Goal: Task Accomplishment & Management: Manage account settings

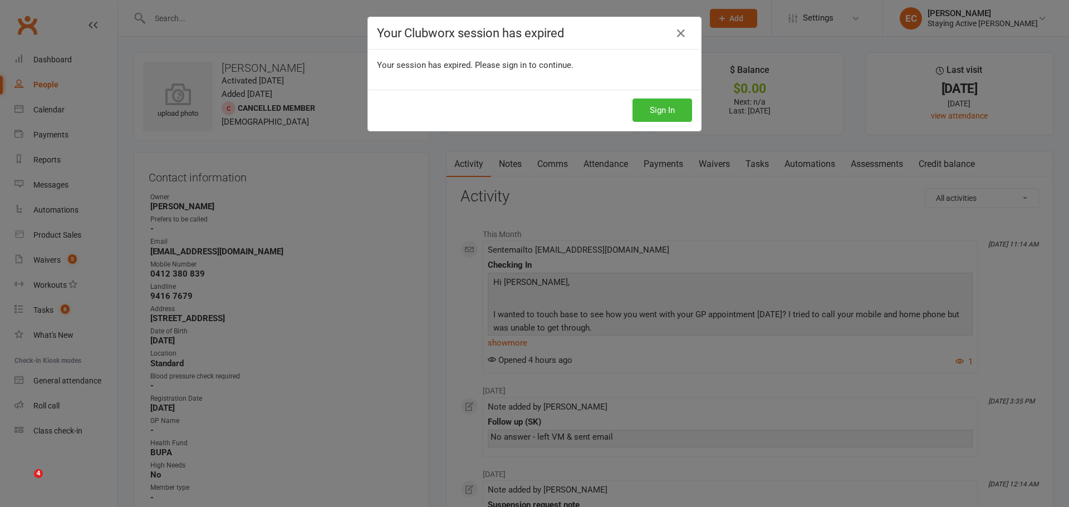
scroll to position [111, 0]
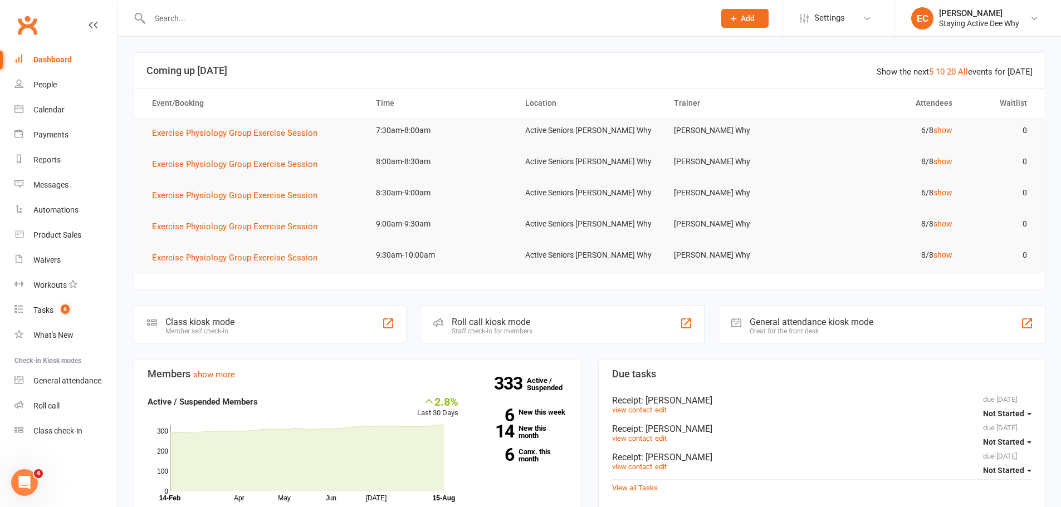
click at [189, 22] on input "text" at bounding box center [426, 19] width 560 height 16
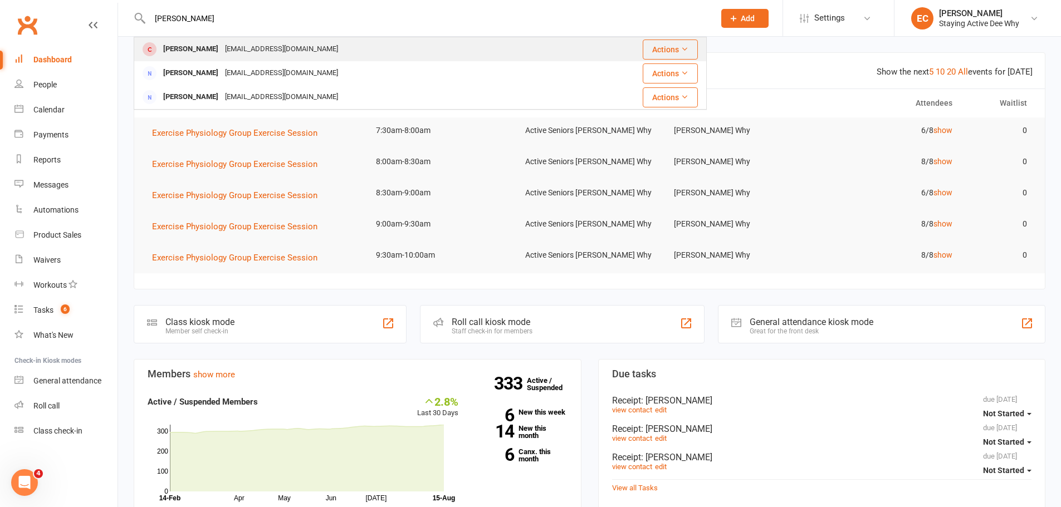
type input "medlin"
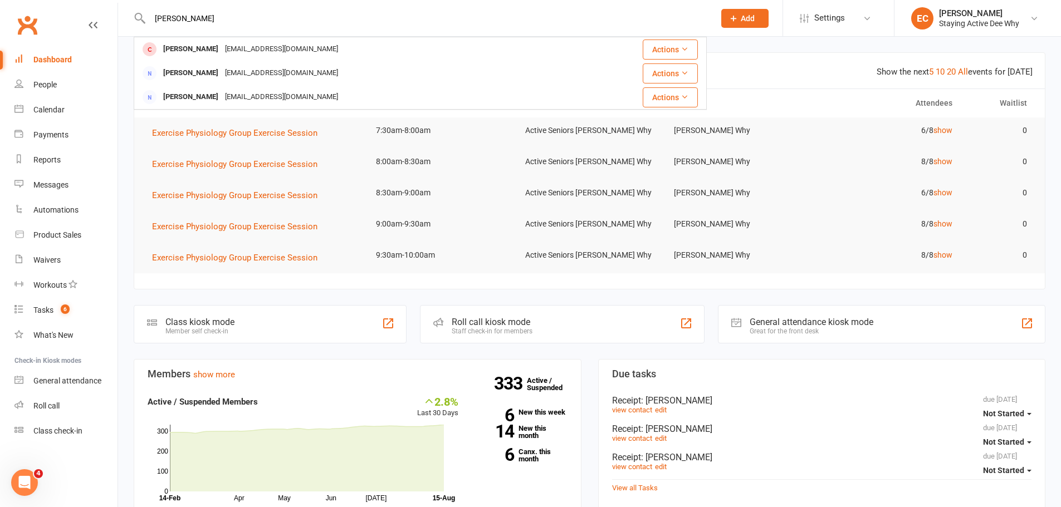
click at [201, 49] on div "Pamela Medlin" at bounding box center [191, 49] width 62 height 16
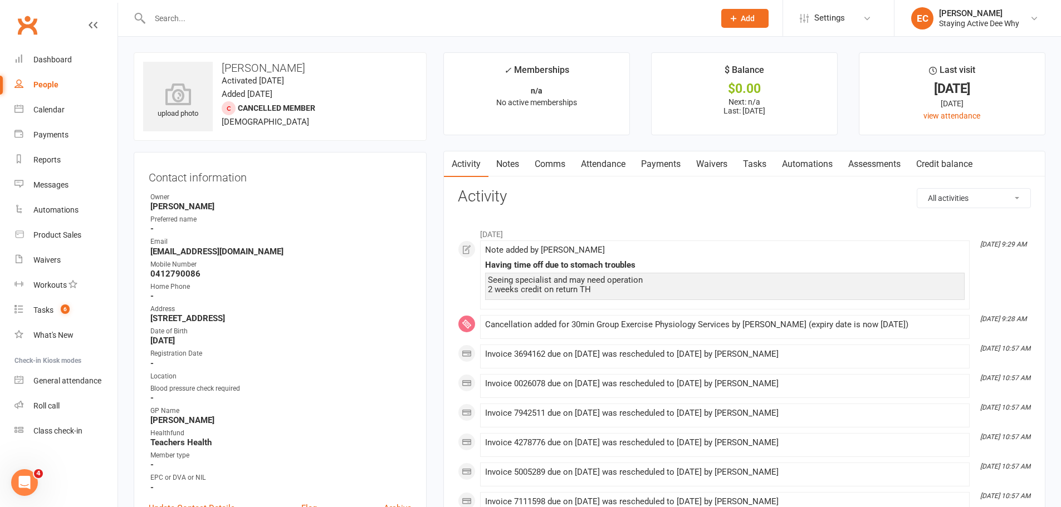
click at [561, 165] on link "Comms" at bounding box center [550, 164] width 46 height 26
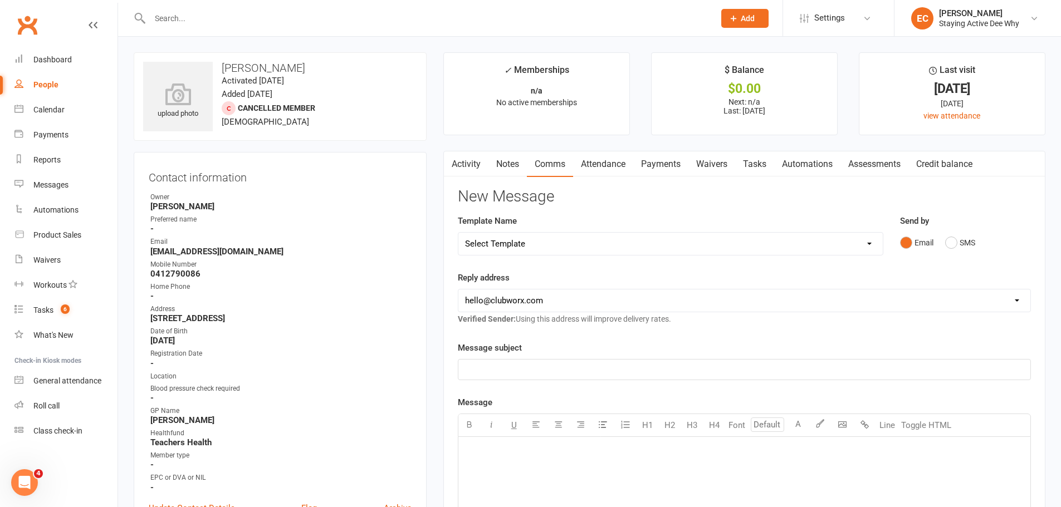
click at [546, 239] on select "Select Template [Email] 12 month follow-up [Email] 12 week health challenge [Em…" at bounding box center [670, 244] width 424 height 22
click at [447, 202] on div "Activity Notes Comms Attendance Payments Waivers Tasks Automations Assessments …" at bounding box center [744, 480] width 602 height 658
click at [466, 173] on link "Activity" at bounding box center [466, 164] width 45 height 26
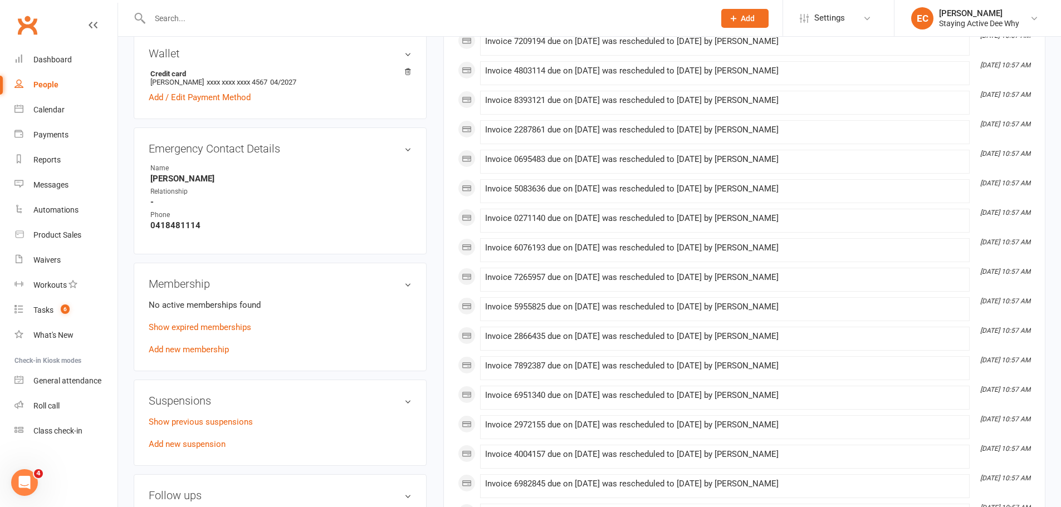
scroll to position [334, 0]
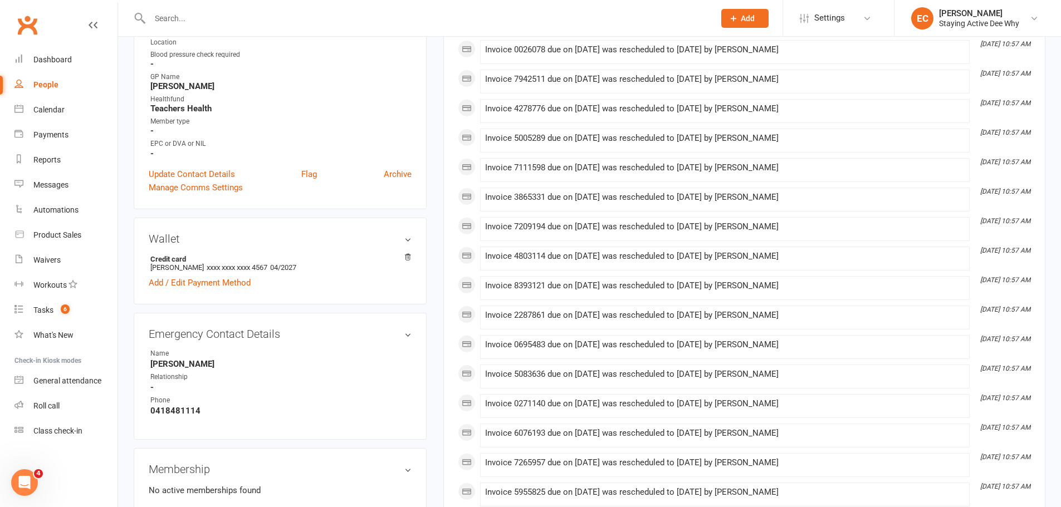
click at [200, 19] on input "text" at bounding box center [426, 19] width 560 height 16
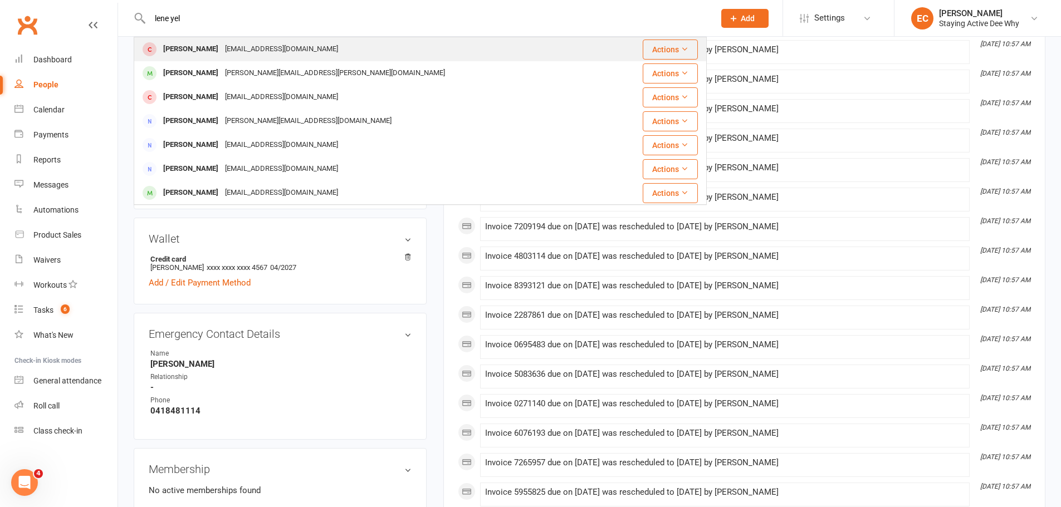
type input "lene yel"
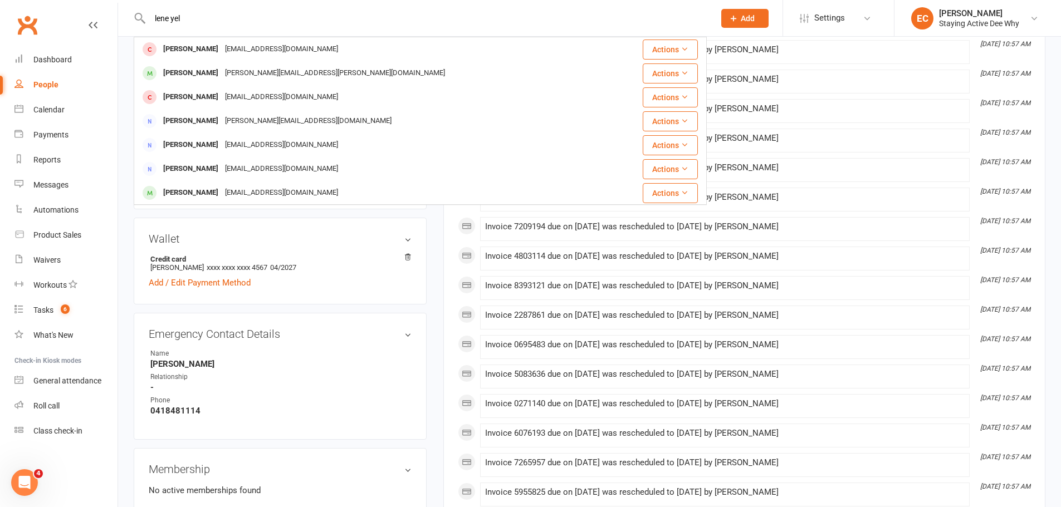
click at [209, 47] on div "Lene Yeldham" at bounding box center [191, 49] width 62 height 16
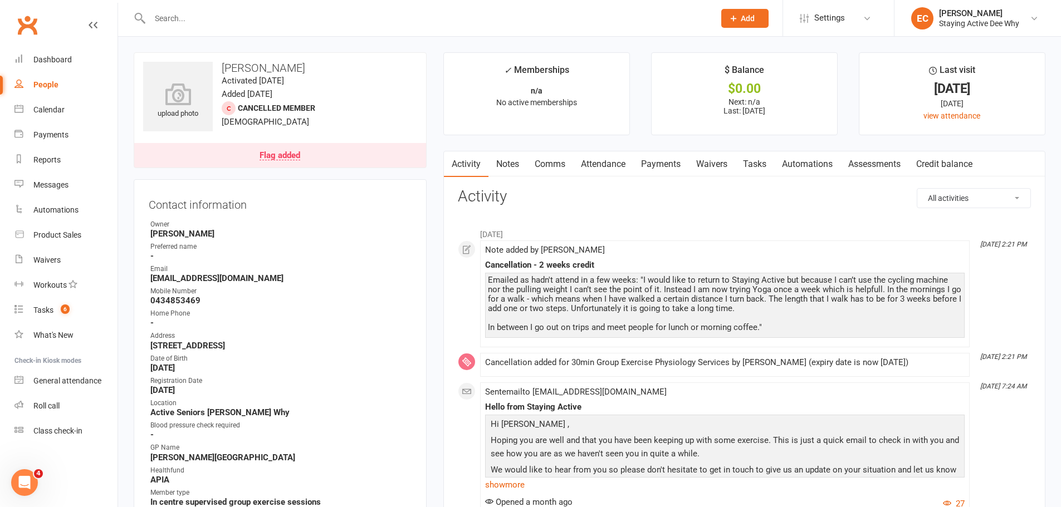
click at [239, 18] on input "text" at bounding box center [426, 19] width 560 height 16
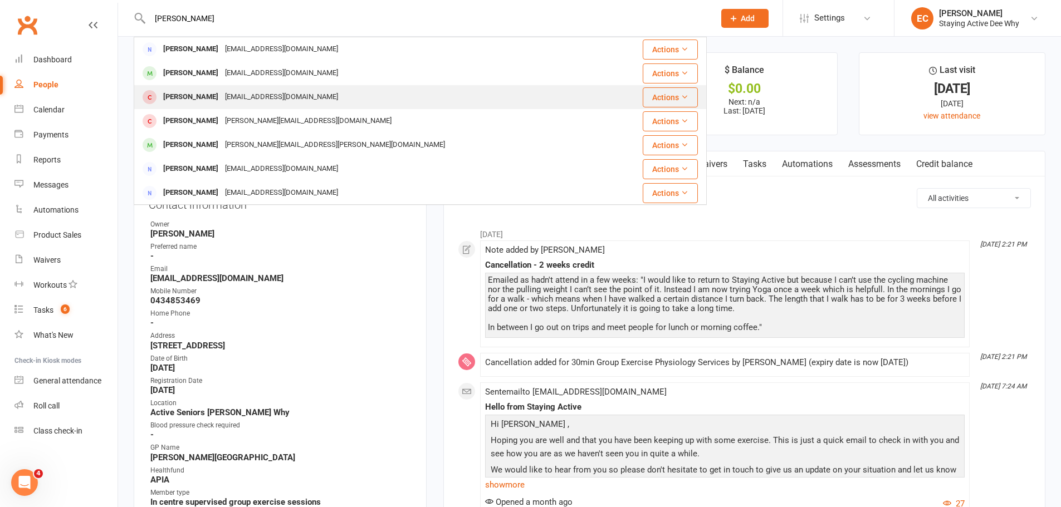
type input "mair"
click at [229, 102] on div "pjmair44@gmail.com" at bounding box center [282, 97] width 120 height 16
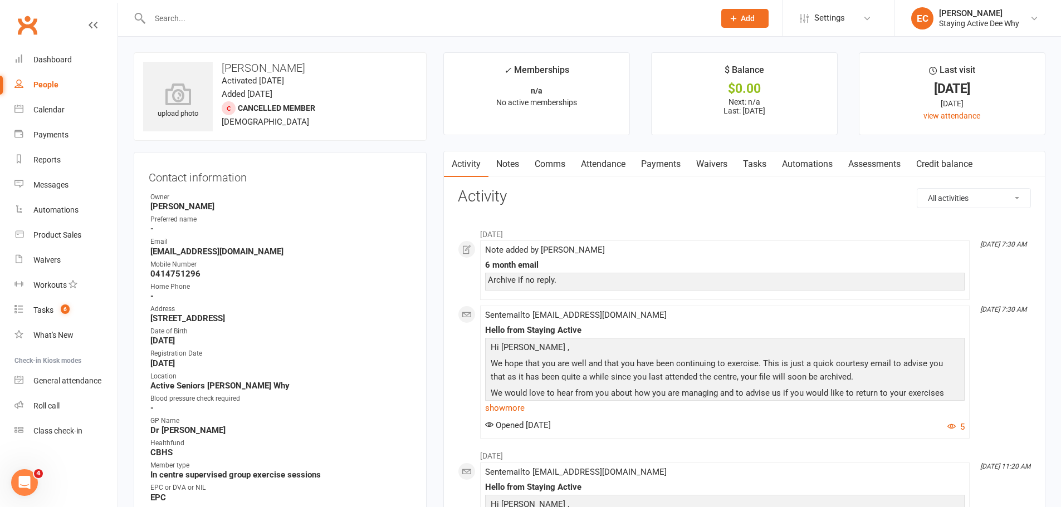
drag, startPoint x: 510, startPoint y: 162, endPoint x: 515, endPoint y: 167, distance: 7.1
click at [511, 163] on link "Notes" at bounding box center [507, 164] width 38 height 26
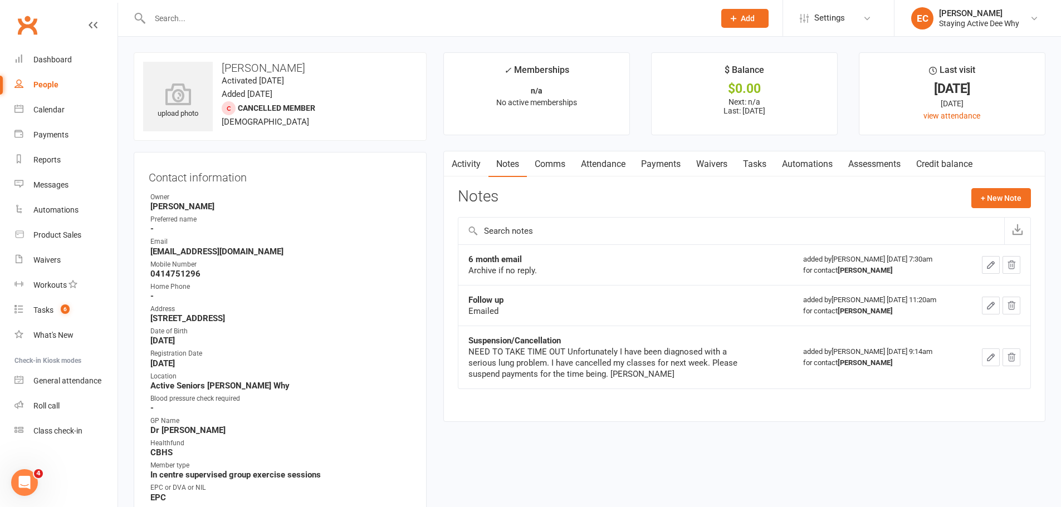
click at [991, 262] on icon "button" at bounding box center [991, 265] width 10 height 10
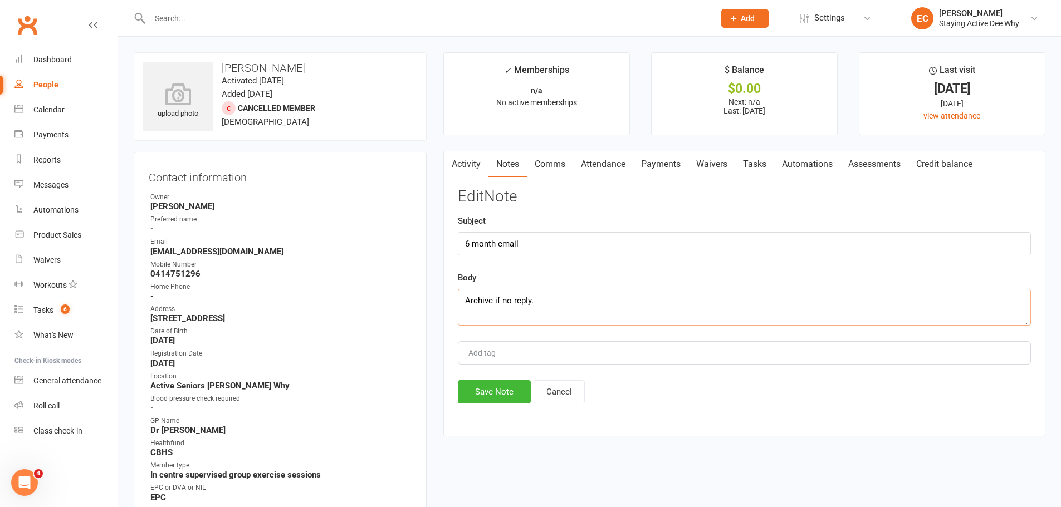
click at [579, 310] on textarea "Archive if no reply." at bounding box center [744, 307] width 573 height 37
type textarea "Archive if no reply. EDIT: Came into centre to let us know he is exercising els…"
click at [500, 396] on button "Save Note" at bounding box center [494, 391] width 73 height 23
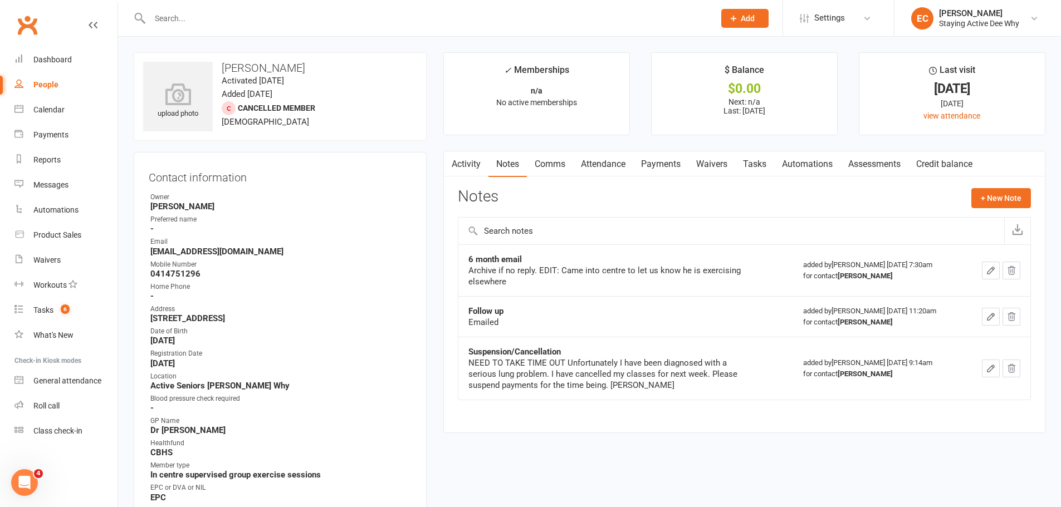
click at [238, 18] on input "text" at bounding box center [426, 19] width 560 height 16
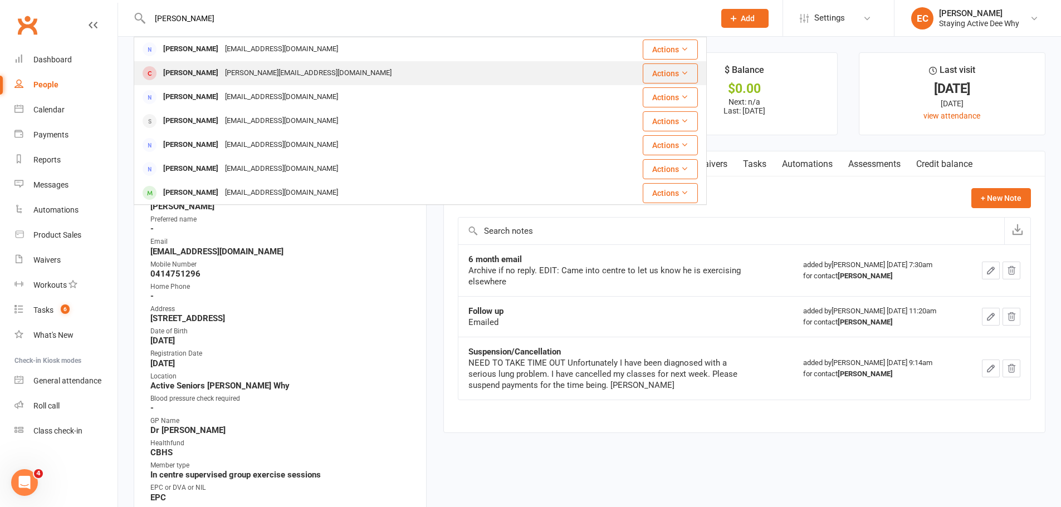
type input "mcdonald"
click at [243, 72] on div "peter.mcdonald2231@gmail.com" at bounding box center [308, 73] width 173 height 16
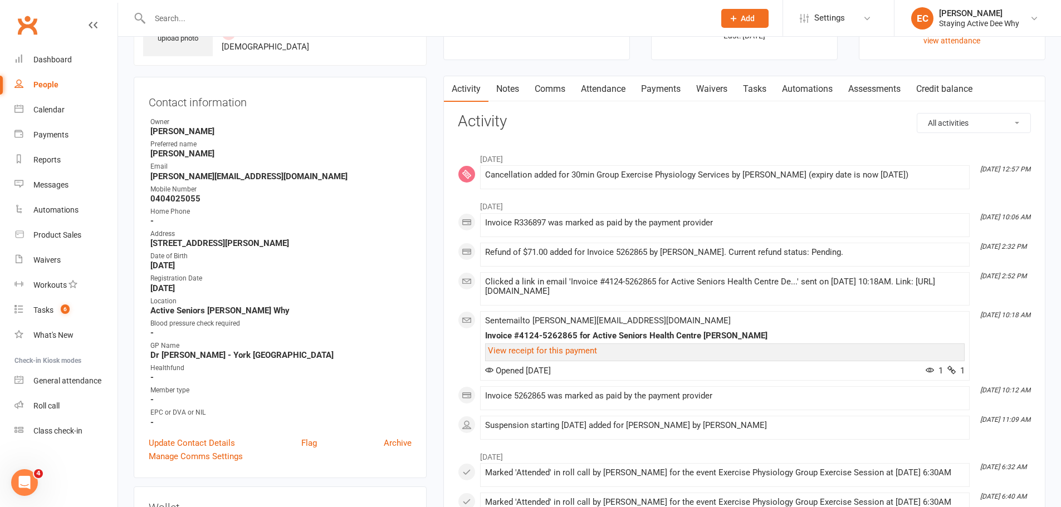
scroll to position [56, 0]
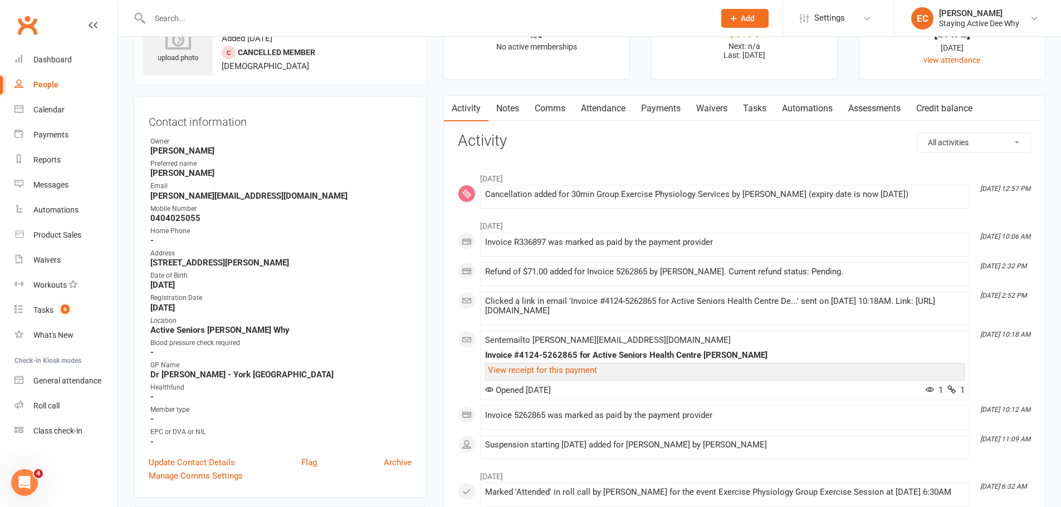
click at [550, 105] on link "Comms" at bounding box center [550, 109] width 46 height 26
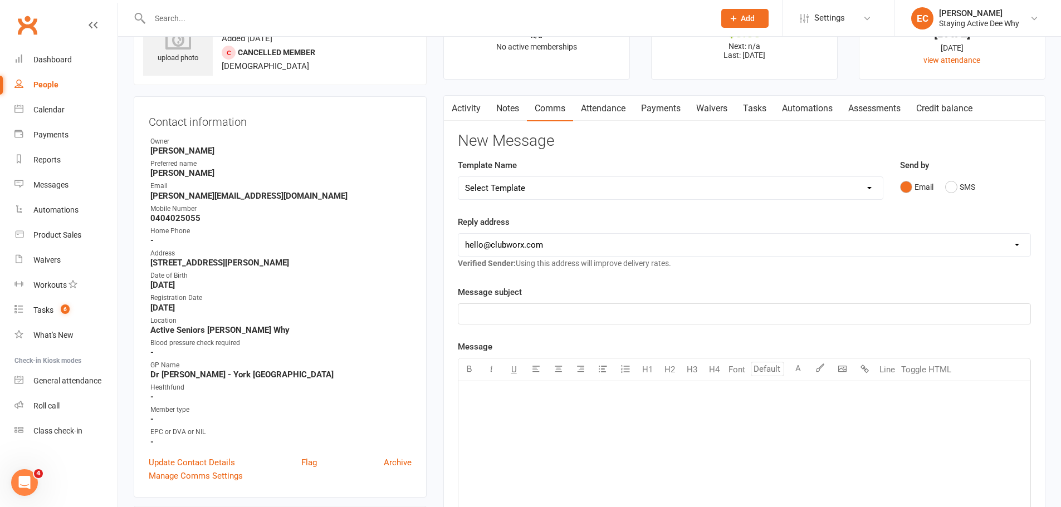
click at [513, 194] on select "Select Template [Email] 12 month follow-up [Email] 12 week health challenge [Em…" at bounding box center [670, 188] width 424 height 22
select select "15"
click at [458, 177] on select "Select Template [Email] 12 month follow-up [Email] 12 week health challenge [Em…" at bounding box center [670, 188] width 424 height 22
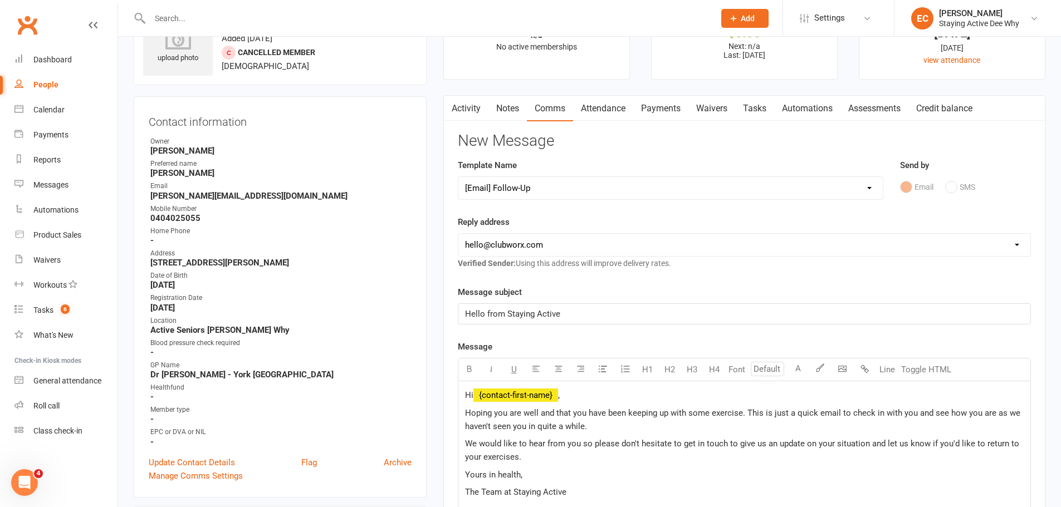
click at [511, 242] on select "hello@clubworx.com deewhy@stayingactive.com.au online@stayingactive.com.au tayl…" at bounding box center [744, 245] width 572 height 22
select select "1"
click at [458, 234] on select "hello@clubworx.com deewhy@stayingactive.com.au online@stayingactive.com.au tayl…" at bounding box center [744, 245] width 572 height 22
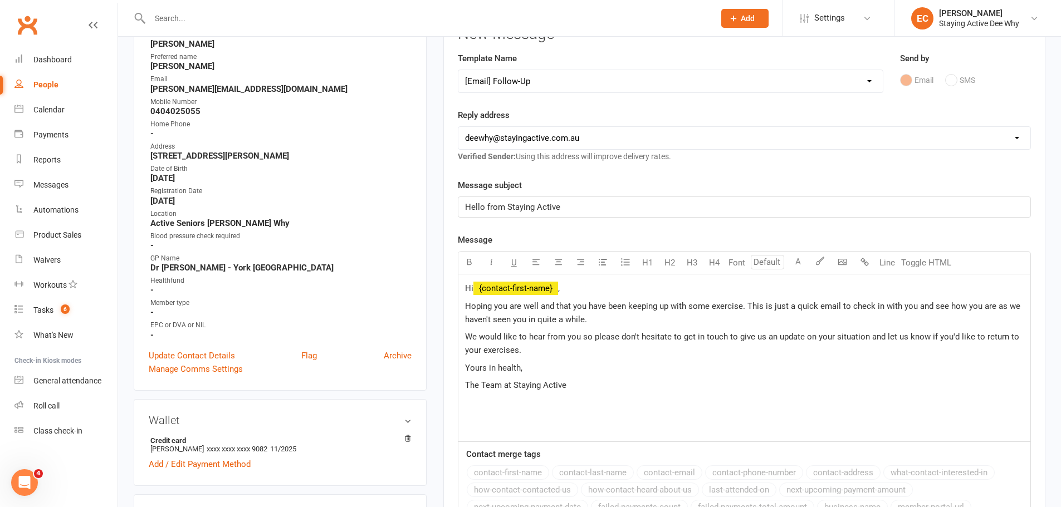
scroll to position [167, 0]
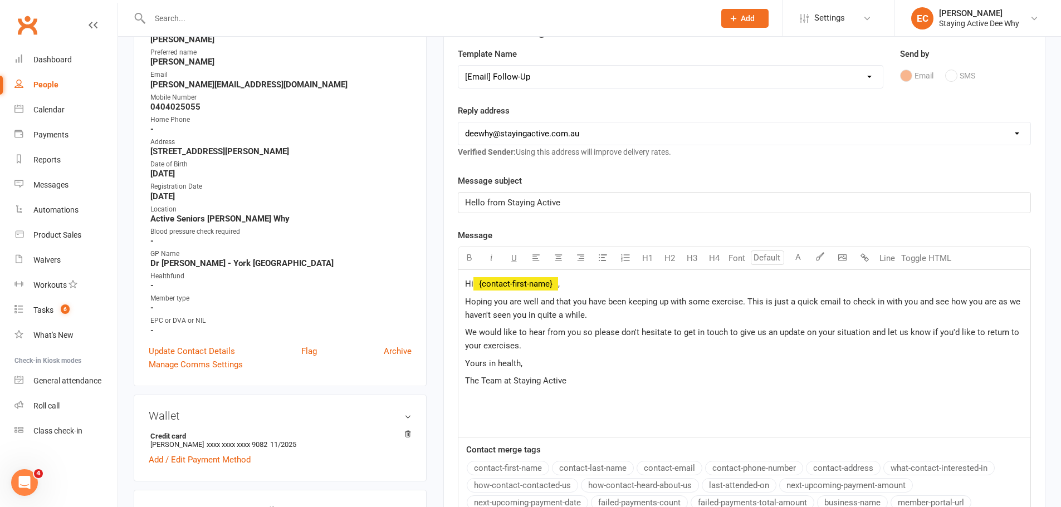
drag, startPoint x: 609, startPoint y: 317, endPoint x: 978, endPoint y: 298, distance: 369.6
click at [978, 298] on p "Hoping you are well and that you have been keeping up with some exercise. This …" at bounding box center [744, 308] width 558 height 27
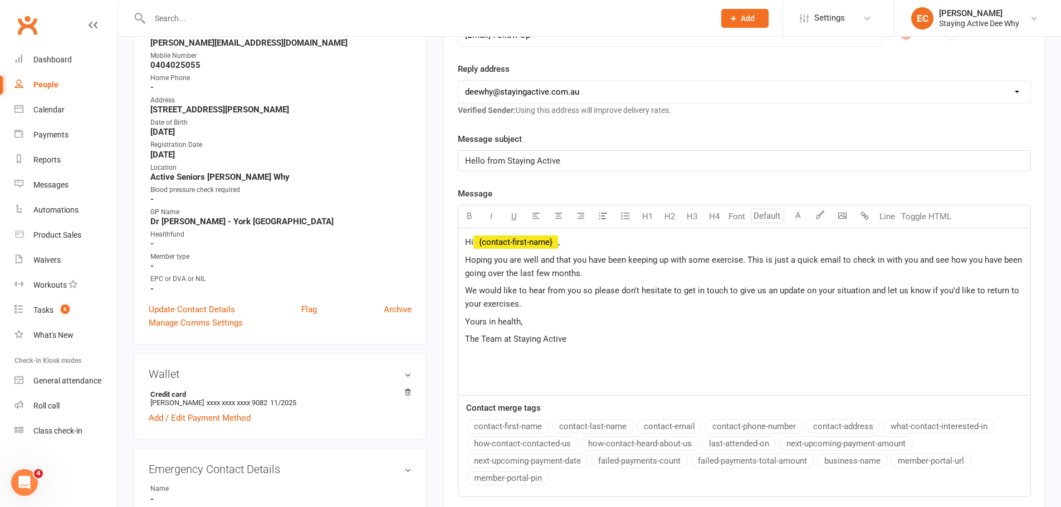
scroll to position [278, 0]
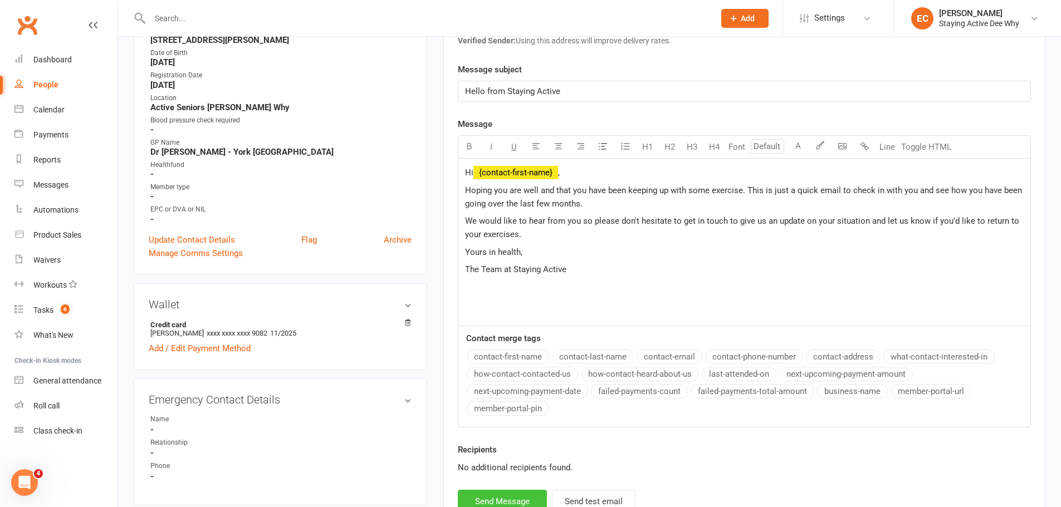
click at [502, 497] on button "Send Message" at bounding box center [502, 501] width 89 height 23
select select
select select "0"
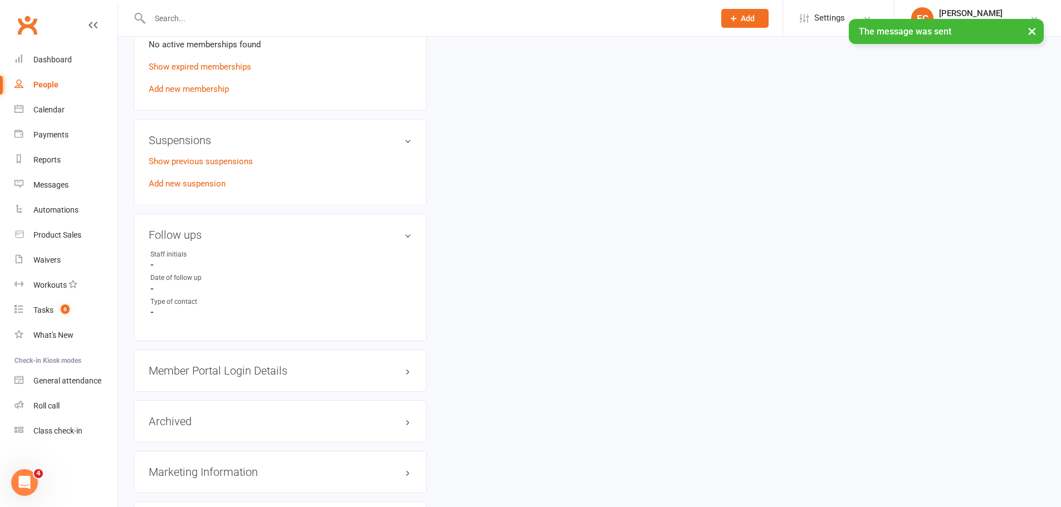
scroll to position [790, 0]
click at [387, 236] on link "edit" at bounding box center [391, 235] width 13 height 9
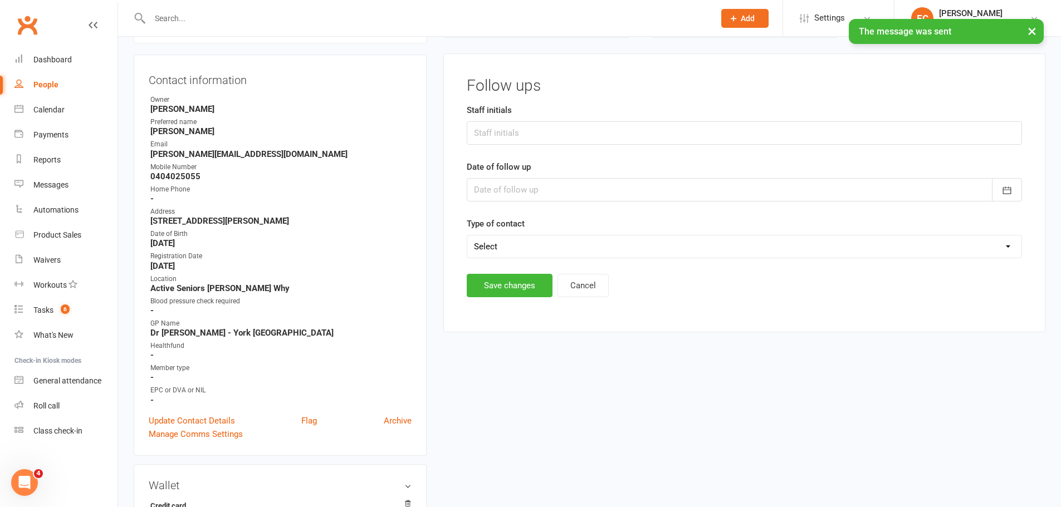
scroll to position [95, 0]
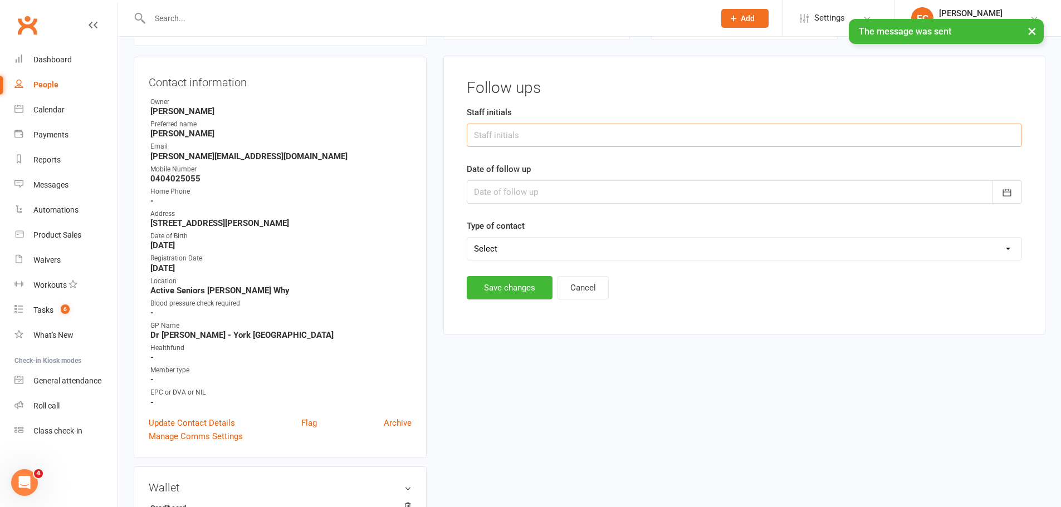
click at [496, 135] on input "text" at bounding box center [744, 135] width 555 height 23
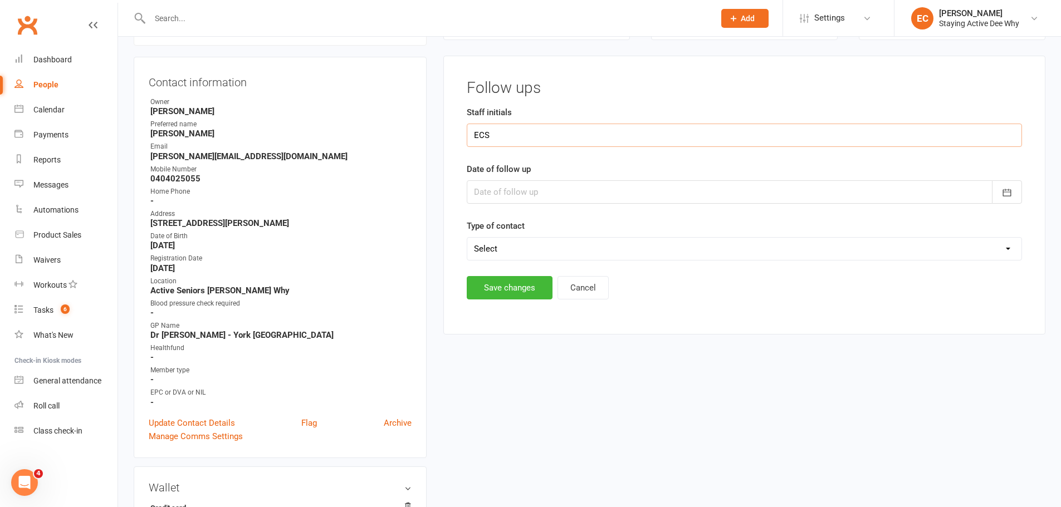
type input "ECS"
click at [501, 187] on div at bounding box center [744, 191] width 555 height 23
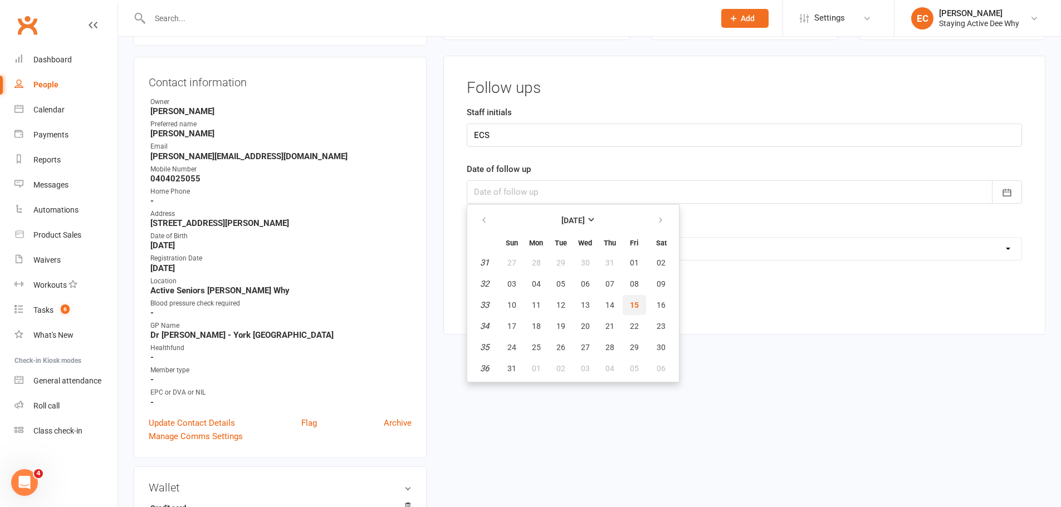
click at [634, 308] on span "15" at bounding box center [634, 305] width 9 height 9
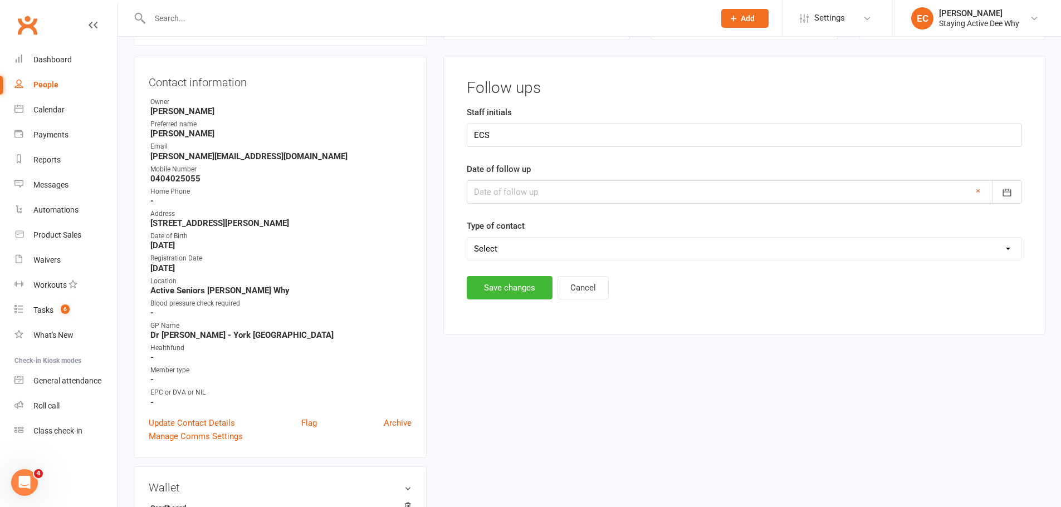
type input "[DATE]"
drag, startPoint x: 521, startPoint y: 251, endPoint x: 518, endPoint y: 257, distance: 6.7
click at [520, 252] on select "Select Left message or sent email Spoke to member" at bounding box center [744, 249] width 554 height 22
select select "Left message or sent email"
click at [467, 238] on select "Select Left message or sent email Spoke to member" at bounding box center [744, 249] width 554 height 22
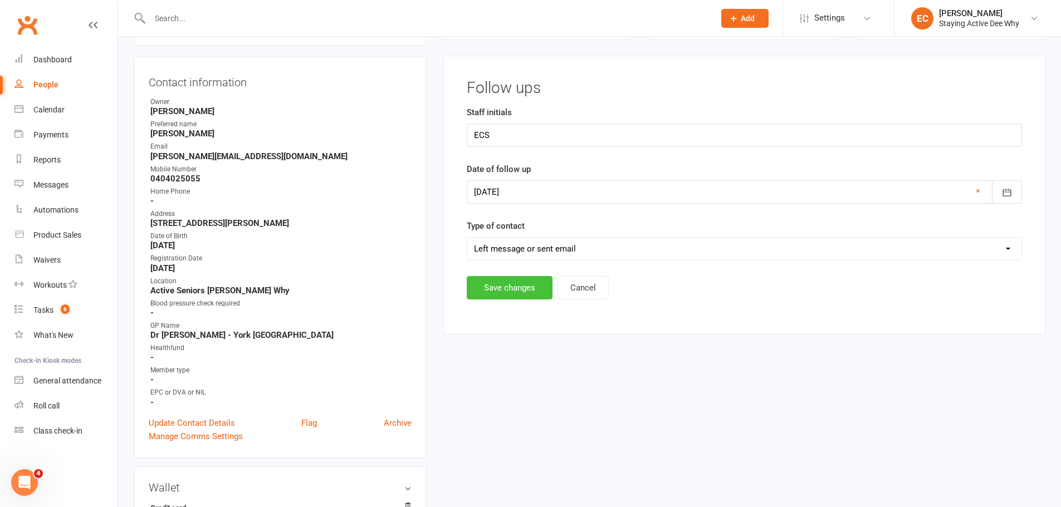
click at [510, 286] on button "Save changes" at bounding box center [510, 287] width 86 height 23
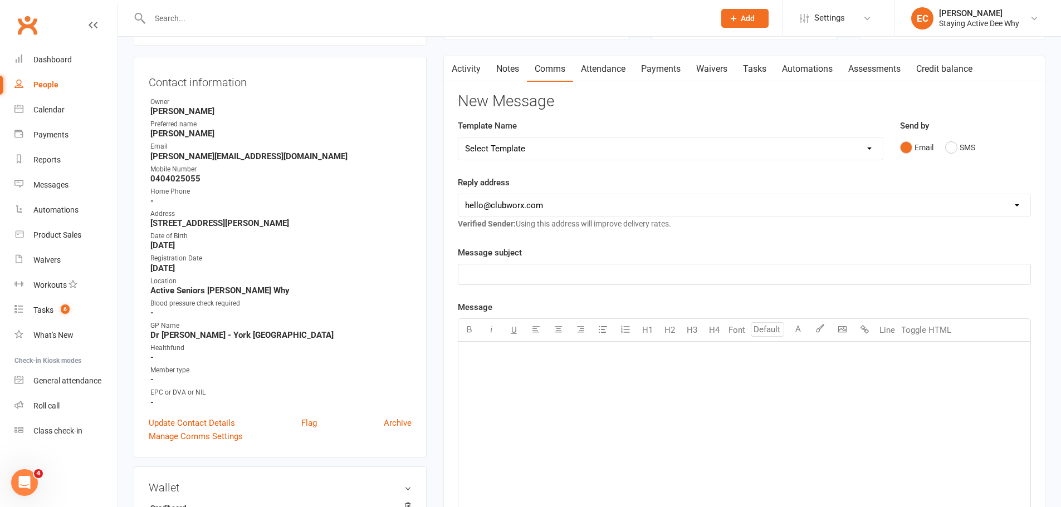
drag, startPoint x: 519, startPoint y: 65, endPoint x: 521, endPoint y: 71, distance: 6.9
click at [520, 65] on link "Notes" at bounding box center [507, 69] width 38 height 26
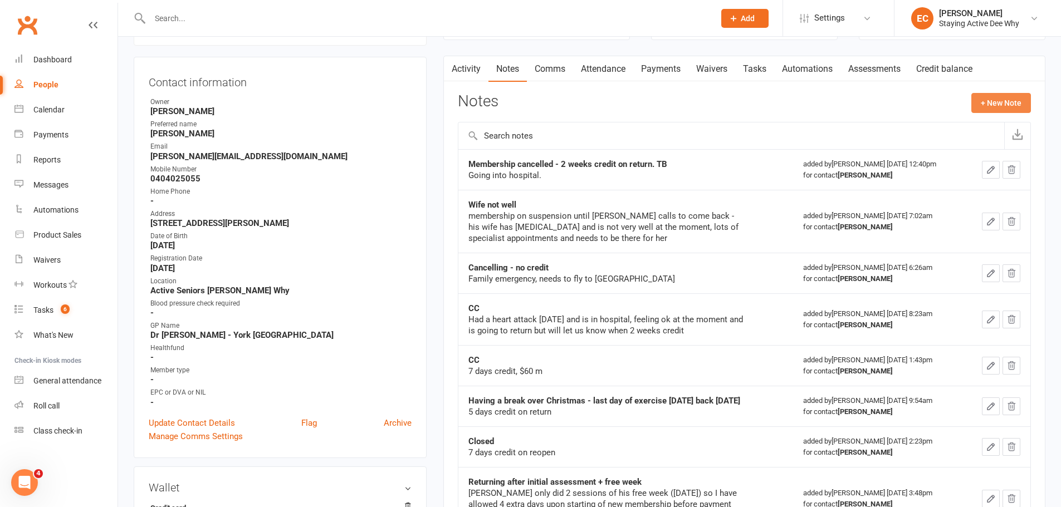
click at [978, 106] on button "+ New Note" at bounding box center [1001, 103] width 60 height 20
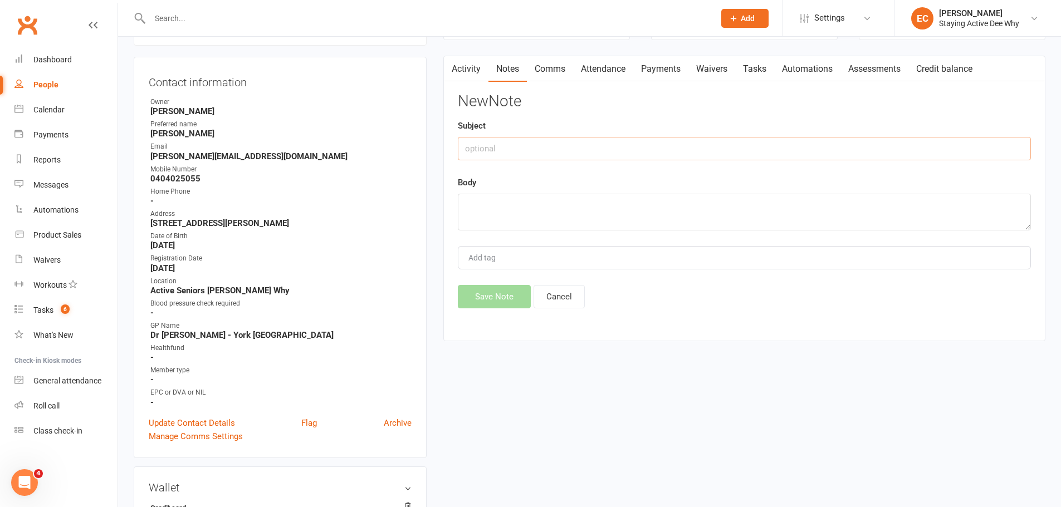
click at [540, 148] on input "text" at bounding box center [744, 148] width 573 height 23
type input "Follow Up"
click at [498, 208] on textarea at bounding box center [744, 212] width 573 height 37
type textarea "Emailed"
click at [483, 298] on button "Save Note" at bounding box center [494, 296] width 73 height 23
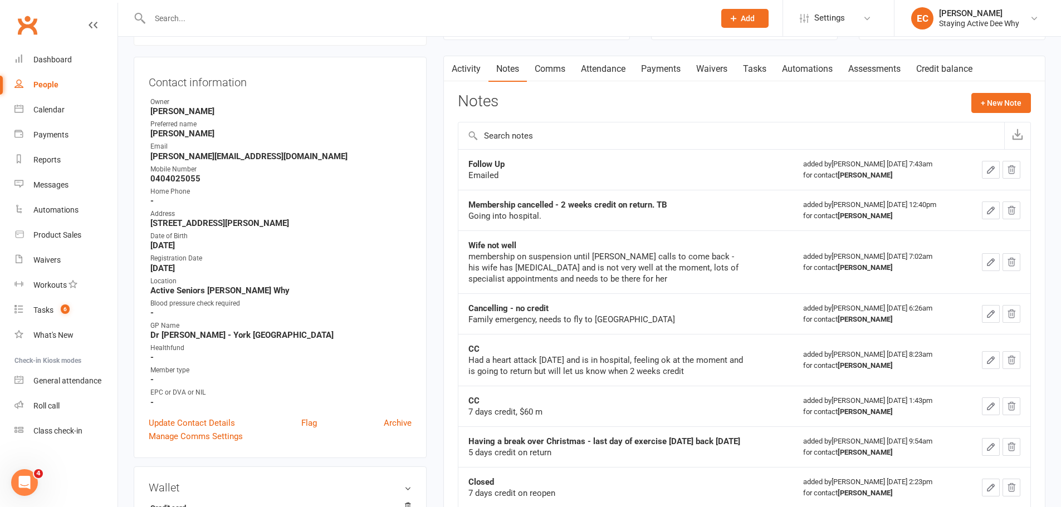
click at [190, 20] on input "text" at bounding box center [426, 19] width 560 height 16
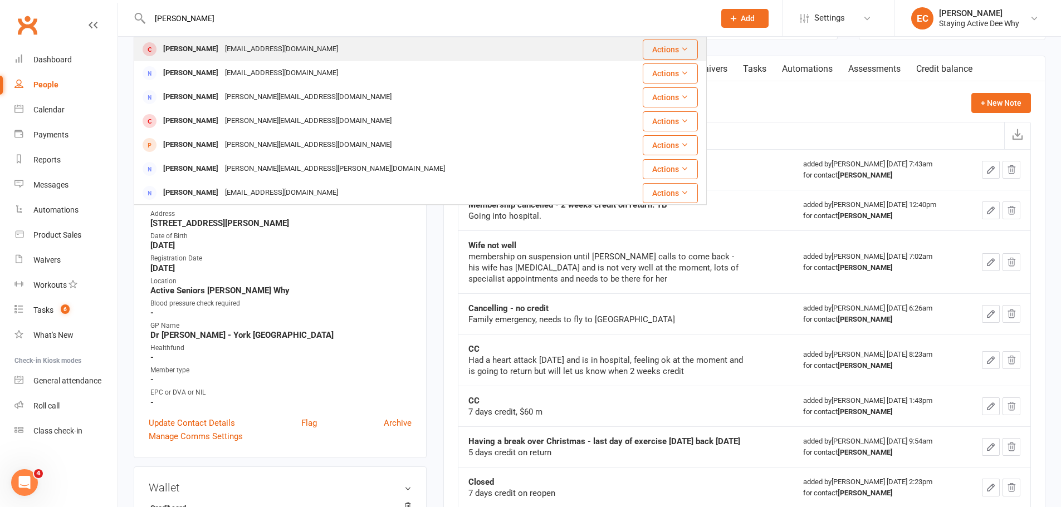
type input "chris farns"
click at [212, 55] on div "Chris Farnsworth" at bounding box center [191, 49] width 62 height 16
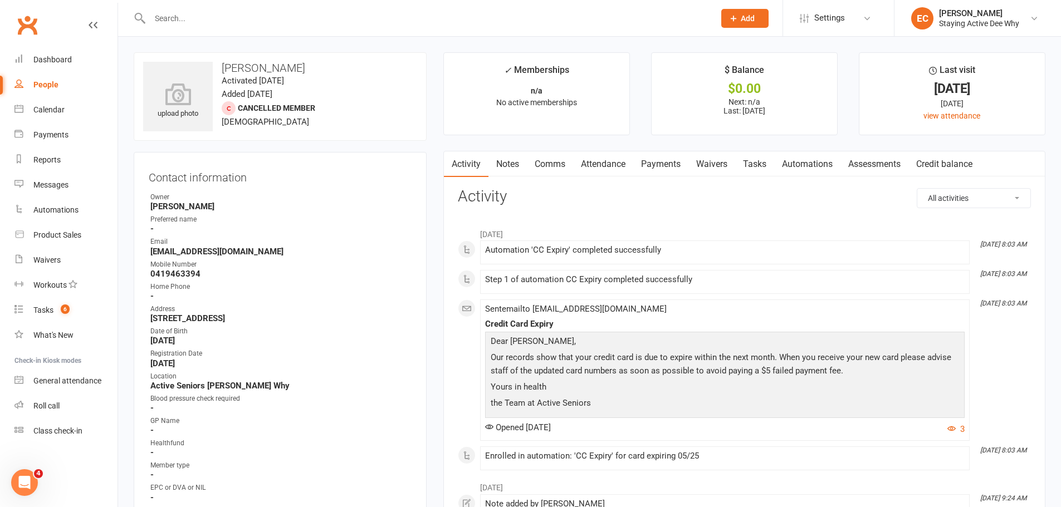
click at [499, 166] on link "Notes" at bounding box center [507, 164] width 38 height 26
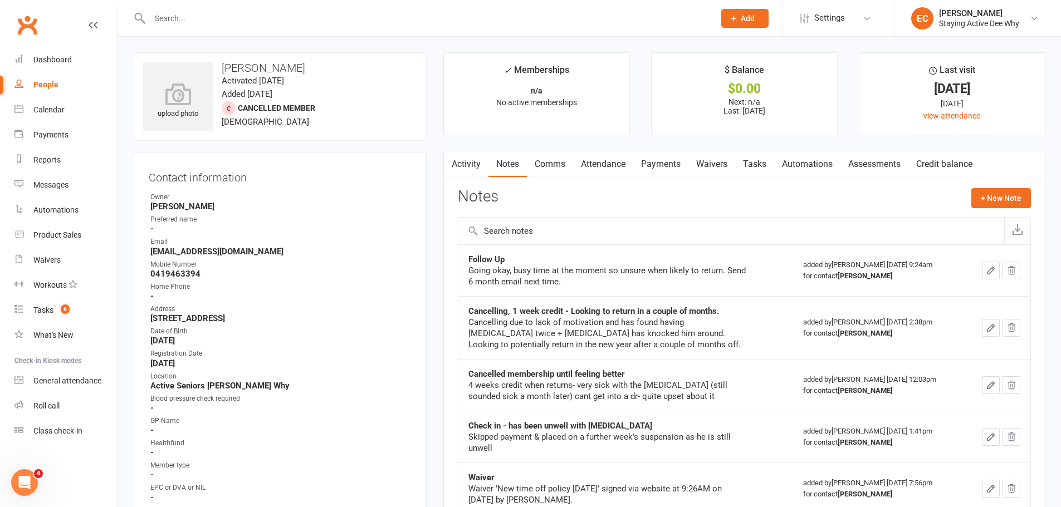
click at [552, 159] on link "Comms" at bounding box center [550, 164] width 46 height 26
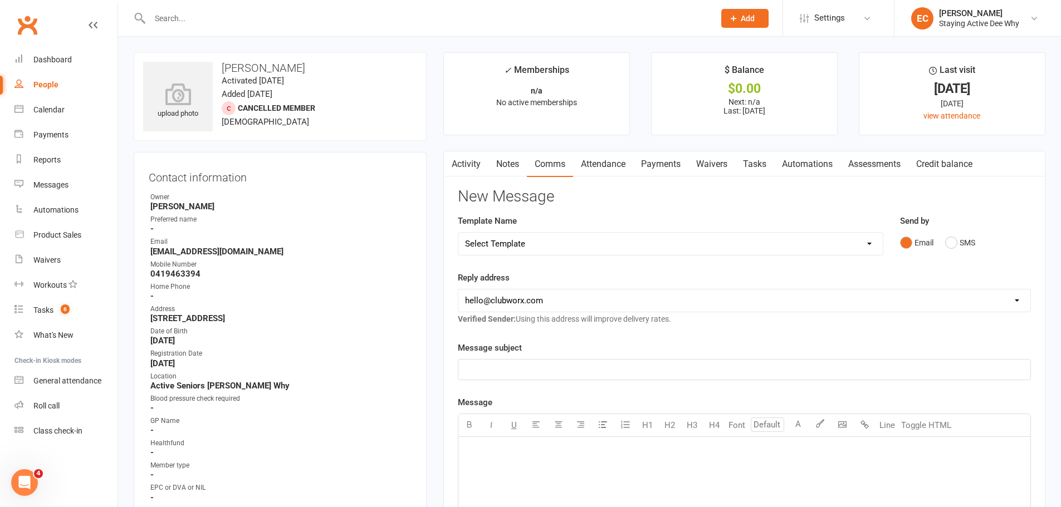
click at [527, 244] on select "Select Template [Email] 12 month follow-up [Email] 12 week health challenge [Em…" at bounding box center [670, 244] width 424 height 22
select select "3"
click at [458, 233] on select "Select Template [Email] 12 month follow-up [Email] 12 week health challenge [Em…" at bounding box center [670, 244] width 424 height 22
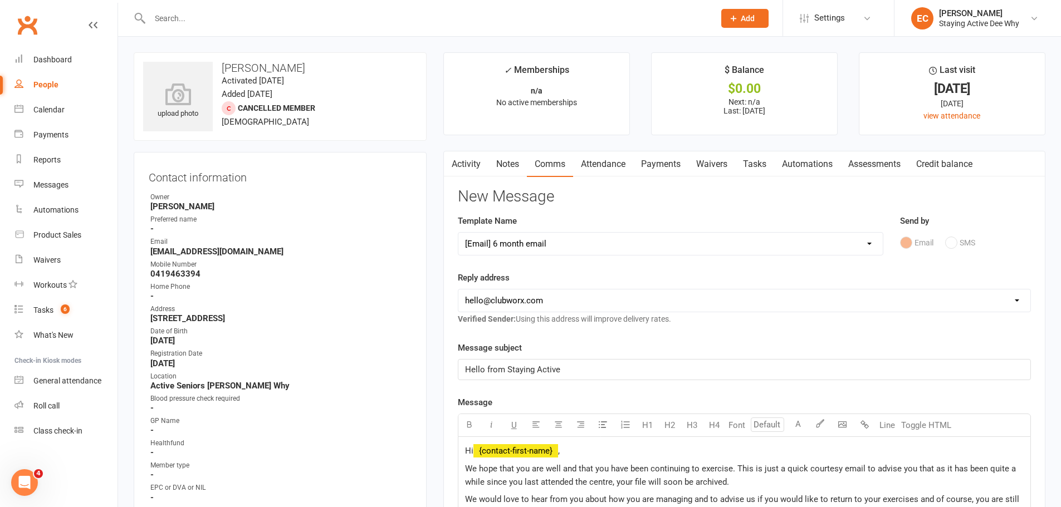
click at [550, 305] on select "hello@clubworx.com deewhy@stayingactive.com.au online@stayingactive.com.au tayl…" at bounding box center [744, 301] width 572 height 22
select select "1"
click at [458, 290] on select "hello@clubworx.com deewhy@stayingactive.com.au online@stayingactive.com.au tayl…" at bounding box center [744, 301] width 572 height 22
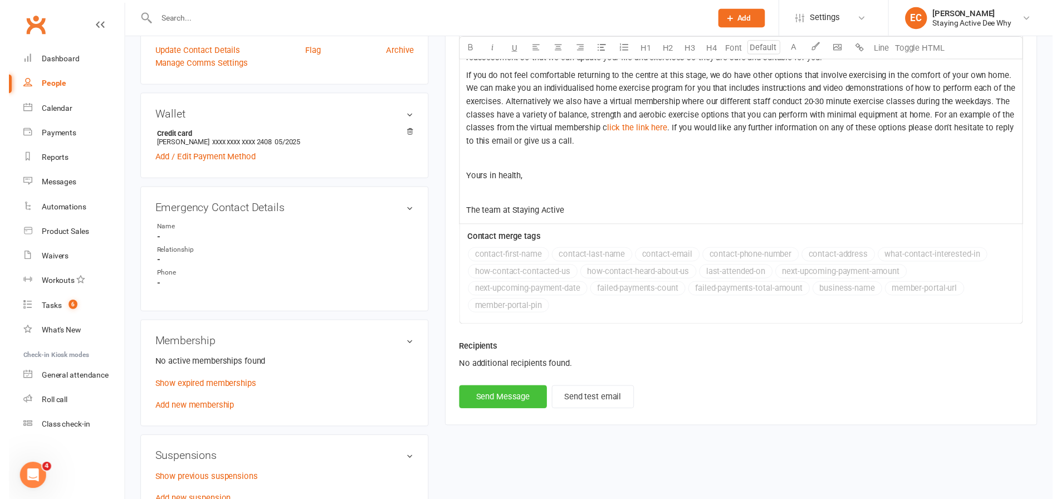
scroll to position [501, 0]
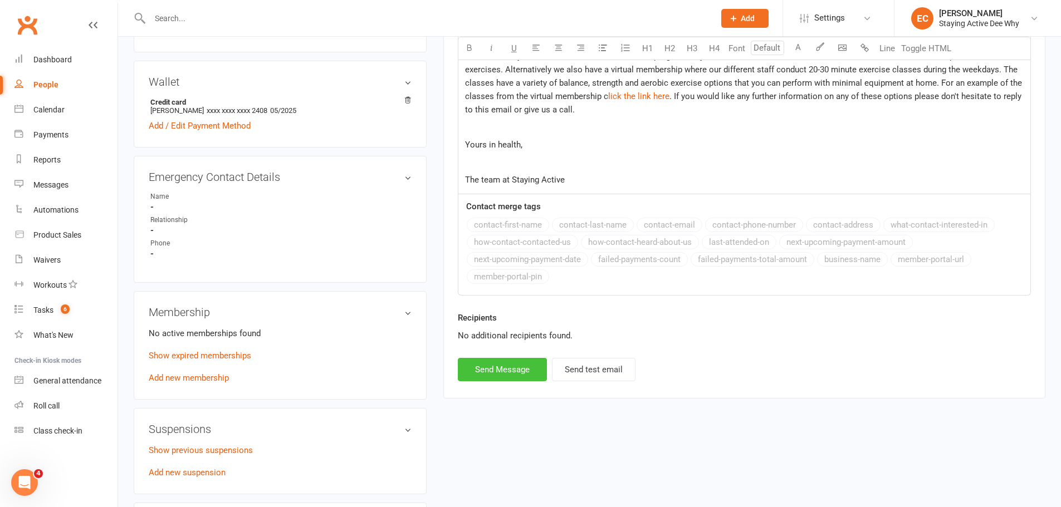
click at [528, 371] on button "Send Message" at bounding box center [502, 369] width 89 height 23
select select
select select "0"
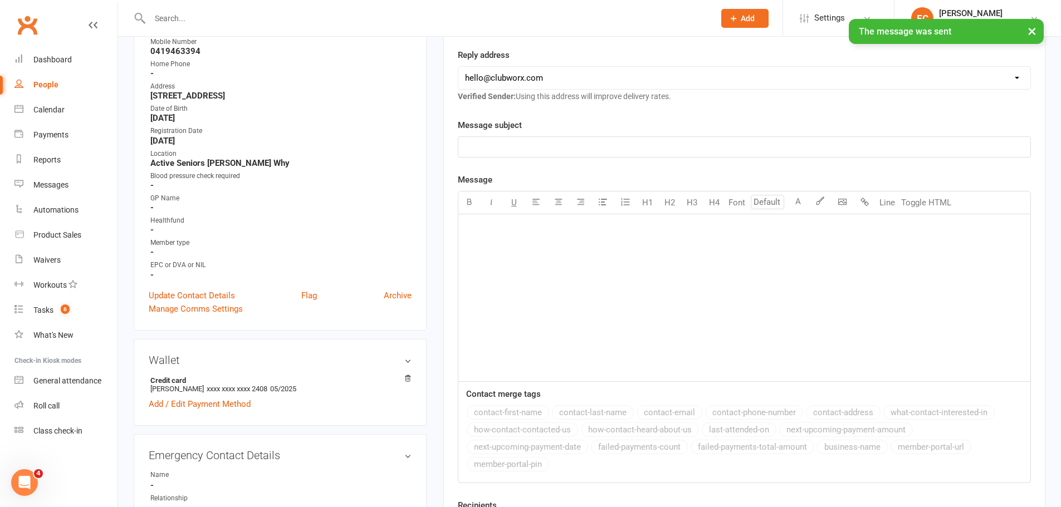
scroll to position [56, 0]
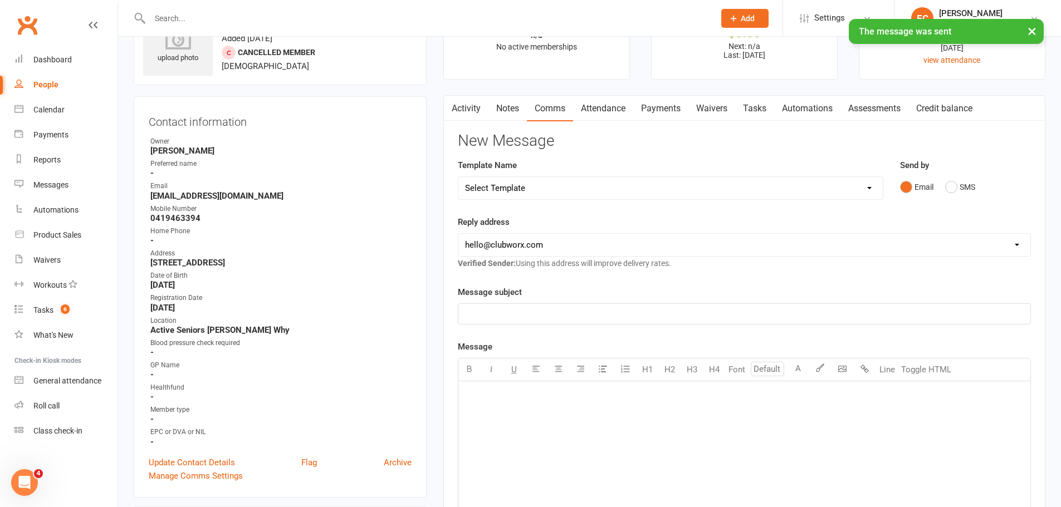
click at [509, 109] on link "Notes" at bounding box center [507, 109] width 38 height 26
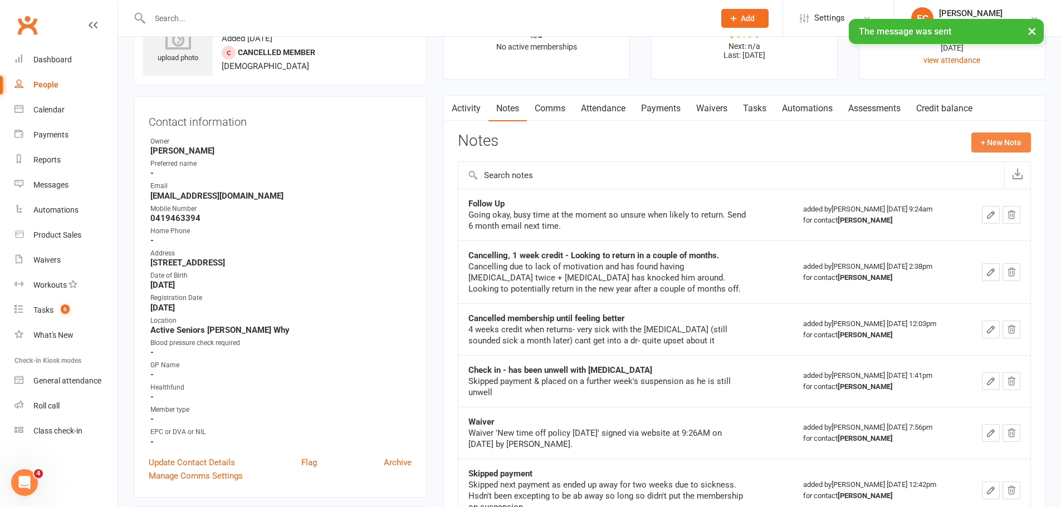
click at [982, 139] on button "+ New Note" at bounding box center [1001, 143] width 60 height 20
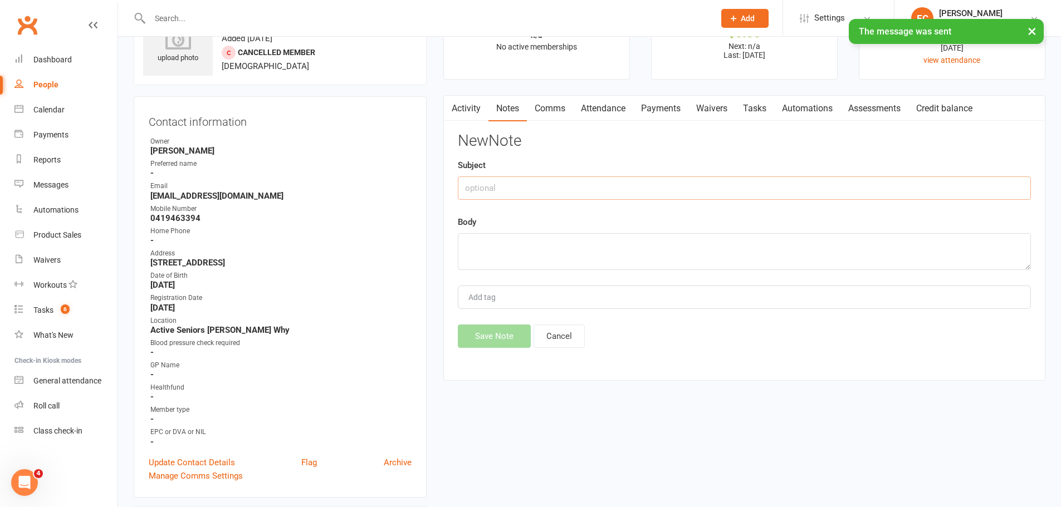
click at [589, 192] on input "text" at bounding box center [744, 188] width 573 height 23
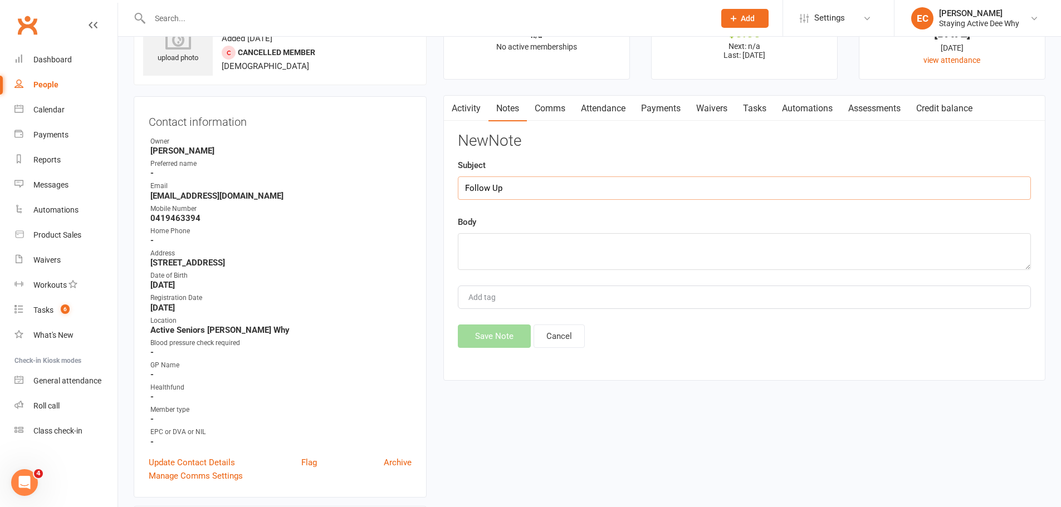
type input "Follow Up"
click at [525, 249] on textarea at bounding box center [744, 251] width 573 height 37
type textarea "6 month email. Archive if no reply."
click at [496, 337] on button "Save Note" at bounding box center [494, 336] width 73 height 23
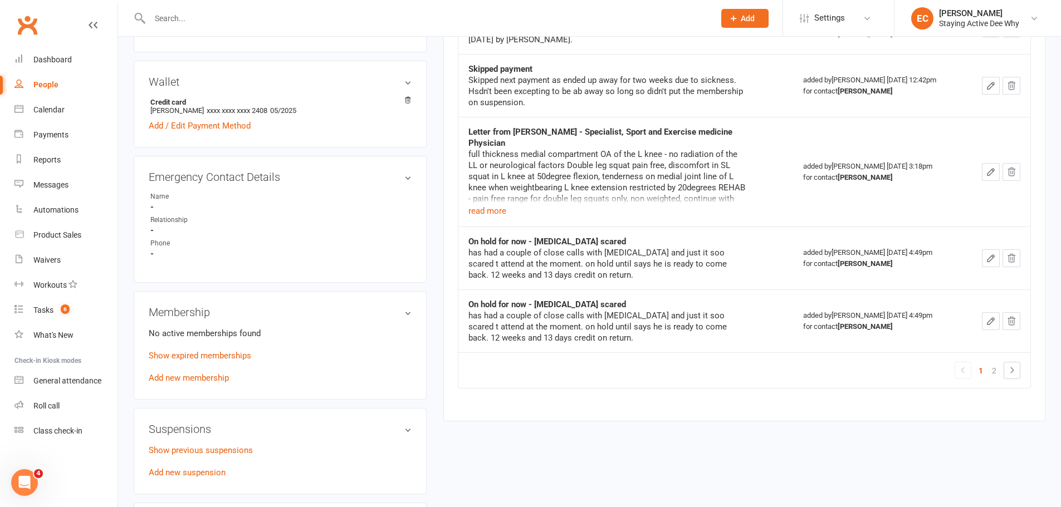
scroll to position [668, 0]
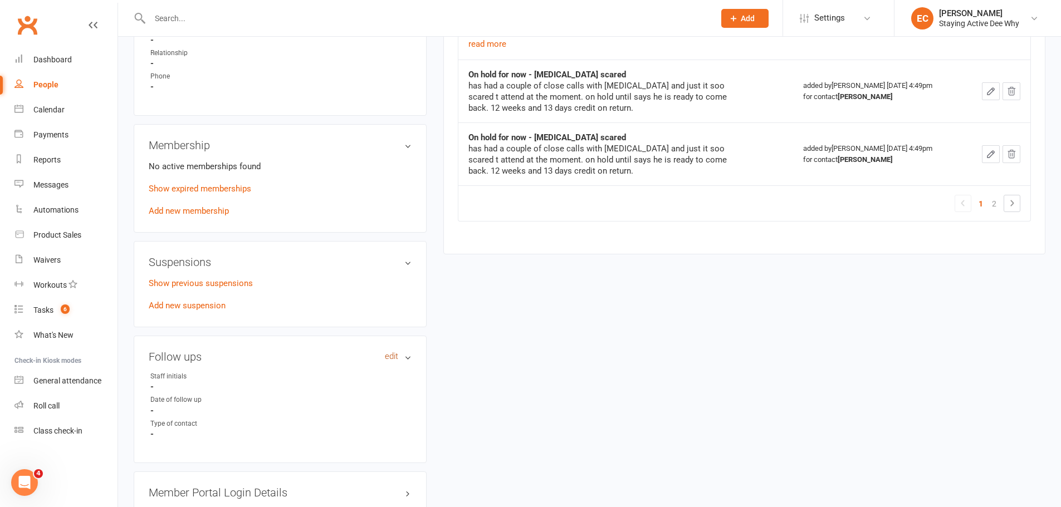
click at [391, 355] on link "edit" at bounding box center [391, 356] width 13 height 9
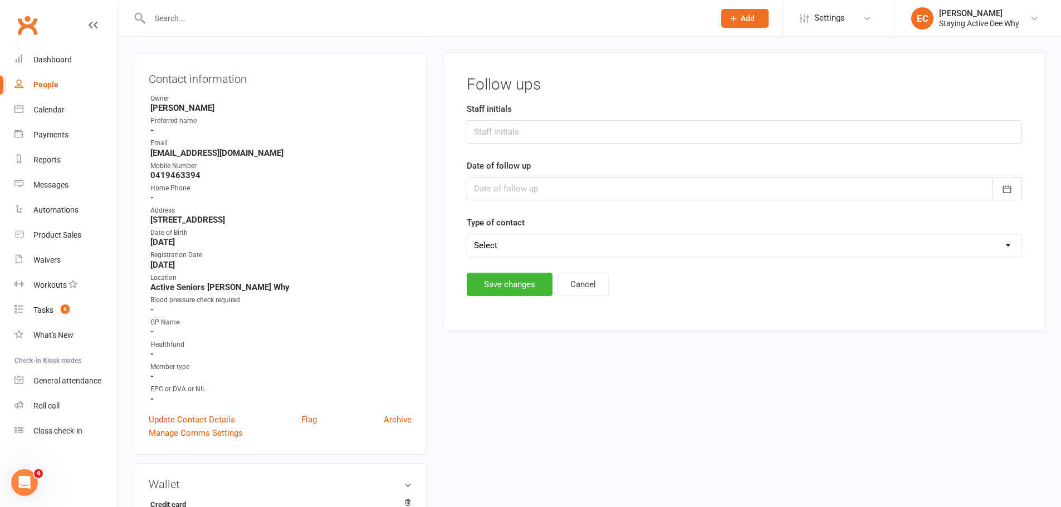
scroll to position [95, 0]
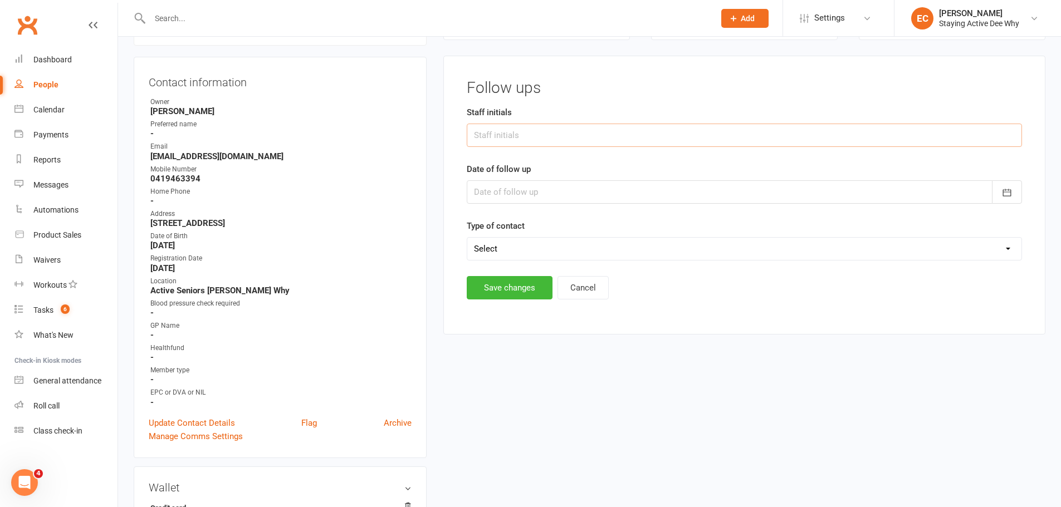
click at [474, 131] on input "text" at bounding box center [744, 135] width 555 height 23
type input "ECS"
click at [490, 188] on div at bounding box center [744, 191] width 555 height 23
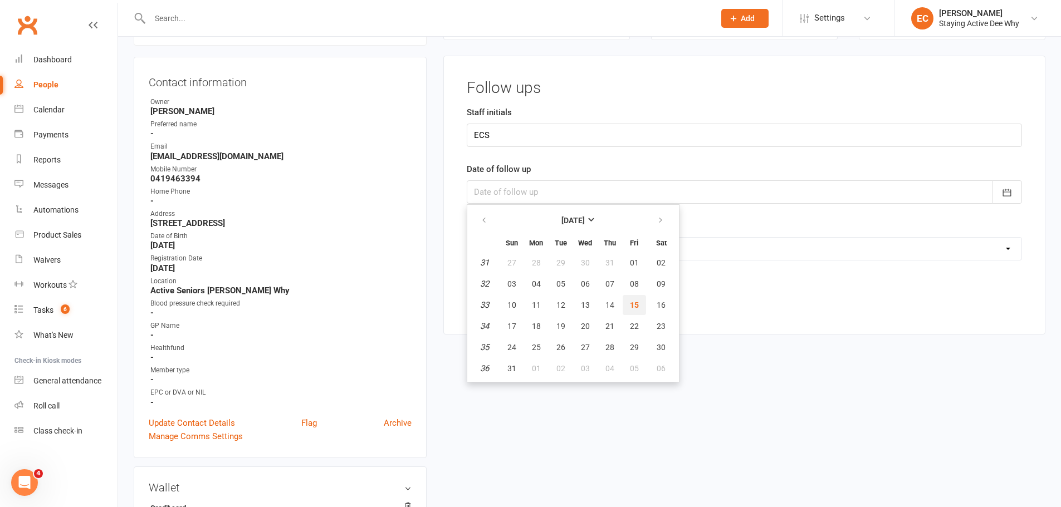
click at [635, 312] on button "15" at bounding box center [634, 305] width 23 height 20
type input "[DATE]"
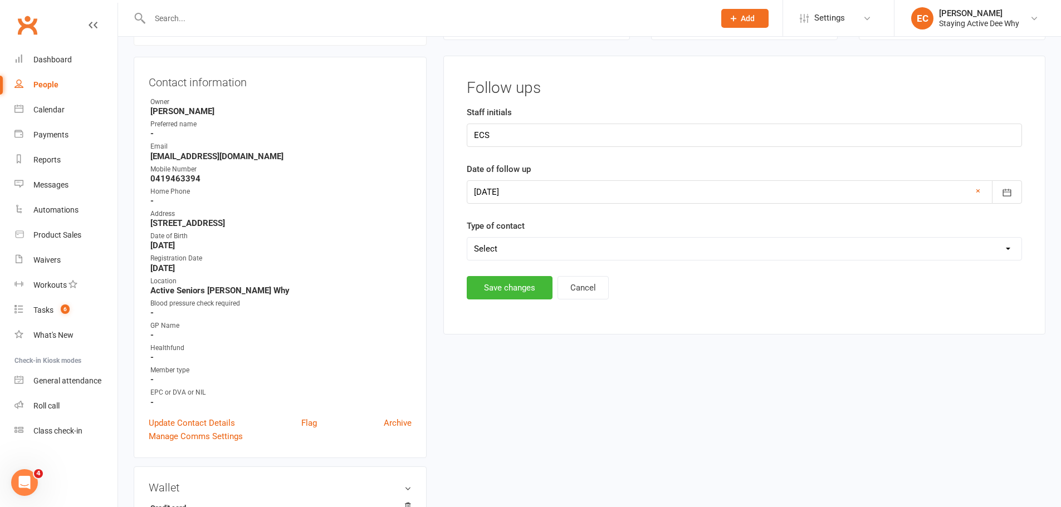
click at [545, 253] on select "Select Left message or sent email Spoke to member" at bounding box center [744, 249] width 554 height 22
select select "Left message or sent email"
click at [467, 238] on select "Select Left message or sent email Spoke to member" at bounding box center [744, 249] width 554 height 22
click at [517, 288] on button "Save changes" at bounding box center [510, 287] width 86 height 23
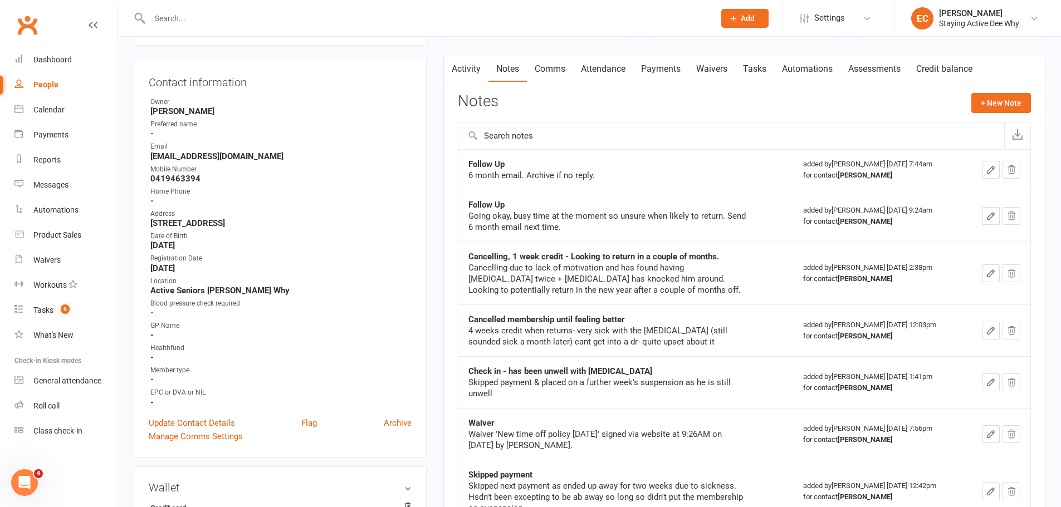
click at [221, 18] on input "text" at bounding box center [426, 19] width 560 height 16
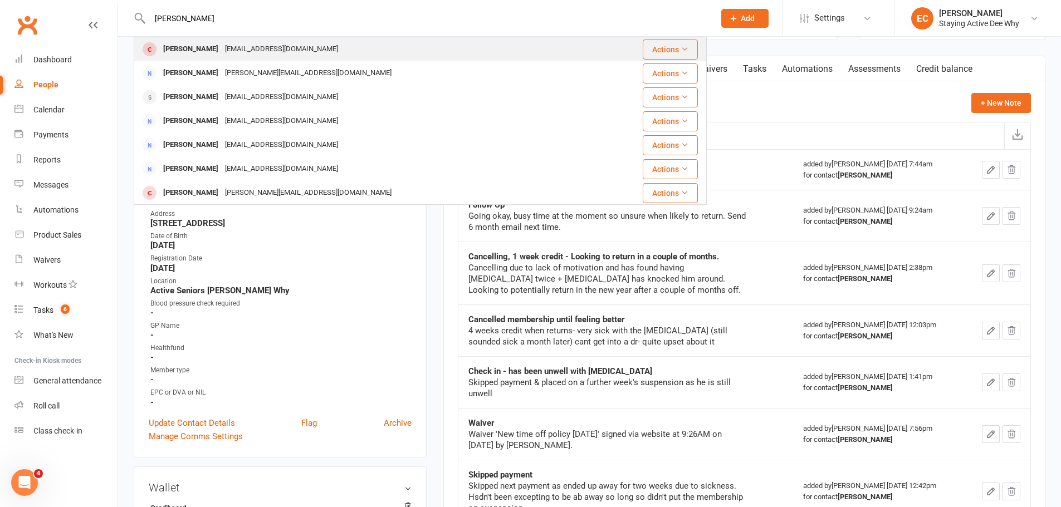
type input "meredith"
click at [215, 38] on div "Meredith McGregor merriemac@gmail.com" at bounding box center [372, 49] width 475 height 23
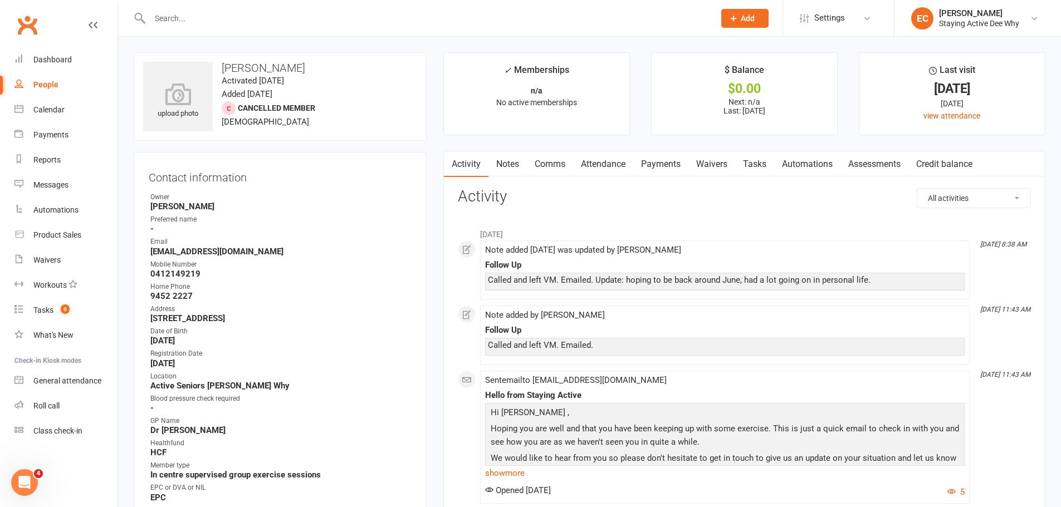
click at [509, 173] on link "Notes" at bounding box center [507, 164] width 38 height 26
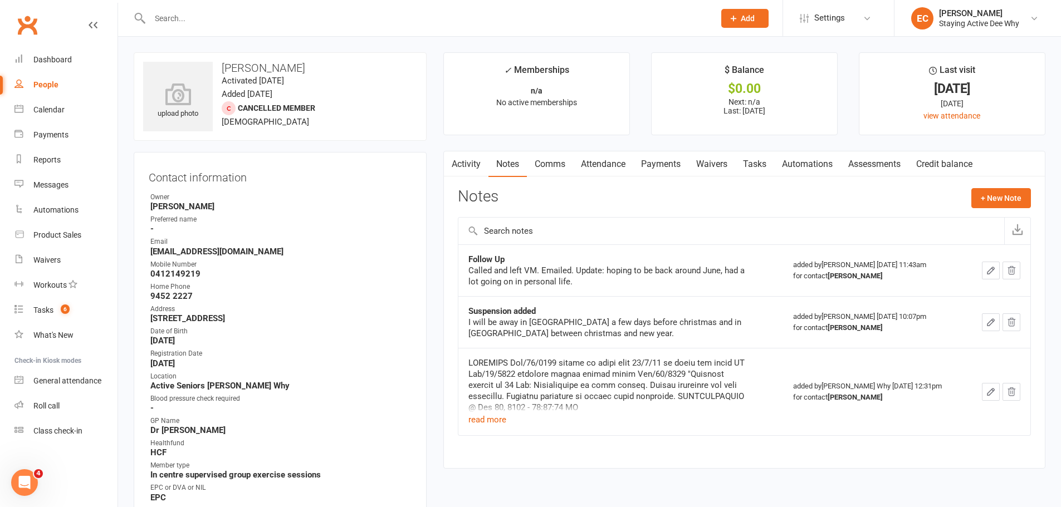
click at [553, 166] on link "Comms" at bounding box center [550, 164] width 46 height 26
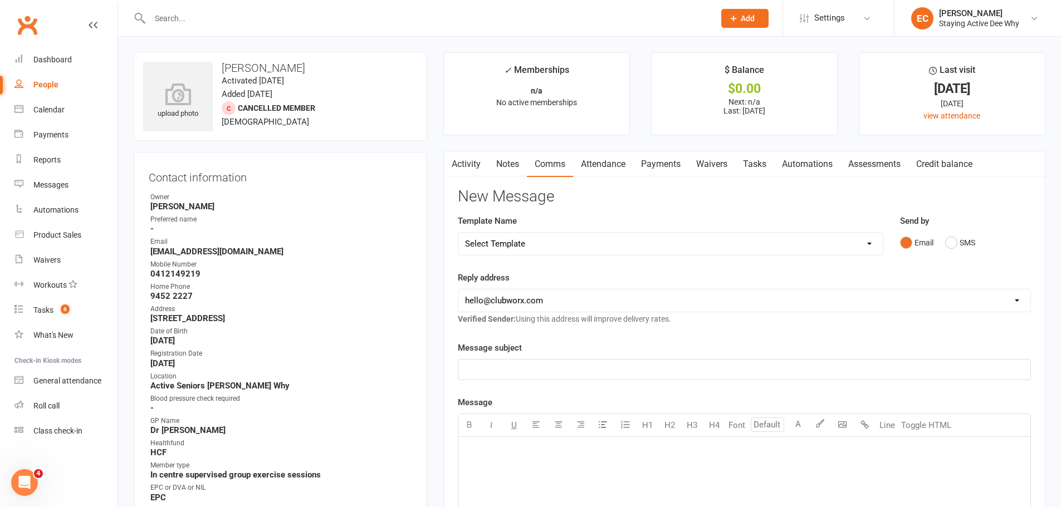
click at [530, 243] on select "Select Template [Email] 12 month follow-up [Email] 12 week health challenge [Em…" at bounding box center [670, 244] width 424 height 22
select select "15"
click at [458, 233] on select "Select Template [Email] 12 month follow-up [Email] 12 week health challenge [Em…" at bounding box center [670, 244] width 424 height 22
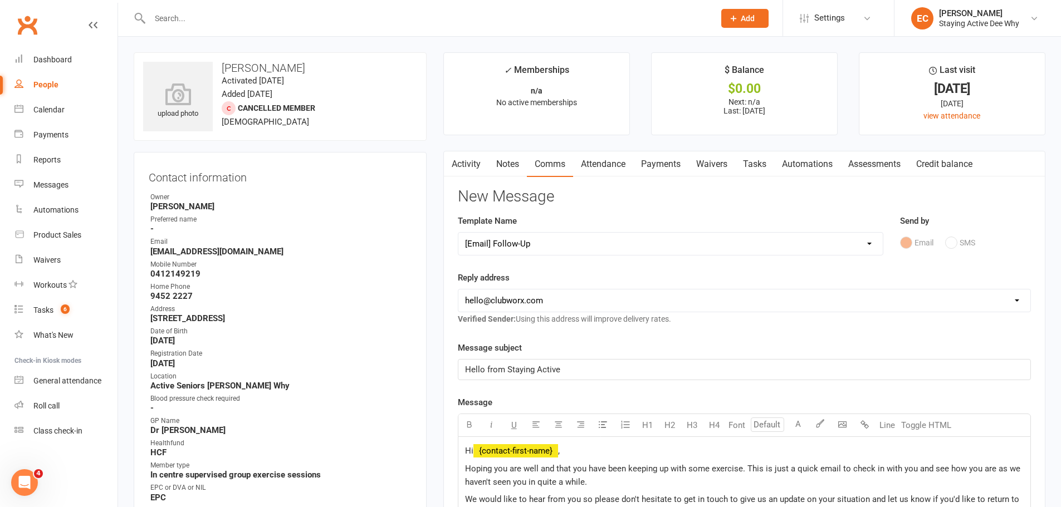
drag, startPoint x: 518, startPoint y: 301, endPoint x: 519, endPoint y: 307, distance: 6.2
click at [518, 301] on select "hello@clubworx.com deewhy@stayingactive.com.au online@stayingactive.com.au tayl…" at bounding box center [744, 301] width 572 height 22
select select "1"
click at [458, 290] on select "hello@clubworx.com deewhy@stayingactive.com.au online@stayingactive.com.au tayl…" at bounding box center [744, 301] width 572 height 22
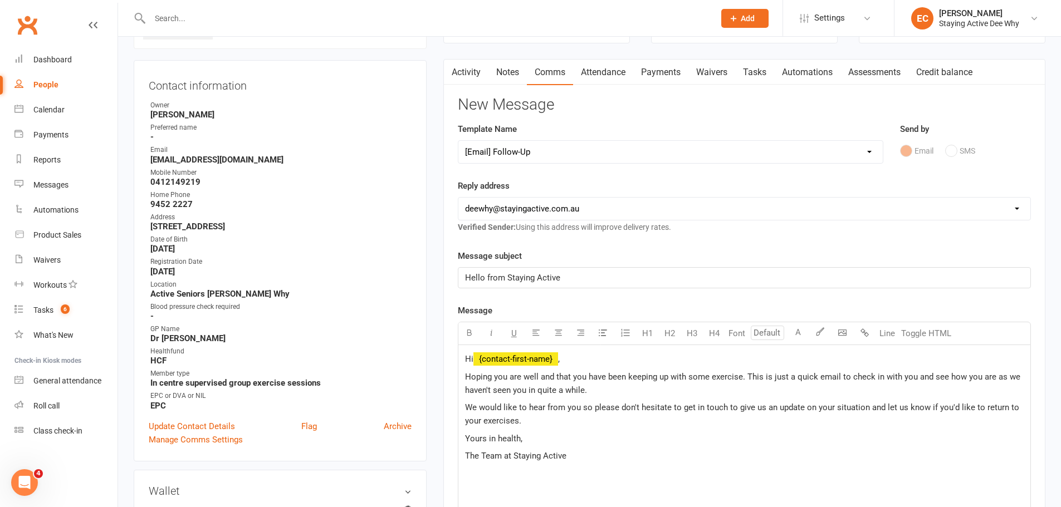
scroll to position [111, 0]
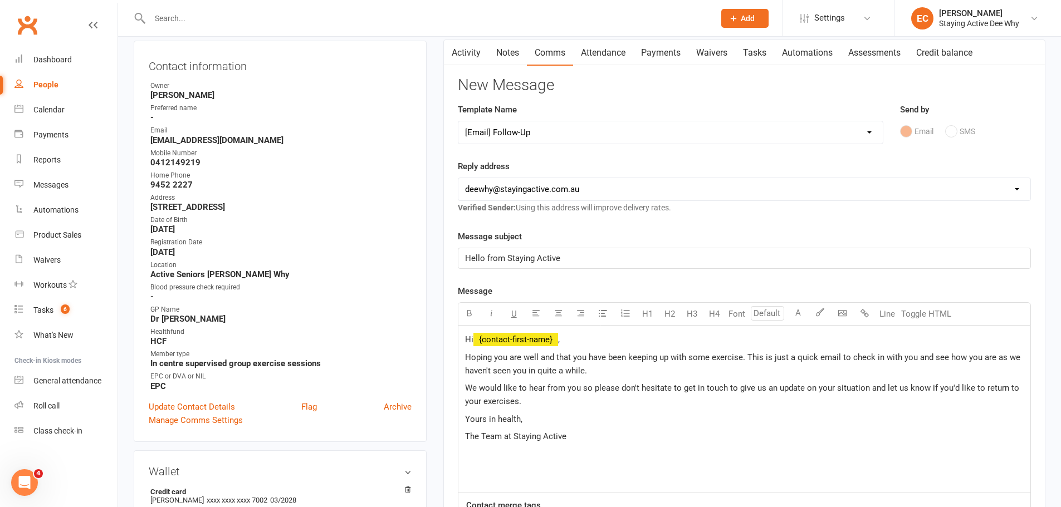
drag, startPoint x: 780, startPoint y: 369, endPoint x: 979, endPoint y: 360, distance: 199.0
click at [979, 360] on p "Hoping you are well and that you have been keeping up with some exercise. This …" at bounding box center [744, 364] width 558 height 27
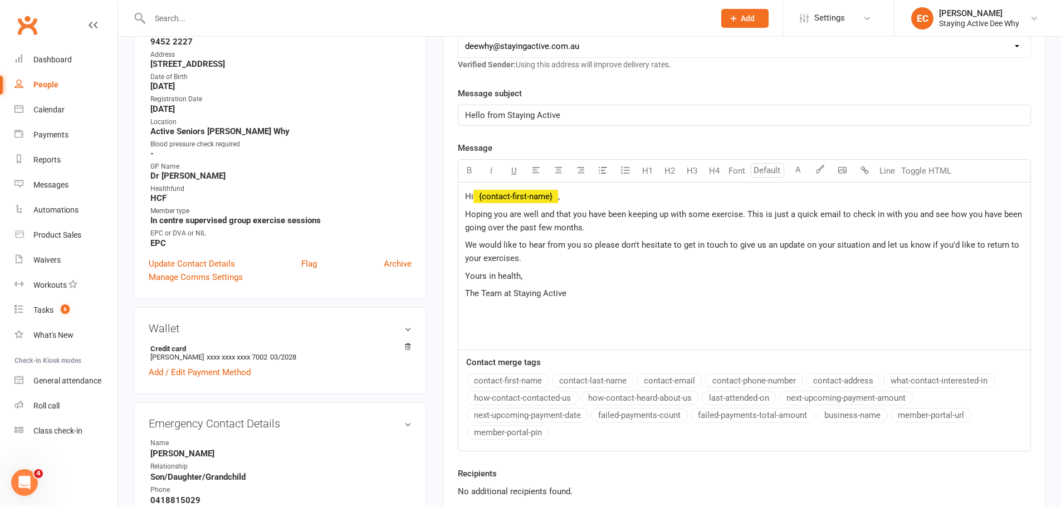
scroll to position [278, 0]
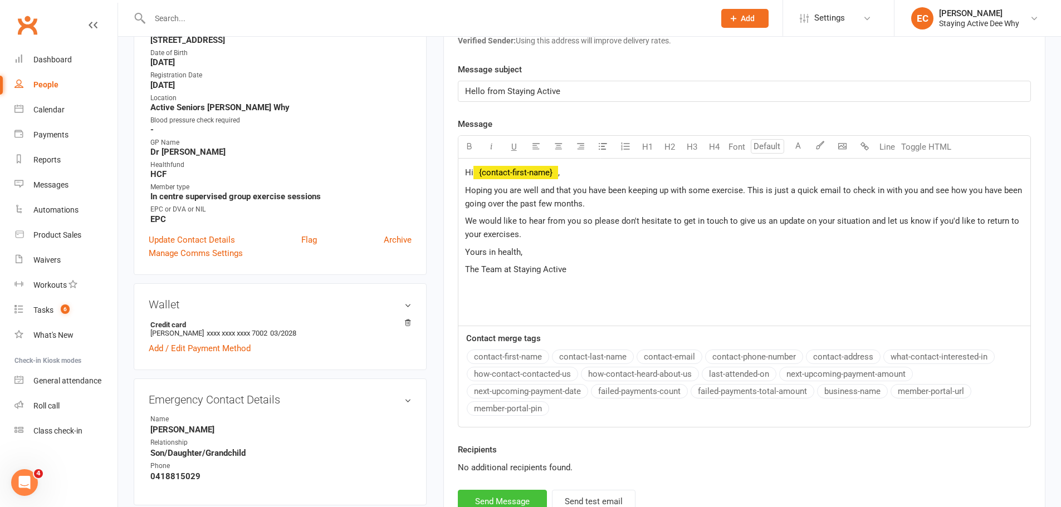
click at [537, 497] on button "Send Message" at bounding box center [502, 501] width 89 height 23
select select
select select "0"
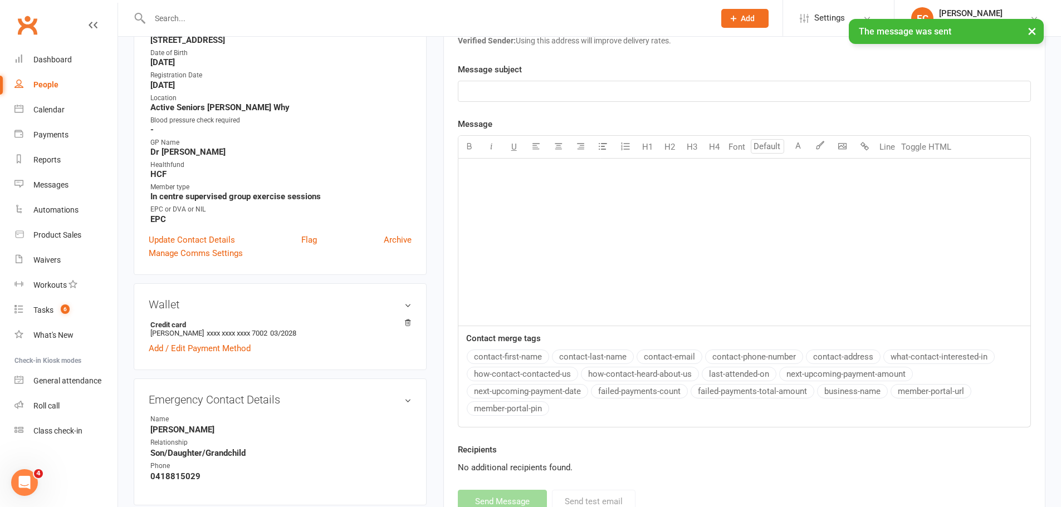
scroll to position [0, 0]
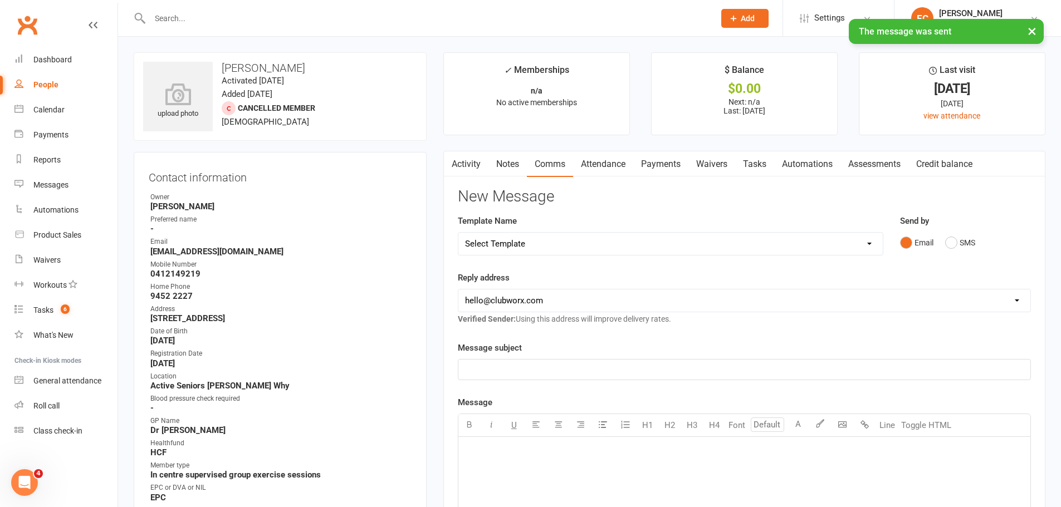
click at [514, 170] on link "Notes" at bounding box center [507, 164] width 38 height 26
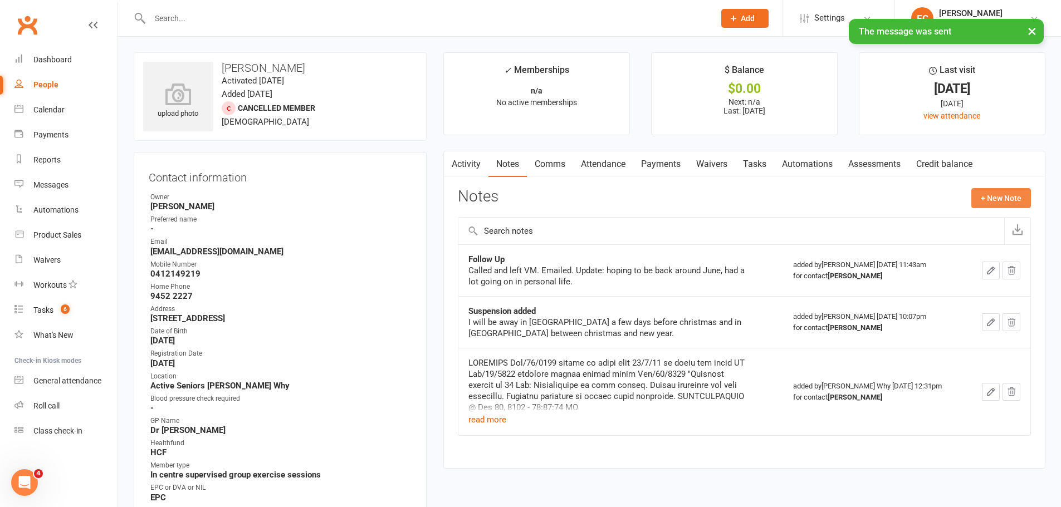
click at [987, 198] on button "+ New Note" at bounding box center [1001, 198] width 60 height 20
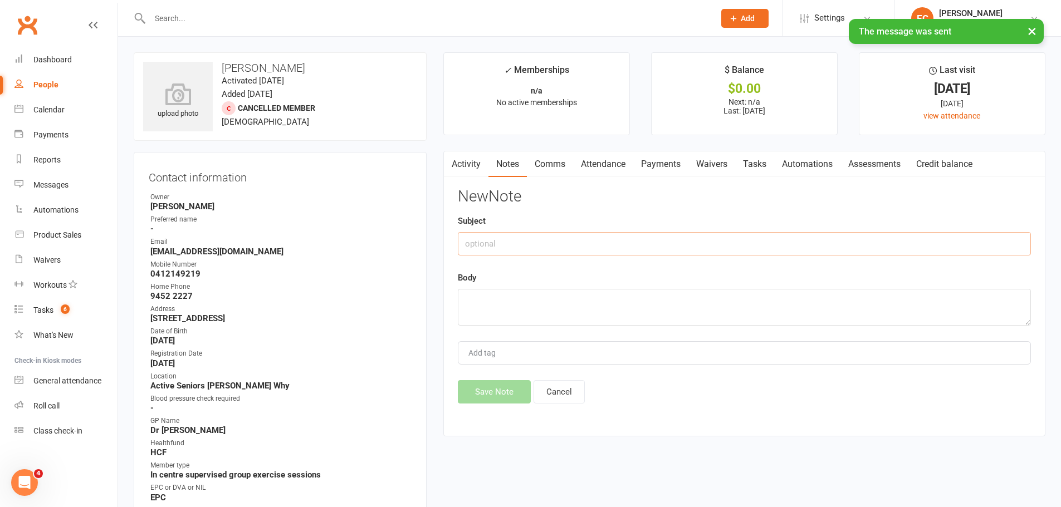
click at [519, 245] on input "text" at bounding box center [744, 243] width 573 height 23
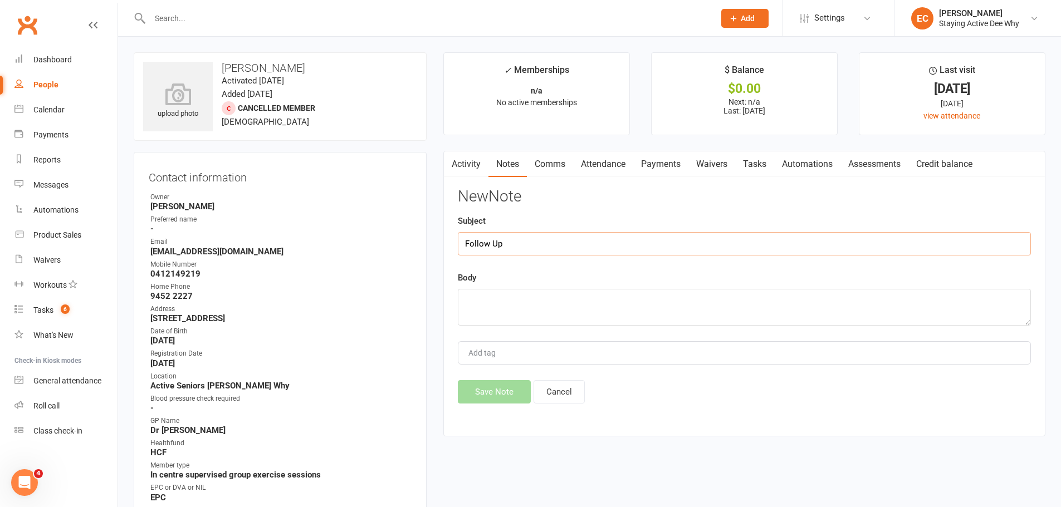
type input "Follow Up"
click at [511, 302] on textarea at bounding box center [744, 307] width 573 height 37
type textarea "Emailed. Send 6 month email next time."
click at [510, 393] on button "Save Note" at bounding box center [494, 391] width 73 height 23
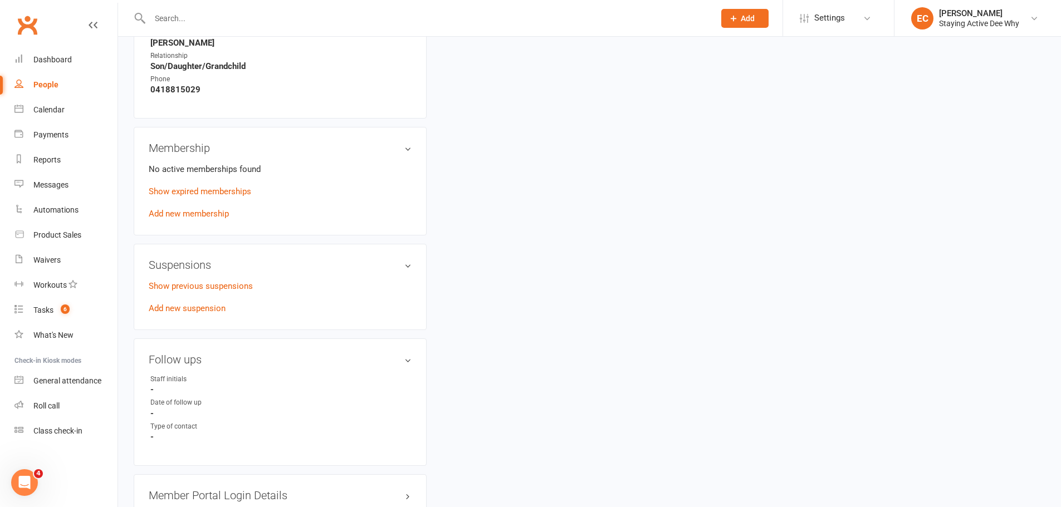
scroll to position [668, 0]
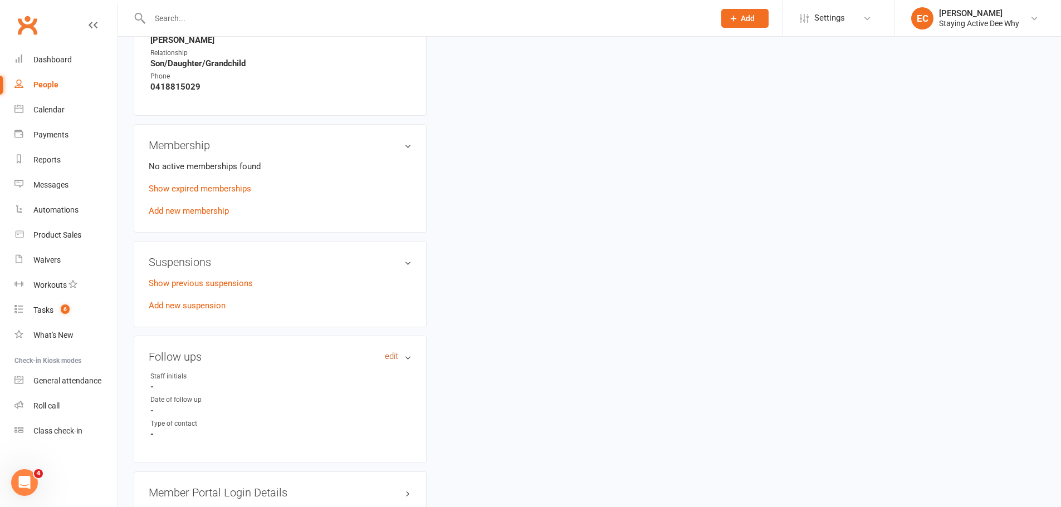
click at [396, 354] on link "edit" at bounding box center [391, 356] width 13 height 9
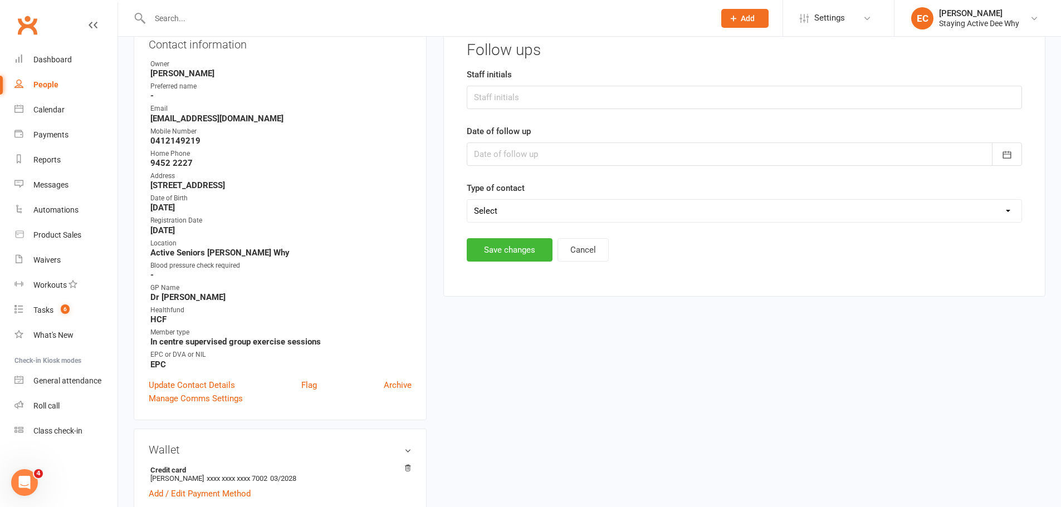
scroll to position [95, 0]
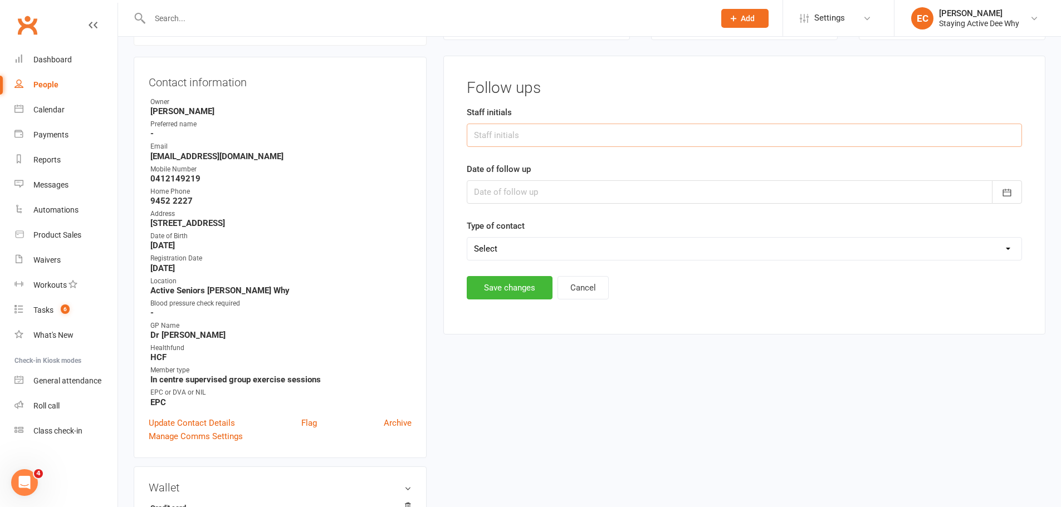
click at [506, 136] on input "text" at bounding box center [744, 135] width 555 height 23
type input "ECS"
click at [530, 188] on div at bounding box center [744, 191] width 555 height 23
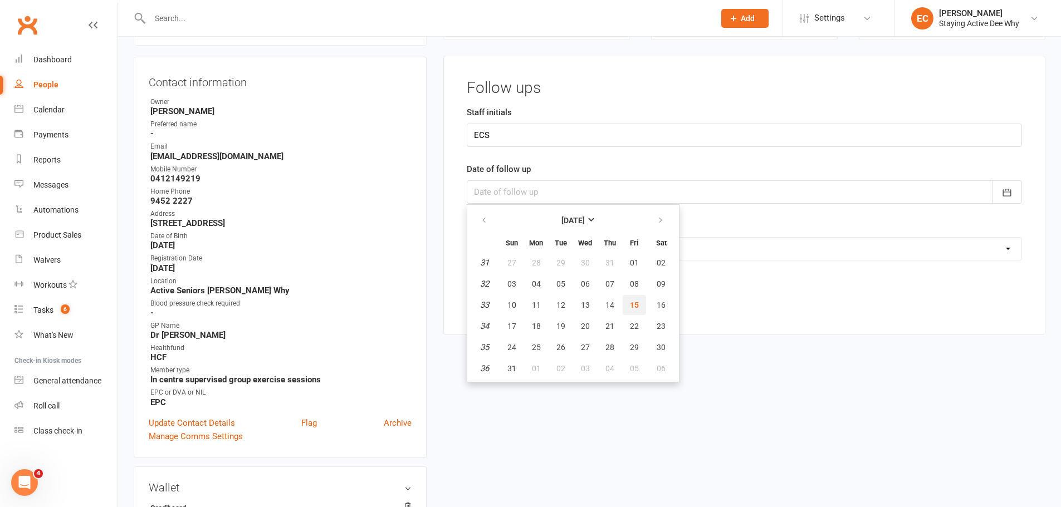
drag, startPoint x: 630, startPoint y: 307, endPoint x: 611, endPoint y: 293, distance: 23.1
click at [630, 307] on span "15" at bounding box center [634, 305] width 9 height 9
type input "[DATE]"
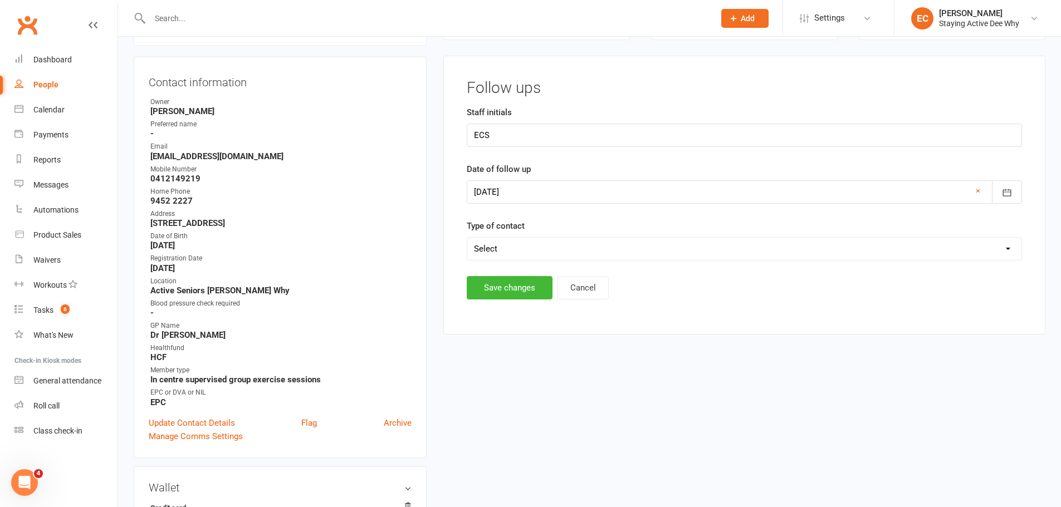
drag, startPoint x: 556, startPoint y: 251, endPoint x: 556, endPoint y: 257, distance: 6.2
click at [556, 251] on select "Select Left message or sent email Spoke to member" at bounding box center [744, 249] width 554 height 22
select select "Left message or sent email"
click at [467, 238] on select "Select Left message or sent email Spoke to member" at bounding box center [744, 249] width 554 height 22
click at [521, 287] on button "Save changes" at bounding box center [510, 287] width 86 height 23
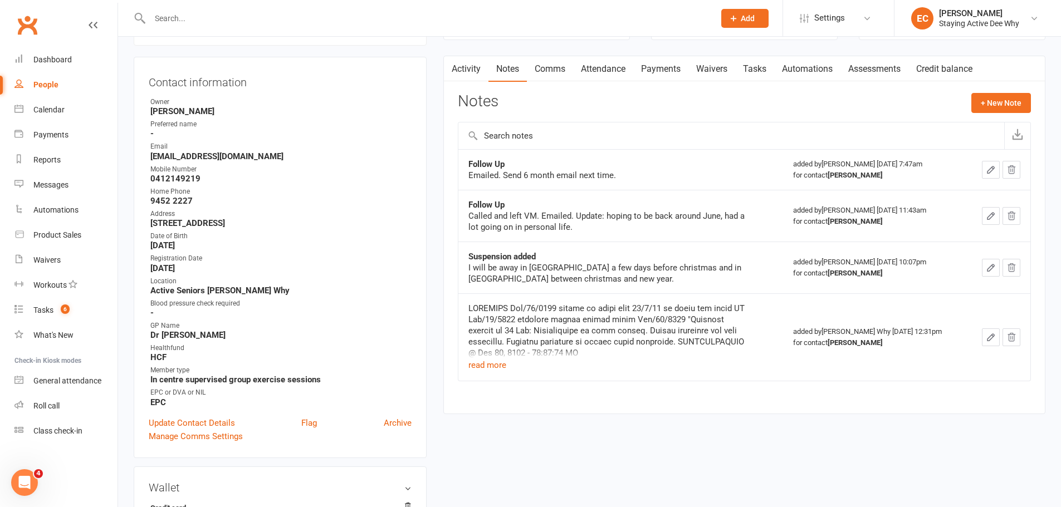
click at [253, 14] on input "text" at bounding box center [426, 19] width 560 height 16
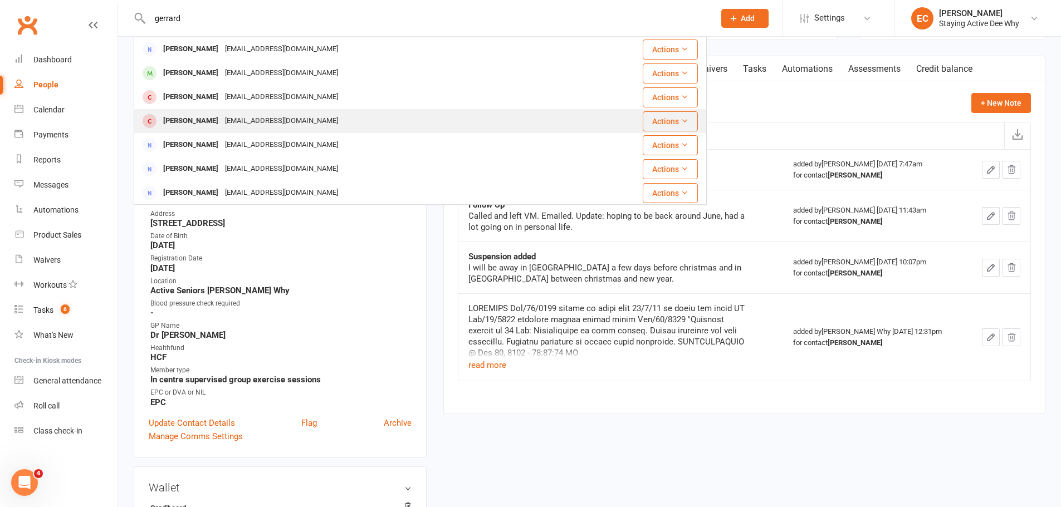
type input "gerrard"
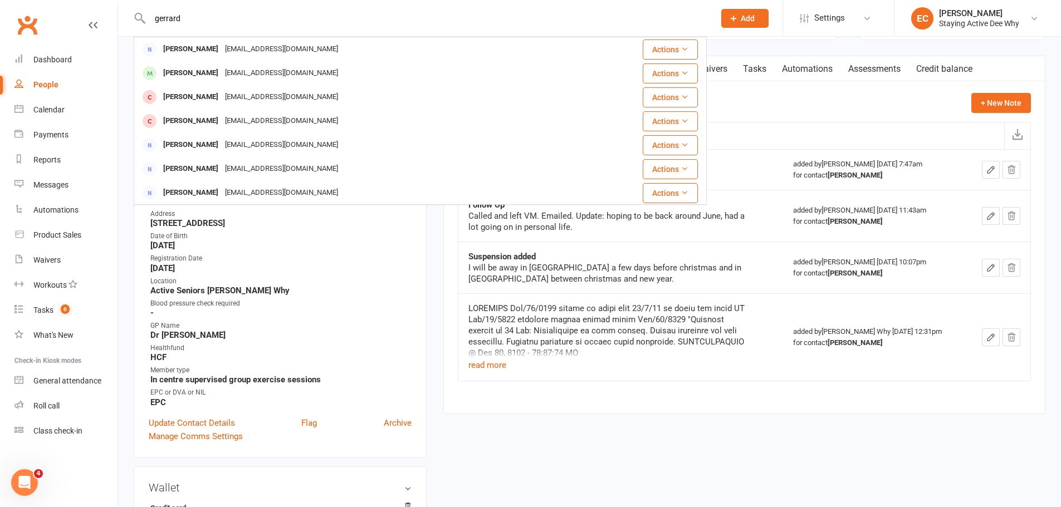
click at [241, 131] on div "Carolyn Gerrard gerrardfamily@optusnet.com.au" at bounding box center [364, 121] width 459 height 23
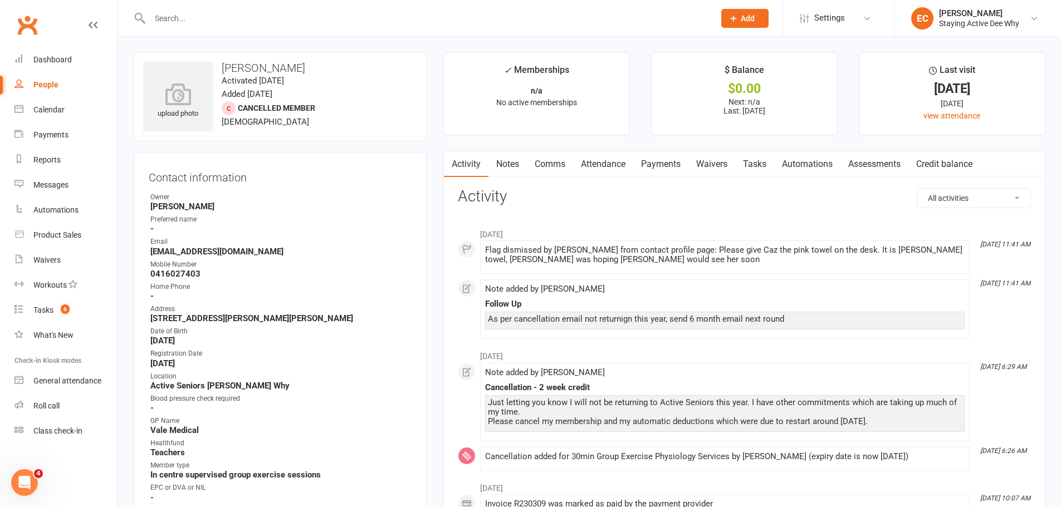
click at [238, 26] on div at bounding box center [420, 18] width 573 height 36
click at [227, 12] on input "text" at bounding box center [426, 19] width 560 height 16
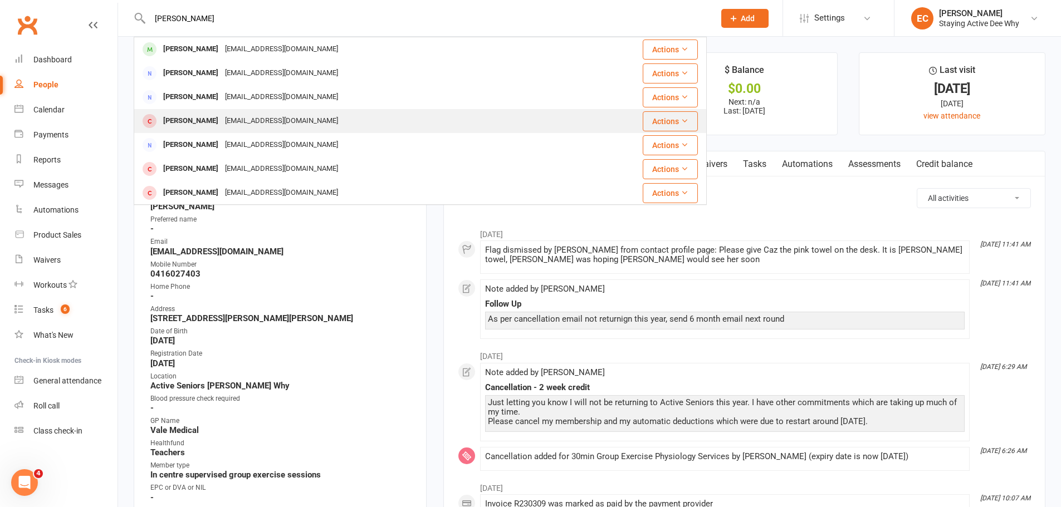
type input "richardson"
click at [209, 116] on div "Alan Richardson" at bounding box center [191, 121] width 62 height 16
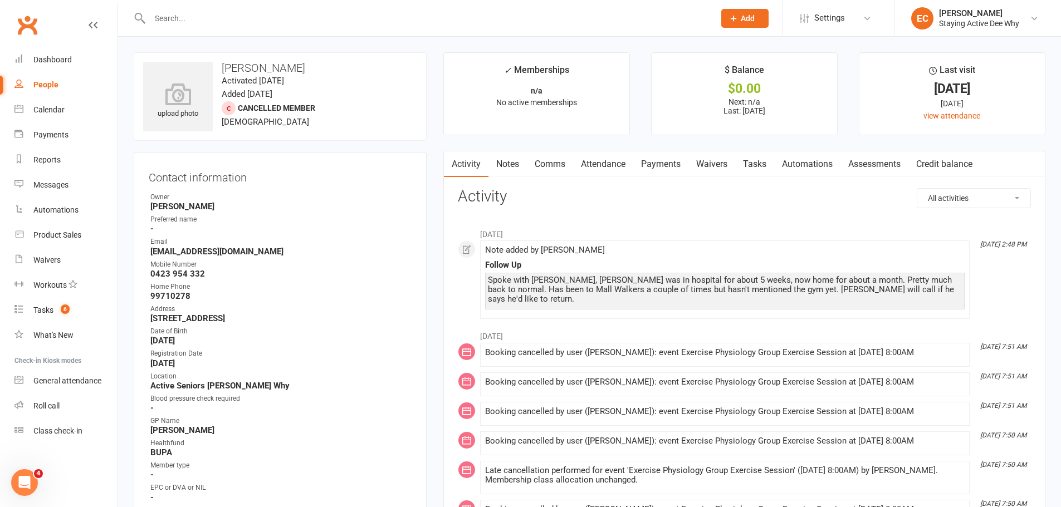
click at [228, 9] on div at bounding box center [420, 18] width 573 height 36
click at [223, 19] on input "text" at bounding box center [426, 19] width 560 height 16
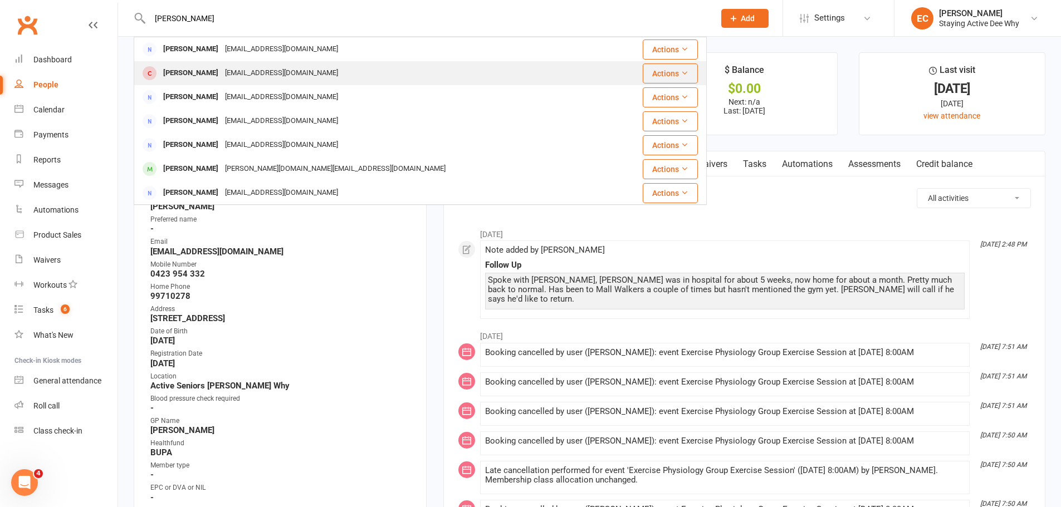
type input "leslie"
click at [210, 68] on div "Patricia Leslie" at bounding box center [191, 73] width 62 height 16
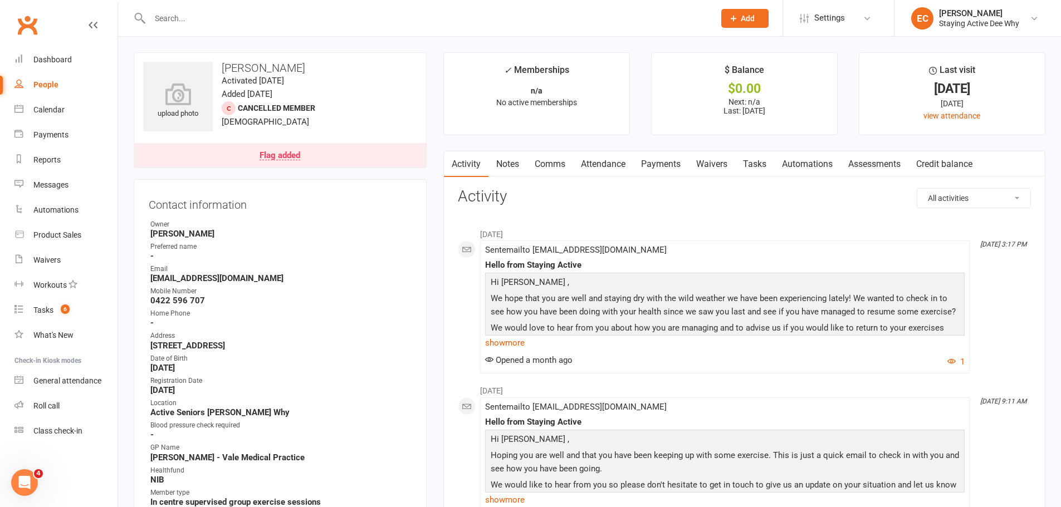
click at [499, 169] on link "Notes" at bounding box center [507, 164] width 38 height 26
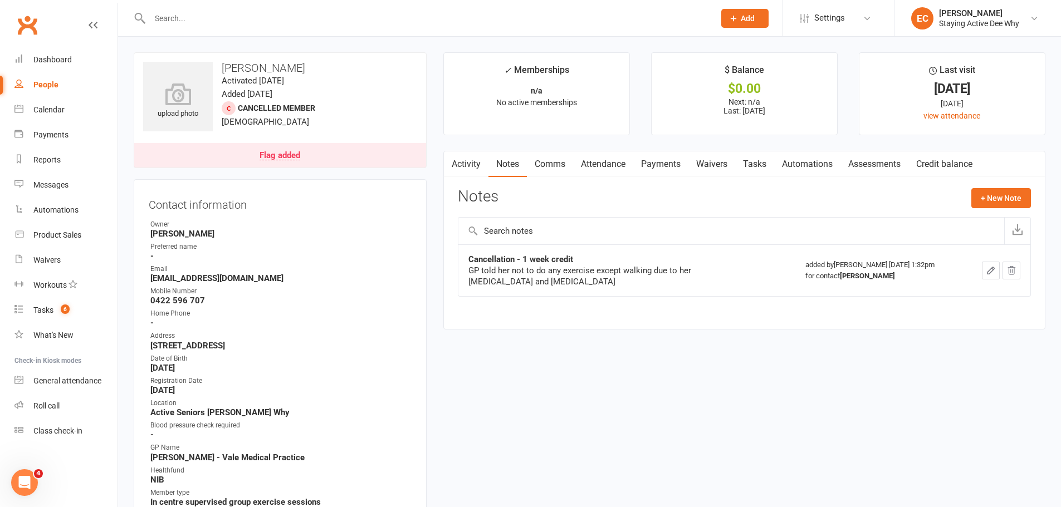
click at [550, 163] on link "Comms" at bounding box center [550, 164] width 46 height 26
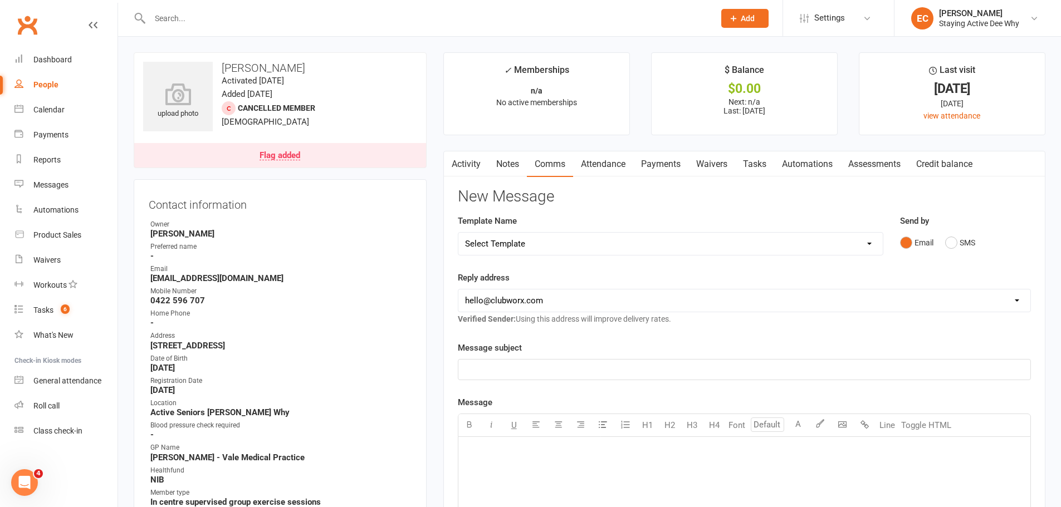
click at [532, 235] on select "Select Template [Email] 12 month follow-up [Email] 12 week health challenge [Em…" at bounding box center [670, 244] width 424 height 22
select select "3"
click at [458, 233] on select "Select Template [Email] 12 month follow-up [Email] 12 week health challenge [Em…" at bounding box center [670, 244] width 424 height 22
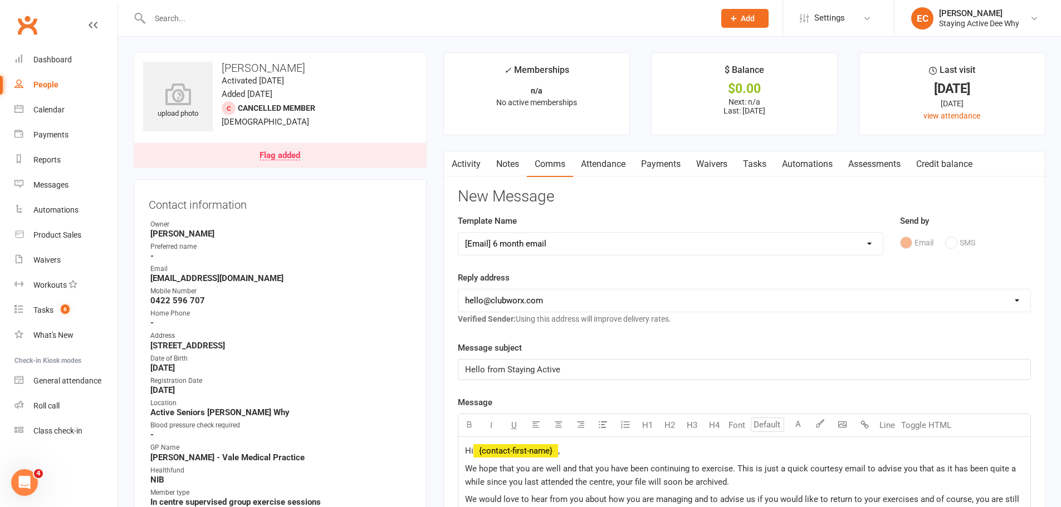
click at [547, 295] on select "hello@clubworx.com deewhy@stayingactive.com.au online@stayingactive.com.au tayl…" at bounding box center [744, 301] width 572 height 22
select select "1"
click at [458, 290] on select "hello@clubworx.com deewhy@stayingactive.com.au online@stayingactive.com.au tayl…" at bounding box center [744, 301] width 572 height 22
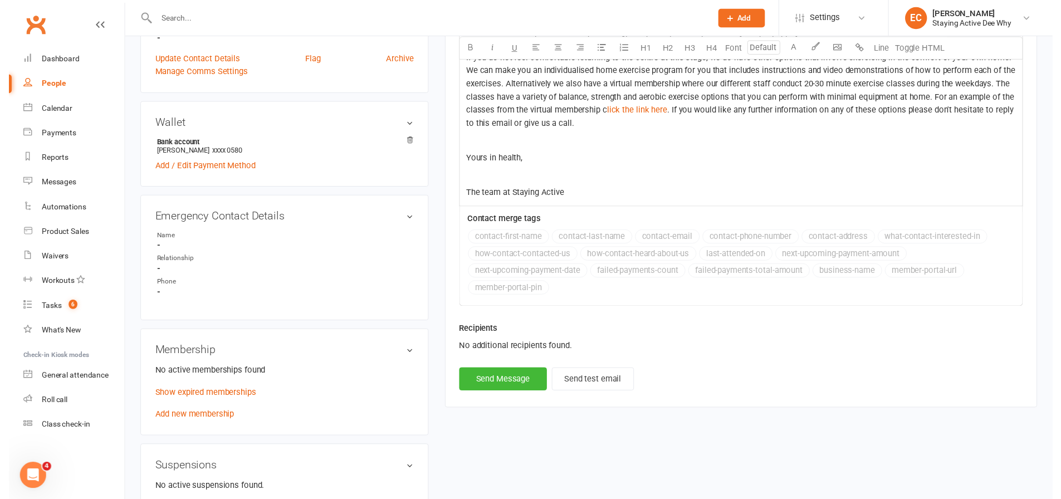
scroll to position [501, 0]
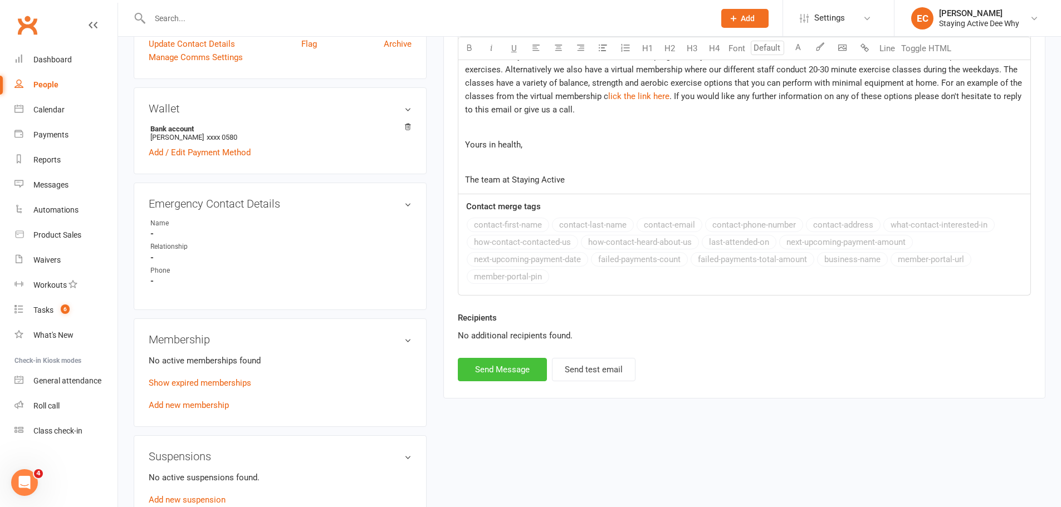
click at [506, 366] on button "Send Message" at bounding box center [502, 369] width 89 height 23
select select
select select "0"
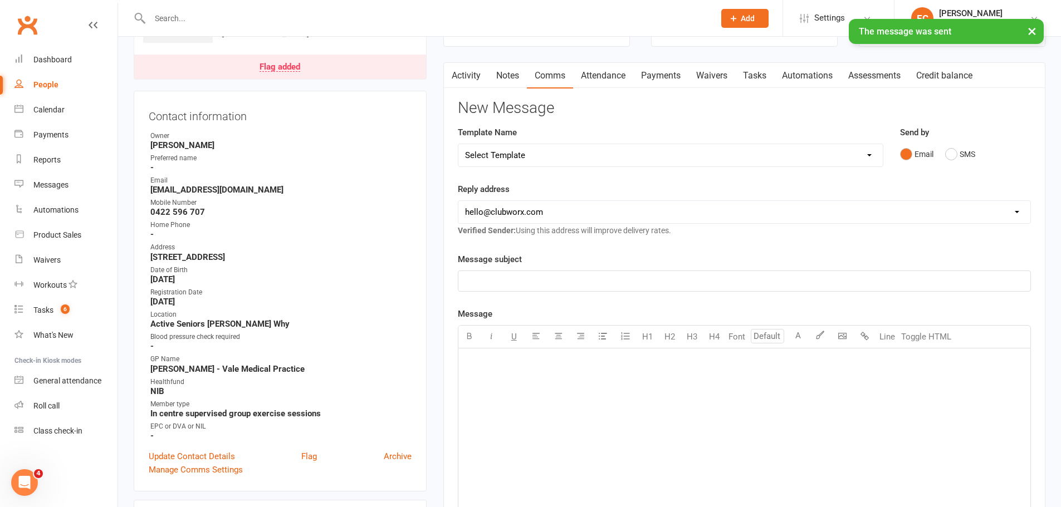
scroll to position [56, 0]
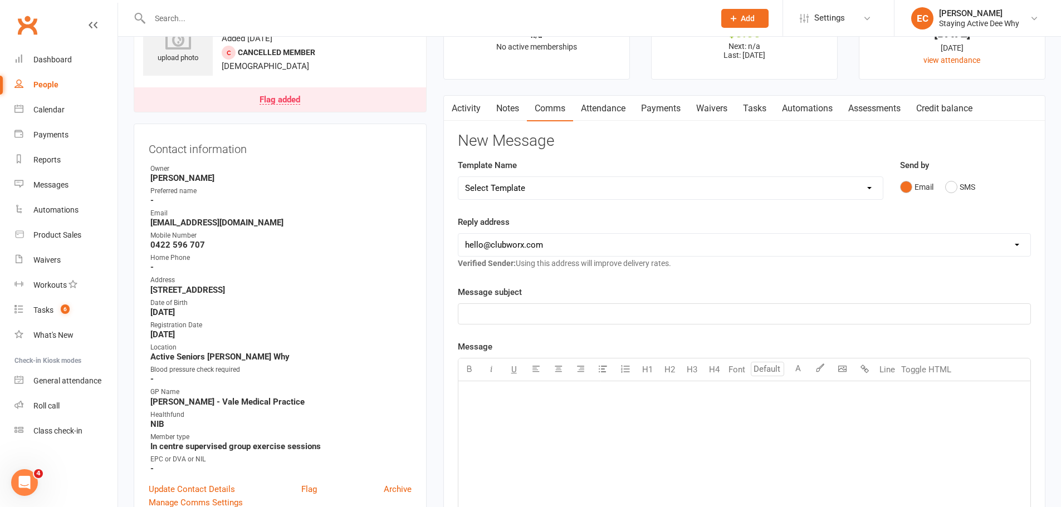
click at [288, 21] on input "text" at bounding box center [426, 19] width 560 height 16
click at [513, 111] on link "Notes" at bounding box center [507, 109] width 38 height 26
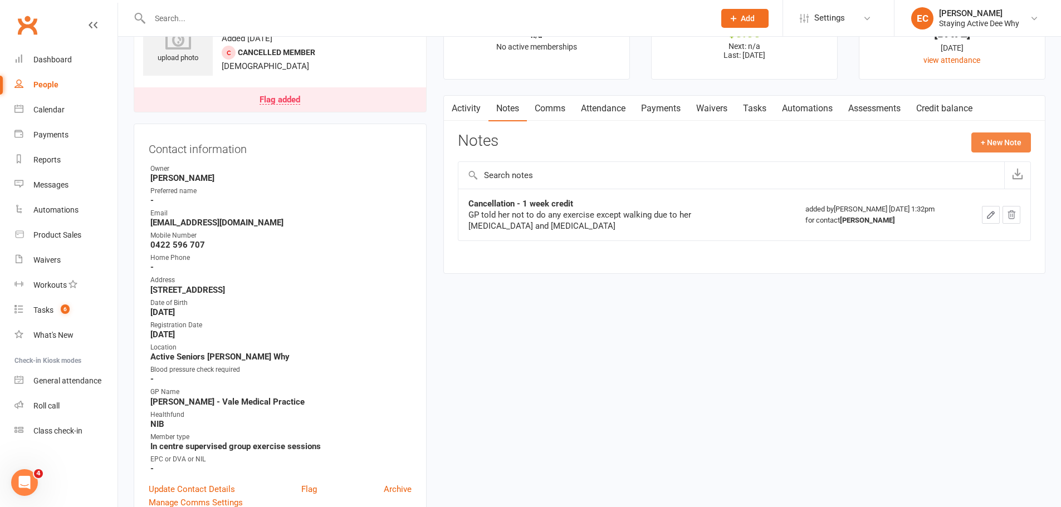
click at [992, 142] on button "+ New Note" at bounding box center [1001, 143] width 60 height 20
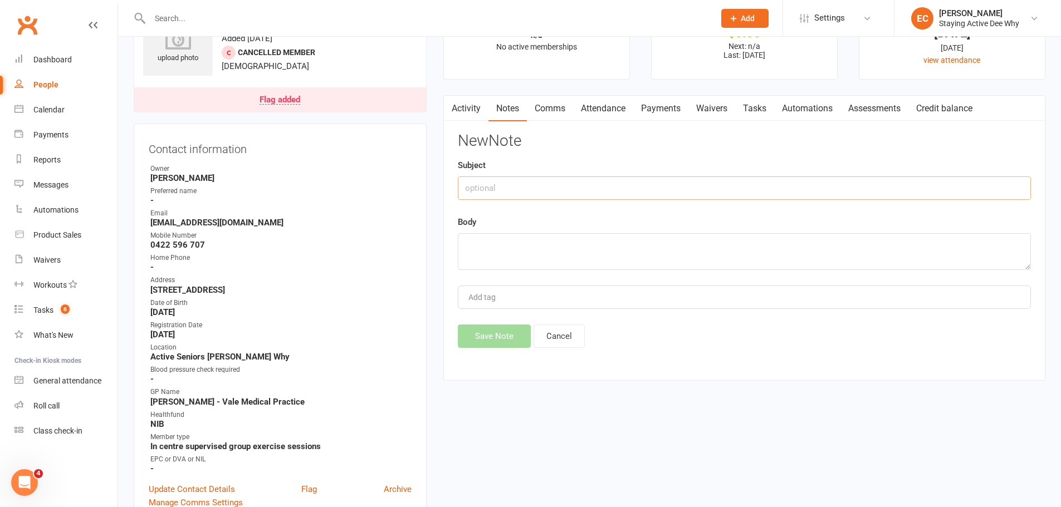
click at [526, 187] on input "text" at bounding box center [744, 188] width 573 height 23
type input "Follow Up"
click at [497, 241] on textarea at bounding box center [744, 251] width 573 height 37
type textarea "6 month email. Archive if no reply."
click at [503, 334] on button "Save Note" at bounding box center [494, 336] width 73 height 23
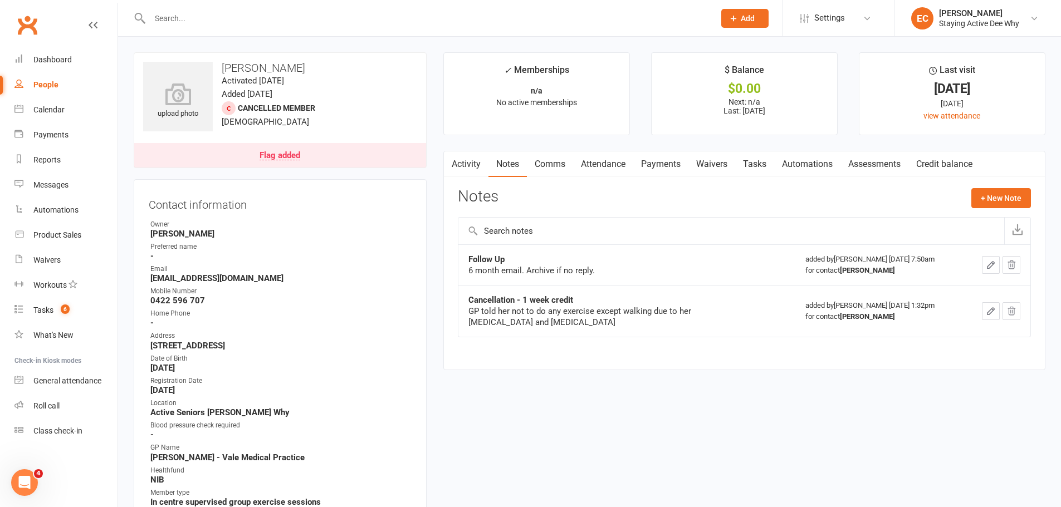
click at [455, 154] on button "button" at bounding box center [451, 163] width 14 height 25
drag, startPoint x: 469, startPoint y: 159, endPoint x: 467, endPoint y: 169, distance: 10.3
click at [469, 164] on link "Activity" at bounding box center [466, 164] width 45 height 26
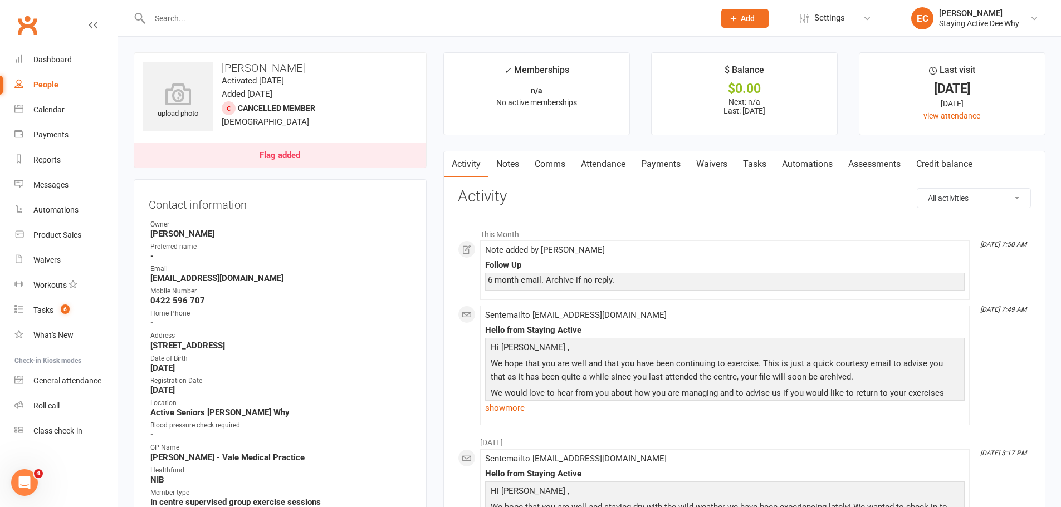
click at [237, 20] on input "text" at bounding box center [426, 19] width 560 height 16
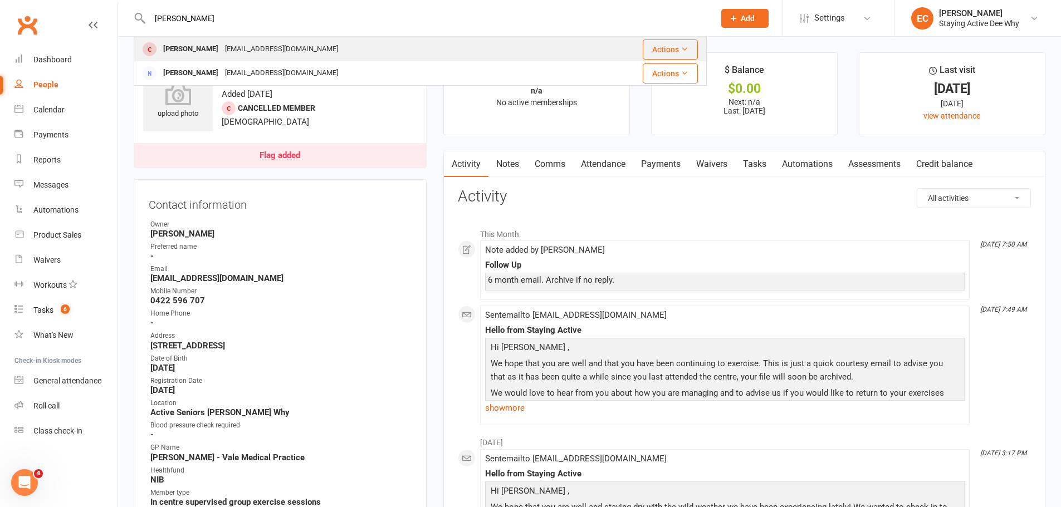
type input "knox"
click at [229, 49] on div "Emmaknox1952@gmail.com" at bounding box center [282, 49] width 120 height 16
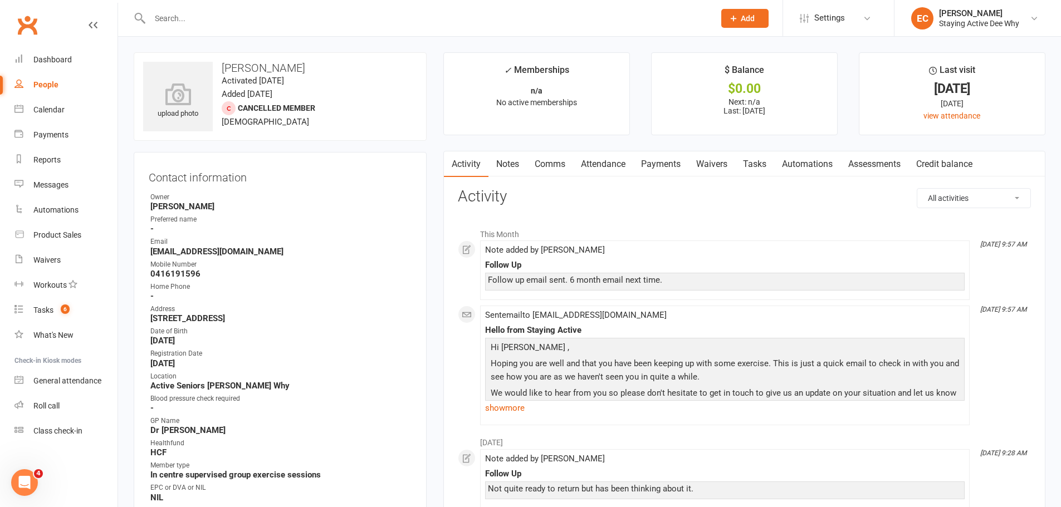
click at [236, 18] on input "text" at bounding box center [426, 19] width 560 height 16
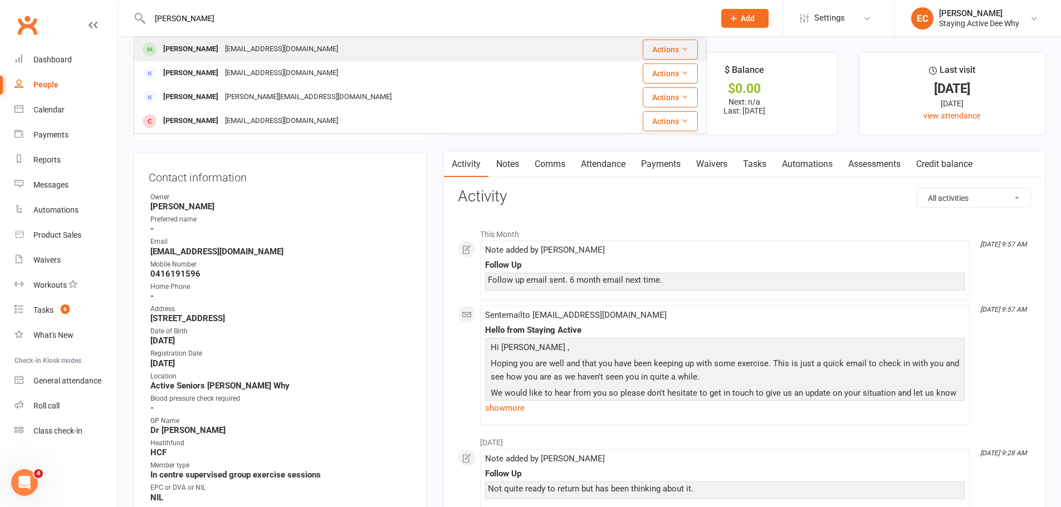
type input "lagana"
click at [235, 46] on div "mez_espo@hotmail.com" at bounding box center [282, 49] width 120 height 16
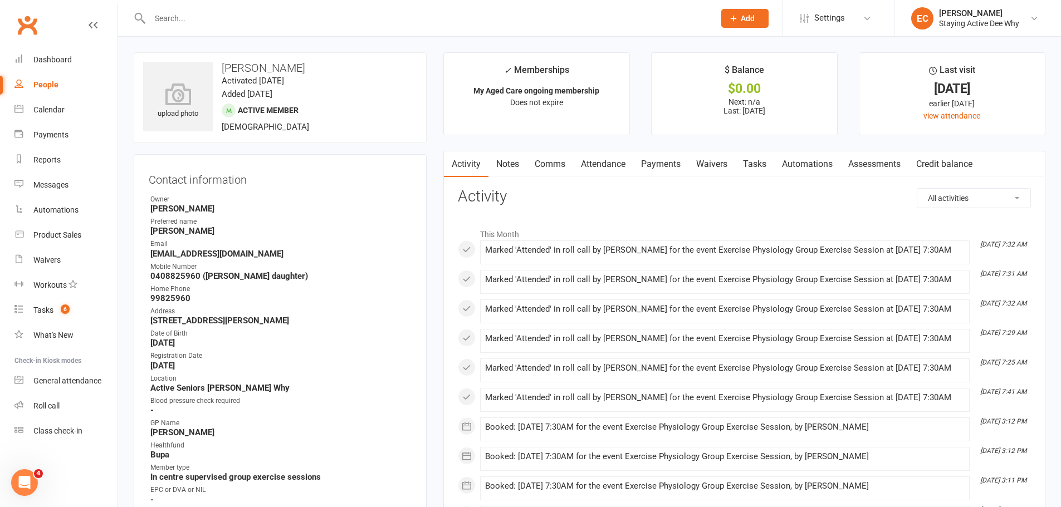
drag, startPoint x: 860, startPoint y: 161, endPoint x: 640, endPoint y: 155, distance: 220.0
click at [858, 162] on link "Assessments" at bounding box center [874, 164] width 68 height 26
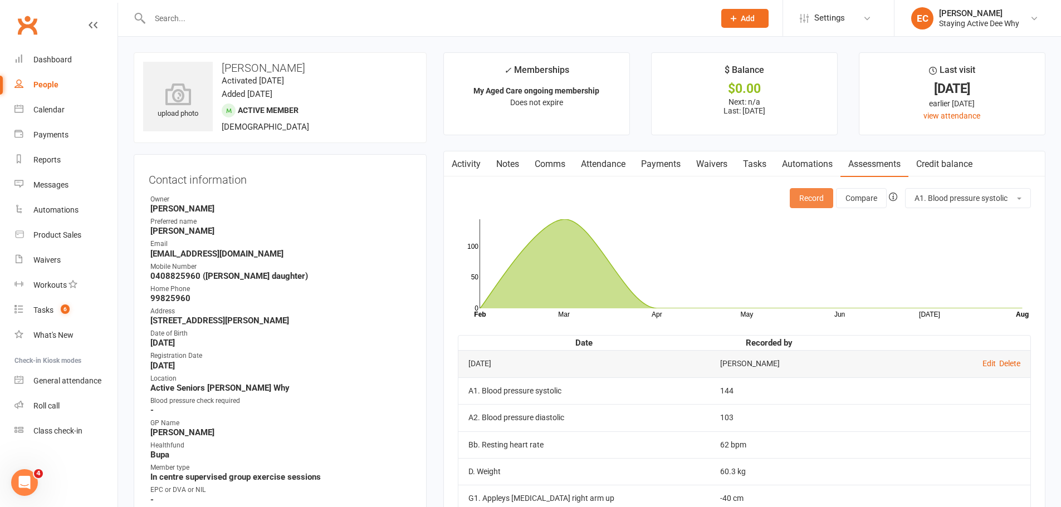
click at [806, 194] on button "Record" at bounding box center [811, 198] width 43 height 20
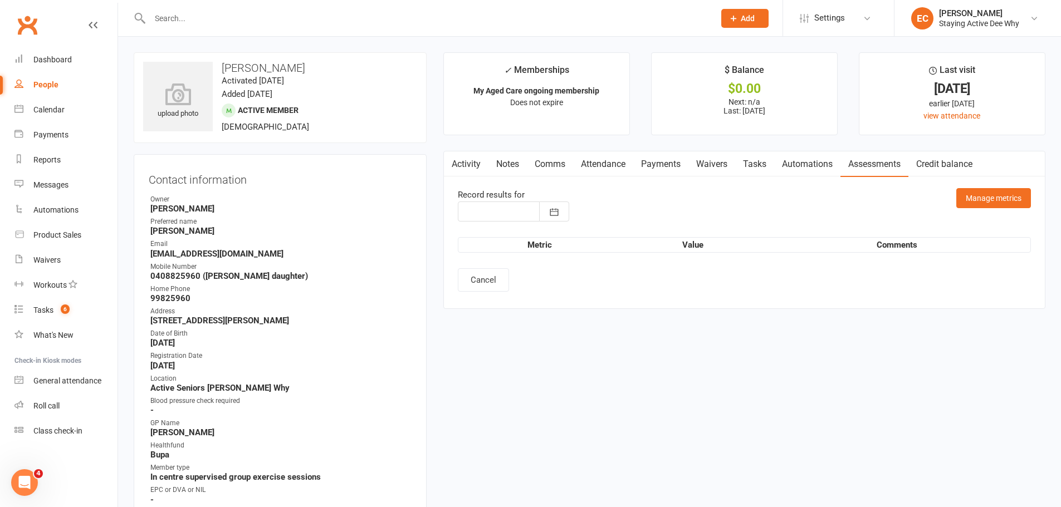
type input "[DATE]"
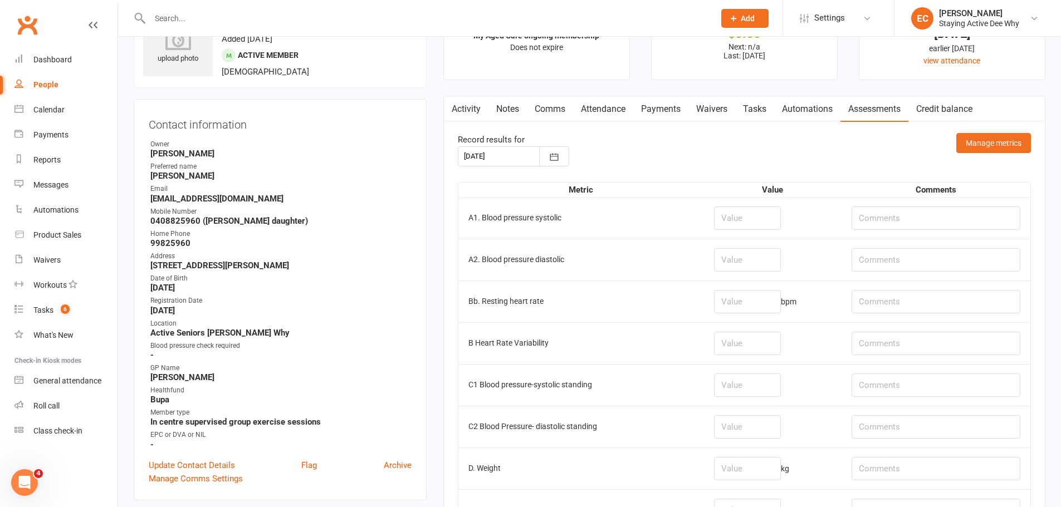
scroll to position [56, 0]
click at [731, 215] on input "number" at bounding box center [747, 217] width 67 height 23
click at [928, 220] on input "text" at bounding box center [935, 217] width 169 height 23
type input "151/93"
click at [742, 218] on input "number" at bounding box center [747, 217] width 67 height 23
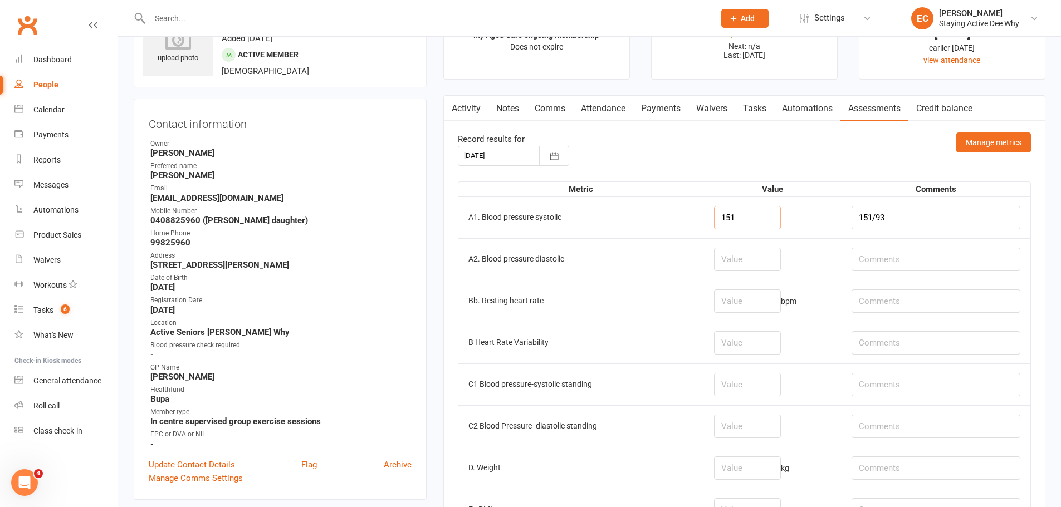
type input "151"
click at [755, 259] on input "number" at bounding box center [747, 259] width 67 height 23
type input "93"
click at [739, 302] on input "number" at bounding box center [747, 301] width 67 height 23
type input "61"
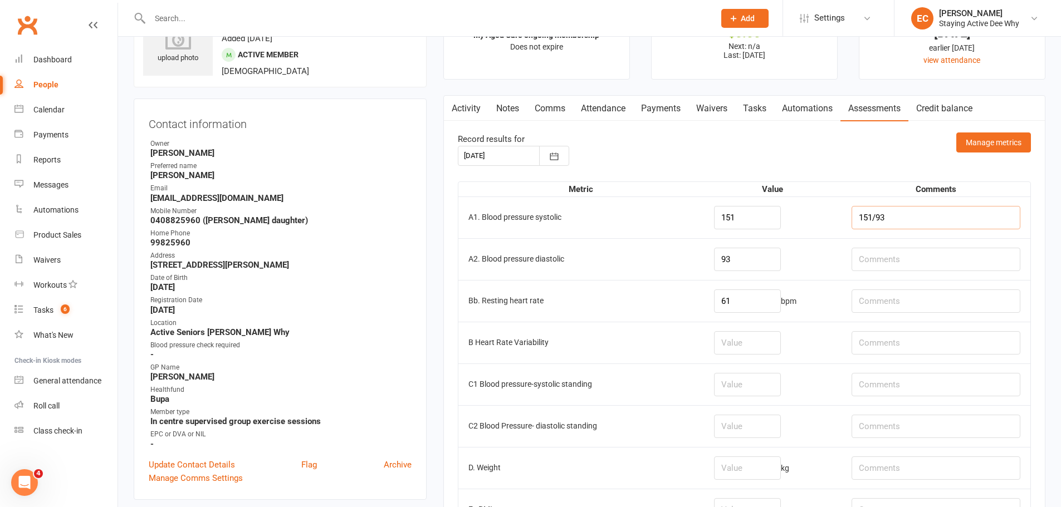
drag, startPoint x: 916, startPoint y: 220, endPoint x: 825, endPoint y: 216, distance: 90.8
click at [825, 216] on tr "A1. Blood pressure systolic 151 151/93" at bounding box center [744, 218] width 572 height 42
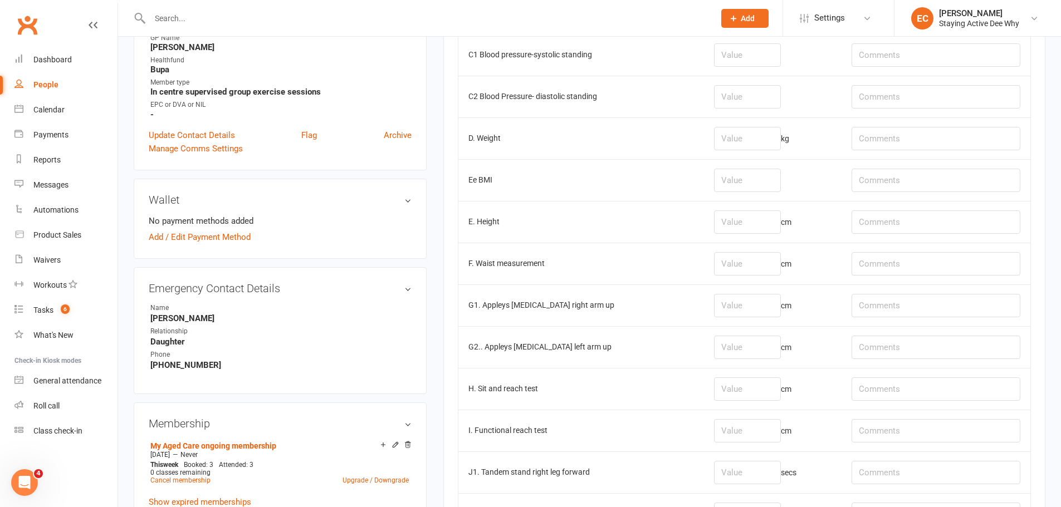
scroll to position [390, 0]
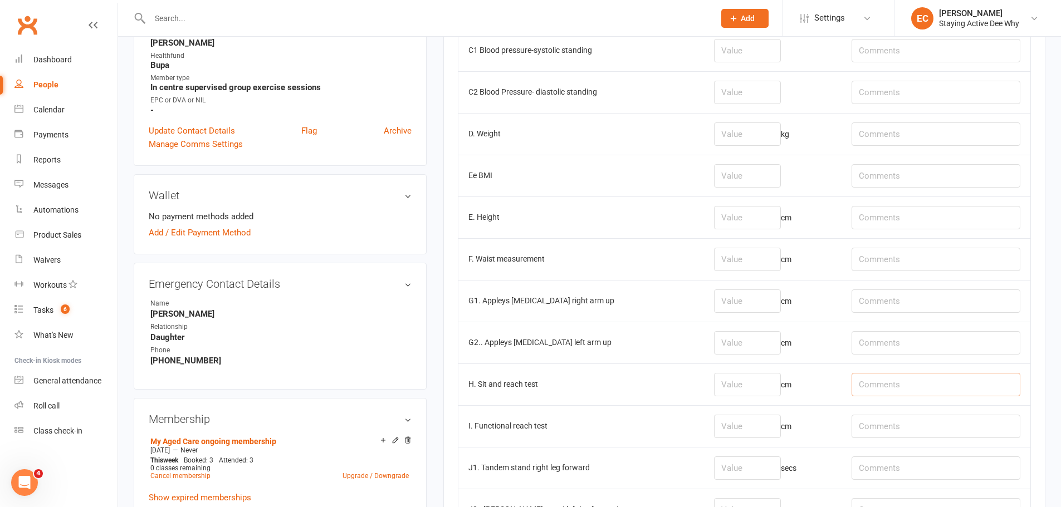
click at [892, 385] on input "text" at bounding box center [935, 384] width 169 height 23
type input "R"
click at [899, 382] on input "L: -15, r; -19" at bounding box center [935, 384] width 169 height 23
type input "L: -15, R; -19"
click at [757, 380] on input "number" at bounding box center [747, 384] width 67 height 23
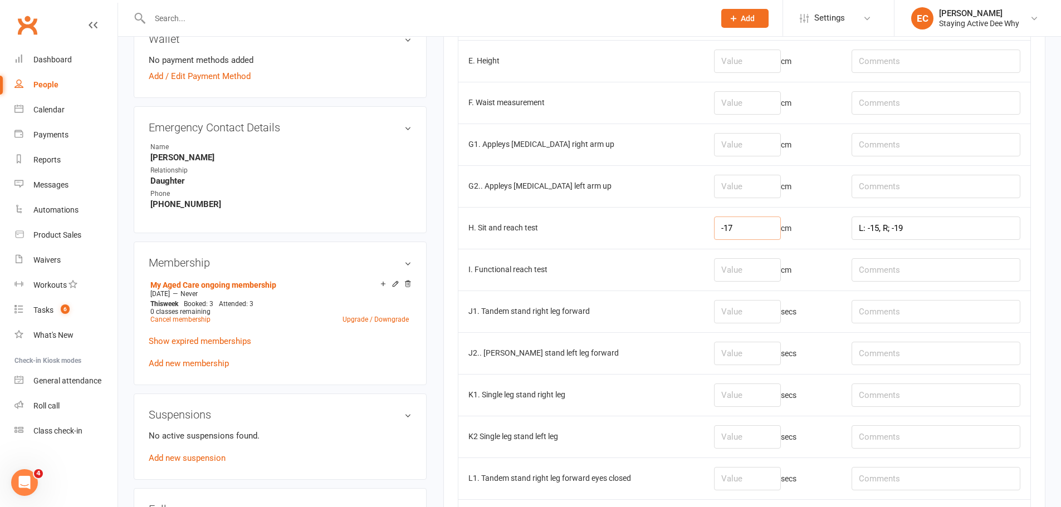
scroll to position [445, 0]
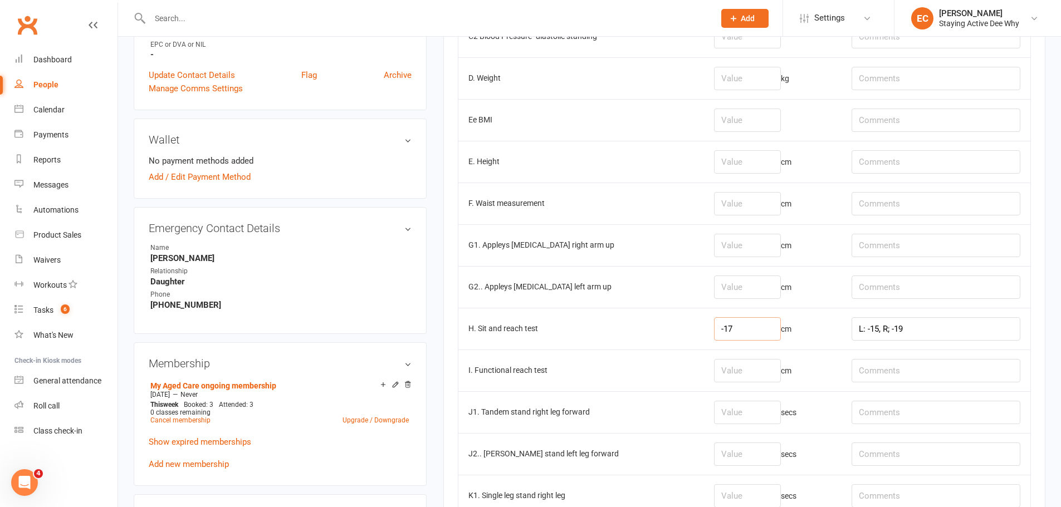
type input "-17"
click at [747, 246] on input "number" at bounding box center [747, 245] width 67 height 23
type input "-34"
click at [744, 285] on input "number" at bounding box center [747, 287] width 67 height 23
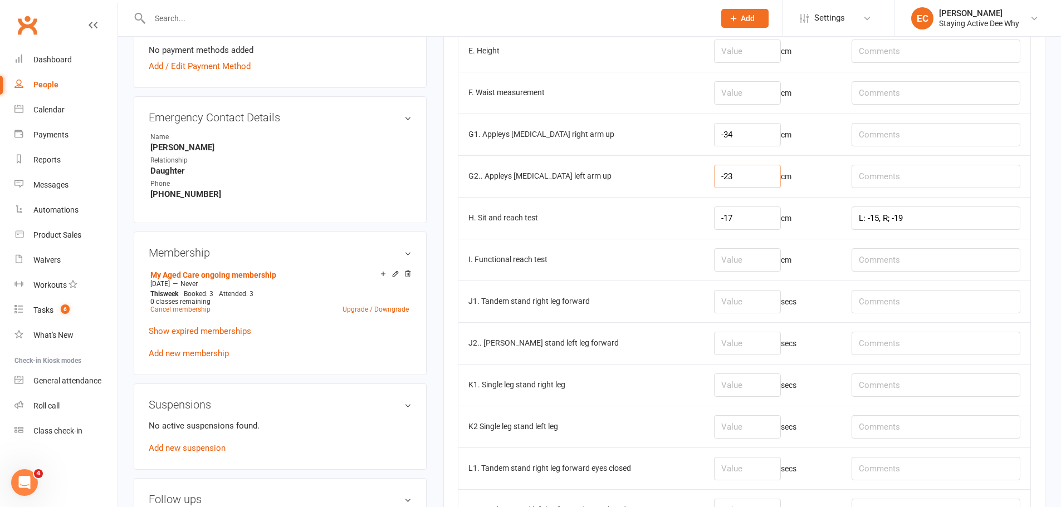
scroll to position [557, 0]
type input "-23"
click at [749, 302] on input "number" at bounding box center [747, 301] width 67 height 23
type input "30"
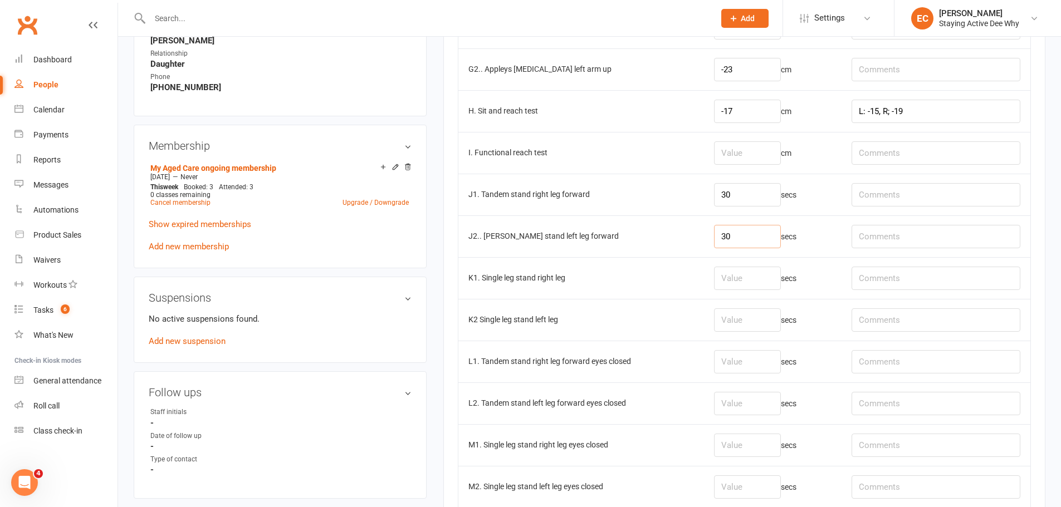
scroll to position [668, 0]
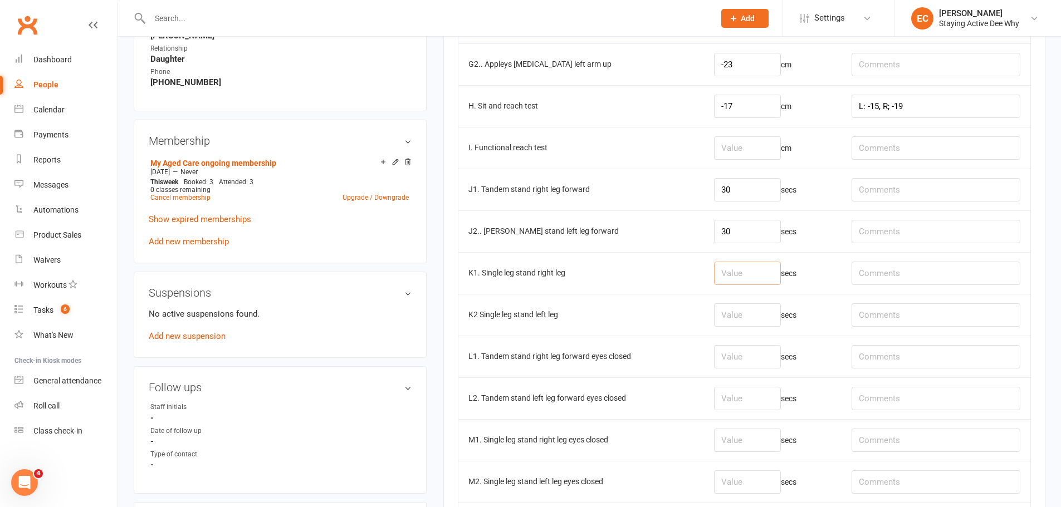
click at [747, 273] on input "number" at bounding box center [747, 273] width 67 height 23
type input "14.62"
type input "29.10"
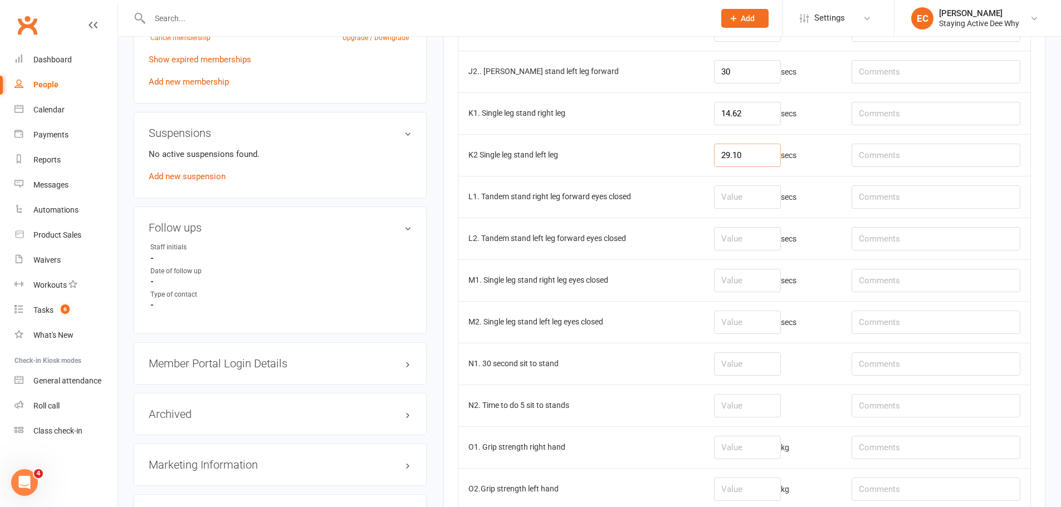
scroll to position [891, 0]
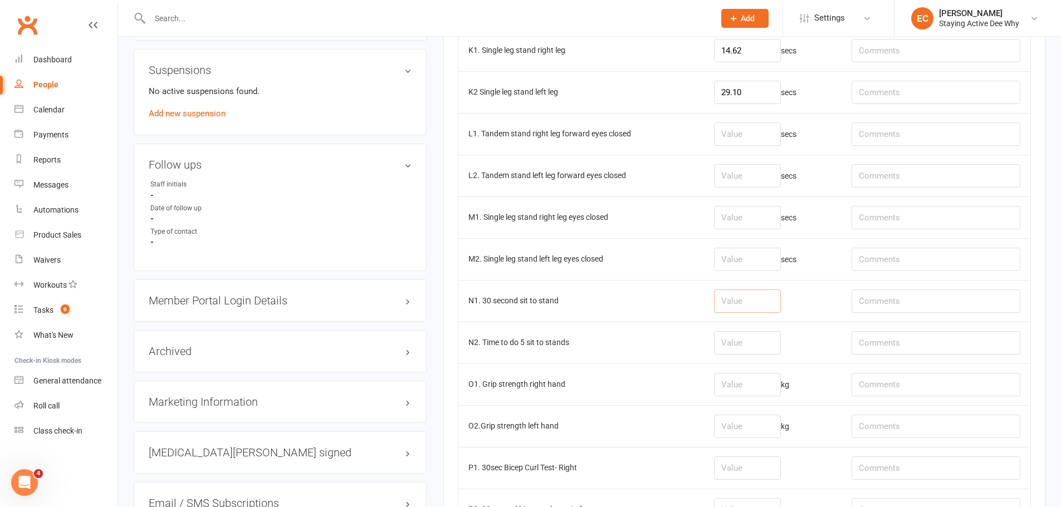
click at [752, 296] on input "number" at bounding box center [747, 301] width 67 height 23
type input "12"
click at [906, 299] on input "text" at bounding box center [935, 301] width 169 height 23
click at [739, 388] on input "number" at bounding box center [747, 384] width 67 height 23
type input "11.2"
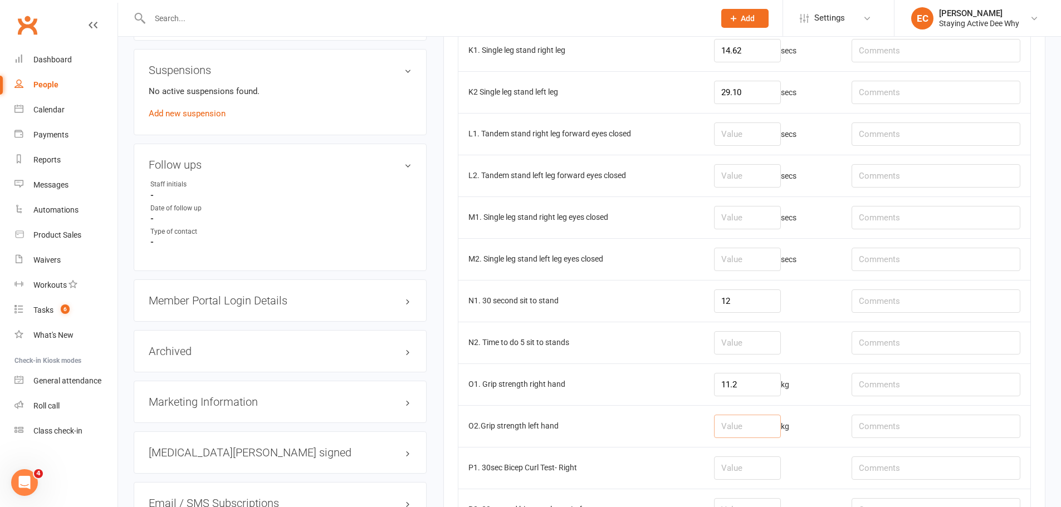
click at [742, 419] on input "number" at bounding box center [747, 426] width 67 height 23
click at [739, 427] on input "number" at bounding box center [747, 426] width 67 height 23
type input "11.2"
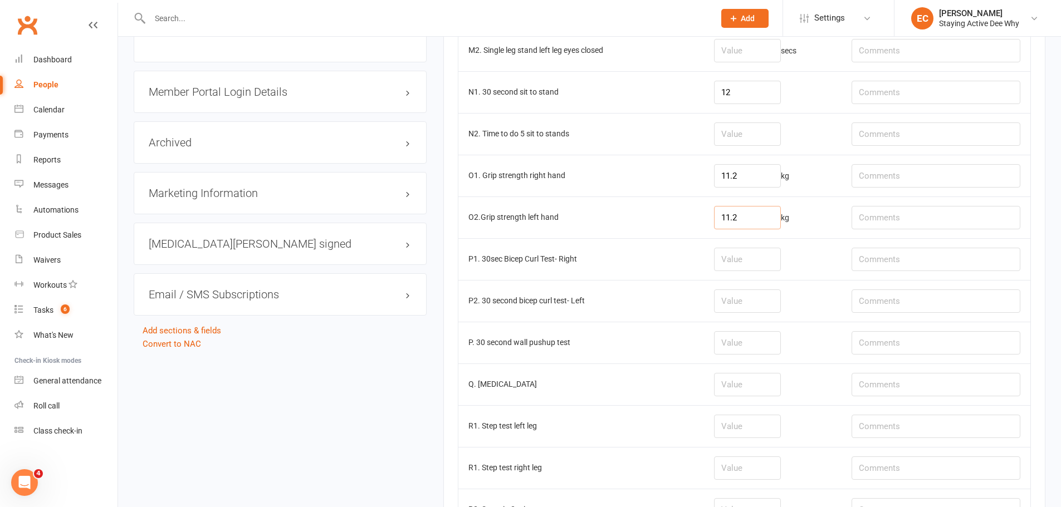
scroll to position [1114, 0]
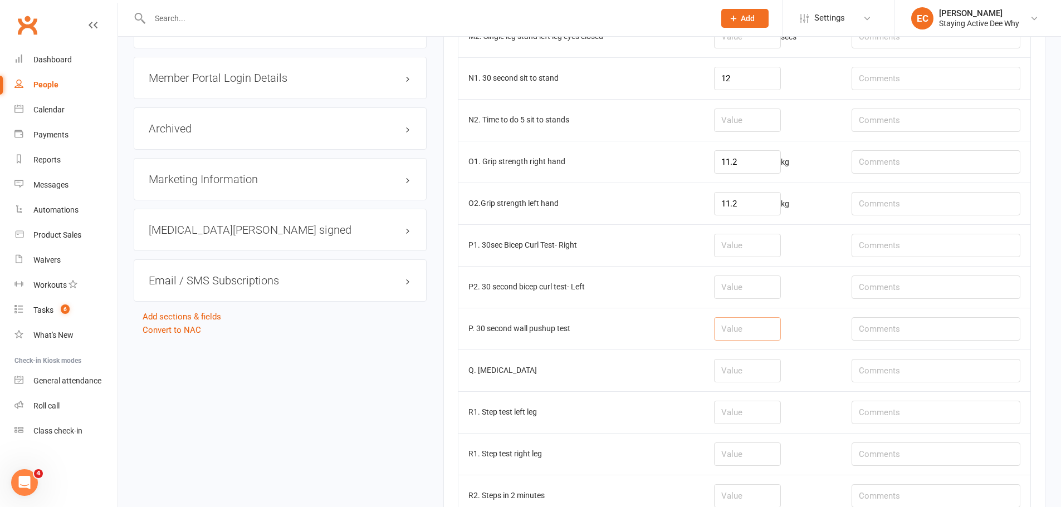
drag, startPoint x: 741, startPoint y: 333, endPoint x: 727, endPoint y: 326, distance: 15.2
click at [741, 332] on input "number" at bounding box center [747, 328] width 67 height 23
type input "13"
click at [753, 368] on input "number" at bounding box center [747, 370] width 67 height 23
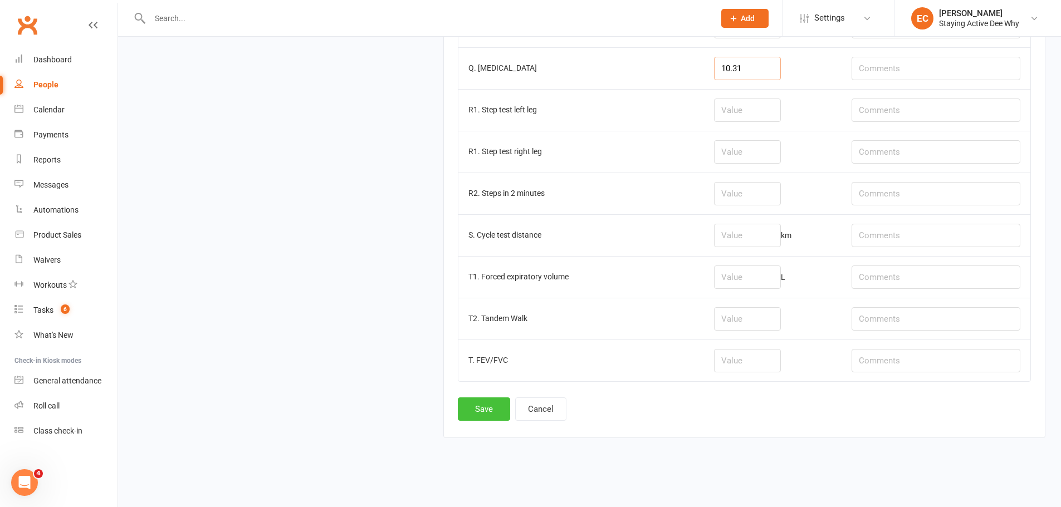
scroll to position [1418, 0]
type input "10.31"
click at [490, 411] on button "Save" at bounding box center [484, 407] width 52 height 23
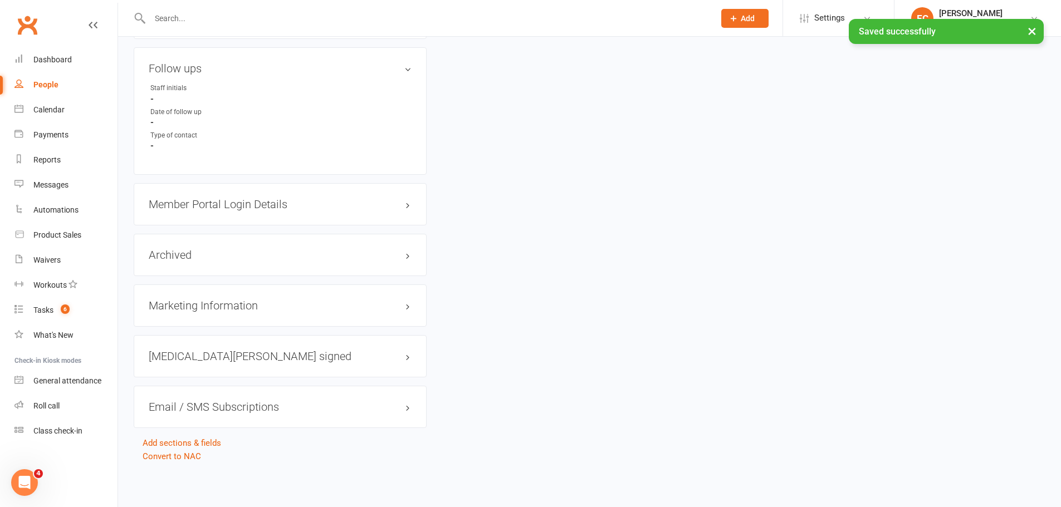
scroll to position [0, 0]
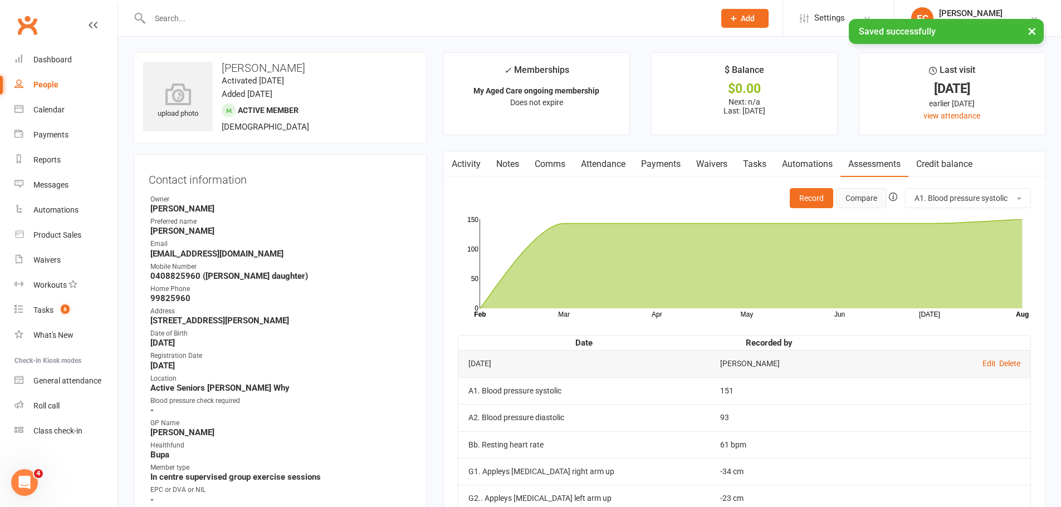
click at [863, 195] on button "Compare" at bounding box center [861, 198] width 51 height 20
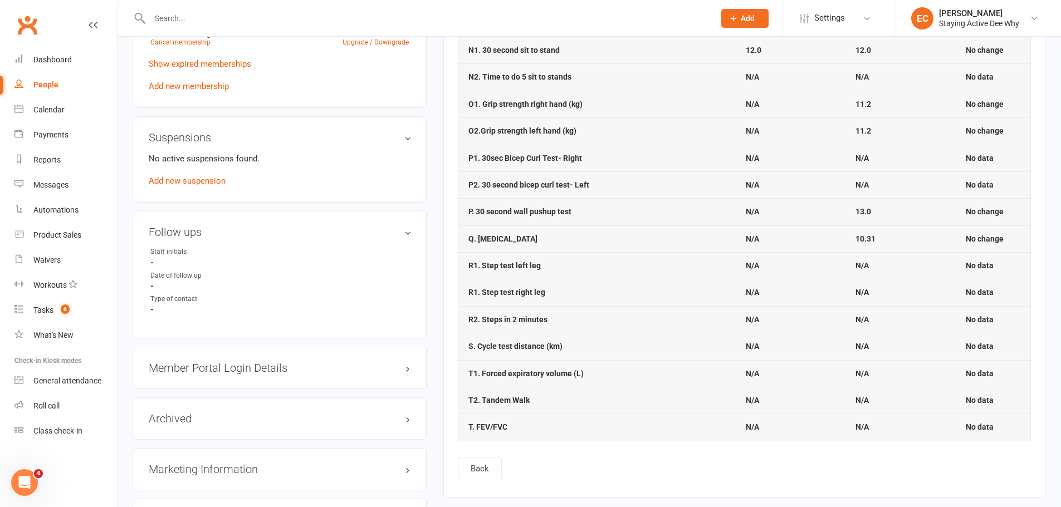
scroll to position [835, 0]
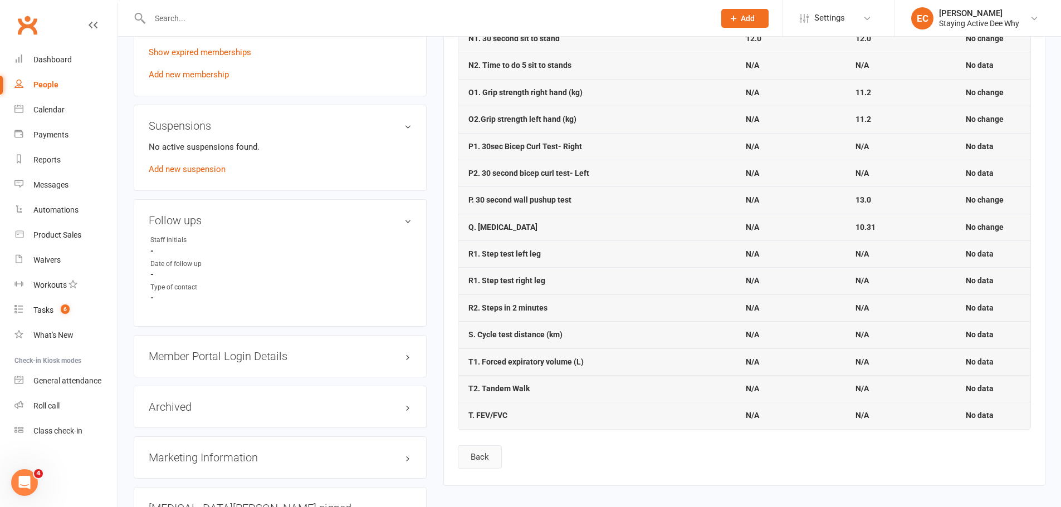
click at [477, 454] on button "Back" at bounding box center [480, 456] width 44 height 23
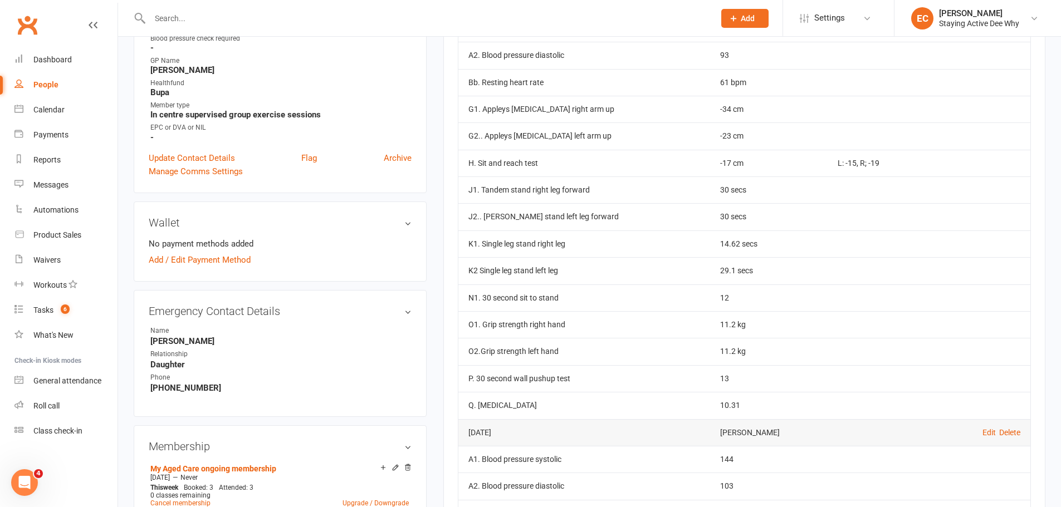
scroll to position [0, 0]
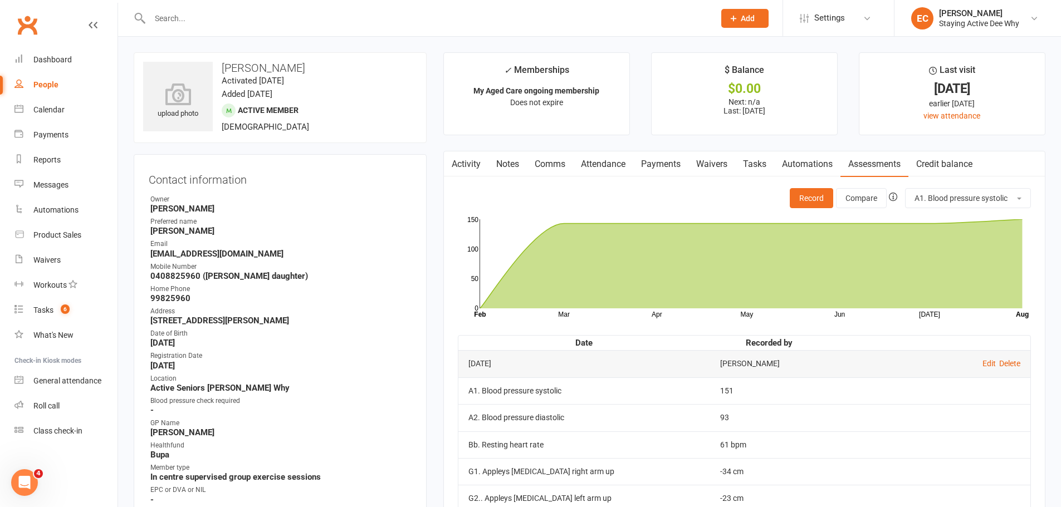
click at [246, 22] on input "text" at bounding box center [426, 19] width 560 height 16
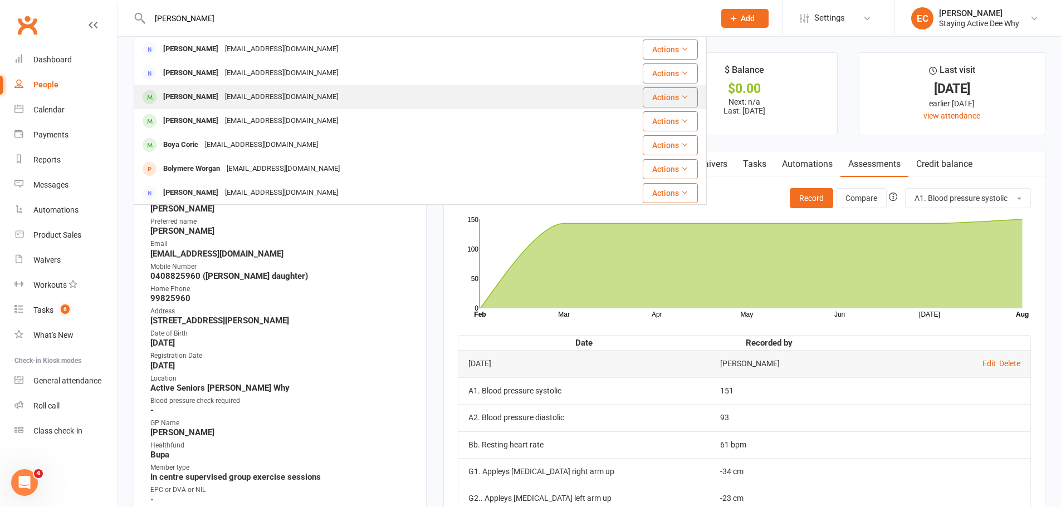
type input "boylan"
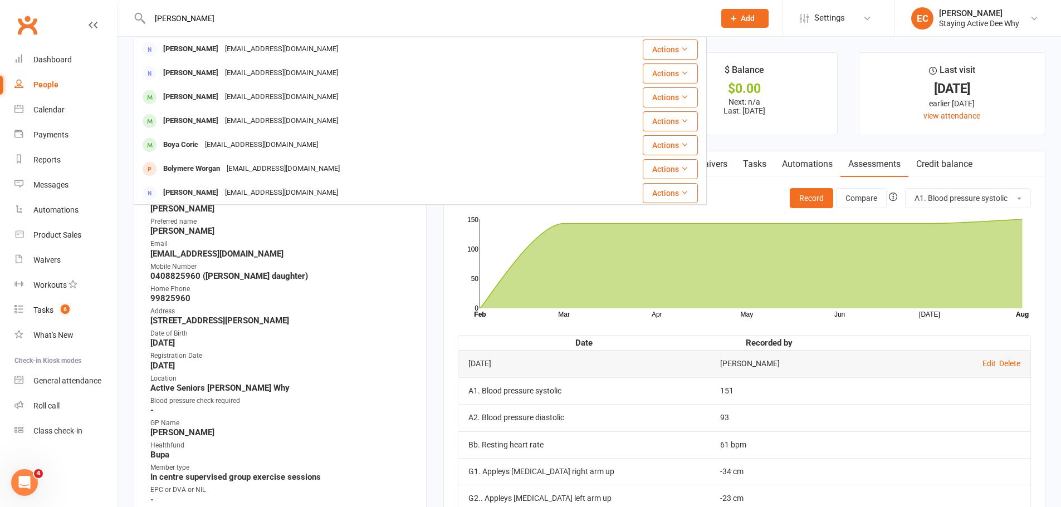
drag, startPoint x: 203, startPoint y: 89, endPoint x: 172, endPoint y: 51, distance: 49.0
click at [203, 89] on div "Maree Boylan maree.boylan51@gmail.com" at bounding box center [372, 97] width 475 height 23
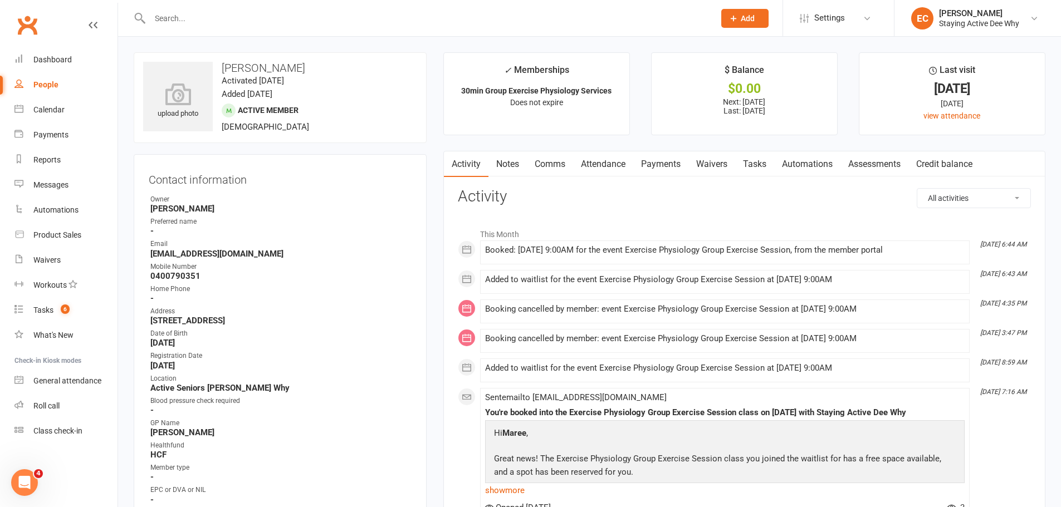
click at [879, 165] on link "Assessments" at bounding box center [874, 164] width 68 height 26
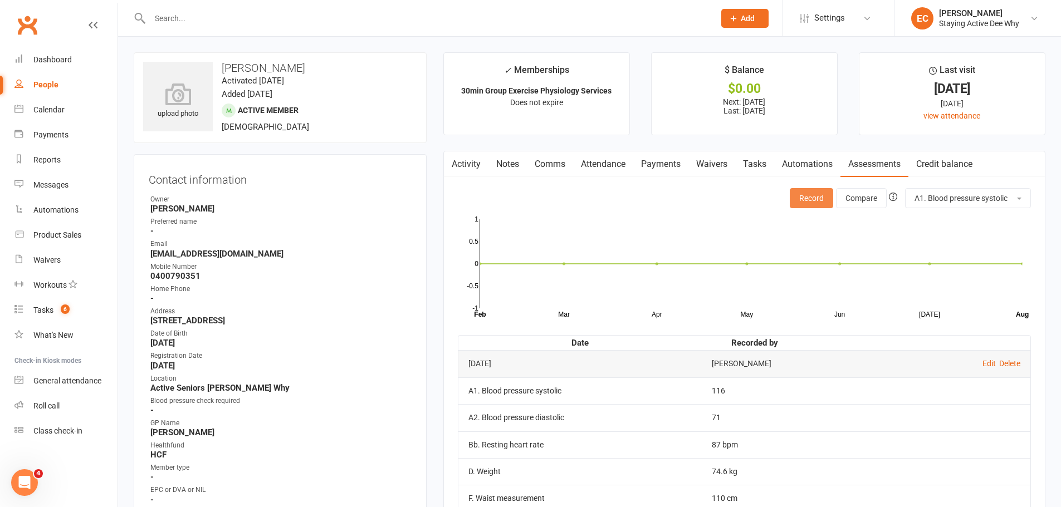
click at [812, 189] on button "Record" at bounding box center [811, 198] width 43 height 20
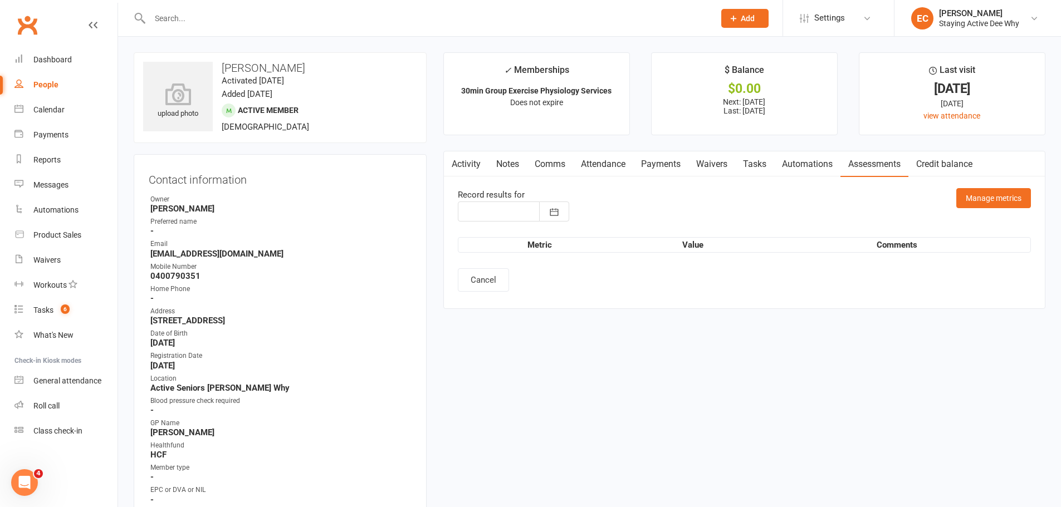
type input "[DATE]"
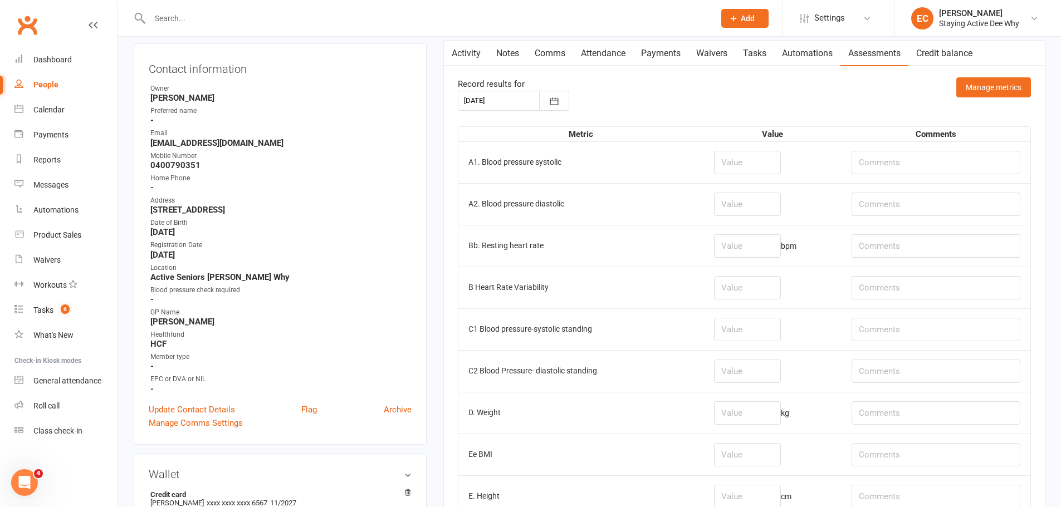
scroll to position [111, 0]
click at [744, 158] on input "number" at bounding box center [747, 161] width 67 height 23
type input "126"
click at [732, 203] on input "number" at bounding box center [747, 203] width 67 height 23
type input "82"
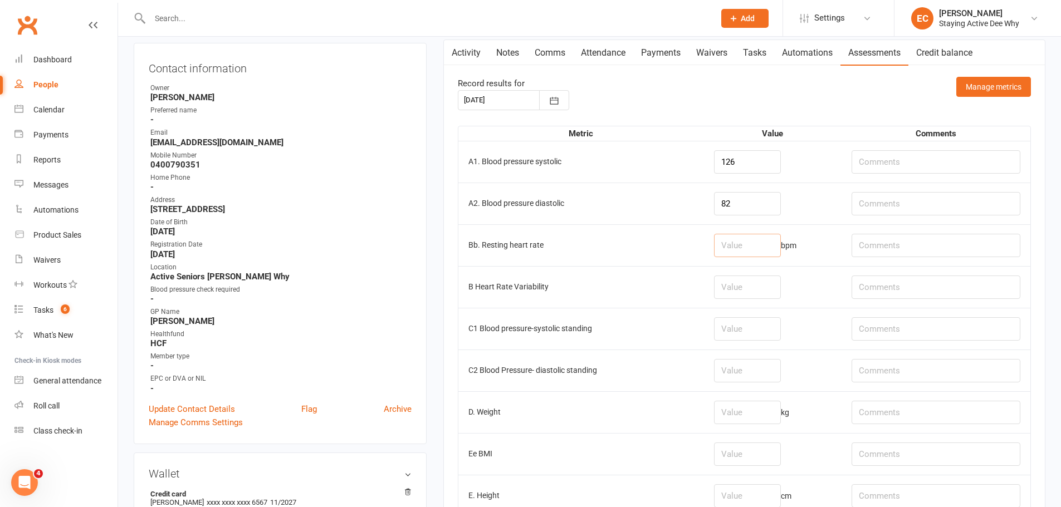
click at [746, 251] on input "number" at bounding box center [747, 245] width 67 height 23
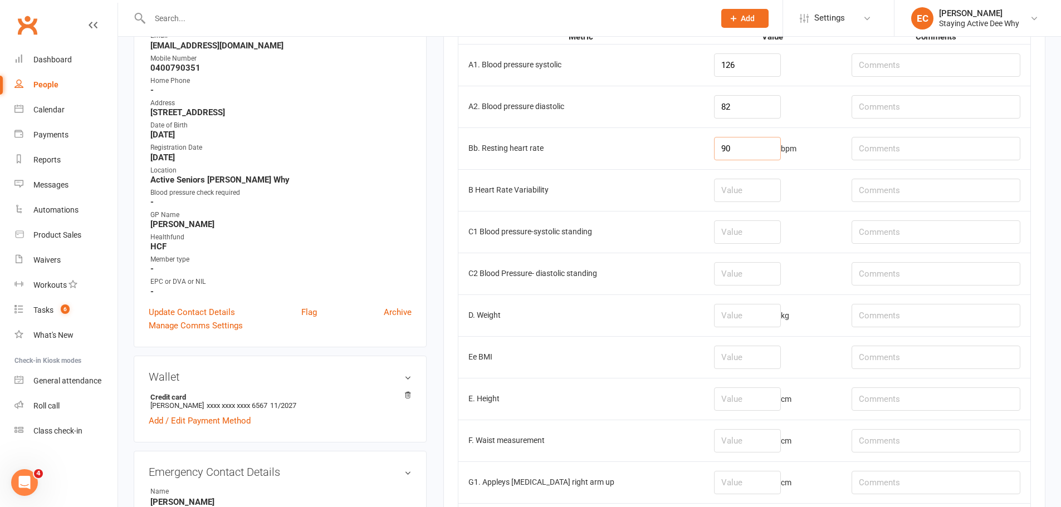
scroll to position [223, 0]
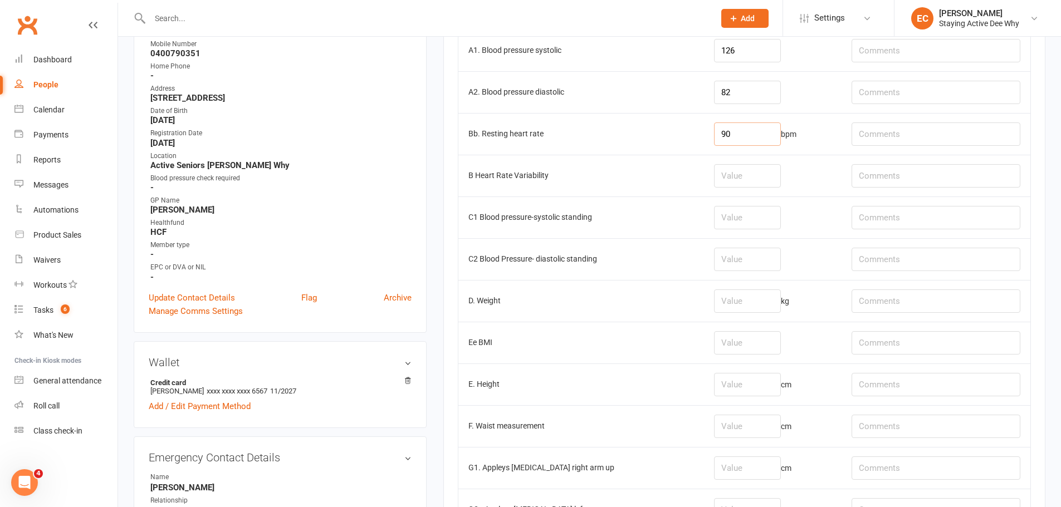
type input "90"
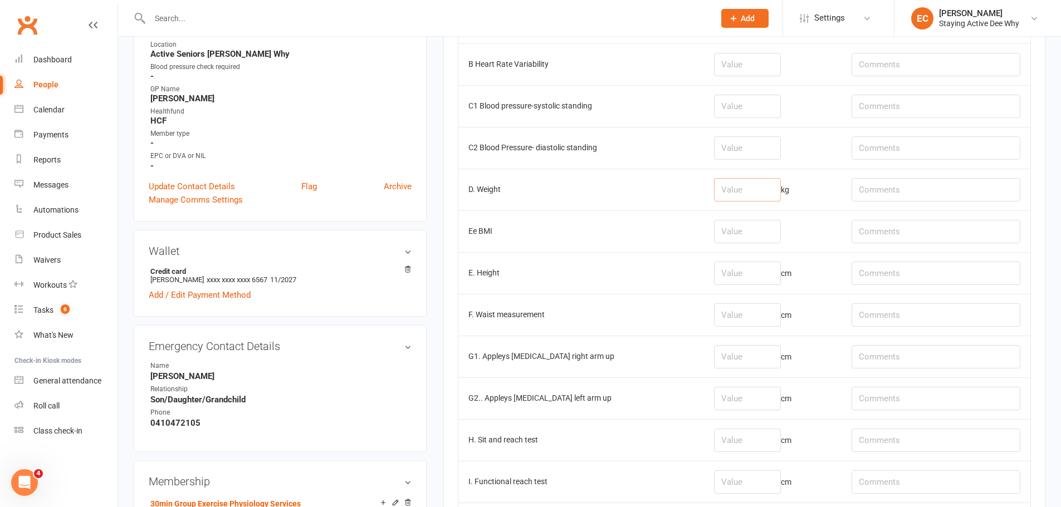
click at [749, 185] on input "number" at bounding box center [747, 189] width 67 height 23
click at [874, 182] on input "text" at bounding box center [935, 189] width 169 height 23
type input "shoes on"
click at [777, 192] on input "number" at bounding box center [747, 189] width 67 height 23
type input "72.3"
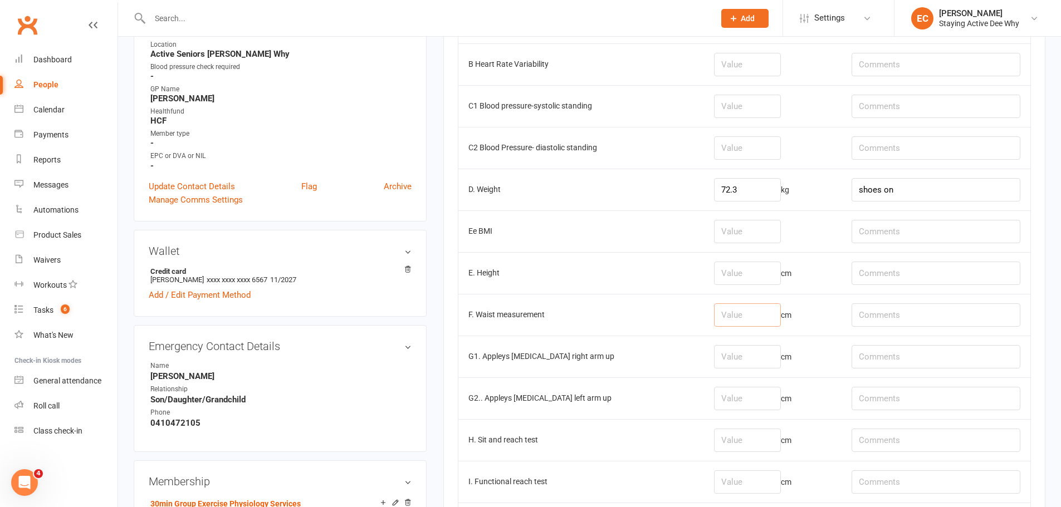
click at [737, 324] on input "number" at bounding box center [747, 314] width 67 height 23
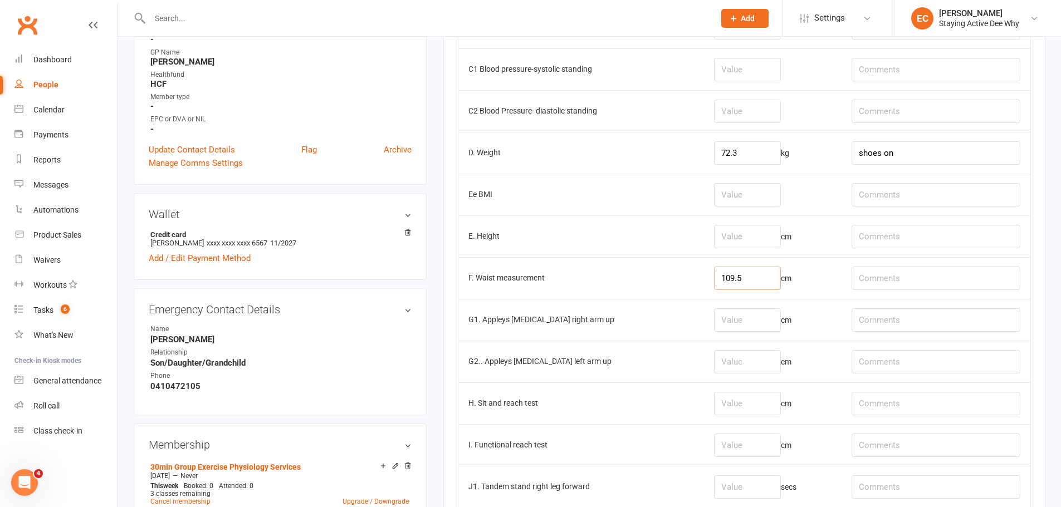
scroll to position [390, 0]
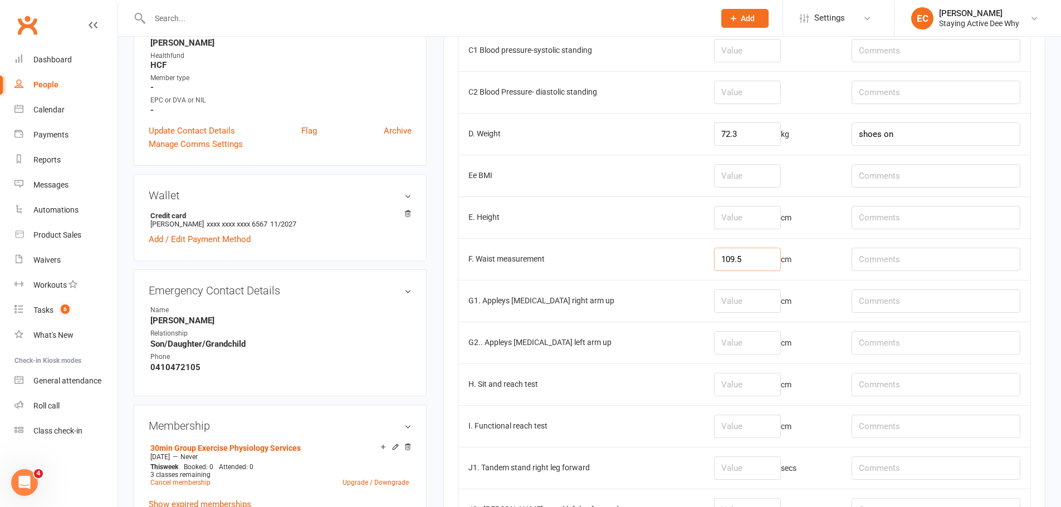
type input "109.5"
click at [742, 296] on input "number" at bounding box center [747, 301] width 67 height 23
click at [909, 137] on input "shoes on" at bounding box center [935, 133] width 169 height 23
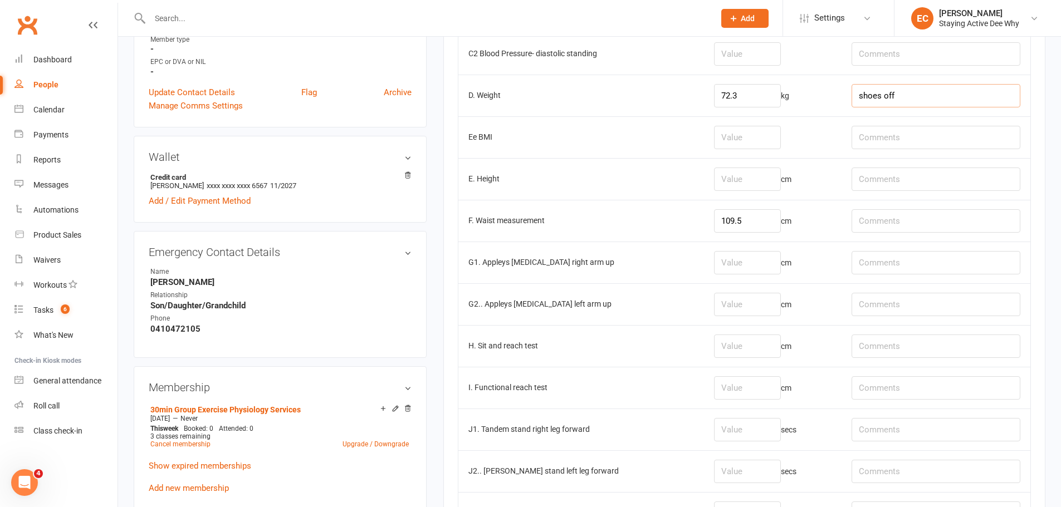
scroll to position [445, 0]
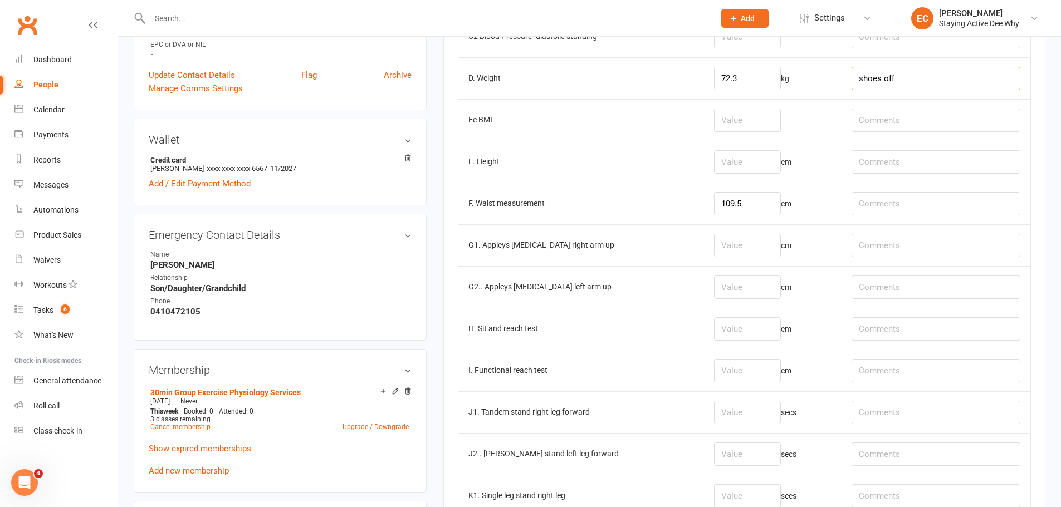
type input "shoes off"
click at [889, 330] on input "text" at bounding box center [935, 328] width 169 height 23
type input "R: -9, L: -6"
click at [757, 332] on input "number" at bounding box center [747, 328] width 67 height 23
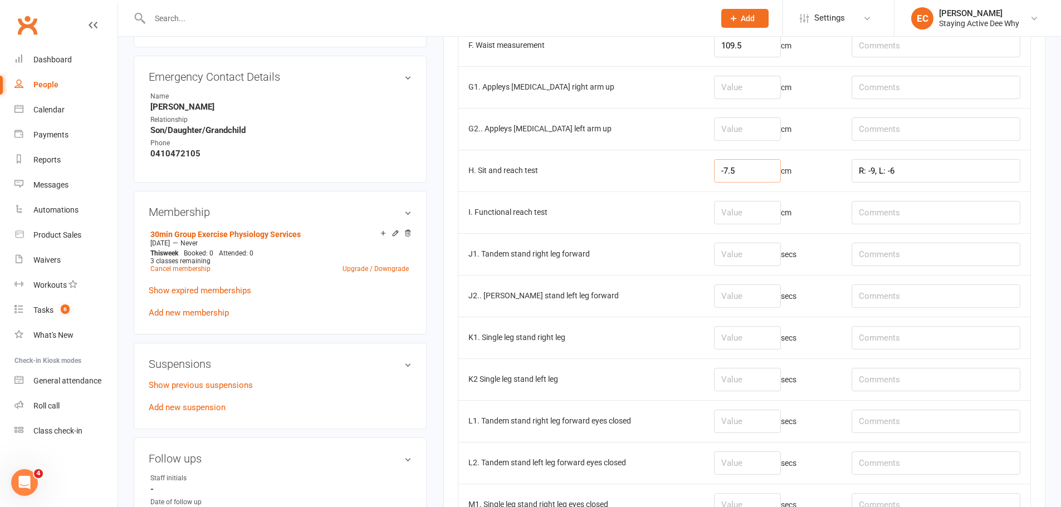
scroll to position [612, 0]
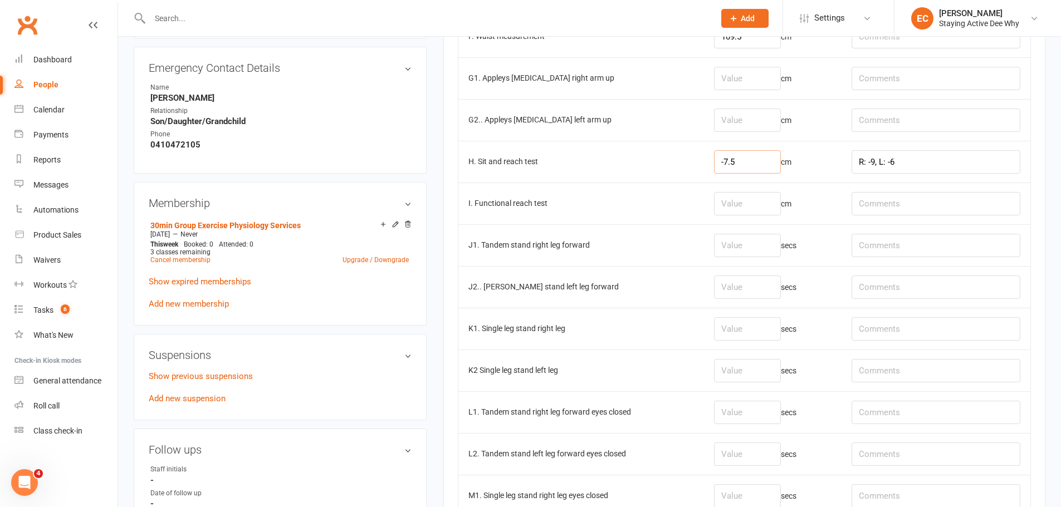
type input "-7.5"
click at [781, 246] on input "number" at bounding box center [747, 245] width 67 height 23
type input "-10"
type input "-19"
click at [760, 81] on input "number" at bounding box center [747, 78] width 67 height 23
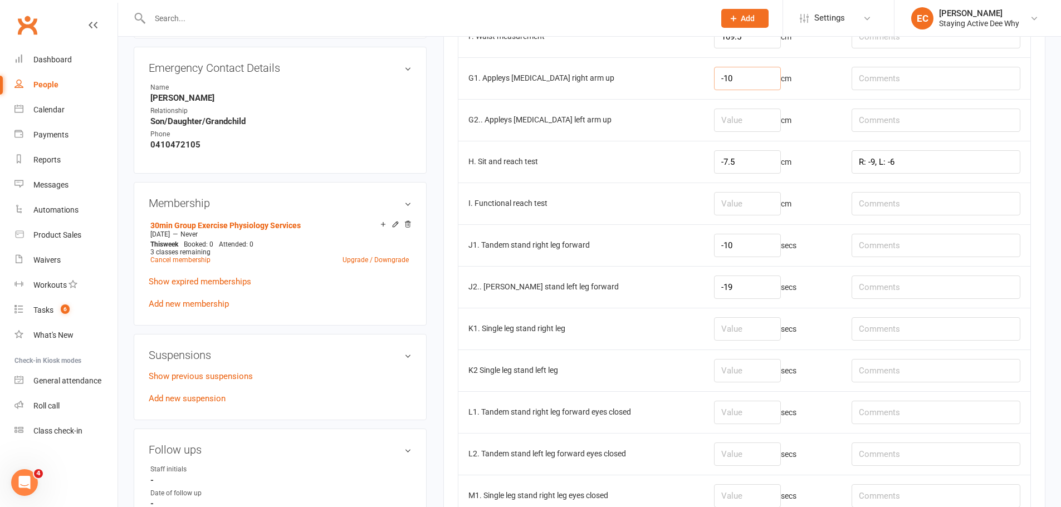
type input "-10"
drag, startPoint x: 751, startPoint y: 104, endPoint x: 751, endPoint y: 110, distance: 6.7
click at [751, 110] on td "cm" at bounding box center [773, 120] width 138 height 42
click at [752, 117] on input "number" at bounding box center [747, 120] width 67 height 23
type input "-19"
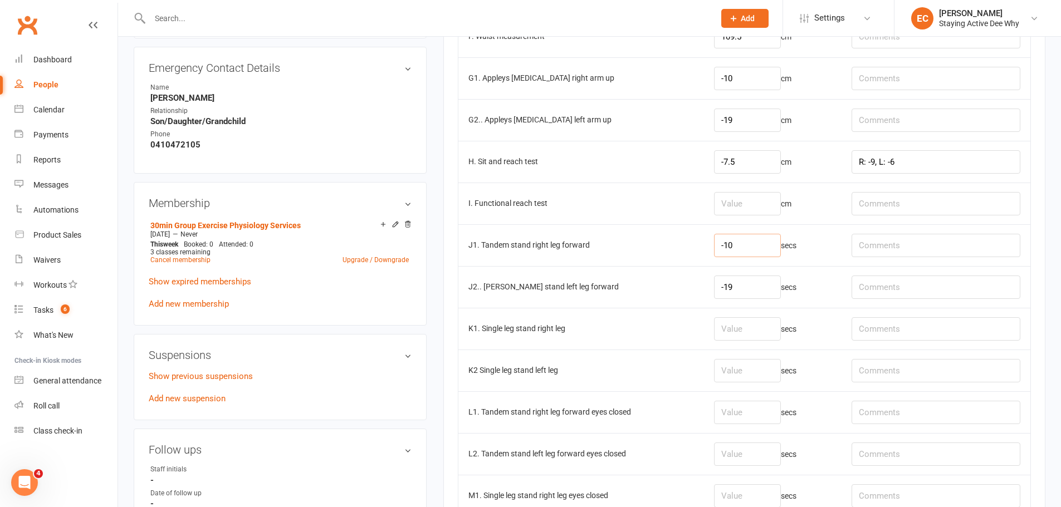
drag, startPoint x: 747, startPoint y: 252, endPoint x: 704, endPoint y: 248, distance: 43.1
click at [707, 245] on tr "J1. Tandem stand right leg forward -10 secs" at bounding box center [744, 245] width 572 height 42
drag, startPoint x: 723, startPoint y: 283, endPoint x: 697, endPoint y: 282, distance: 25.6
click at [697, 282] on tr "J2.. Tandem stand left leg forward -19 secs" at bounding box center [744, 287] width 572 height 42
click at [743, 246] on input "number" at bounding box center [747, 245] width 67 height 23
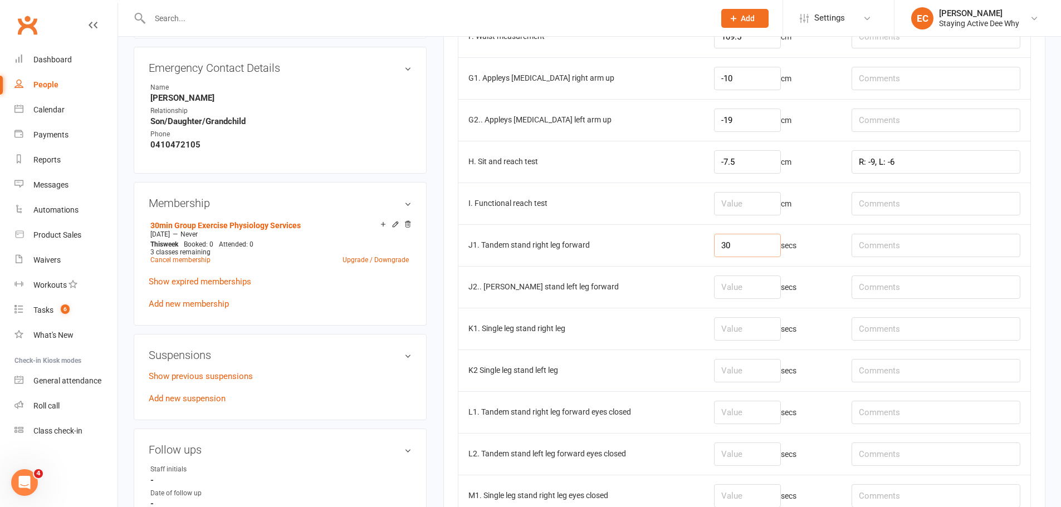
type input "30"
type input "16.47"
click at [736, 365] on input "number" at bounding box center [747, 370] width 67 height 23
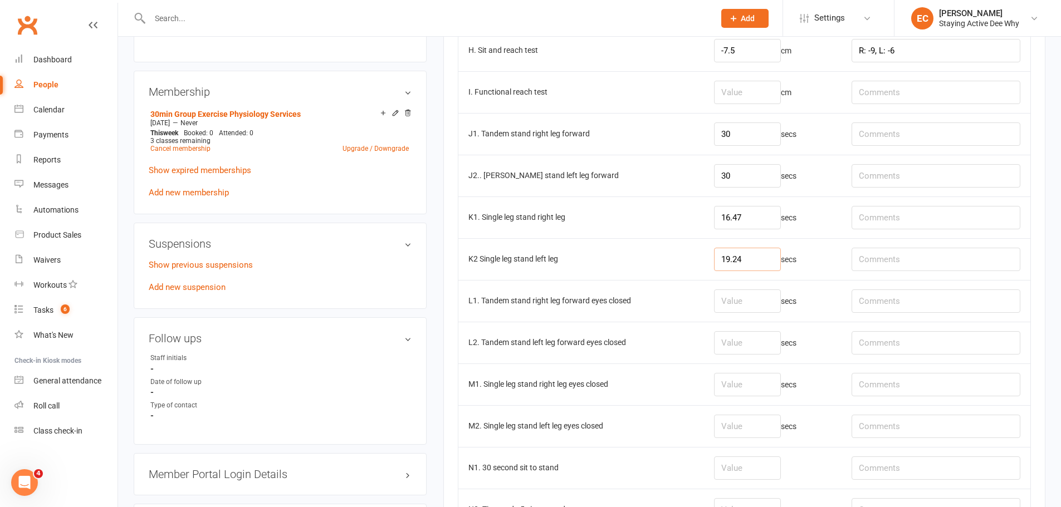
type input "19.24"
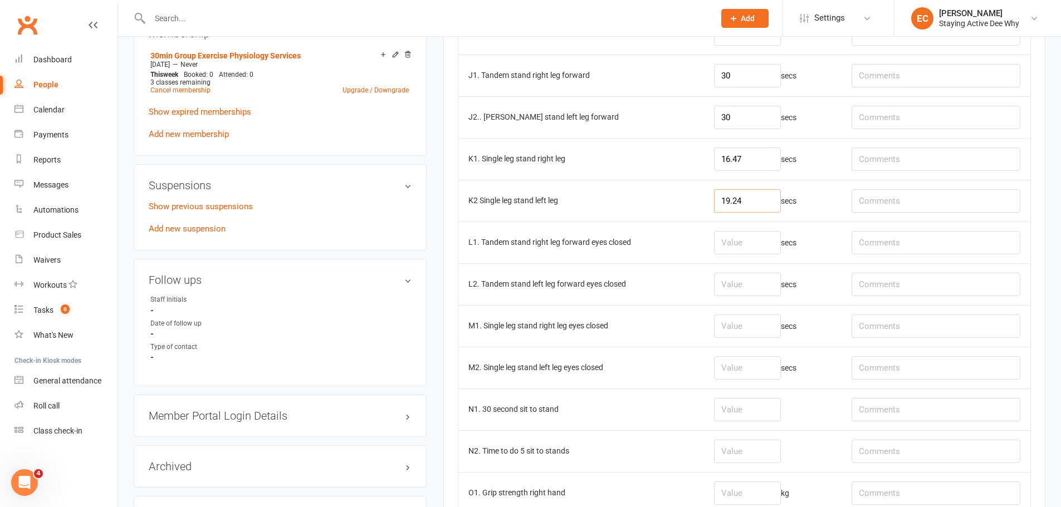
scroll to position [891, 0]
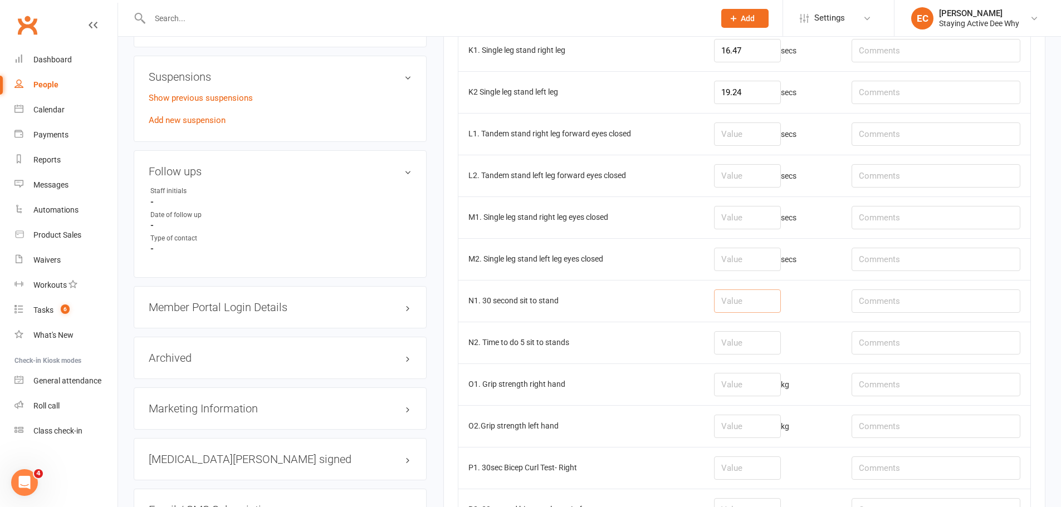
click at [765, 303] on input "number" at bounding box center [747, 301] width 67 height 23
type input "15"
click at [742, 389] on input "number" at bounding box center [747, 384] width 67 height 23
type input "19.3"
click at [739, 435] on input "number" at bounding box center [747, 426] width 67 height 23
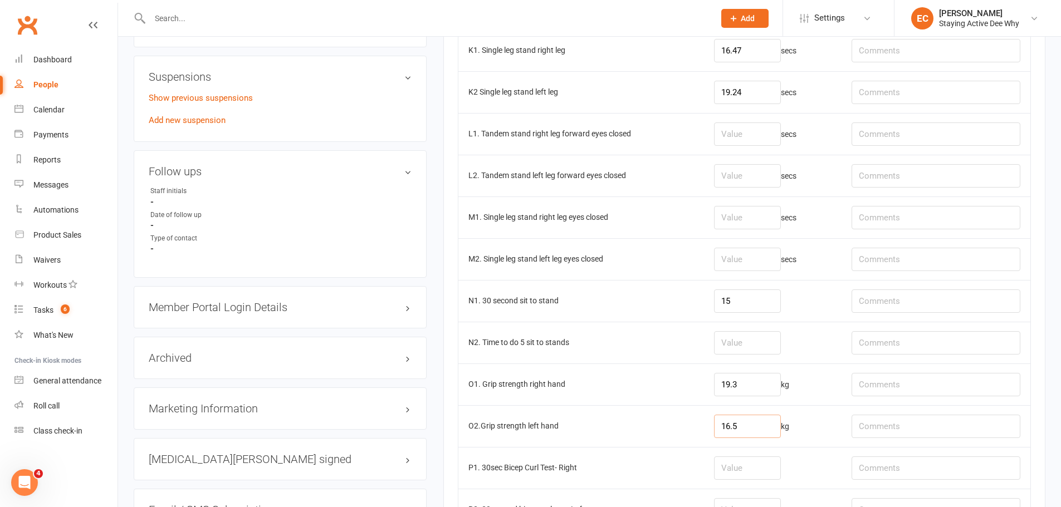
type input "16.5"
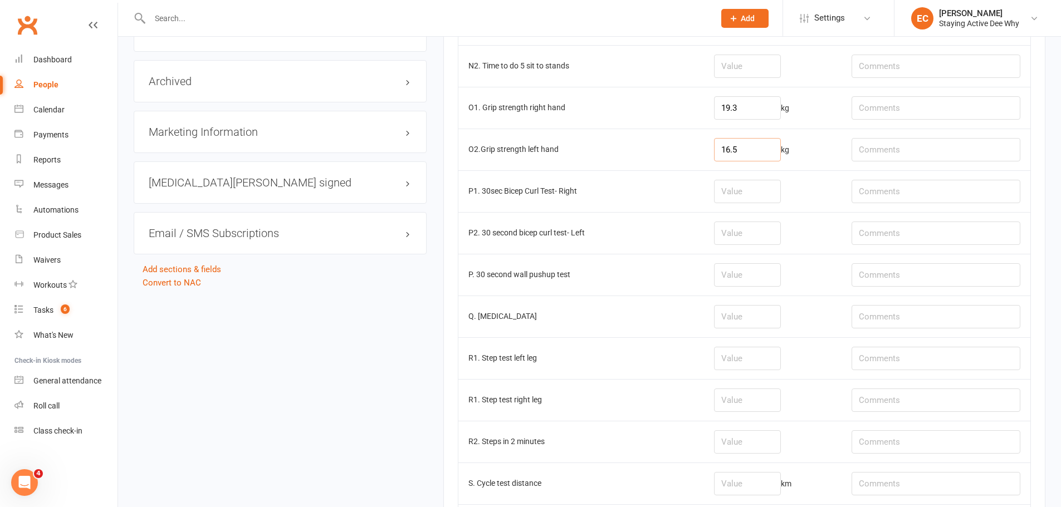
scroll to position [1169, 0]
click at [739, 272] on input "number" at bounding box center [747, 273] width 67 height 23
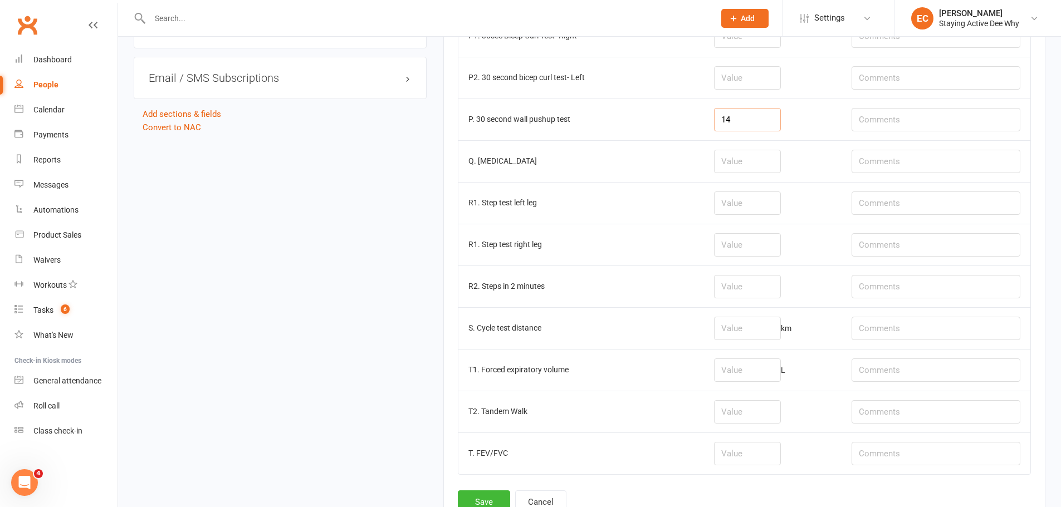
scroll to position [1336, 0]
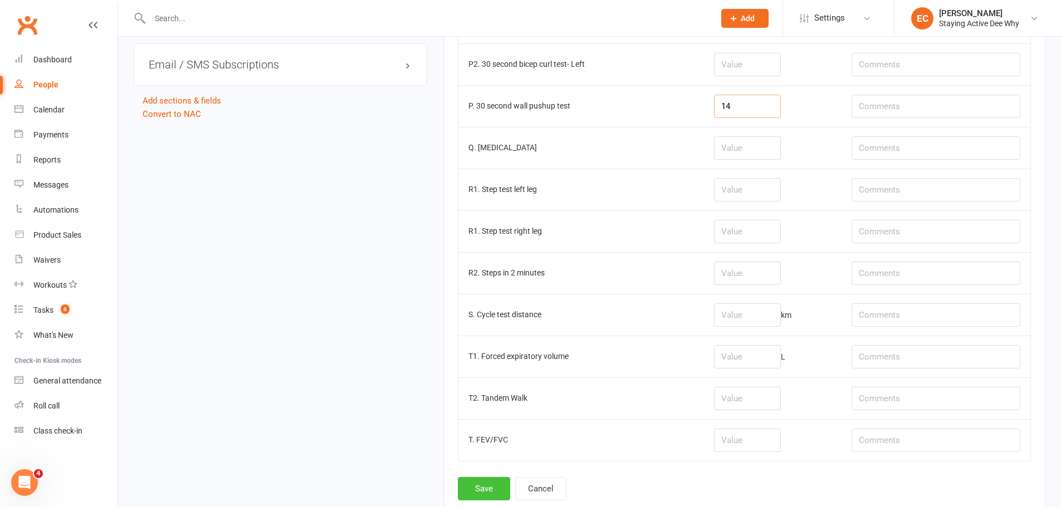
type input "14"
click at [480, 484] on button "Save" at bounding box center [484, 488] width 52 height 23
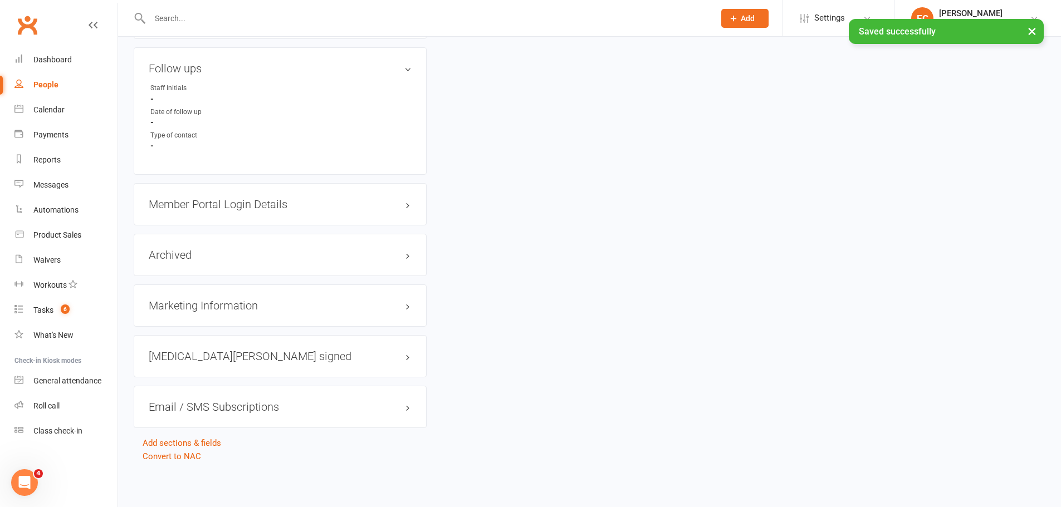
scroll to position [0, 0]
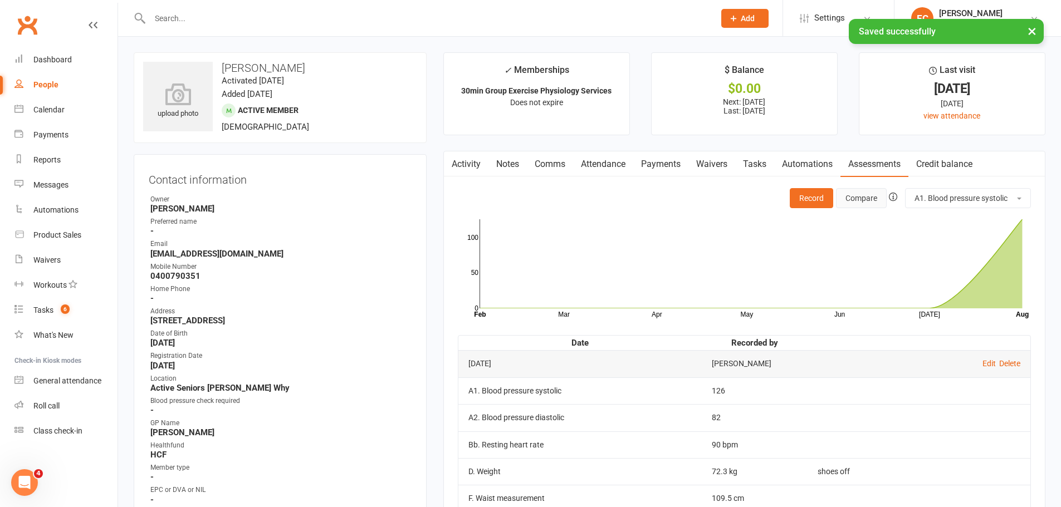
click at [851, 205] on button "Compare" at bounding box center [861, 198] width 51 height 20
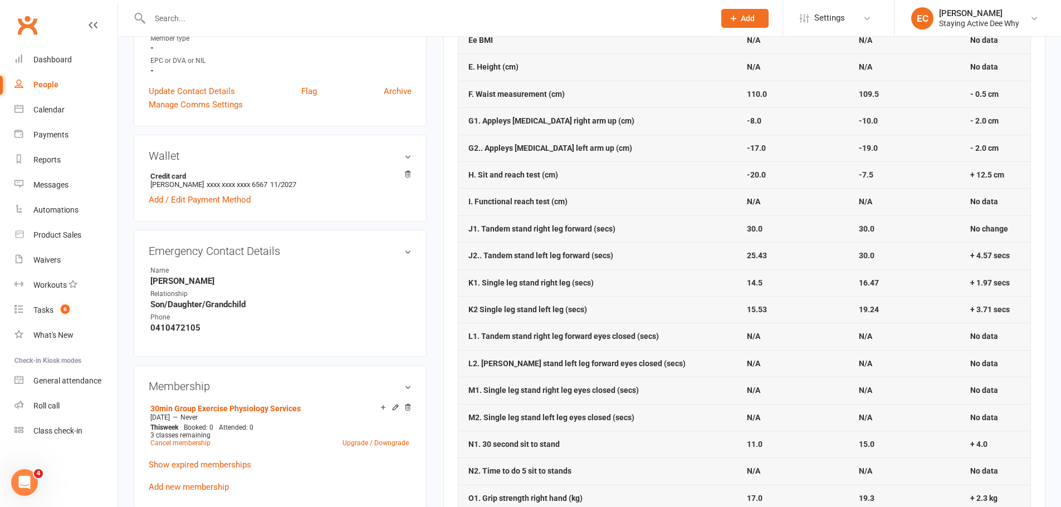
scroll to position [390, 0]
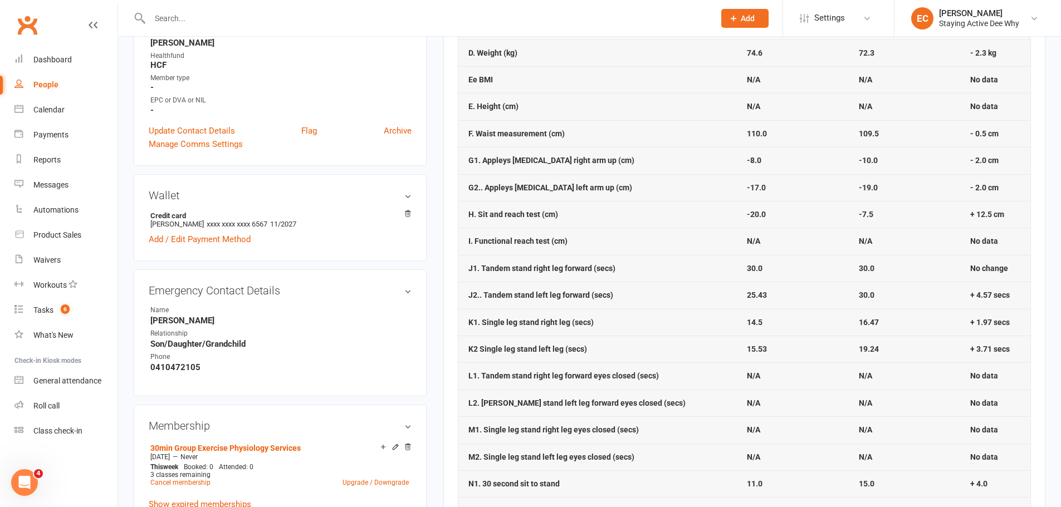
click at [287, 15] on input "text" at bounding box center [426, 19] width 560 height 16
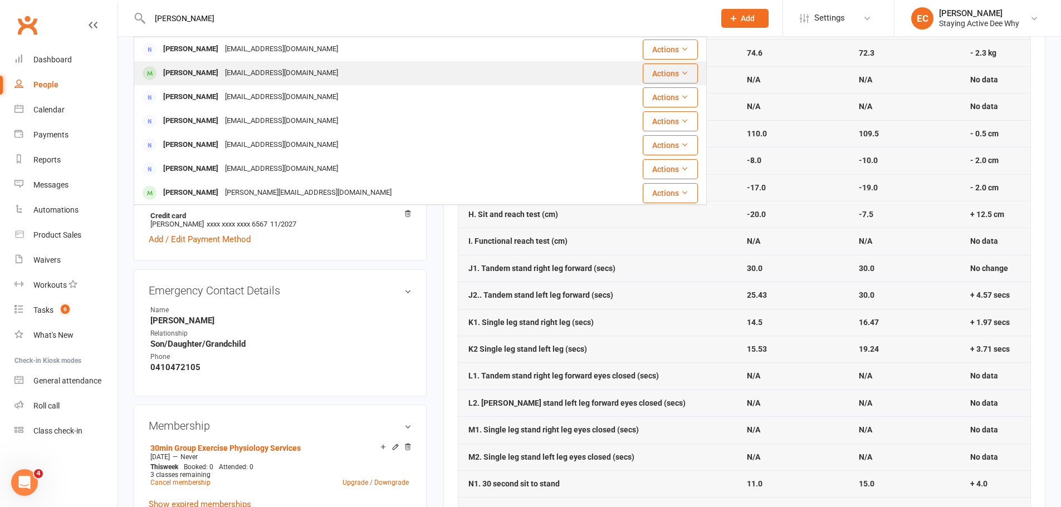
type input "johnston"
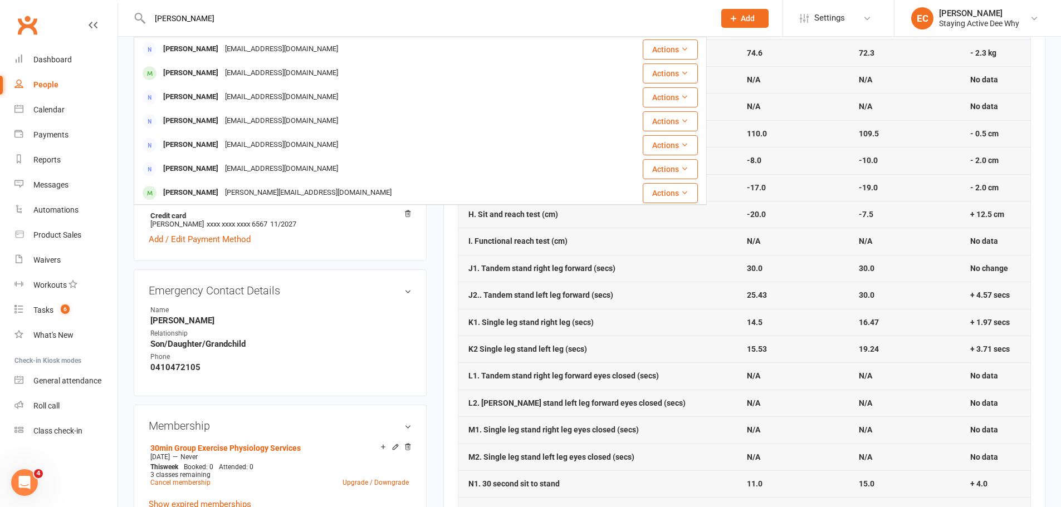
click at [274, 73] on div "Robston51@outlook.com" at bounding box center [282, 73] width 120 height 16
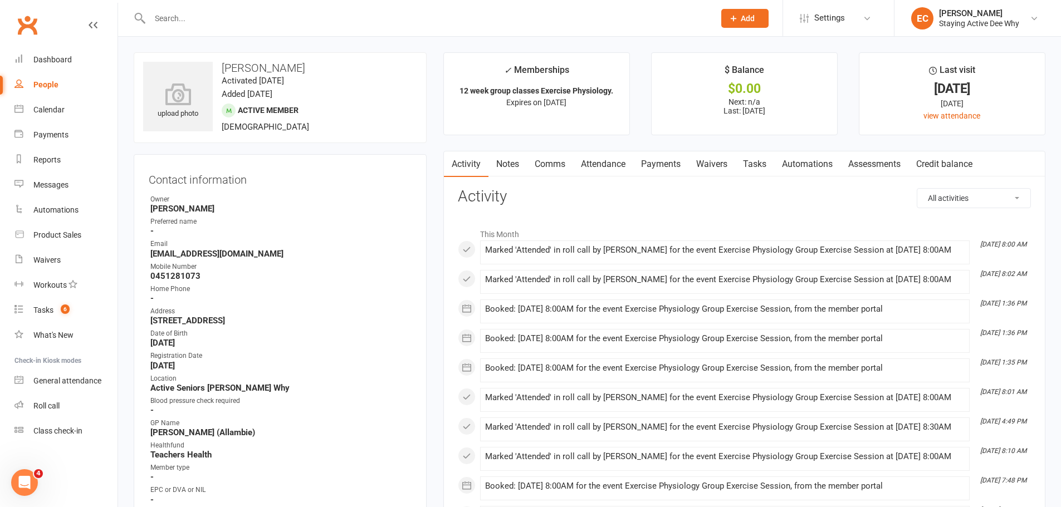
click at [255, 19] on input "text" at bounding box center [426, 19] width 560 height 16
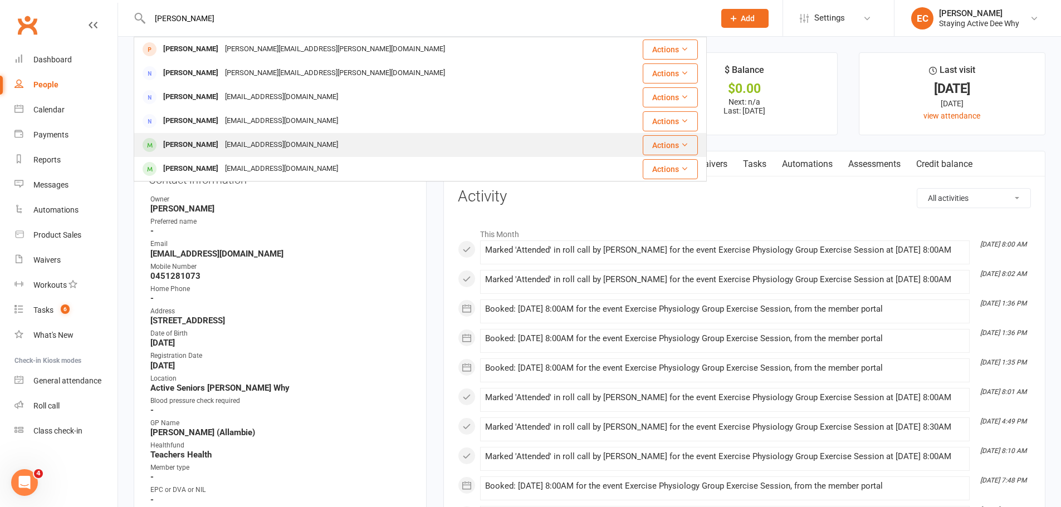
type input "ramsay"
click at [207, 142] on div "Piers Ramsey" at bounding box center [191, 145] width 62 height 16
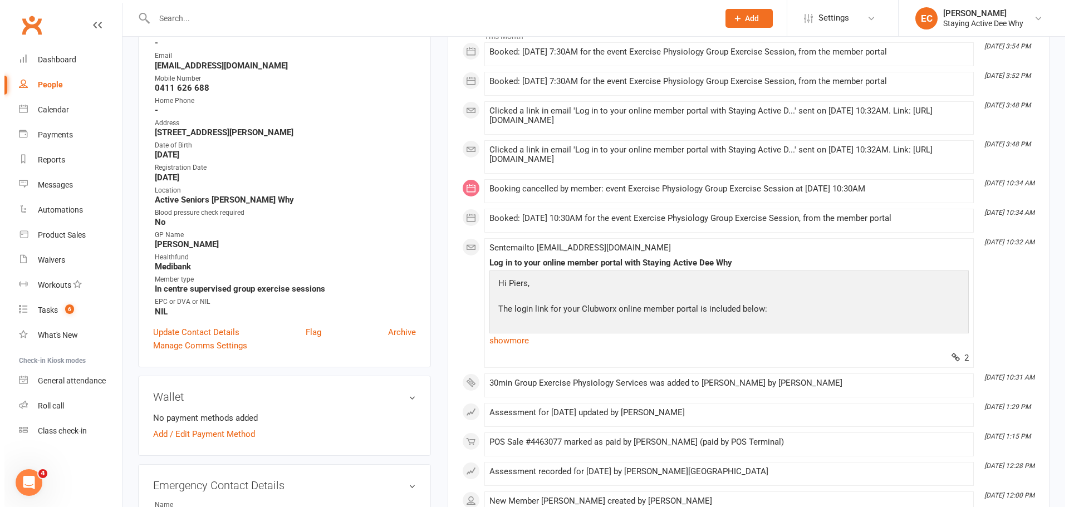
scroll to position [334, 0]
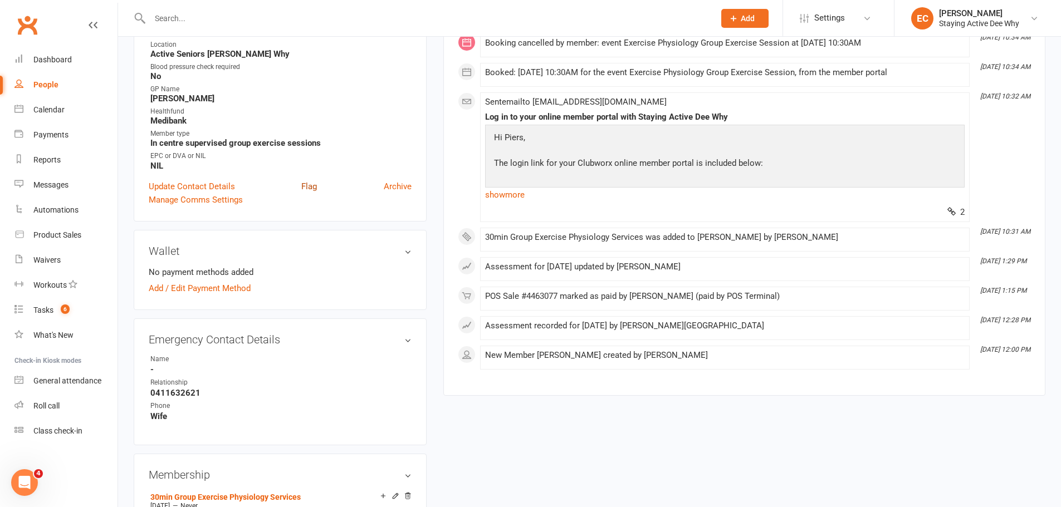
click at [310, 186] on link "Flag" at bounding box center [309, 186] width 16 height 13
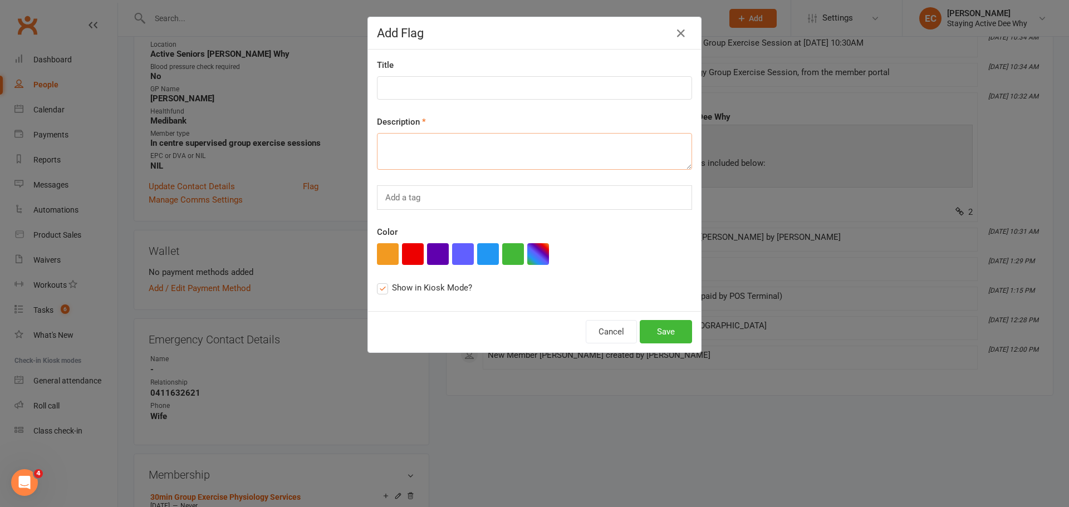
click at [403, 143] on textarea at bounding box center [534, 151] width 315 height 37
type textarea "Please double check GP practice he attends"
click at [645, 333] on button "Save" at bounding box center [666, 331] width 52 height 23
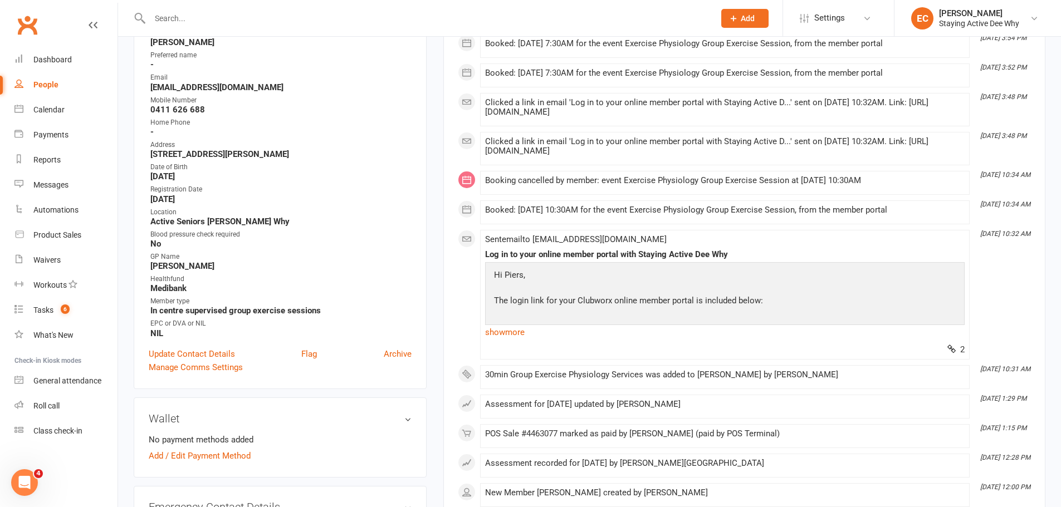
scroll to position [0, 0]
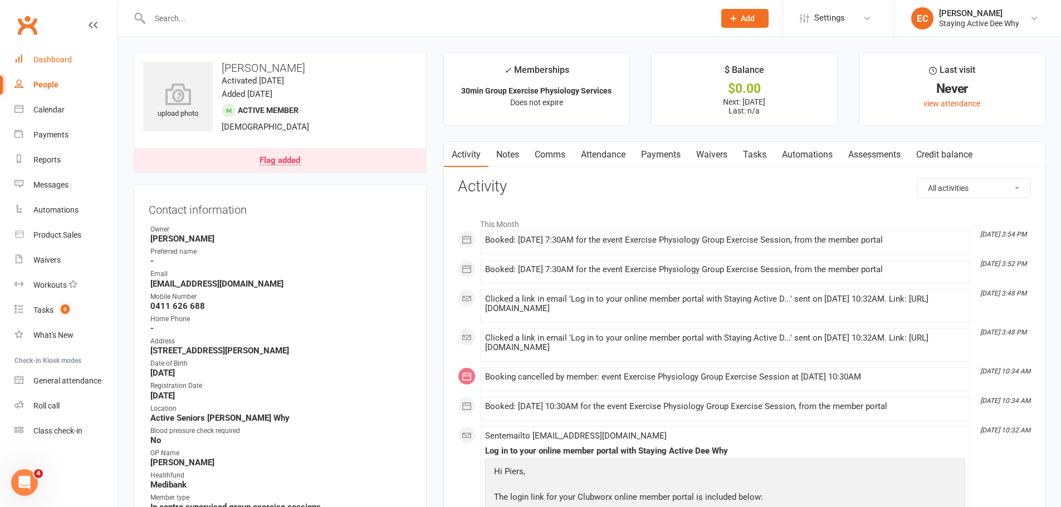
click at [69, 55] on div "Dashboard" at bounding box center [52, 59] width 38 height 9
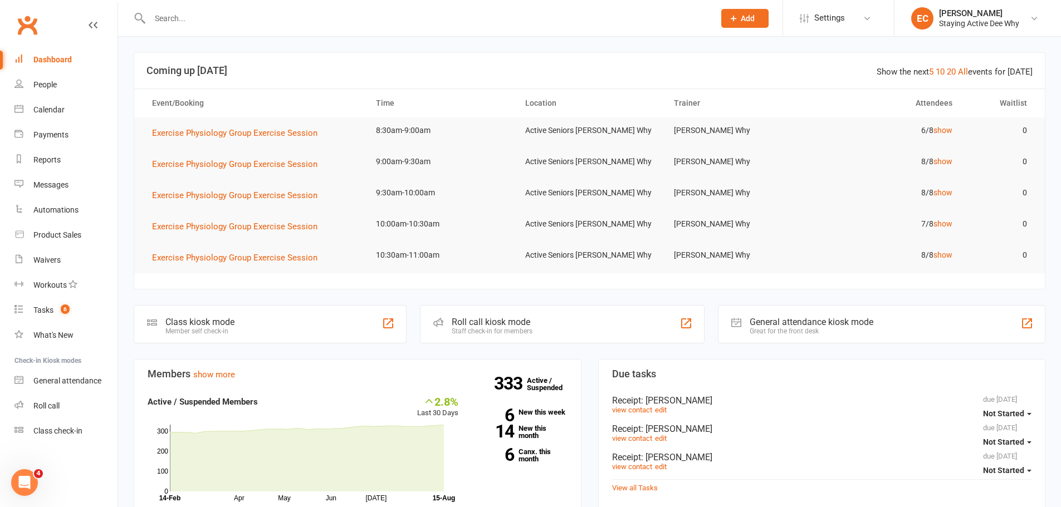
click at [264, 16] on input "text" at bounding box center [426, 19] width 560 height 16
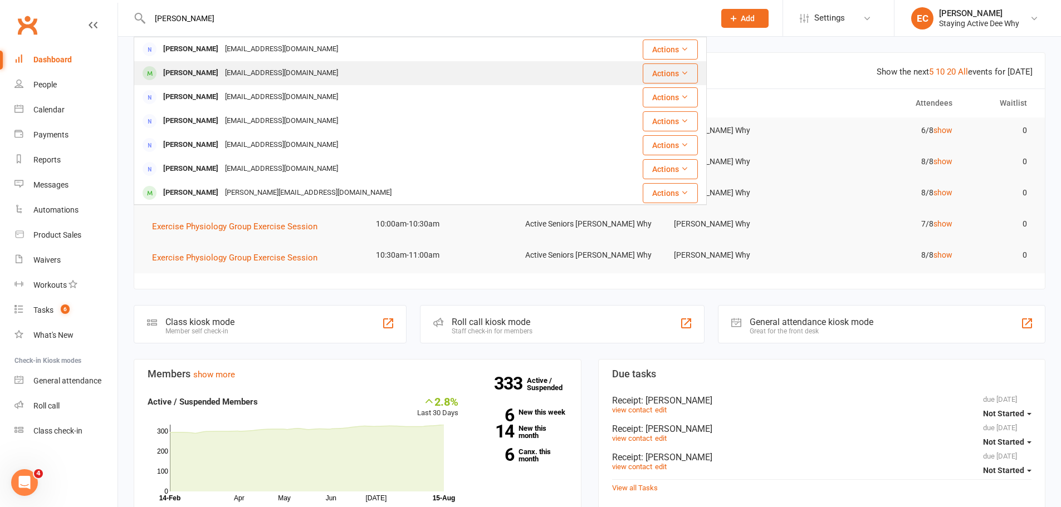
type input "johnston"
click at [234, 76] on div "Robston51@outlook.com" at bounding box center [282, 73] width 120 height 16
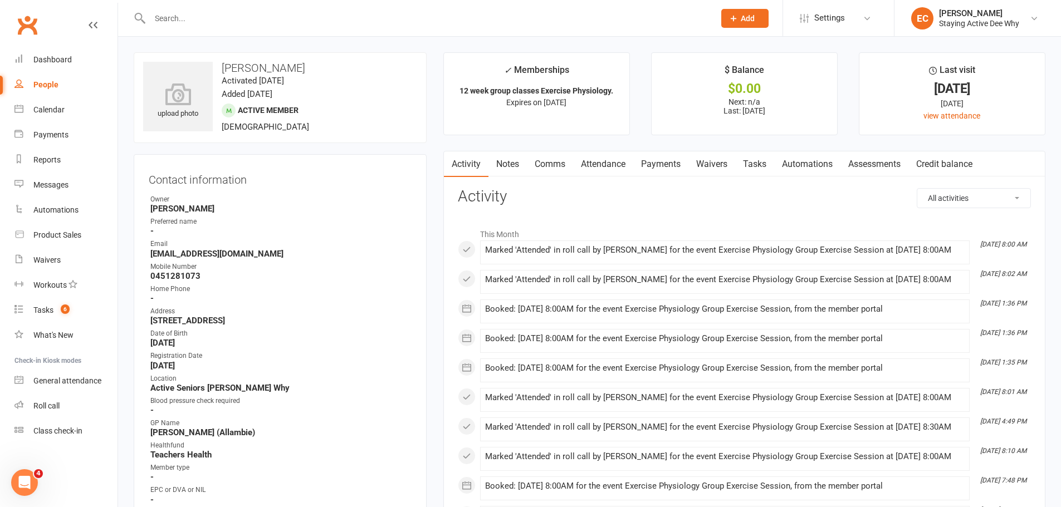
click at [886, 170] on link "Assessments" at bounding box center [874, 164] width 68 height 26
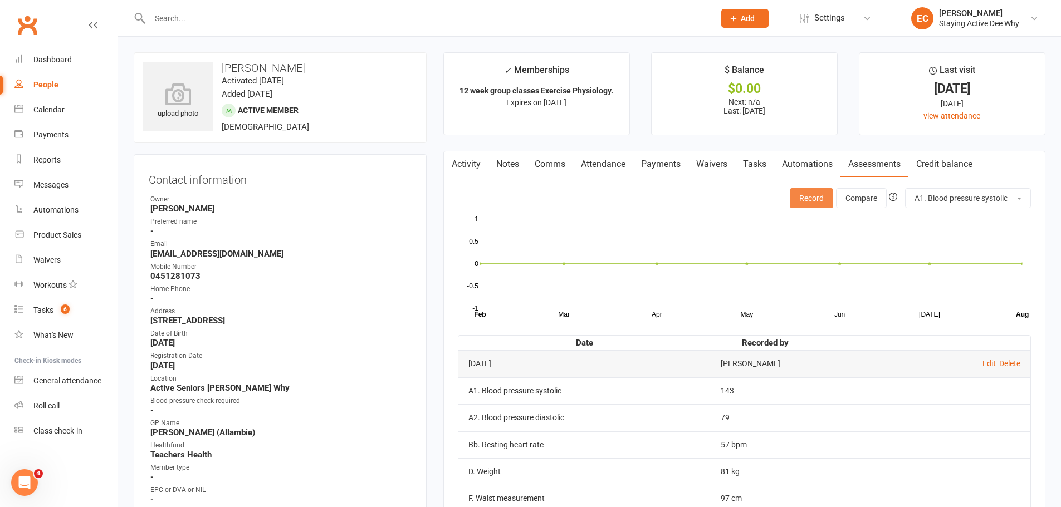
click at [810, 200] on button "Record" at bounding box center [811, 198] width 43 height 20
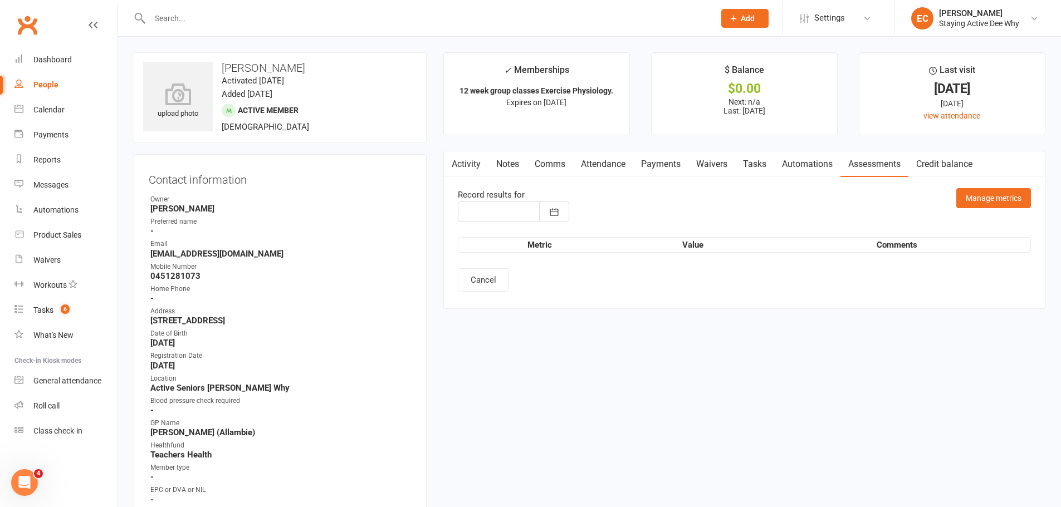
type input "[DATE]"
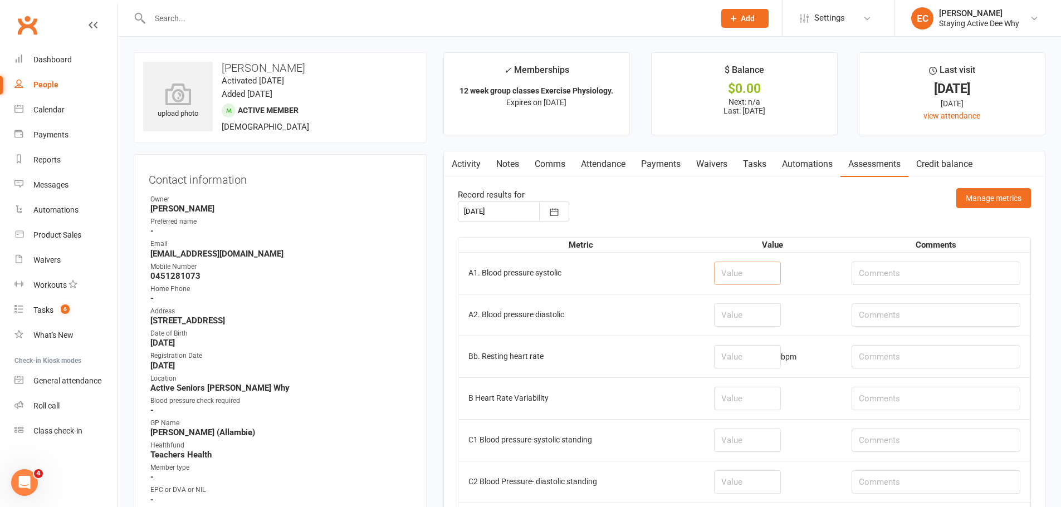
click at [761, 271] on input "number" at bounding box center [747, 273] width 67 height 23
type input "153"
type input "87"
type input "50"
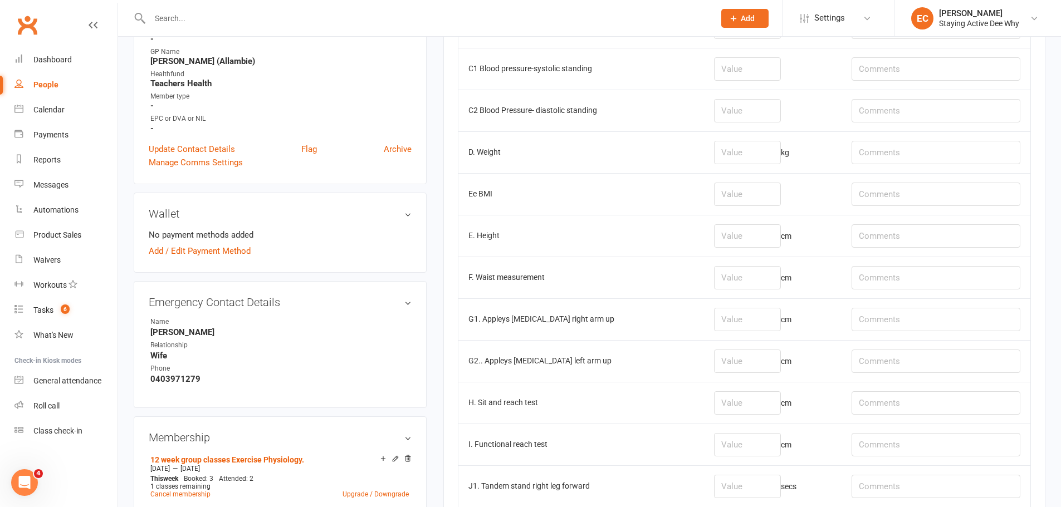
scroll to position [390, 0]
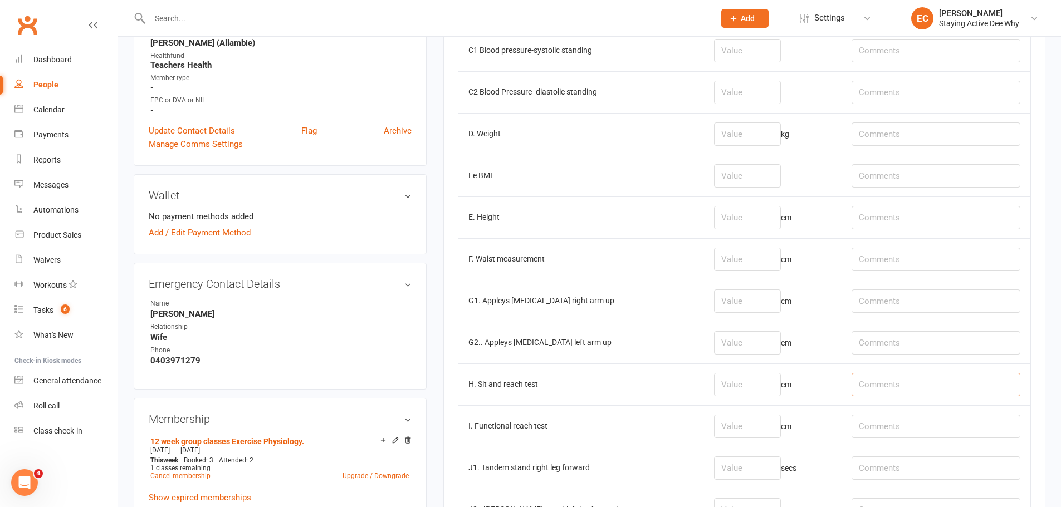
click at [901, 384] on input "text" at bounding box center [935, 384] width 169 height 23
click at [895, 384] on input "R: 7, l; 5" at bounding box center [935, 384] width 169 height 23
type input "R: 7, L: 5"
click at [757, 381] on input "number" at bounding box center [747, 384] width 67 height 23
type input "6"
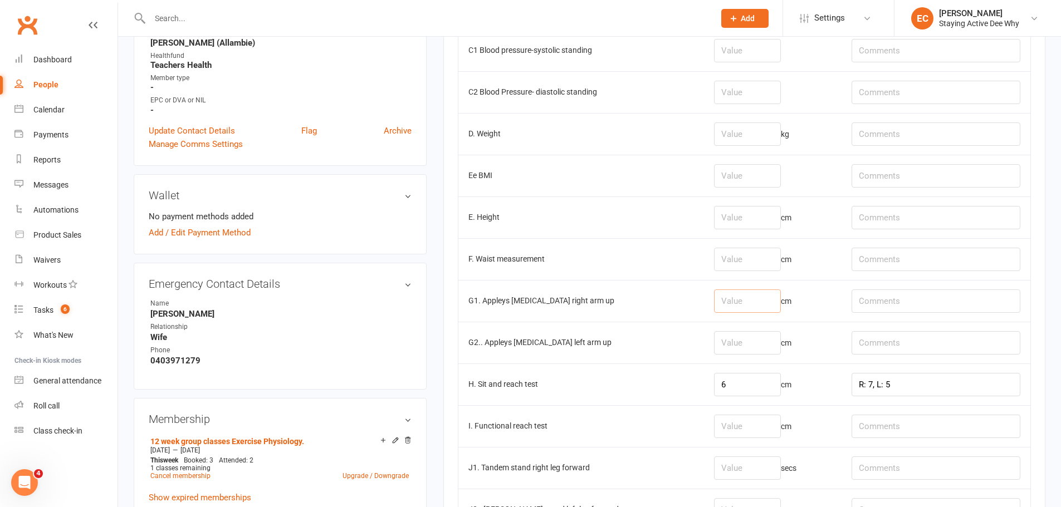
click at [751, 298] on input "number" at bounding box center [747, 301] width 67 height 23
type input "-9"
type input "-18"
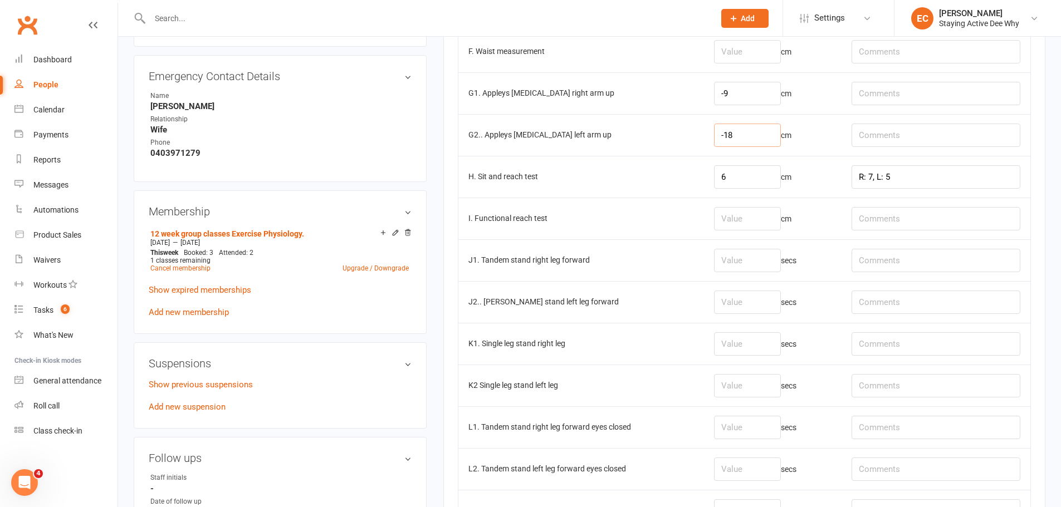
scroll to position [612, 0]
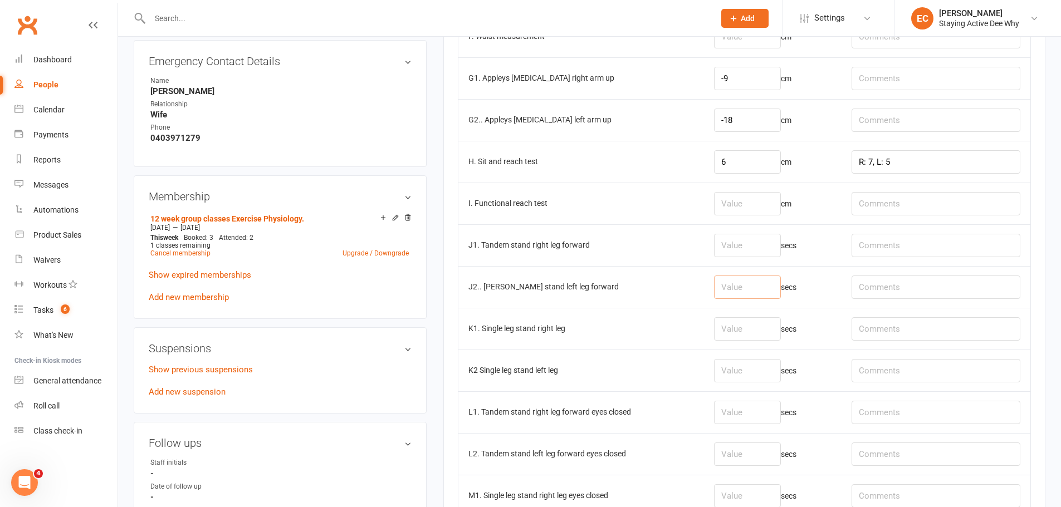
click at [741, 288] on input "number" at bounding box center [747, 287] width 67 height 23
type input "3"
click at [736, 242] on input "number" at bounding box center [747, 245] width 67 height 23
type input "30"
type input "24.38"
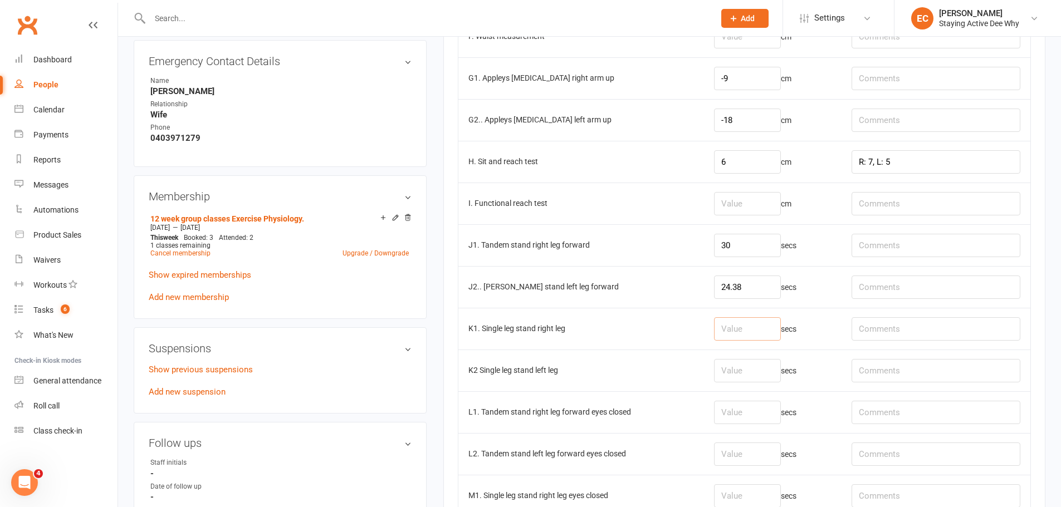
click at [743, 324] on input "number" at bounding box center [747, 328] width 67 height 23
type input "8.94"
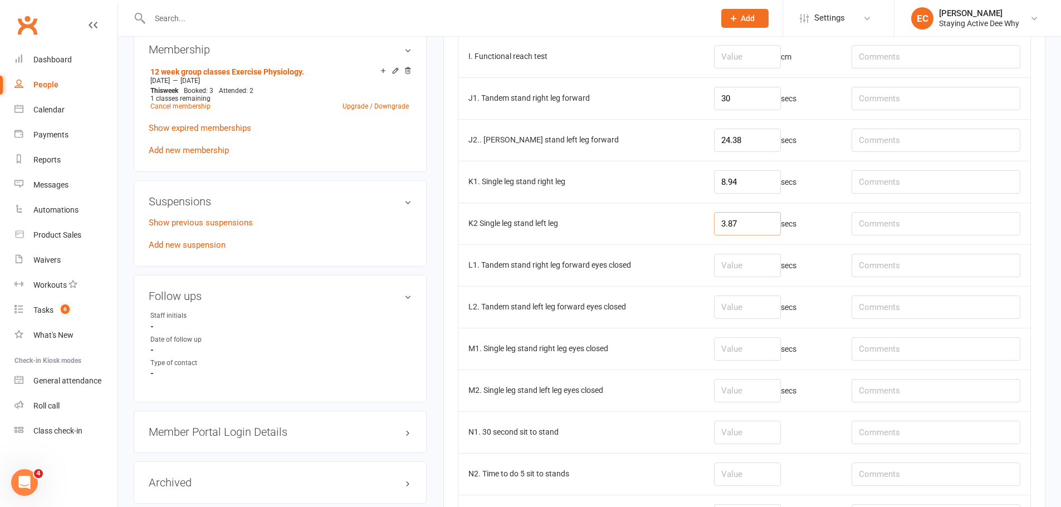
scroll to position [724, 0]
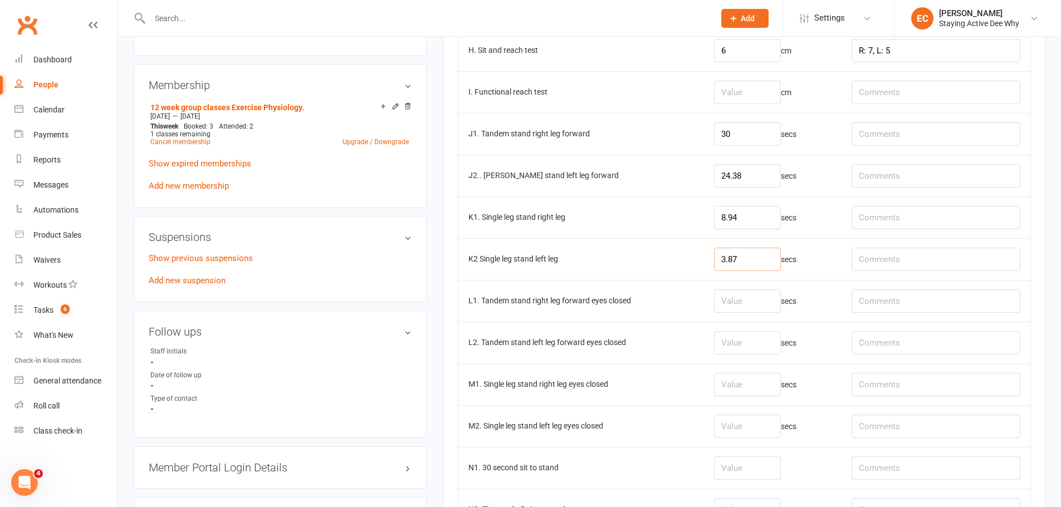
type input "3.87"
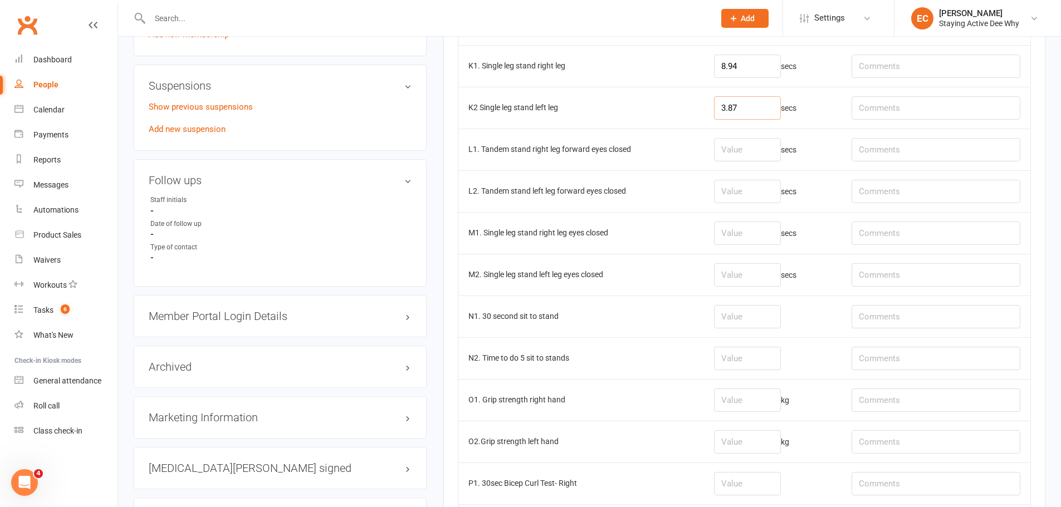
scroll to position [891, 0]
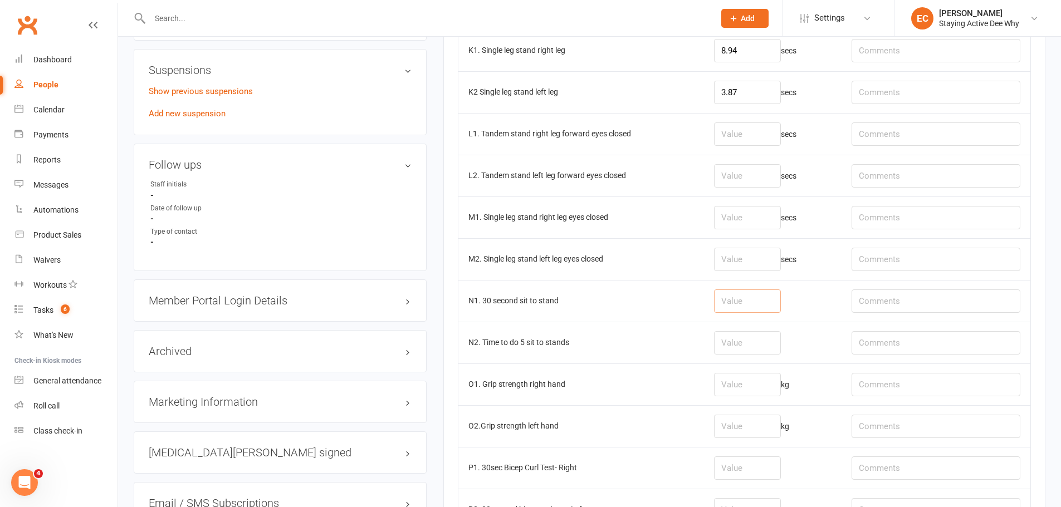
click at [743, 300] on input "number" at bounding box center [747, 301] width 67 height 23
type input "14"
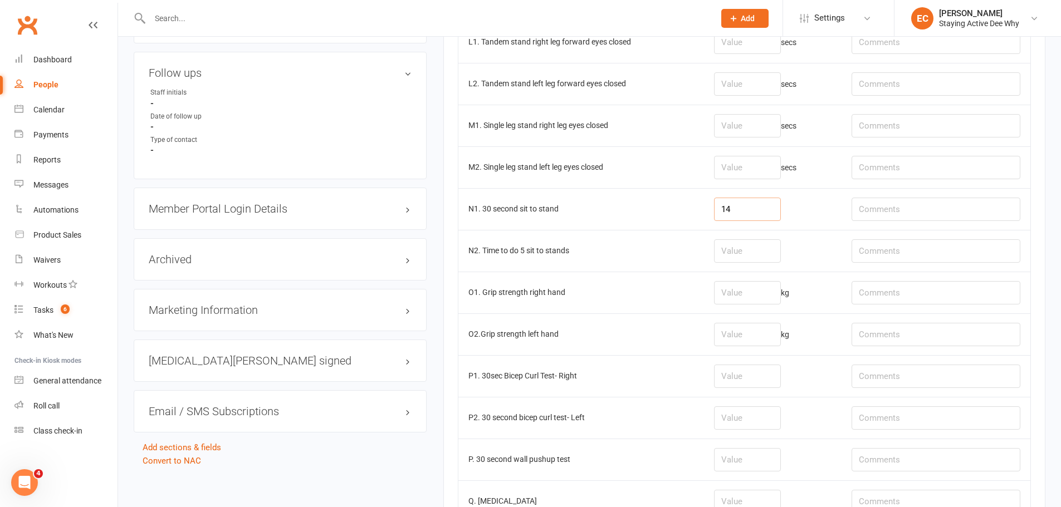
scroll to position [1002, 0]
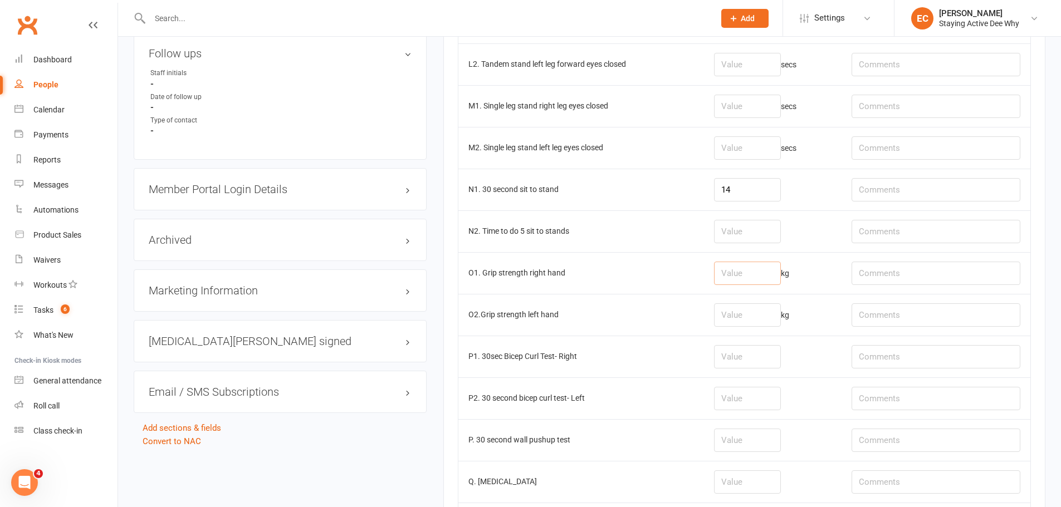
click at [746, 272] on input "number" at bounding box center [747, 273] width 67 height 23
type input "36.3"
click at [736, 316] on input "number" at bounding box center [747, 314] width 67 height 23
type input "38.7"
drag, startPoint x: 759, startPoint y: 269, endPoint x: 720, endPoint y: 266, distance: 39.7
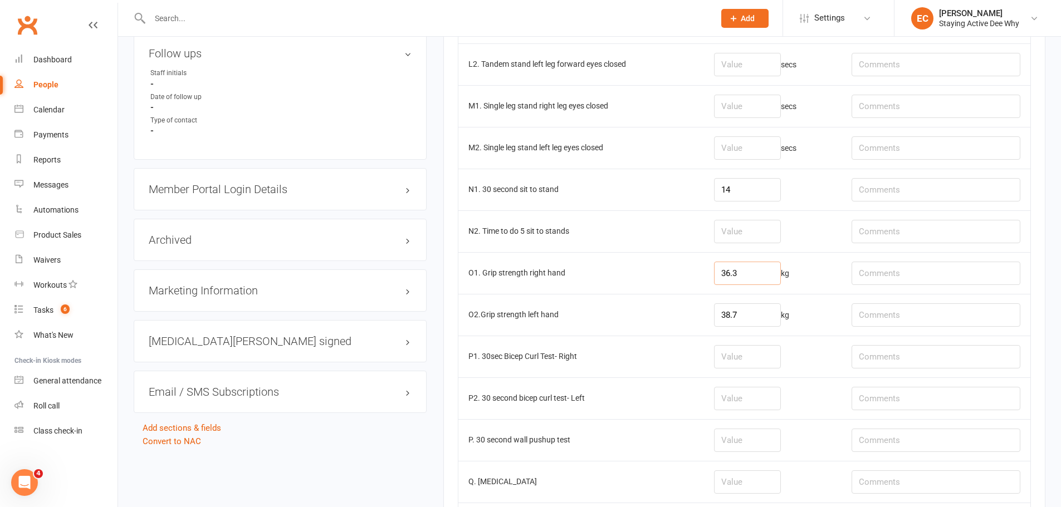
click at [720, 266] on td "36.3 kg" at bounding box center [773, 273] width 138 height 42
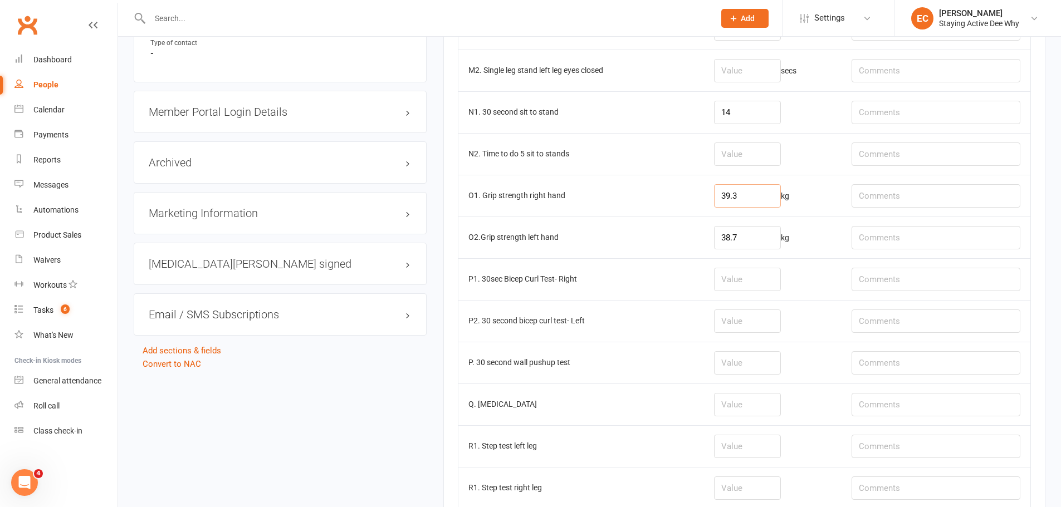
scroll to position [1169, 0]
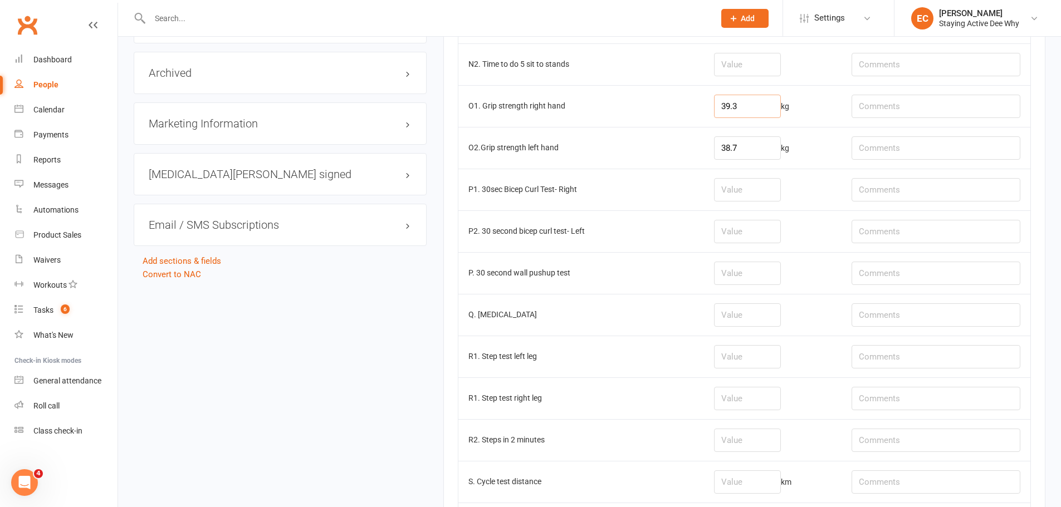
type input "39.3"
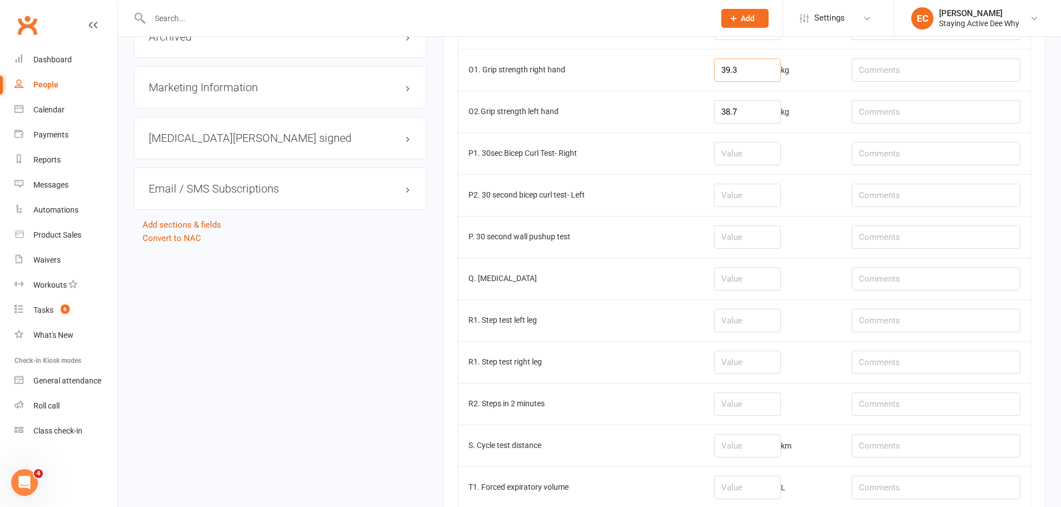
scroll to position [1225, 0]
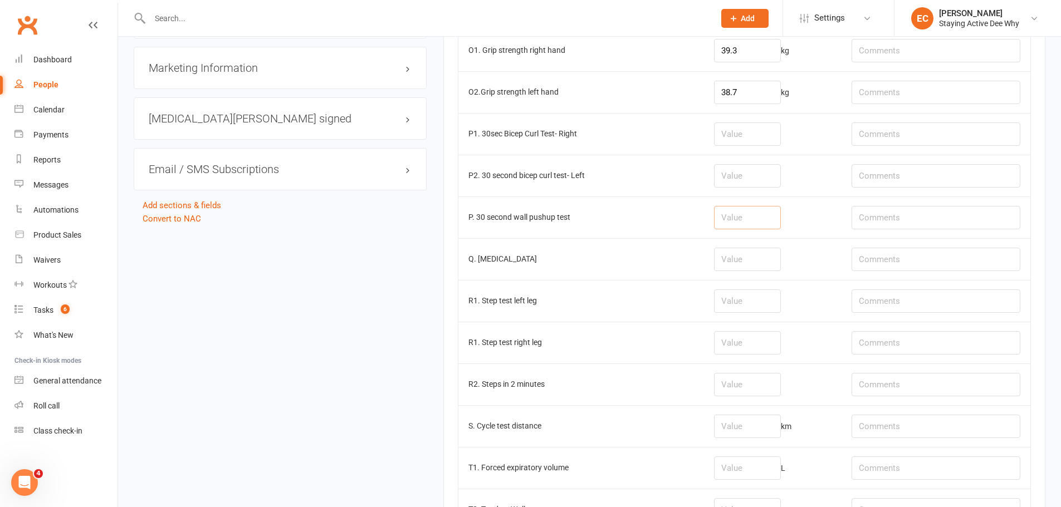
click at [755, 223] on input "number" at bounding box center [747, 217] width 67 height 23
type input "17"
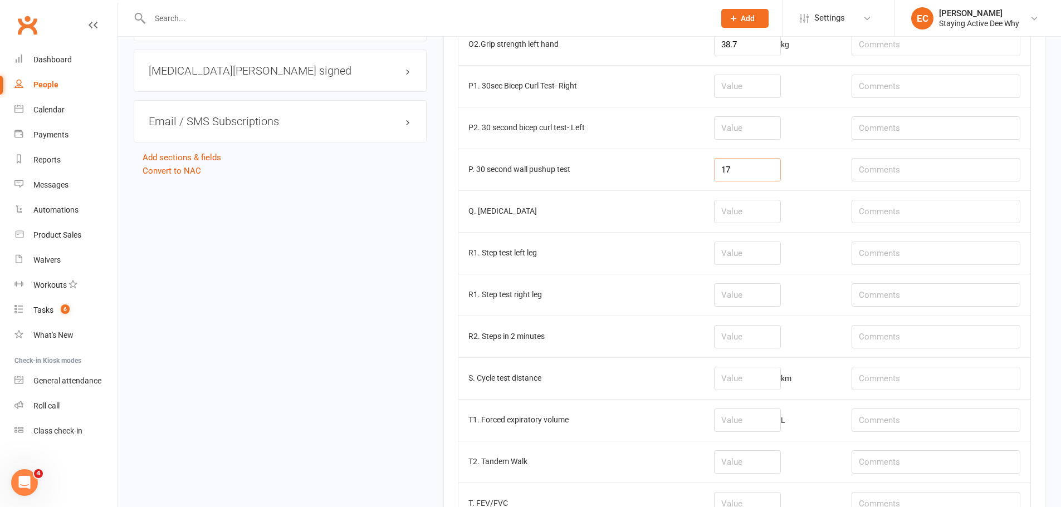
scroll to position [1281, 0]
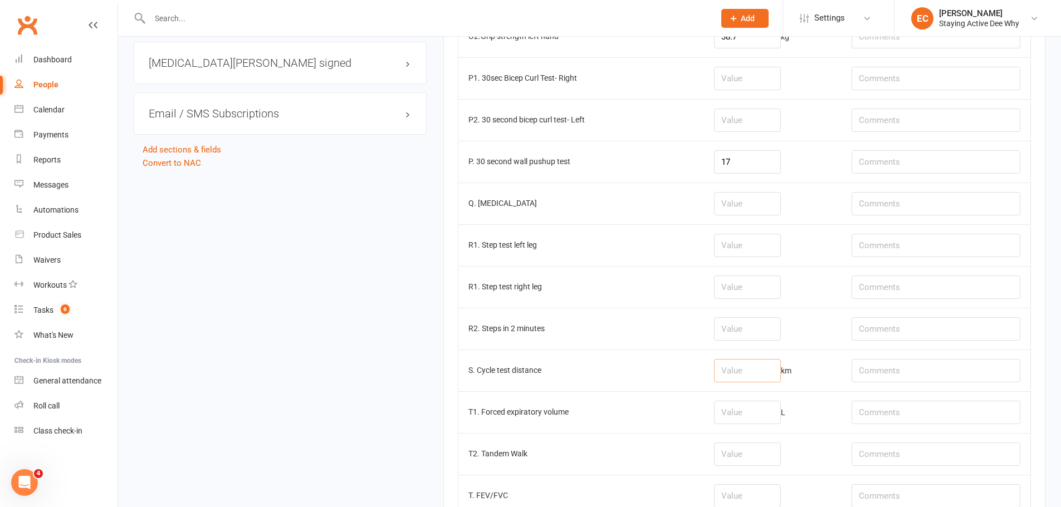
click at [758, 373] on input "number" at bounding box center [747, 370] width 67 height 23
type input "0.49"
click at [907, 373] on input "text" at bounding box center [935, 370] width 169 height 23
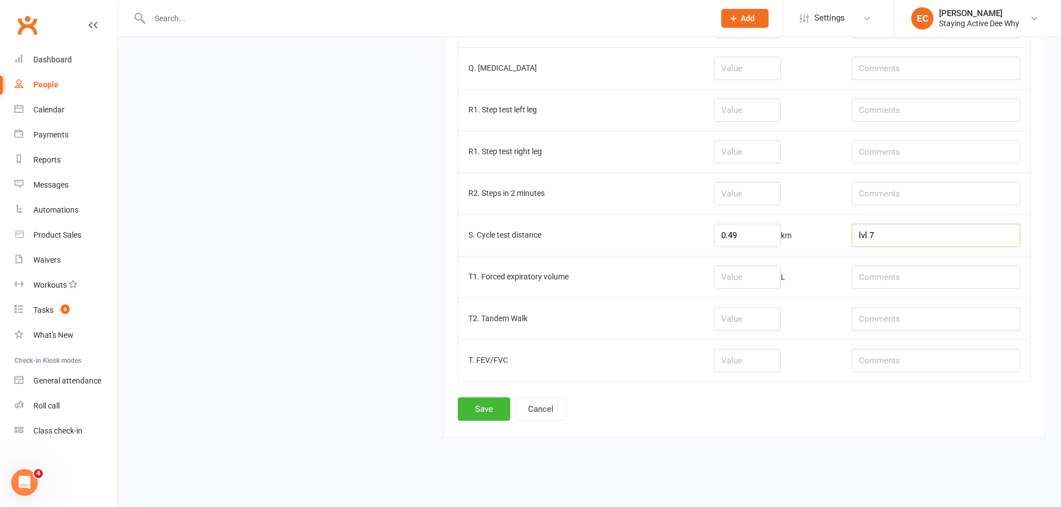
scroll to position [1418, 0]
type input "lvl 7"
click at [488, 409] on button "Save" at bounding box center [484, 407] width 52 height 23
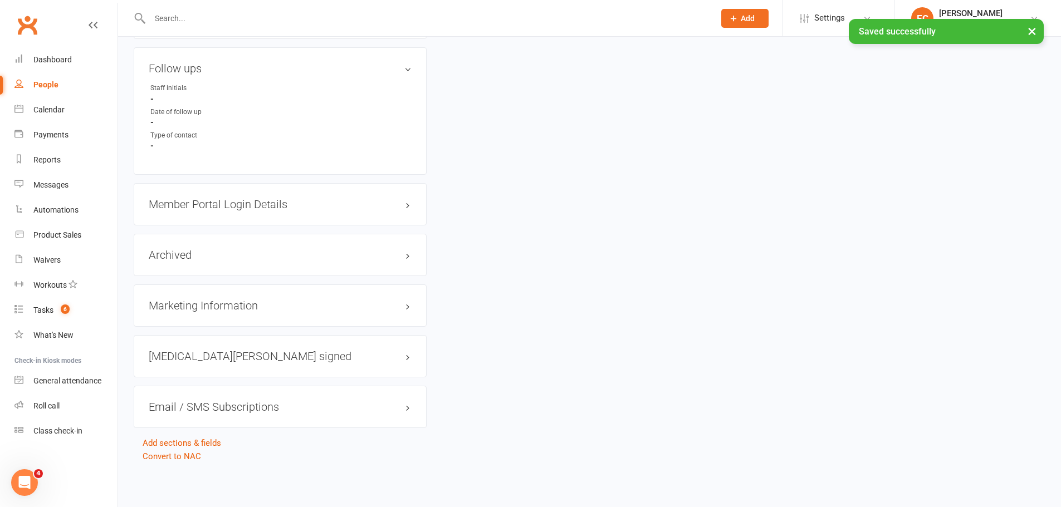
scroll to position [0, 0]
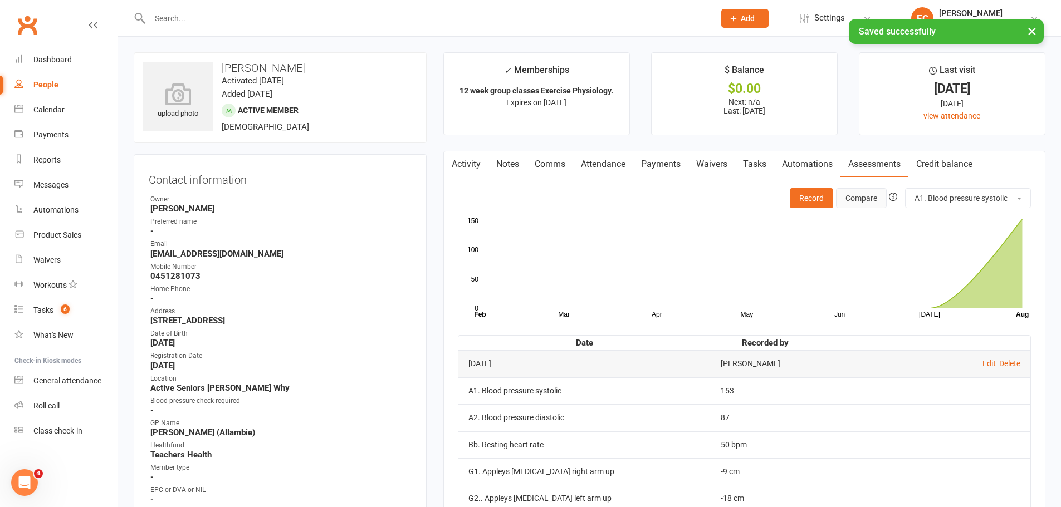
click at [865, 200] on button "Compare" at bounding box center [861, 198] width 51 height 20
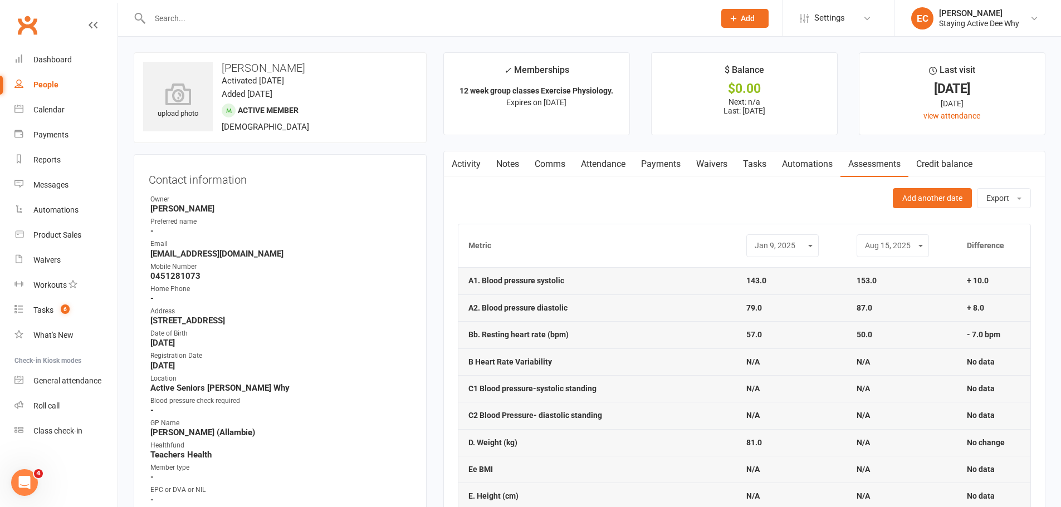
click at [227, 17] on input "text" at bounding box center [426, 19] width 560 height 16
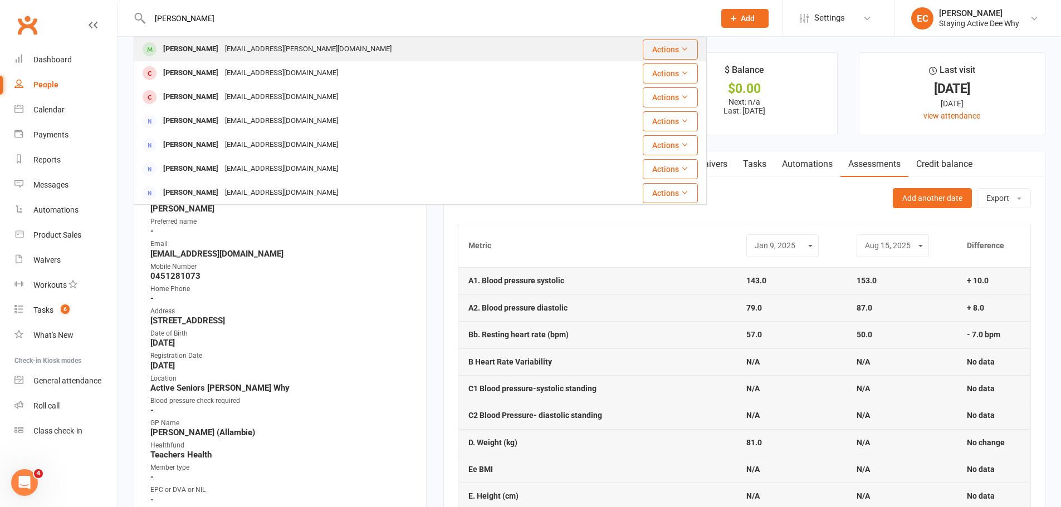
type input "janice roberts"
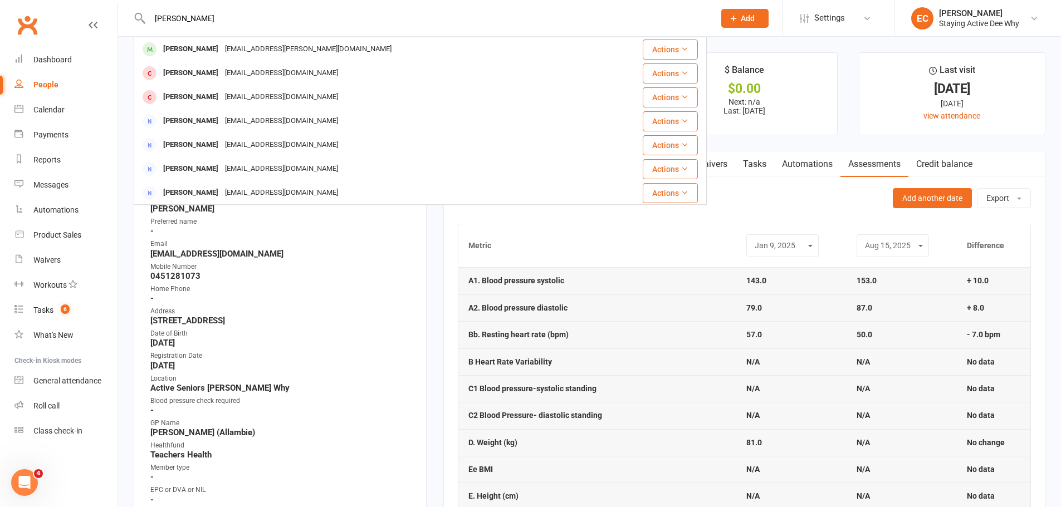
click at [233, 52] on div "janlyn.roberts@gmail.com" at bounding box center [308, 49] width 173 height 16
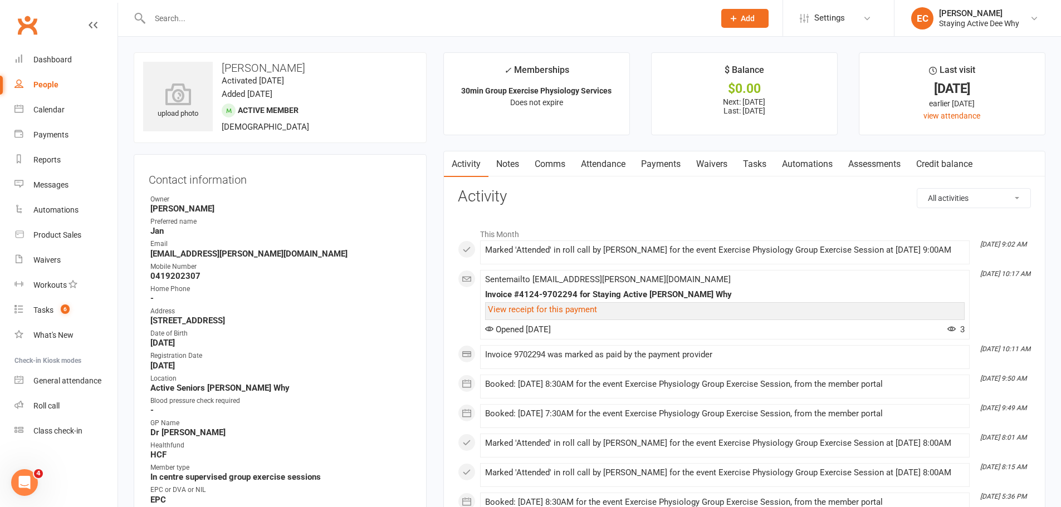
click at [890, 166] on link "Assessments" at bounding box center [874, 164] width 68 height 26
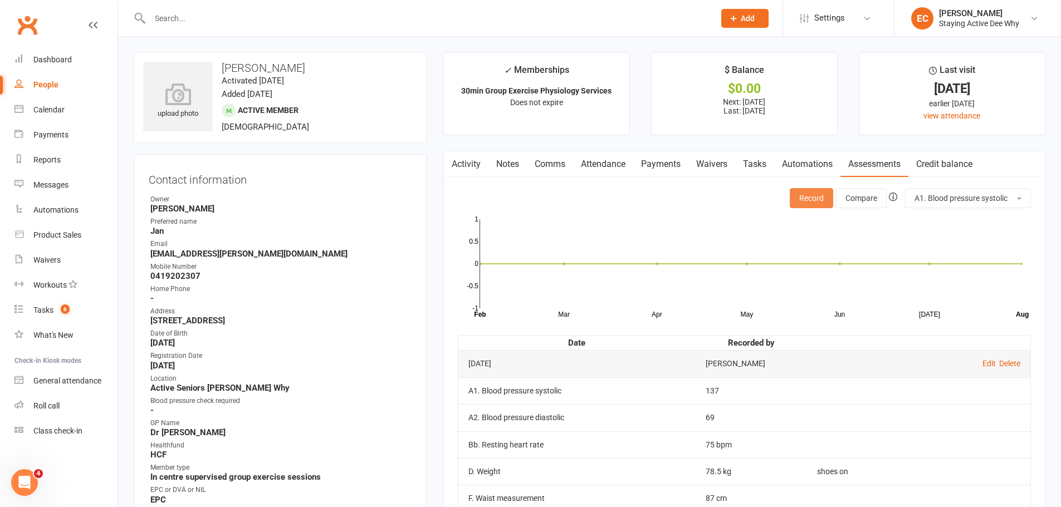
click at [814, 195] on button "Record" at bounding box center [811, 198] width 43 height 20
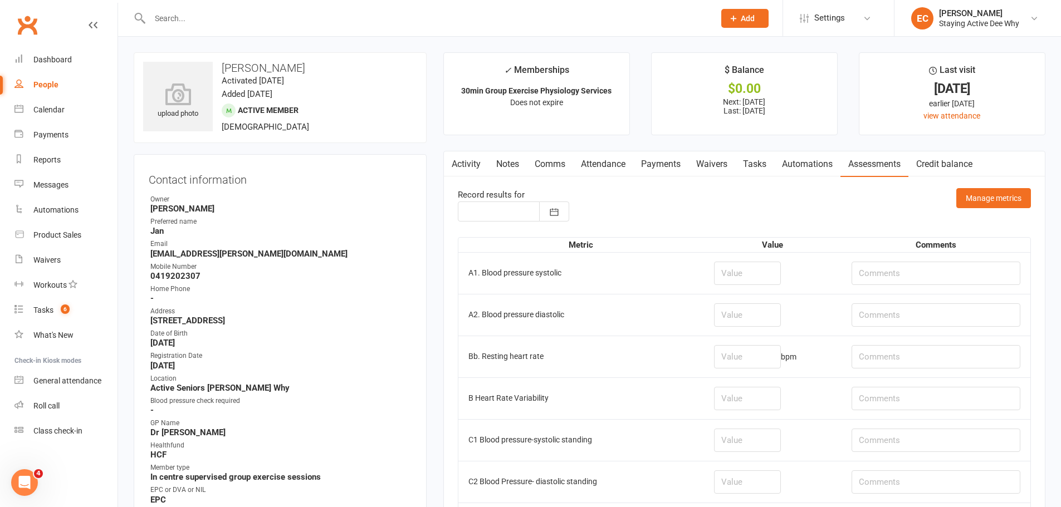
type input "[DATE]"
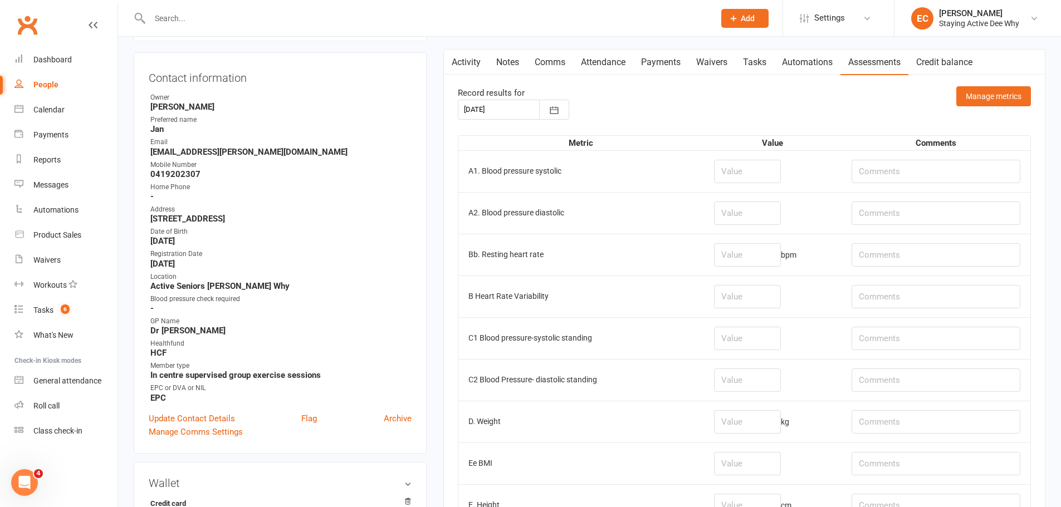
scroll to position [111, 0]
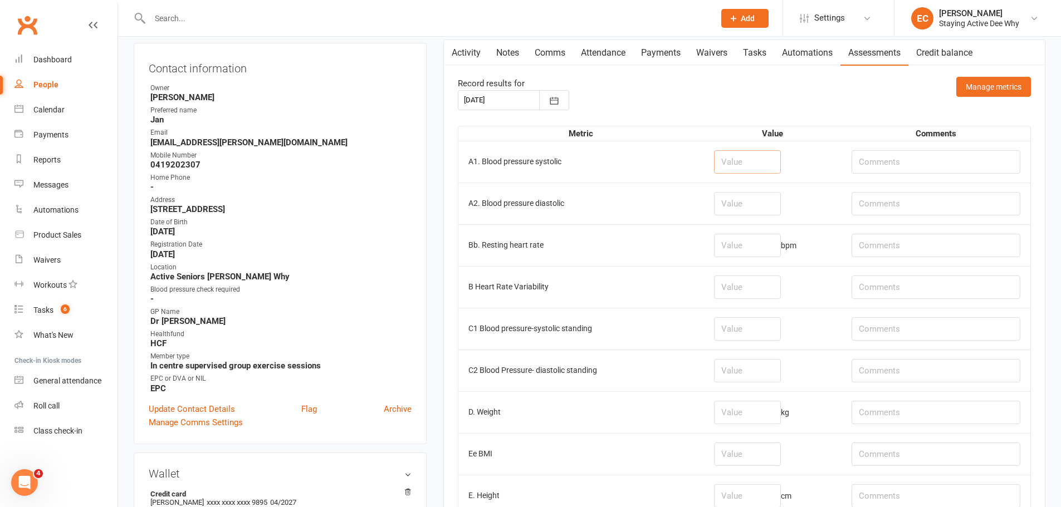
click at [747, 163] on input "number" at bounding box center [747, 161] width 67 height 23
type input "130"
type input "67"
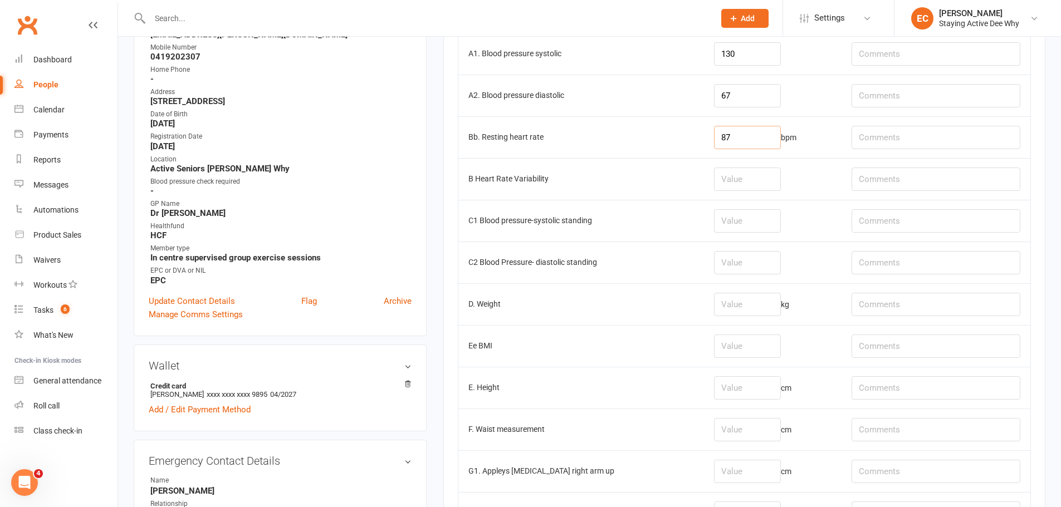
scroll to position [223, 0]
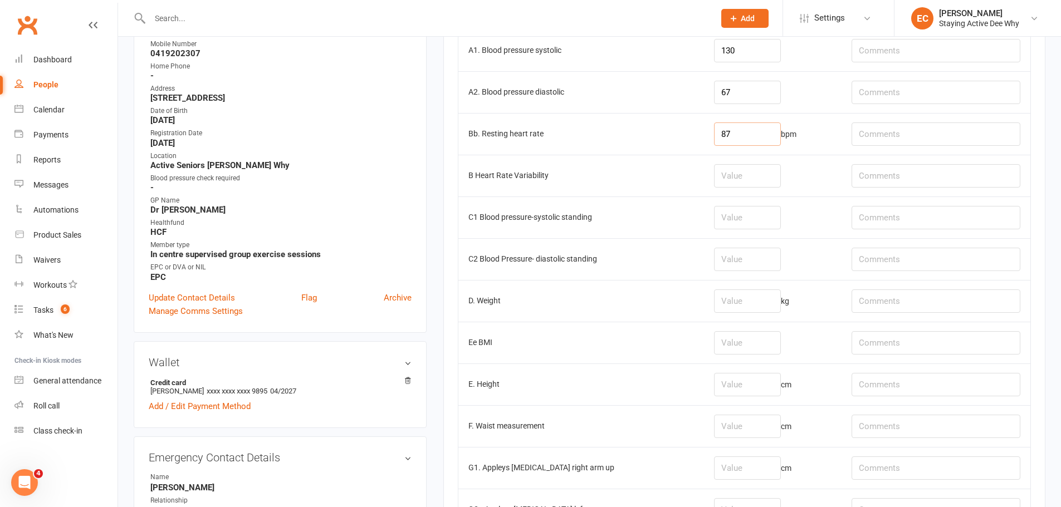
type input "87"
click at [749, 302] on input "number" at bounding box center [747, 301] width 67 height 23
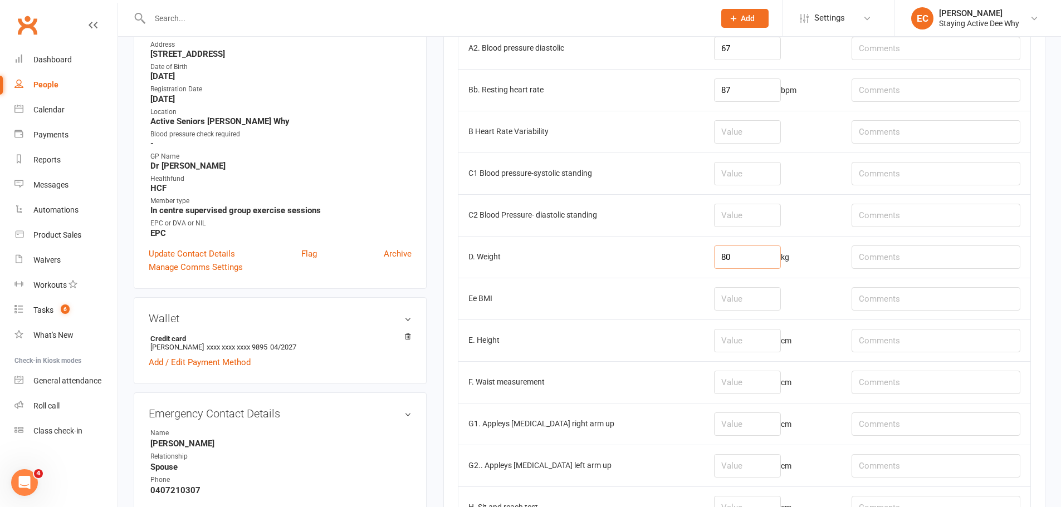
scroll to position [334, 0]
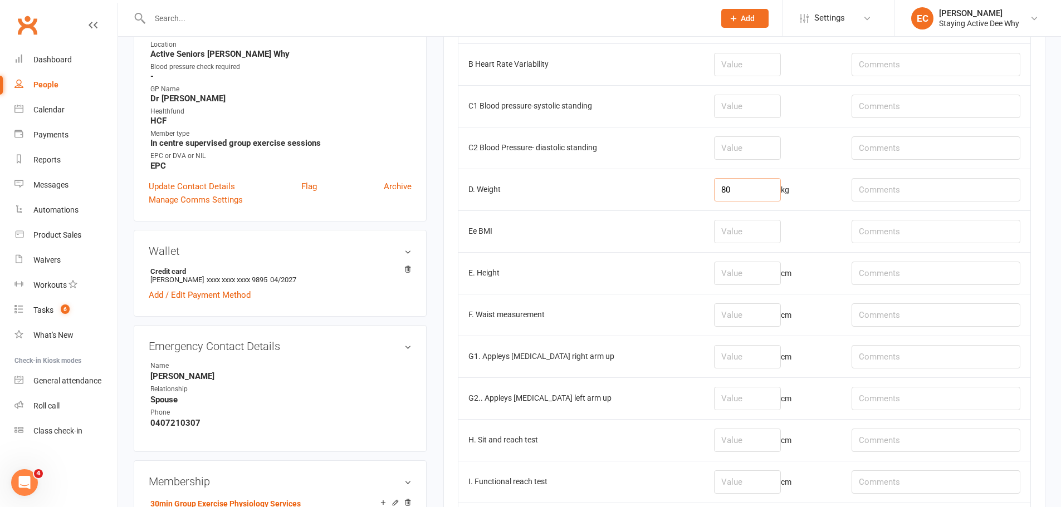
type input "80"
click at [746, 316] on input "number" at bounding box center [747, 314] width 67 height 23
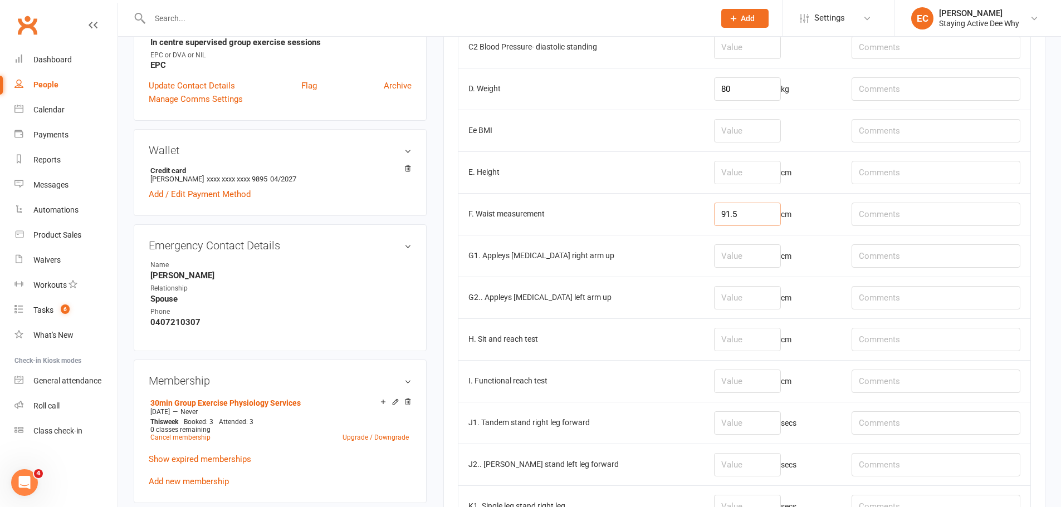
scroll to position [445, 0]
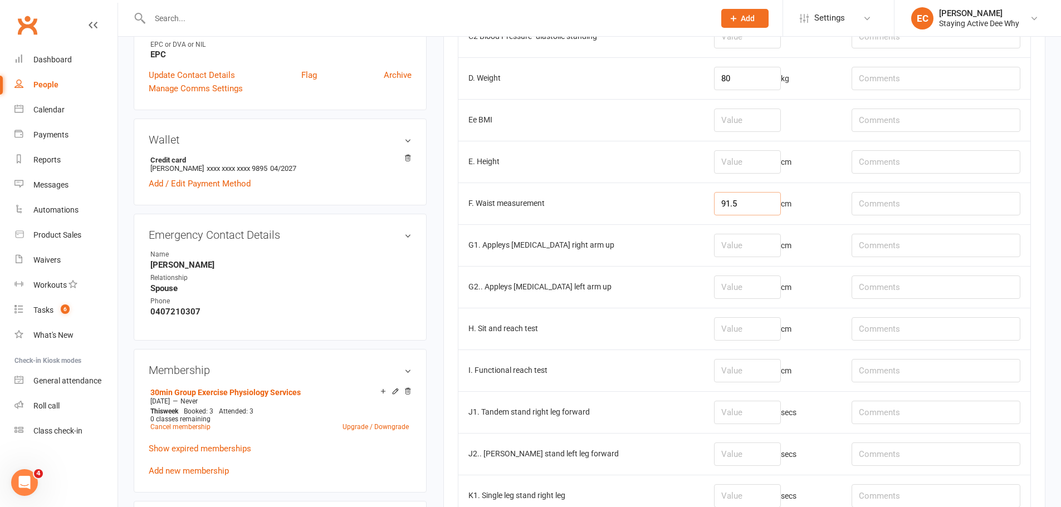
type input "91.5"
click at [770, 236] on input "number" at bounding box center [747, 245] width 67 height 23
type input "0"
type input "-8"
click at [754, 330] on input "number" at bounding box center [747, 328] width 67 height 23
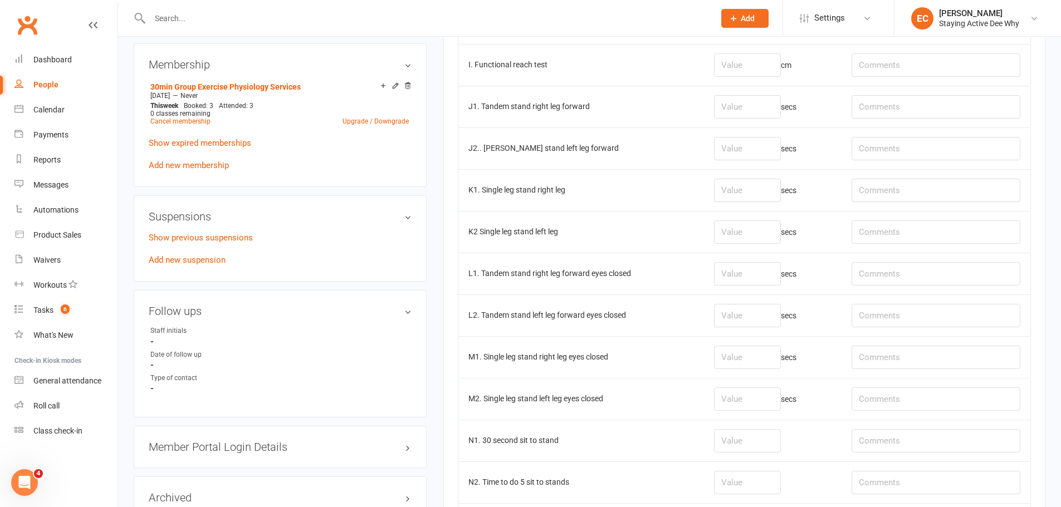
scroll to position [724, 0]
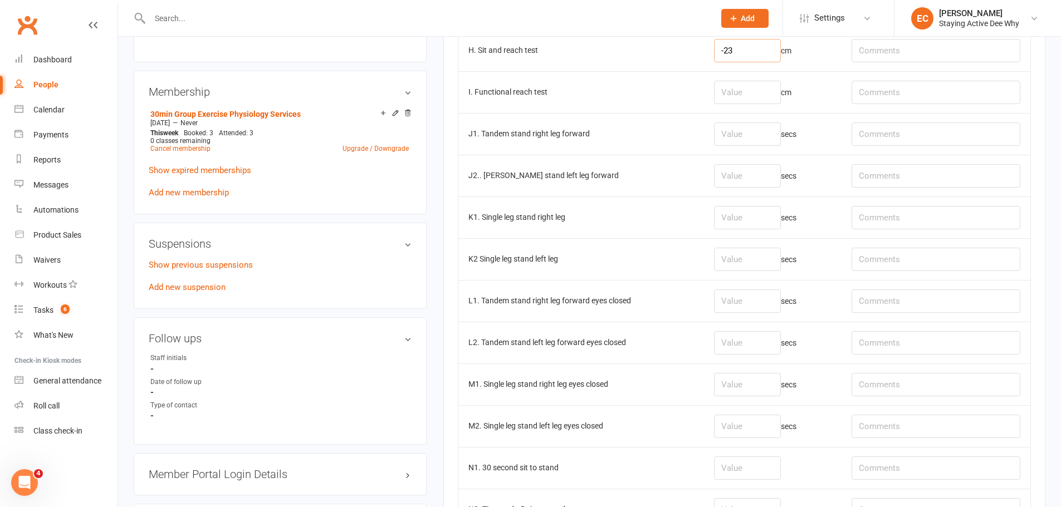
type input "-23"
click at [771, 138] on input "number" at bounding box center [747, 133] width 67 height 23
click at [741, 180] on input "number" at bounding box center [747, 175] width 67 height 23
type input "30"
click at [734, 138] on input "number" at bounding box center [747, 133] width 67 height 23
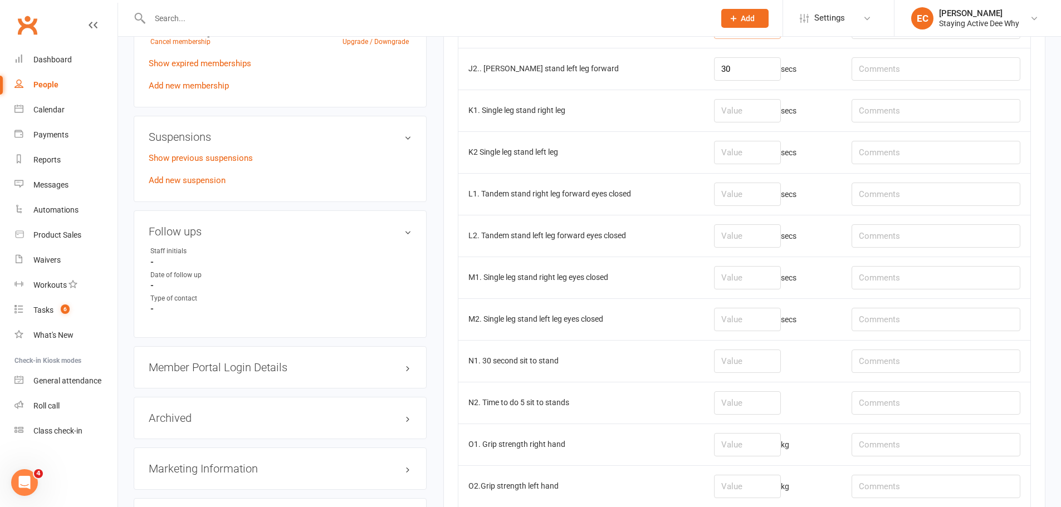
scroll to position [835, 0]
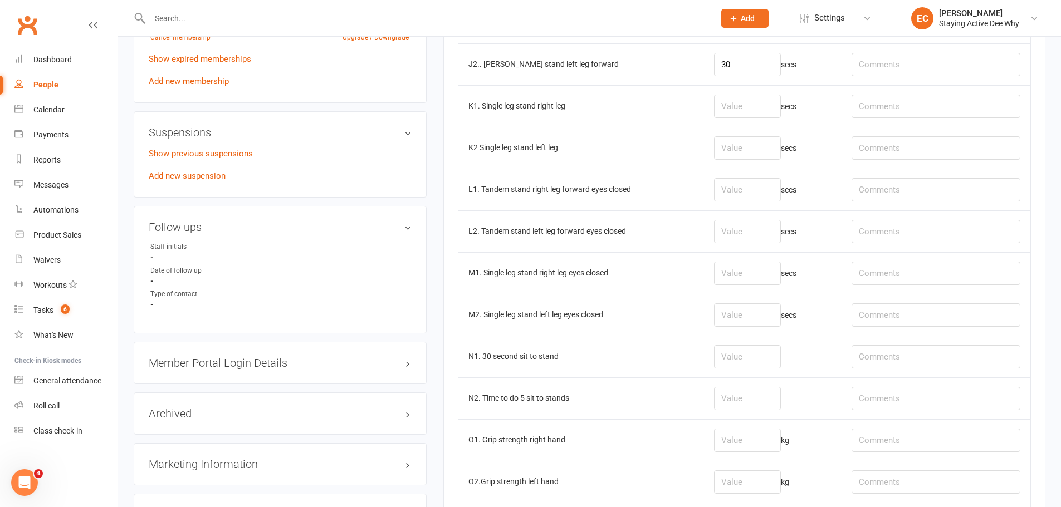
type input "28.69"
click at [773, 112] on input "number" at bounding box center [747, 106] width 67 height 23
type input "14.75"
click at [772, 145] on input "number" at bounding box center [747, 147] width 67 height 23
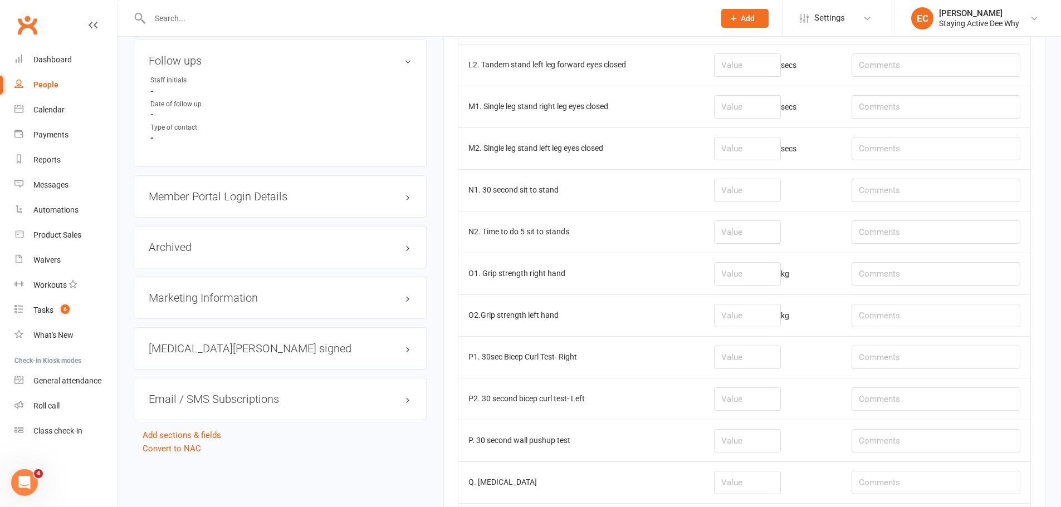
scroll to position [1002, 0]
type input "6.69"
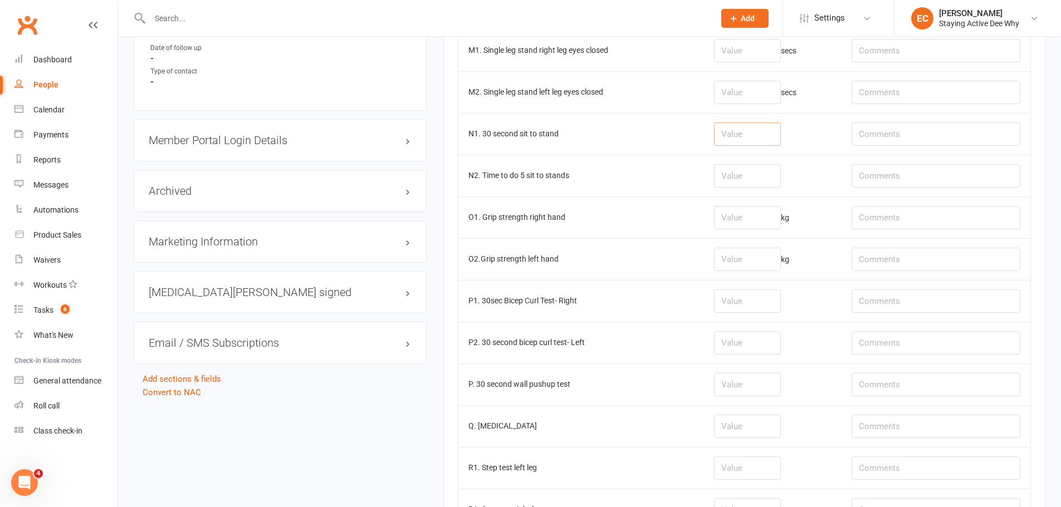
click at [730, 139] on input "number" at bounding box center [747, 133] width 67 height 23
type input "11"
click at [743, 271] on input "number" at bounding box center [747, 259] width 67 height 23
type input "18.1"
click at [737, 220] on input "number" at bounding box center [747, 217] width 67 height 23
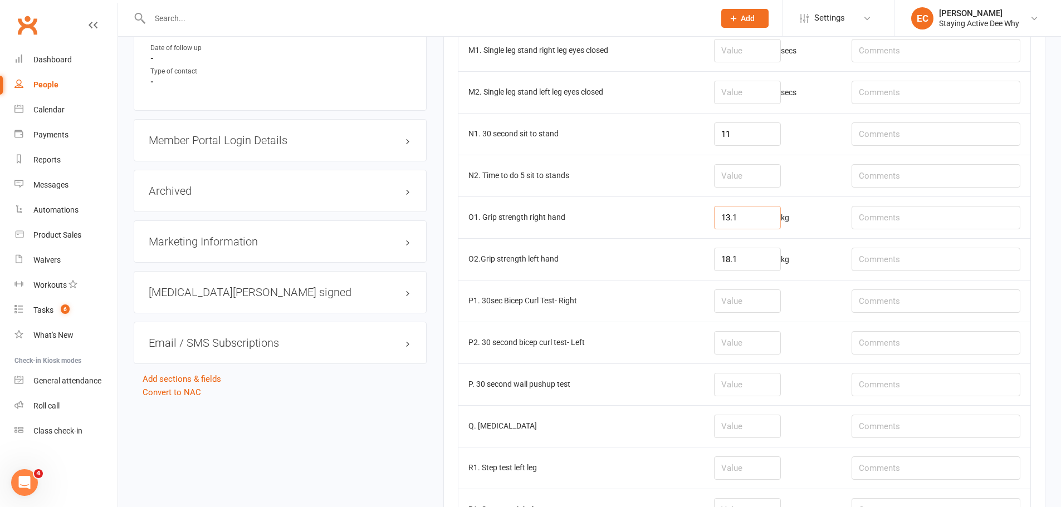
type input "13.1"
click at [898, 261] on input "text" at bounding box center [935, 259] width 169 height 23
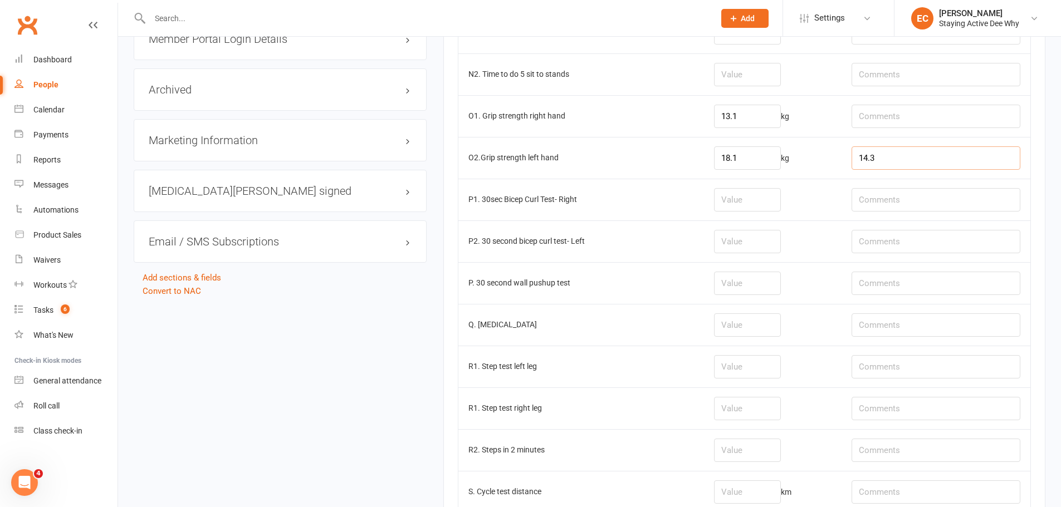
scroll to position [1169, 0]
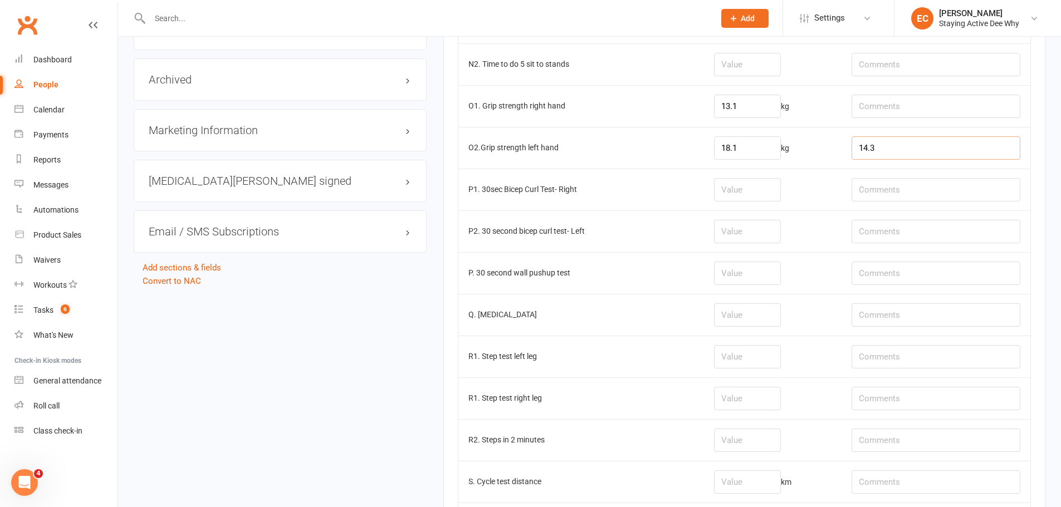
type input "14.3"
click at [768, 273] on input "number" at bounding box center [747, 273] width 67 height 23
type input "10"
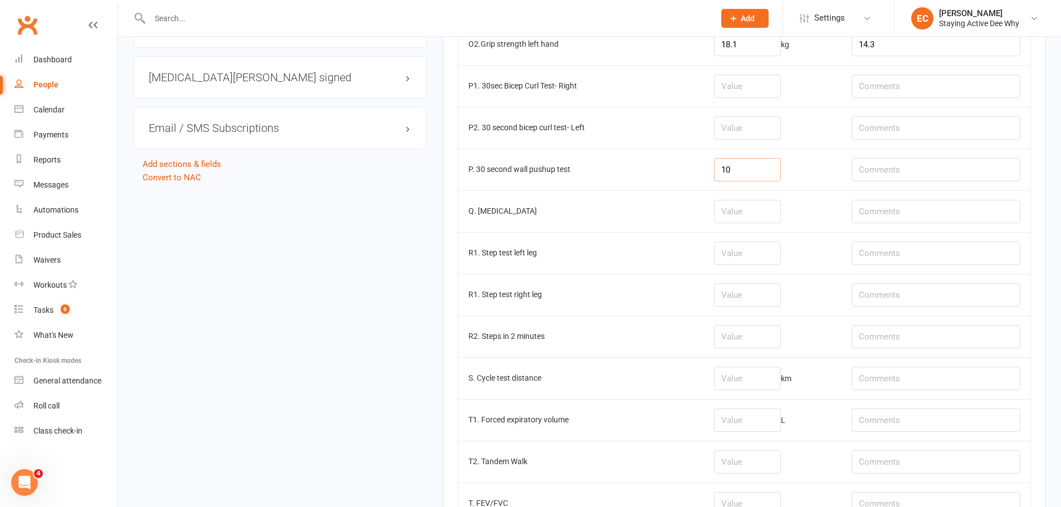
scroll to position [1281, 0]
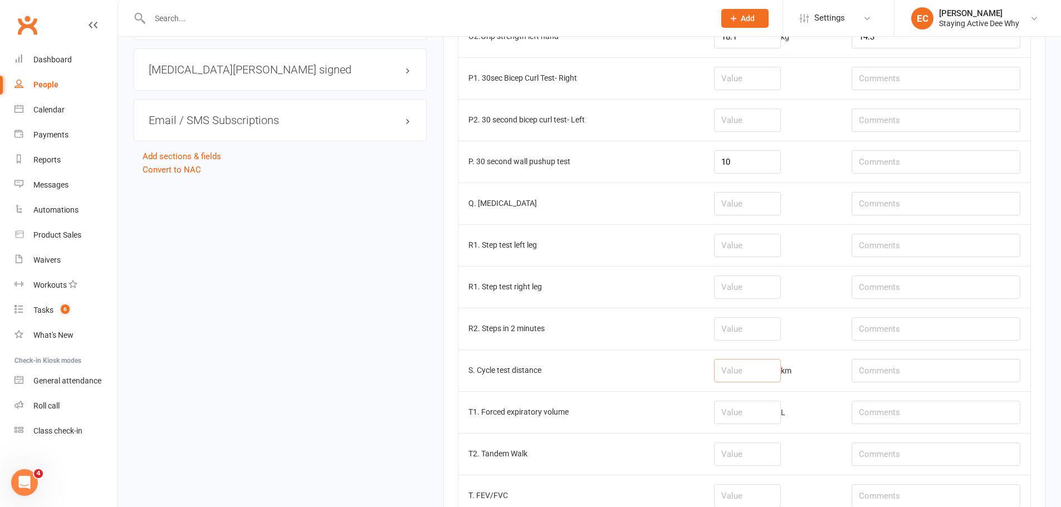
click at [758, 375] on input "number" at bounding box center [747, 370] width 67 height 23
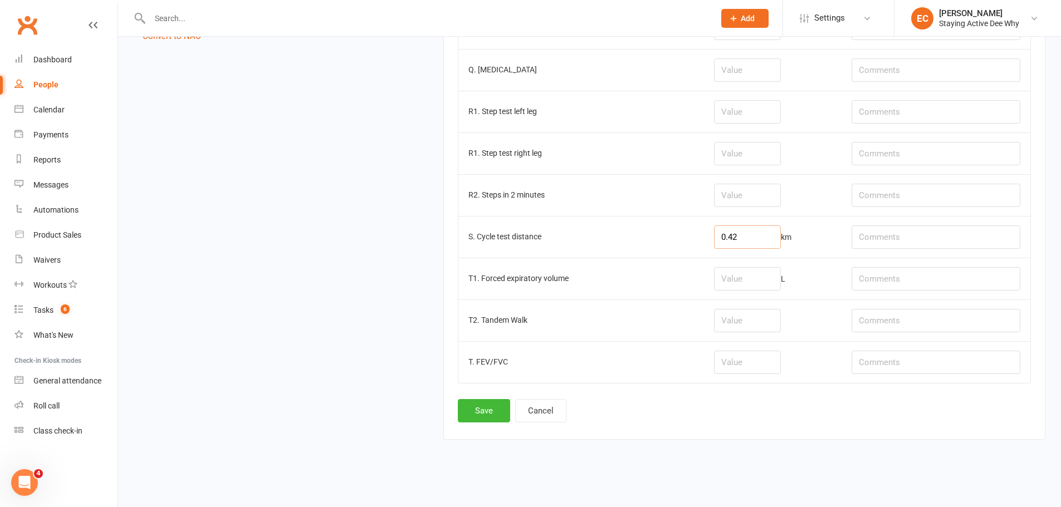
scroll to position [1418, 0]
type input "0.42"
click at [489, 406] on button "Save" at bounding box center [484, 407] width 52 height 23
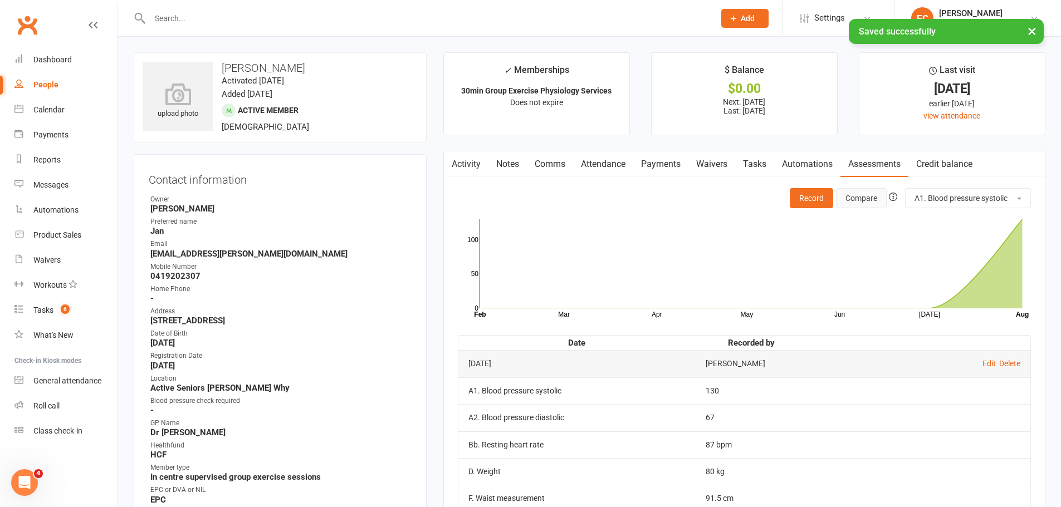
click at [850, 207] on button "Compare" at bounding box center [861, 198] width 51 height 20
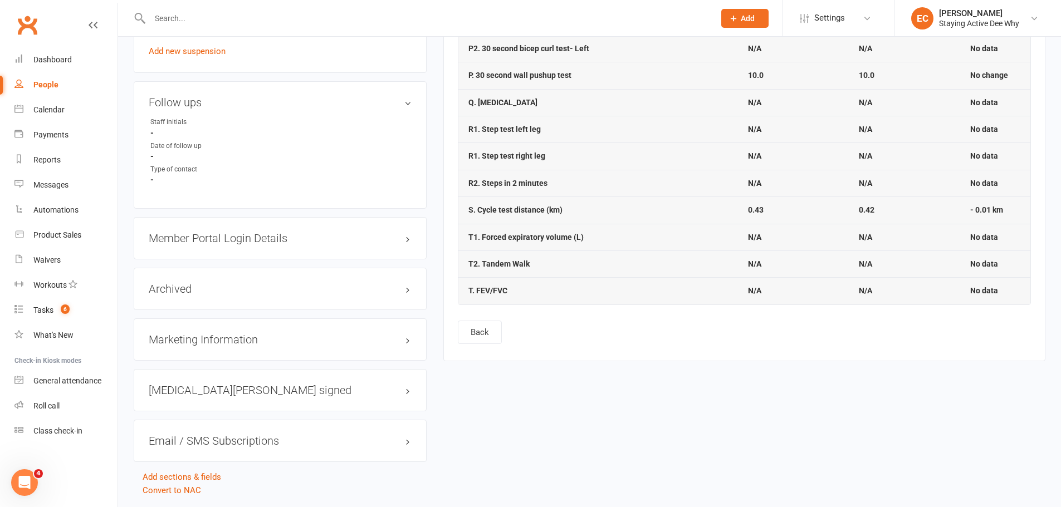
scroll to position [993, 0]
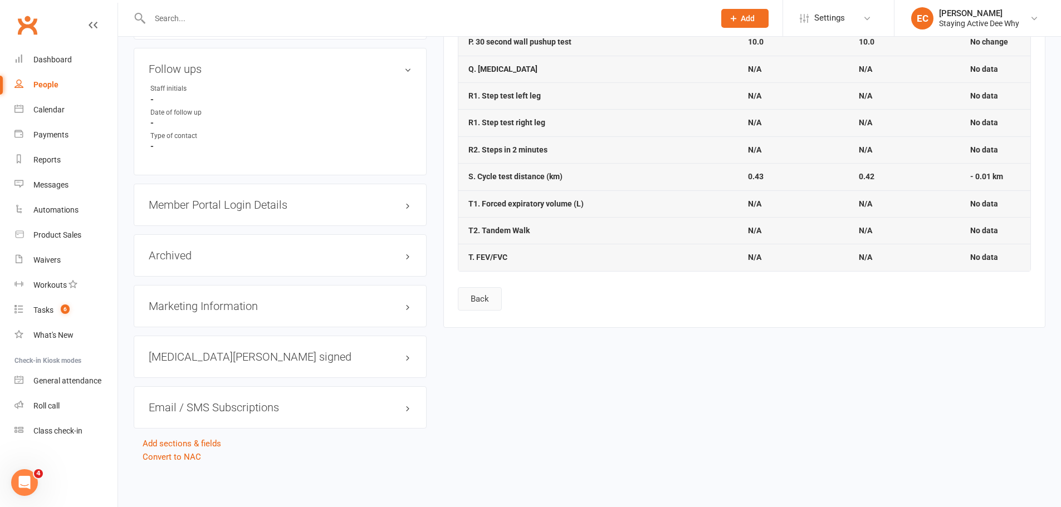
click at [484, 298] on button "Back" at bounding box center [480, 298] width 44 height 23
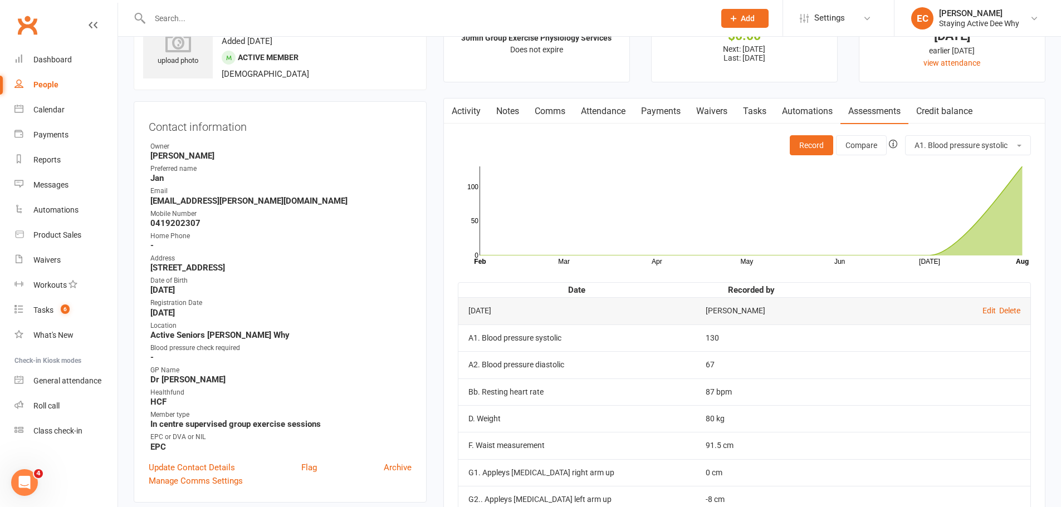
scroll to position [0, 0]
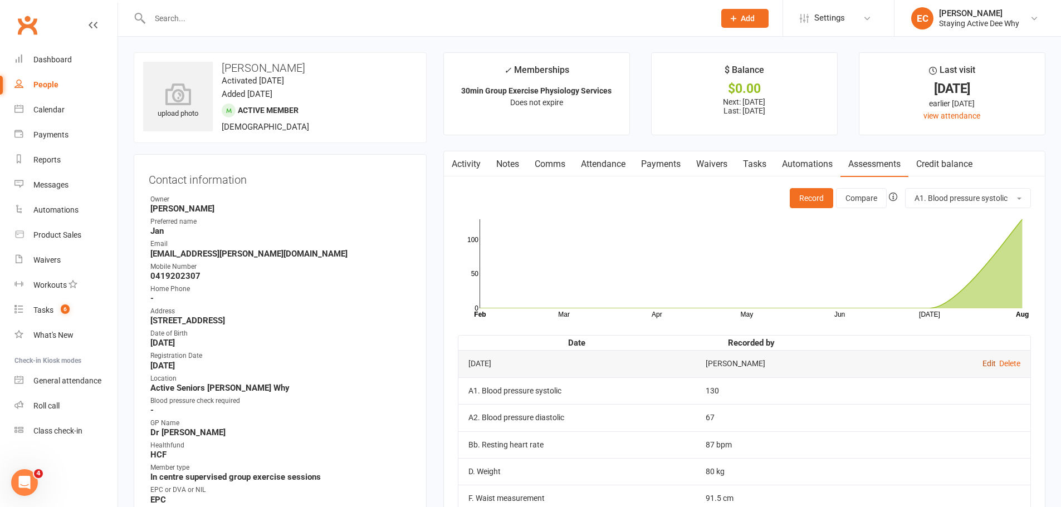
click at [989, 362] on link "Edit" at bounding box center [988, 363] width 13 height 9
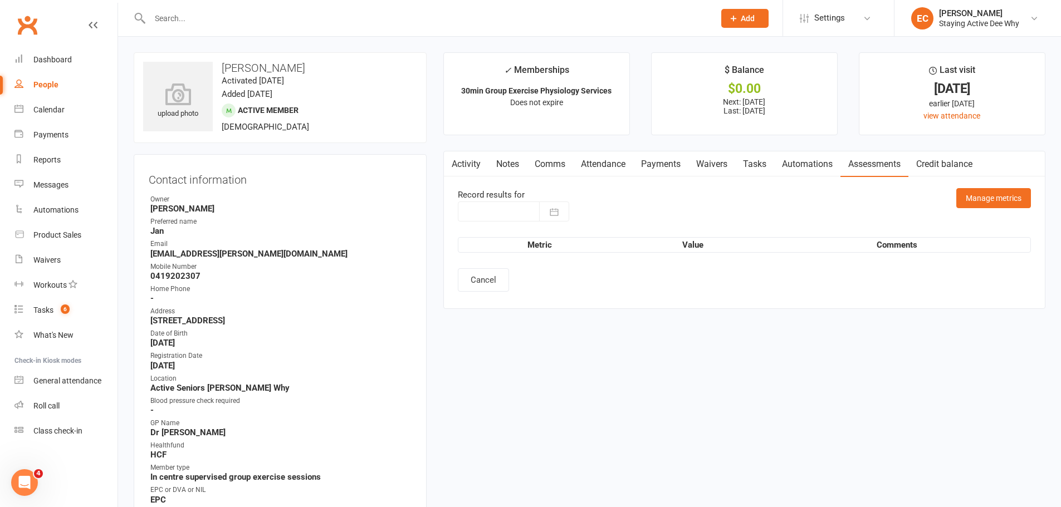
type input "[DATE]"
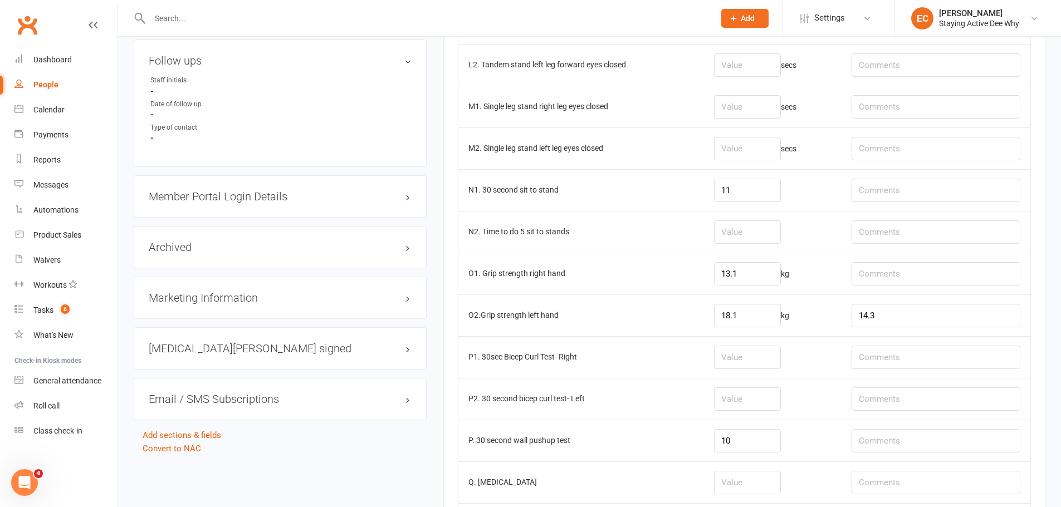
scroll to position [1002, 0]
drag, startPoint x: 745, startPoint y: 317, endPoint x: 712, endPoint y: 313, distance: 33.6
click at [712, 313] on td "18.1 kg" at bounding box center [773, 315] width 138 height 42
type input "14.3"
drag, startPoint x: 901, startPoint y: 321, endPoint x: 873, endPoint y: 311, distance: 30.1
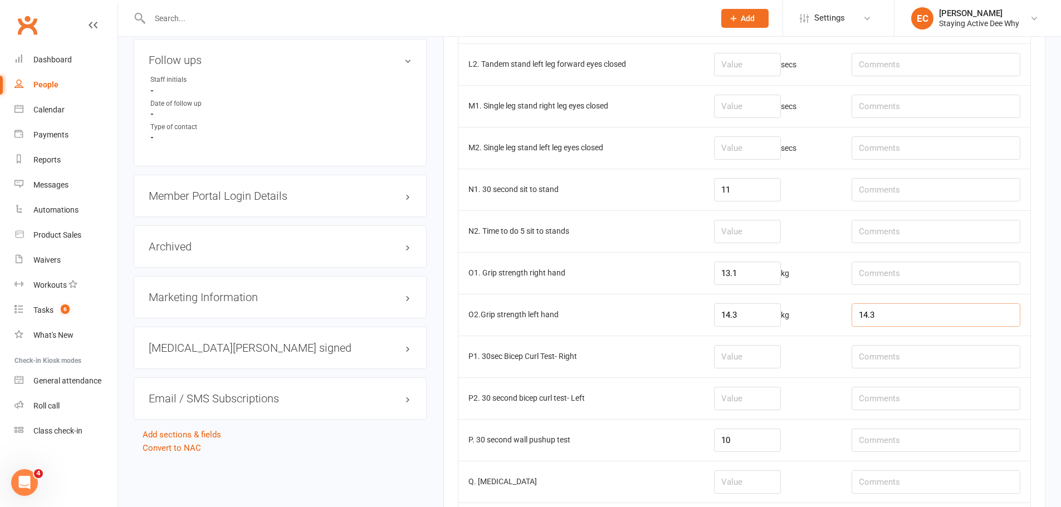
click at [873, 311] on input "14.3" at bounding box center [935, 314] width 169 height 23
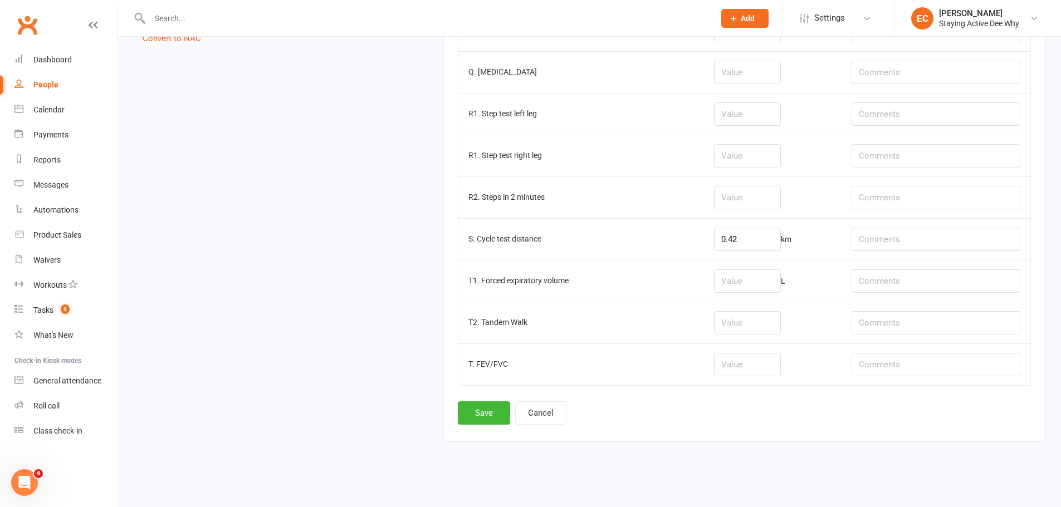
scroll to position [1418, 0]
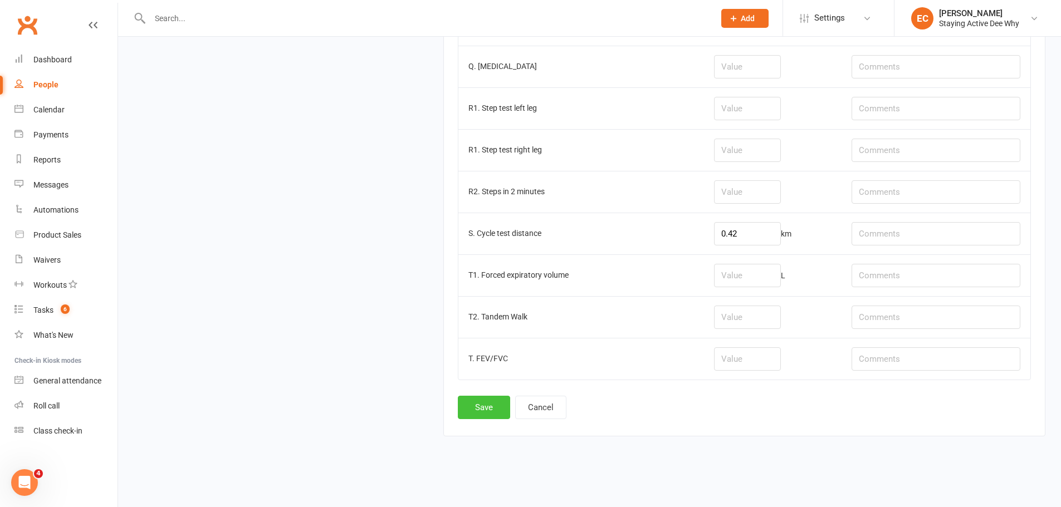
click at [483, 405] on button "Save" at bounding box center [484, 407] width 52 height 23
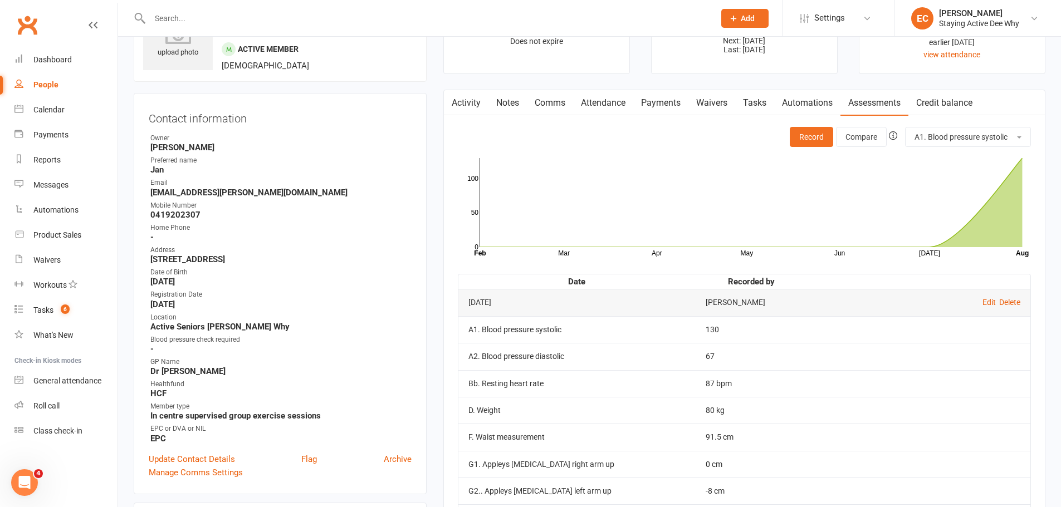
scroll to position [56, 0]
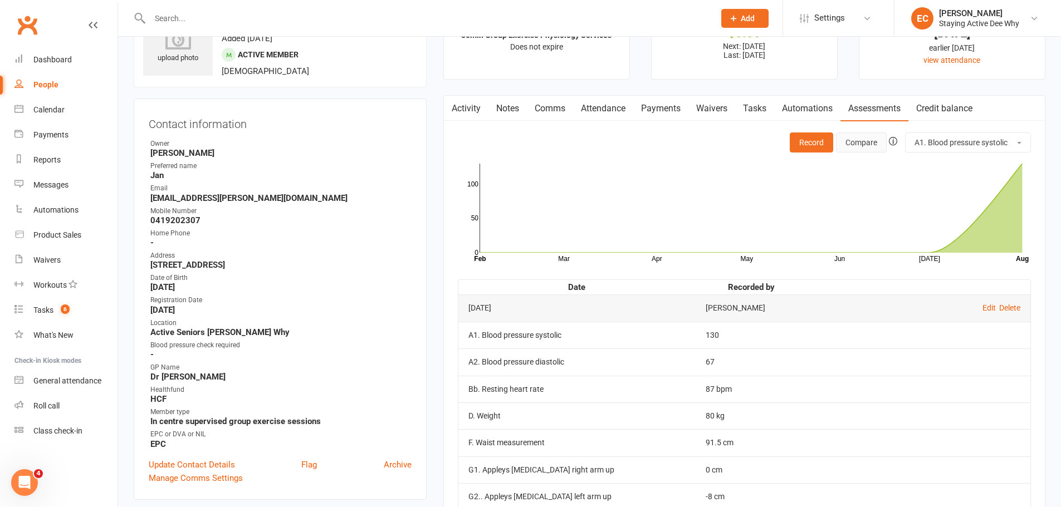
click at [844, 145] on button "Compare" at bounding box center [861, 143] width 51 height 20
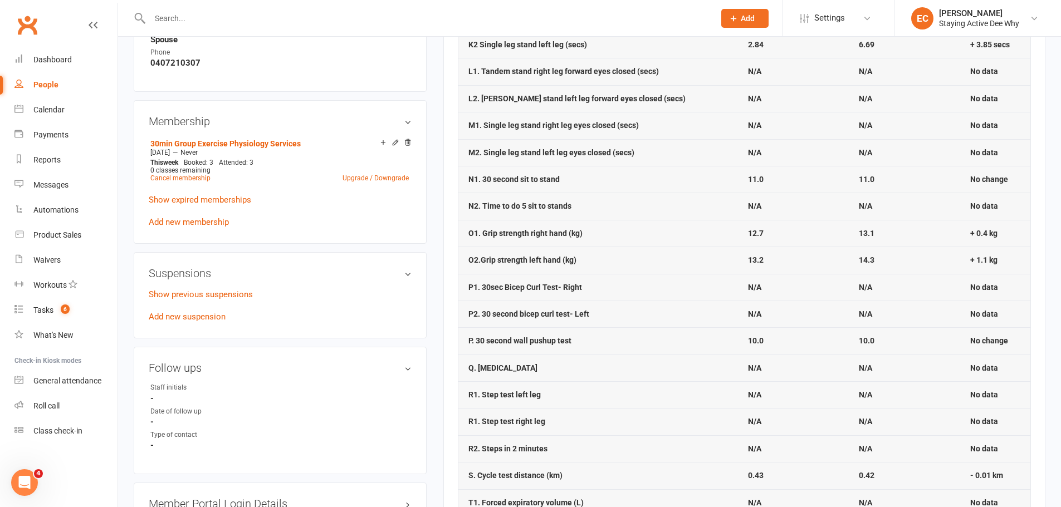
scroll to position [724, 0]
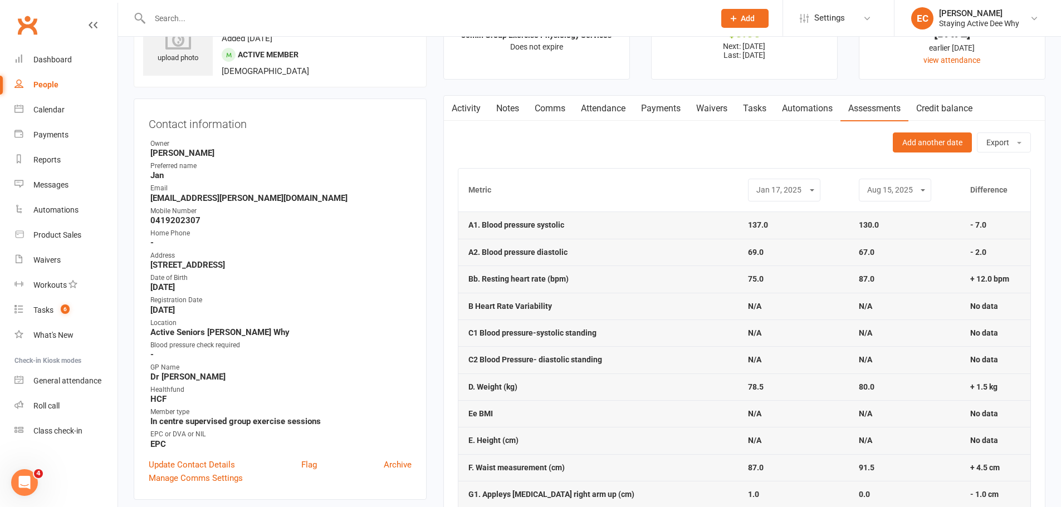
drag, startPoint x: 604, startPoint y: 104, endPoint x: 602, endPoint y: 109, distance: 5.8
click at [605, 104] on link "Attendance" at bounding box center [603, 109] width 60 height 26
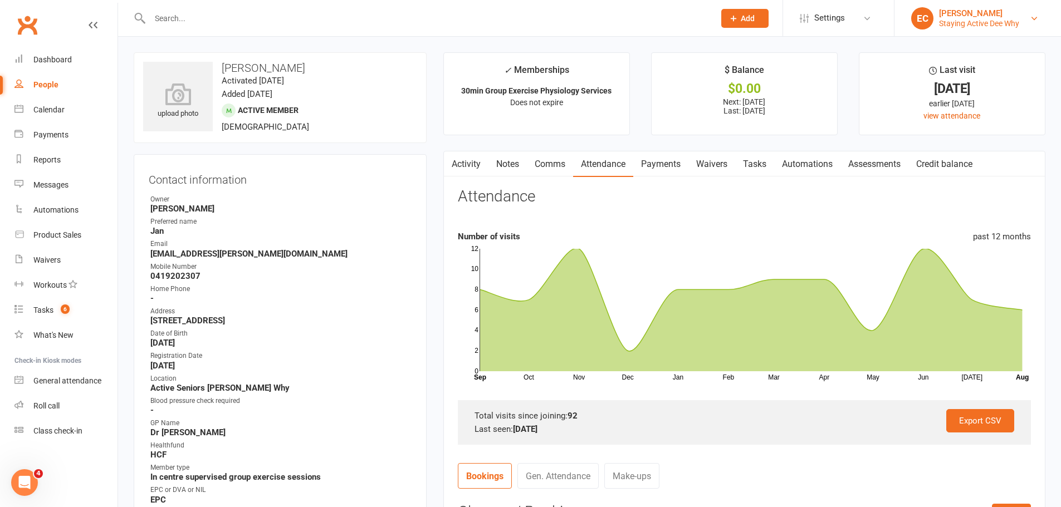
click at [992, 19] on div "Staying Active Dee Why" at bounding box center [979, 23] width 80 height 10
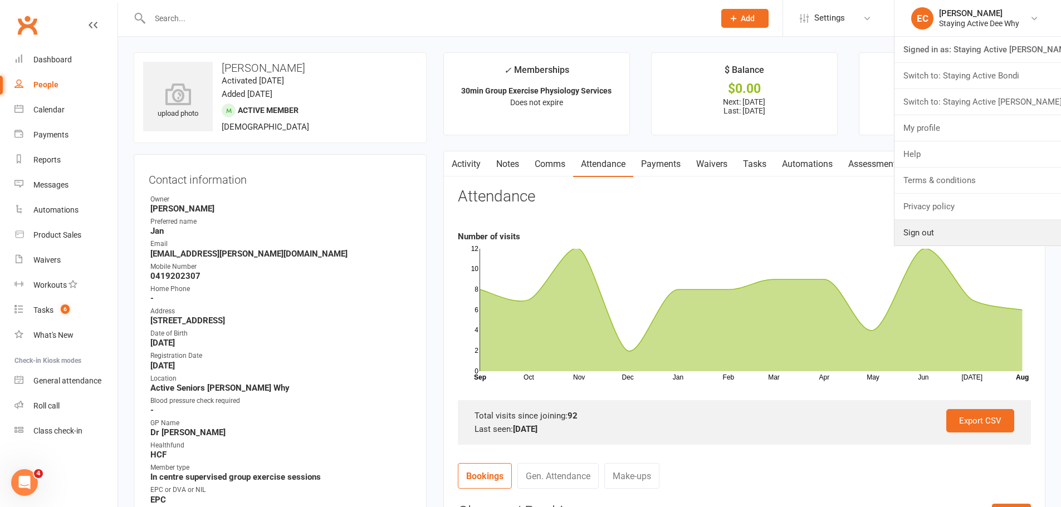
click at [965, 233] on link "Sign out" at bounding box center [977, 233] width 166 height 26
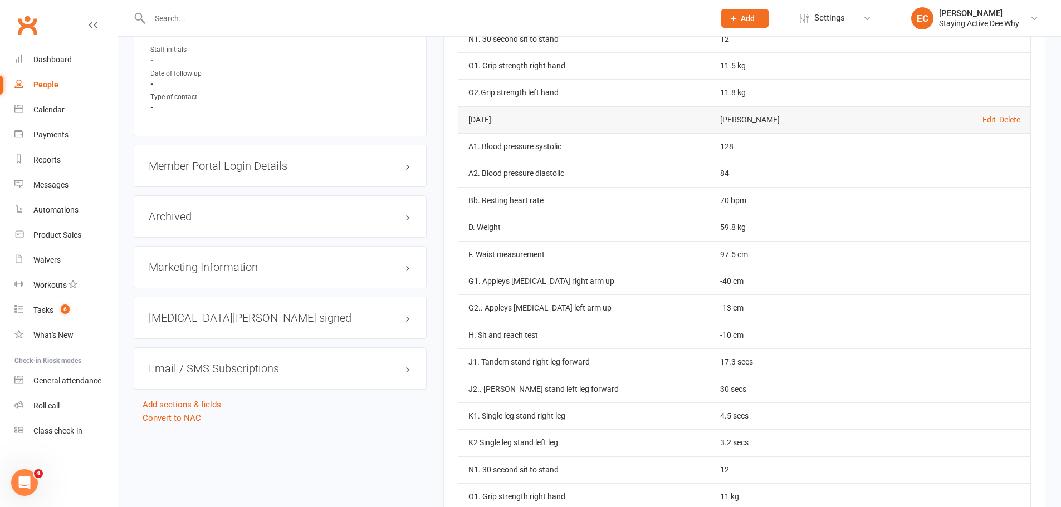
scroll to position [891, 0]
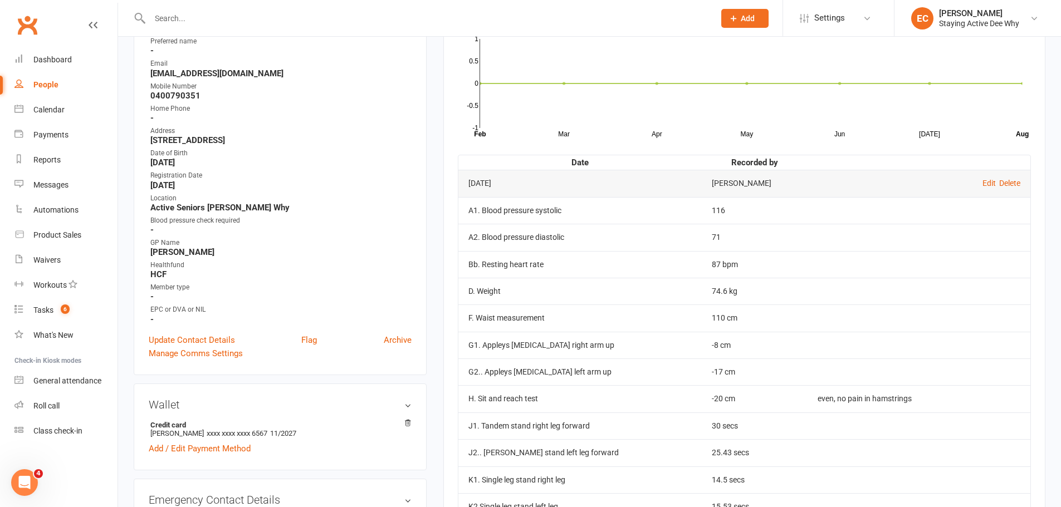
scroll to position [334, 0]
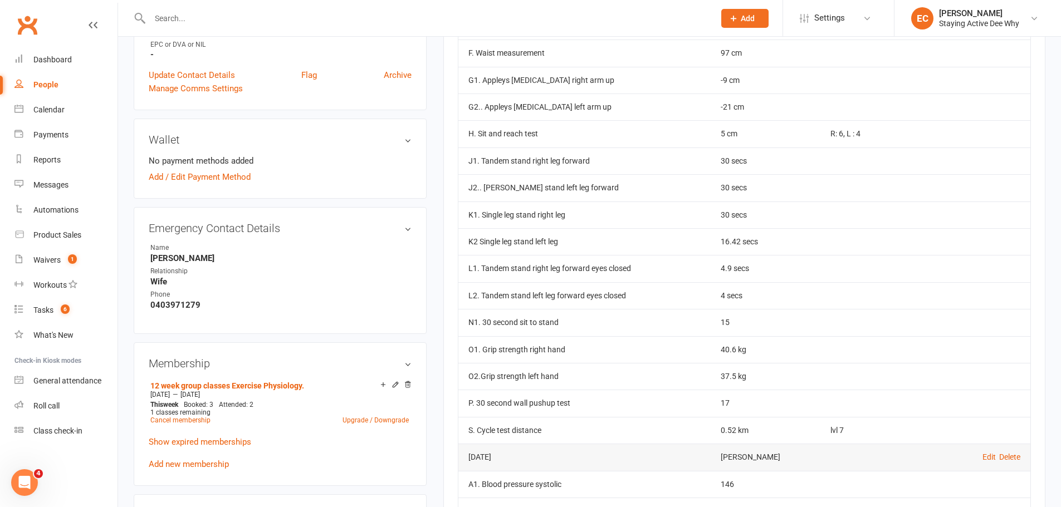
scroll to position [501, 0]
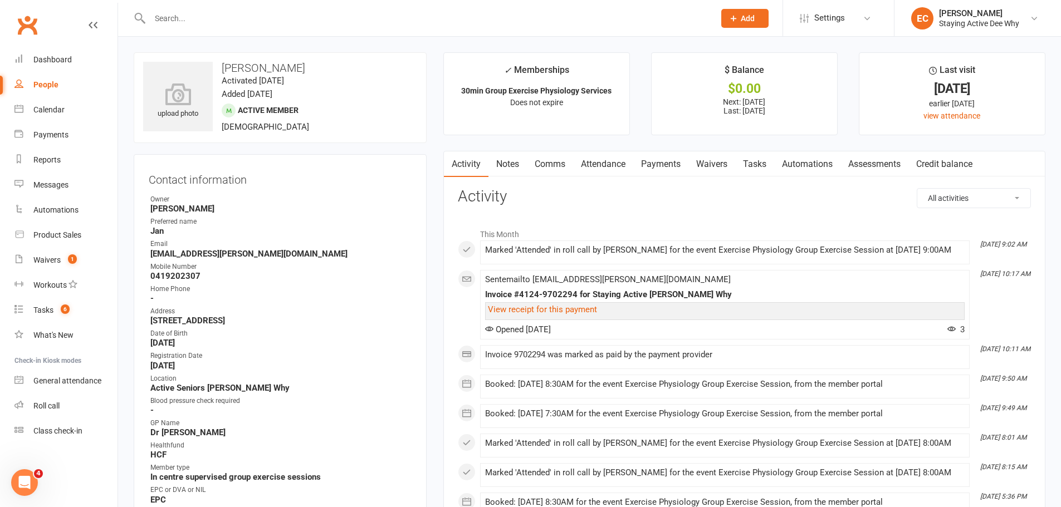
click at [880, 169] on link "Assessments" at bounding box center [874, 164] width 68 height 26
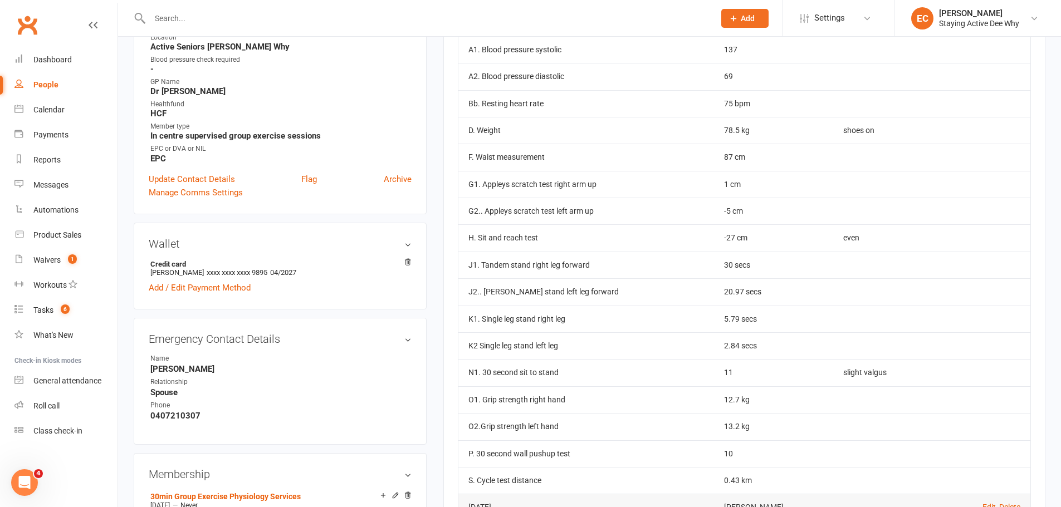
scroll to position [492, 0]
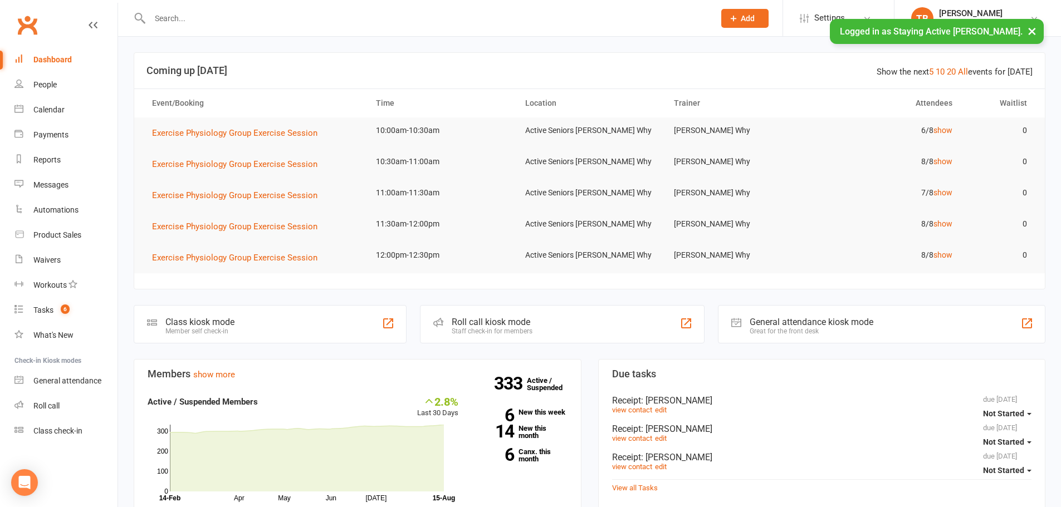
click at [188, 11] on input "text" at bounding box center [426, 19] width 560 height 16
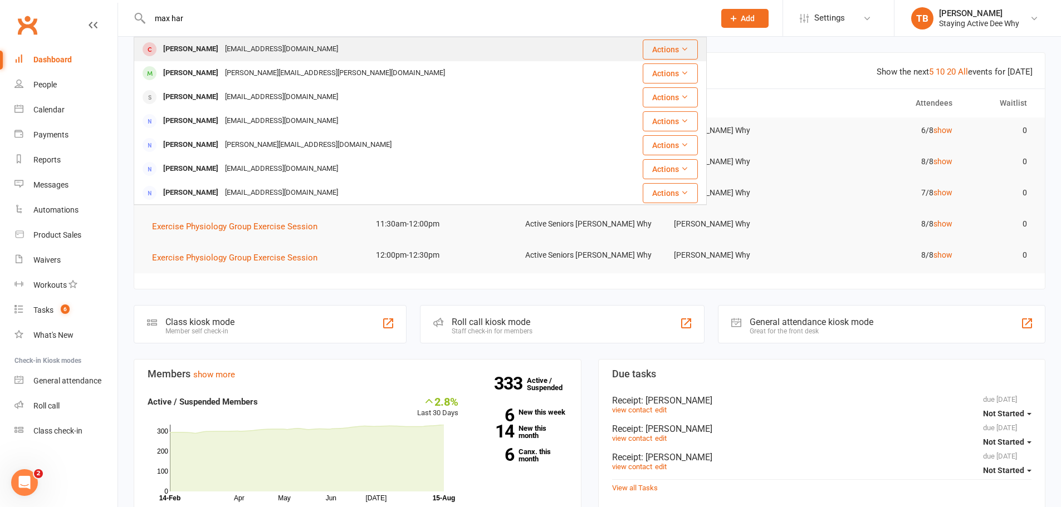
type input "max har"
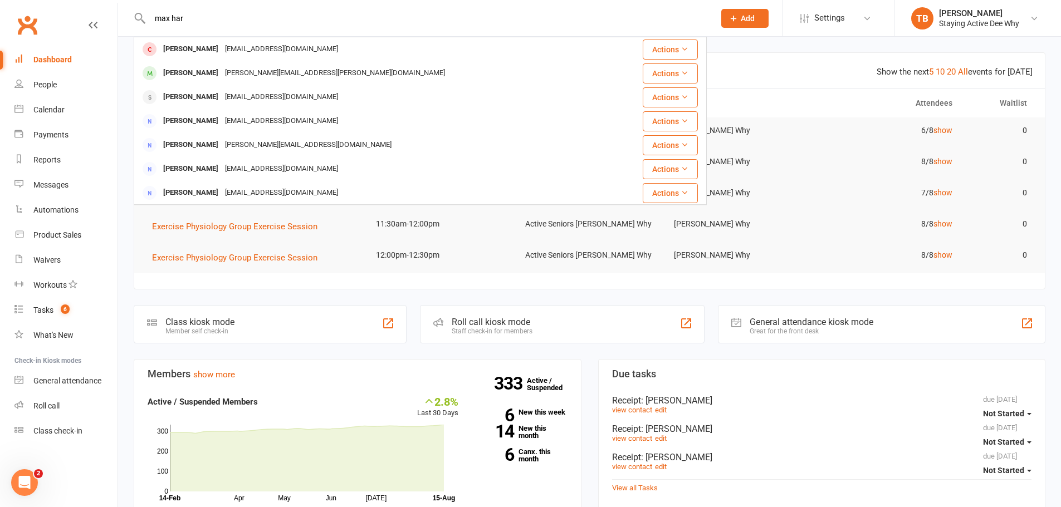
drag, startPoint x: 169, startPoint y: 47, endPoint x: 161, endPoint y: 50, distance: 8.3
click at [166, 48] on div "[PERSON_NAME]" at bounding box center [191, 49] width 62 height 16
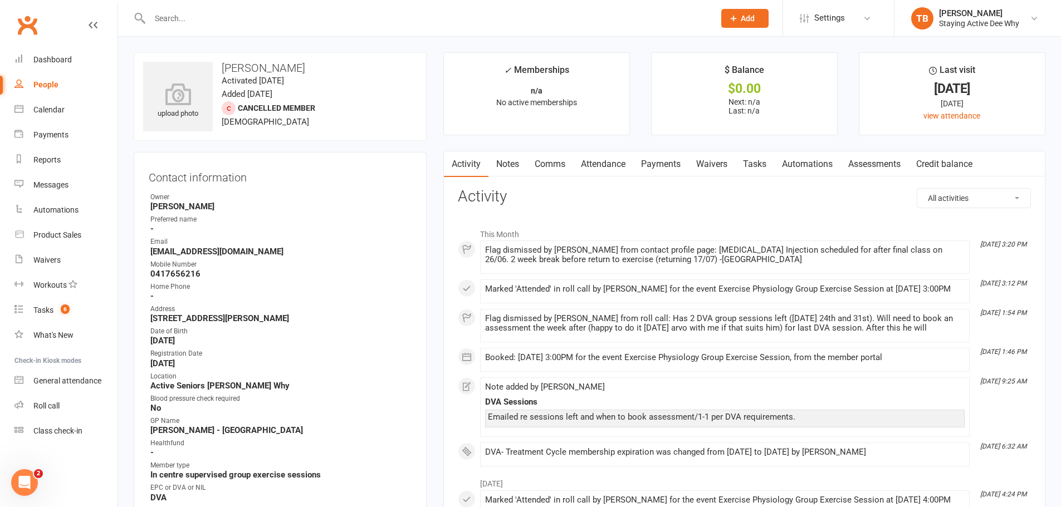
click at [858, 166] on link "Assessments" at bounding box center [874, 164] width 68 height 26
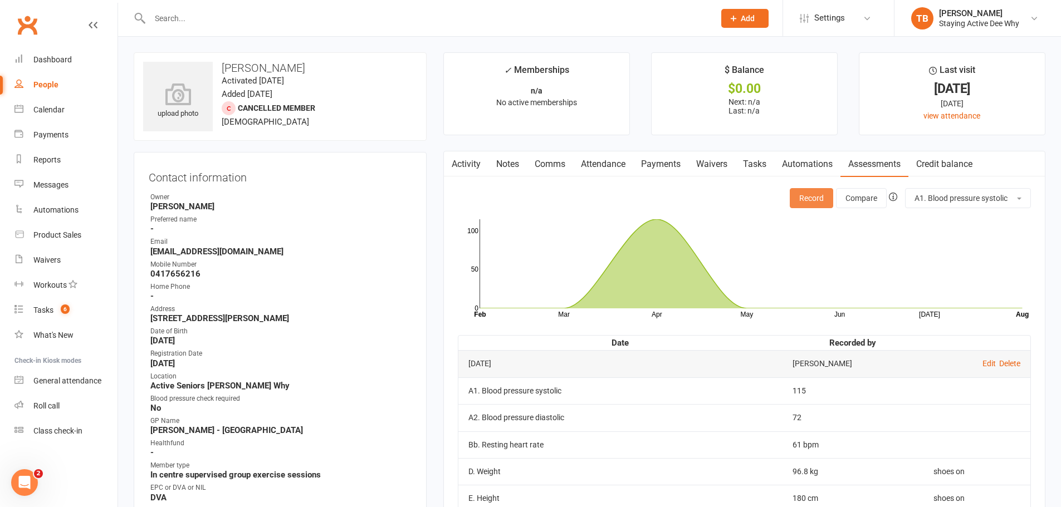
click at [817, 204] on button "Record" at bounding box center [811, 198] width 43 height 20
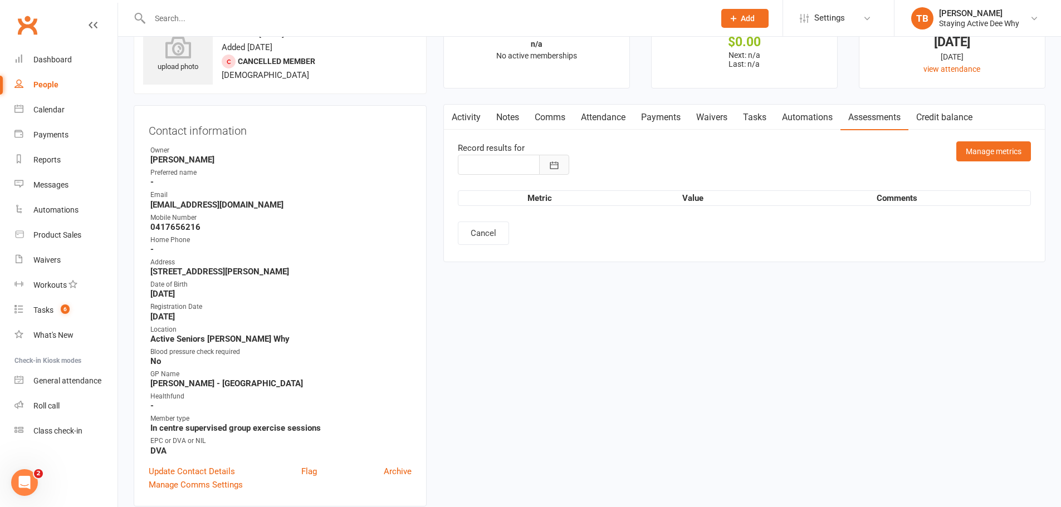
type input "[DATE]"
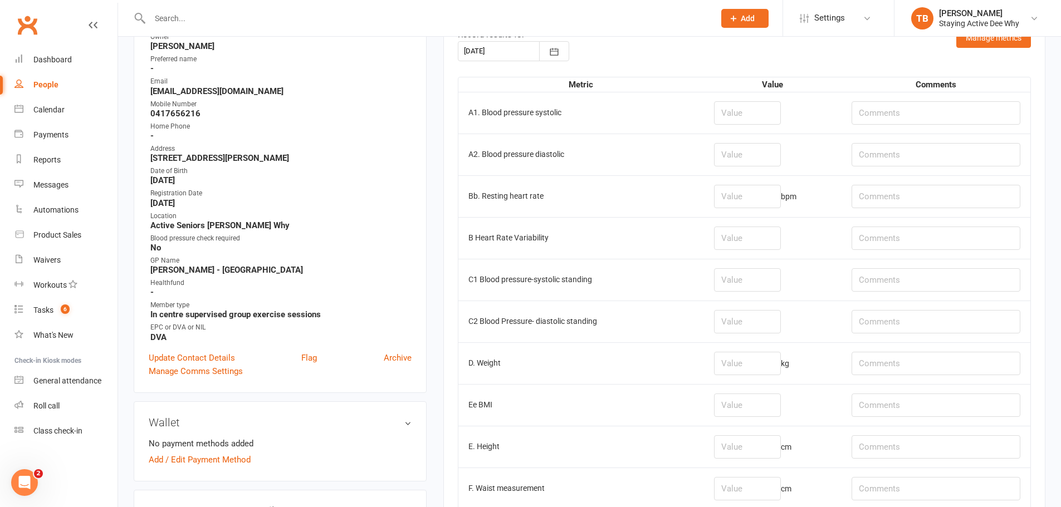
scroll to position [167, 0]
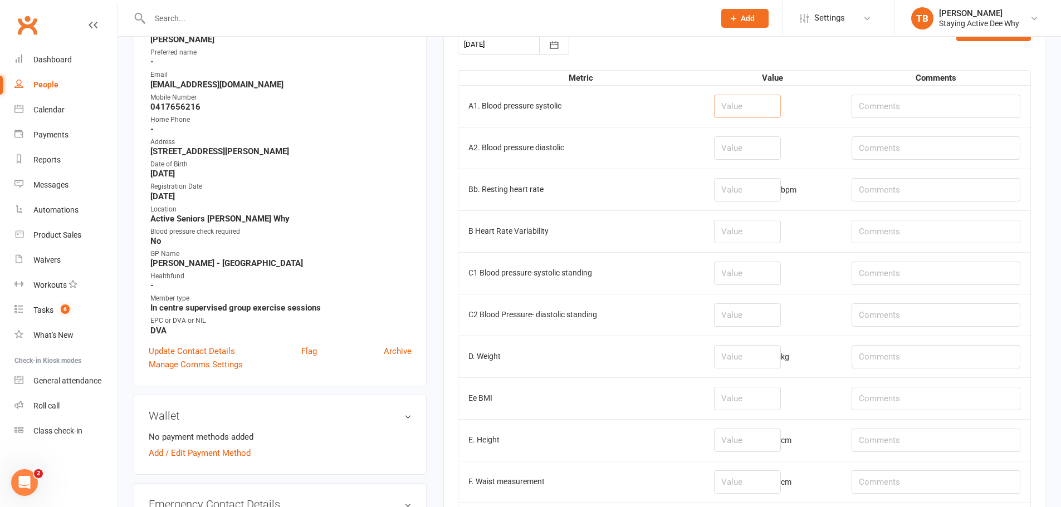
click at [755, 106] on input "number" at bounding box center [747, 106] width 67 height 23
type input "122"
type input "80"
click at [761, 193] on input "number" at bounding box center [747, 189] width 67 height 23
type input "66"
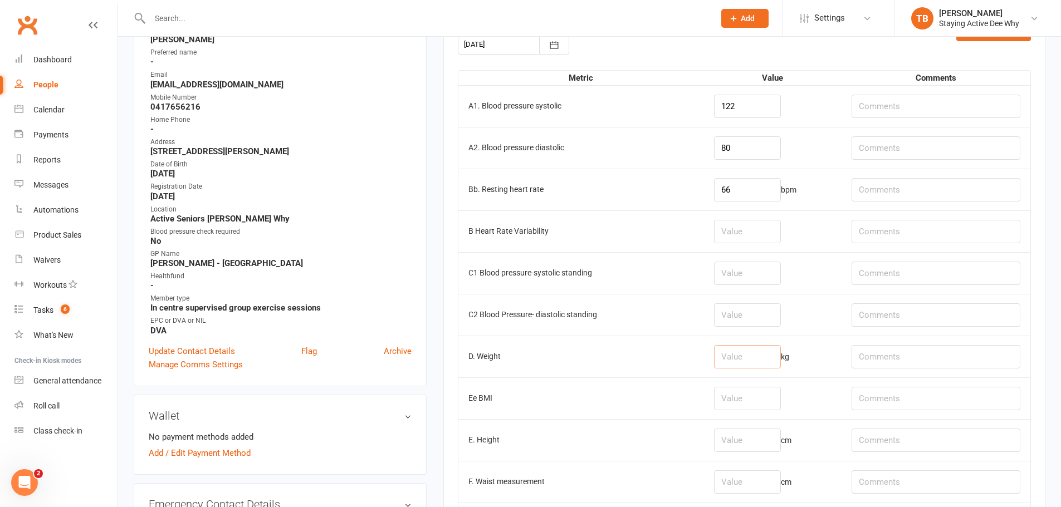
click at [781, 354] on input "number" at bounding box center [747, 356] width 67 height 23
type input "95.7"
type input "shoes on"
click at [777, 481] on input "number" at bounding box center [747, 482] width 67 height 23
type input "105.5"
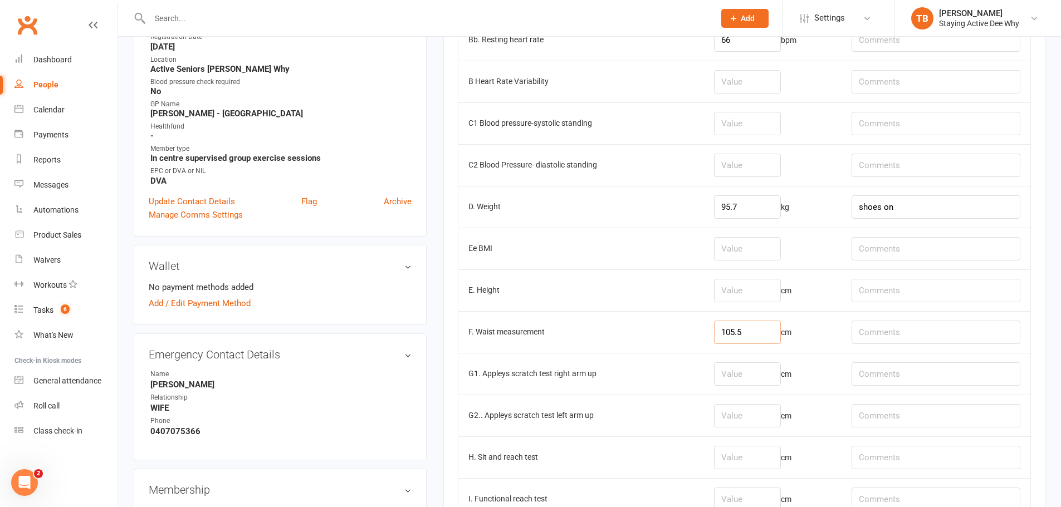
scroll to position [334, 0]
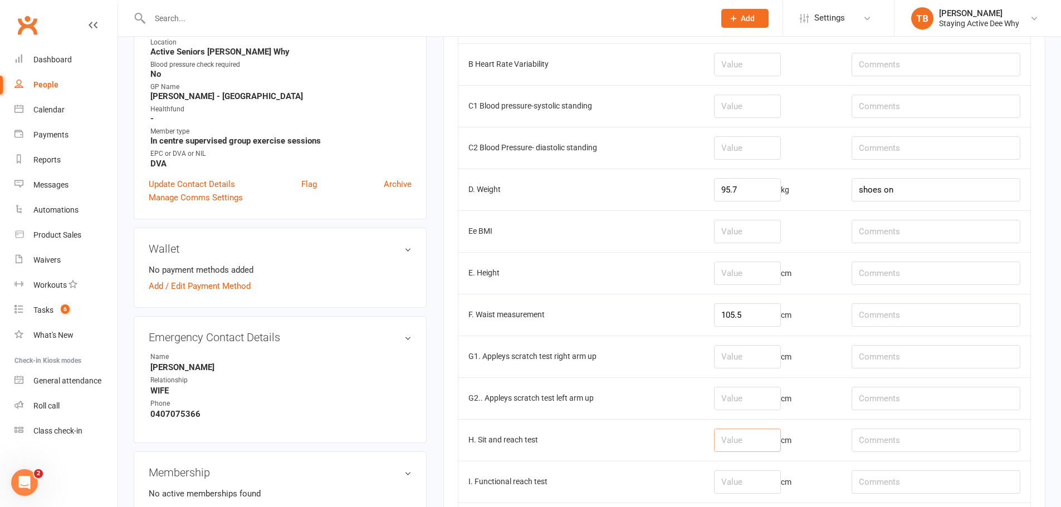
click at [771, 439] on input "number" at bounding box center [747, 440] width 67 height 23
type input "-28"
paste input "R: -22.5cm L: -34.5cm"
type input "R: -22.5cm L: -34.5cm"
drag, startPoint x: 771, startPoint y: 369, endPoint x: 761, endPoint y: 366, distance: 11.1
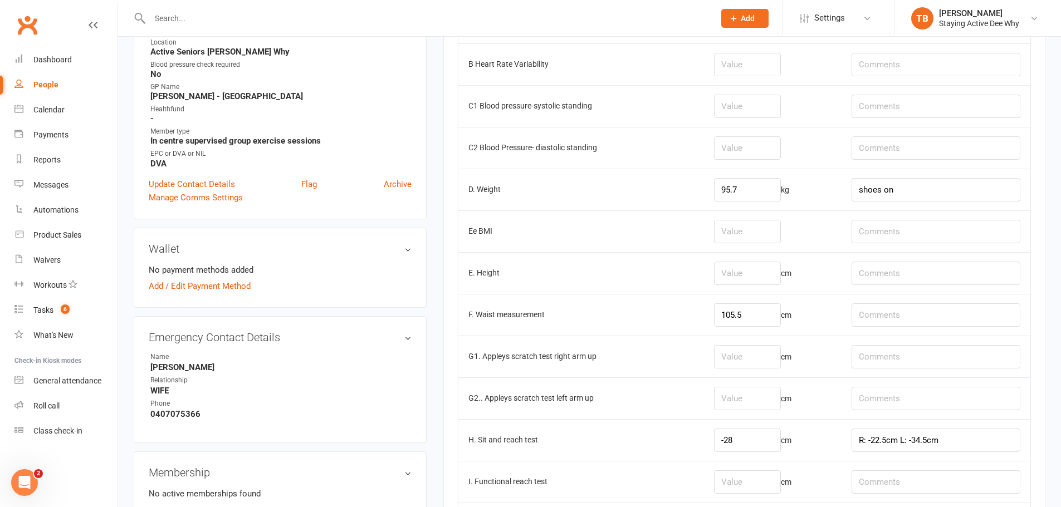
click at [762, 367] on td "cm" at bounding box center [773, 357] width 138 height 42
click at [754, 364] on input "number" at bounding box center [747, 356] width 67 height 23
type input "-18"
type input "-25"
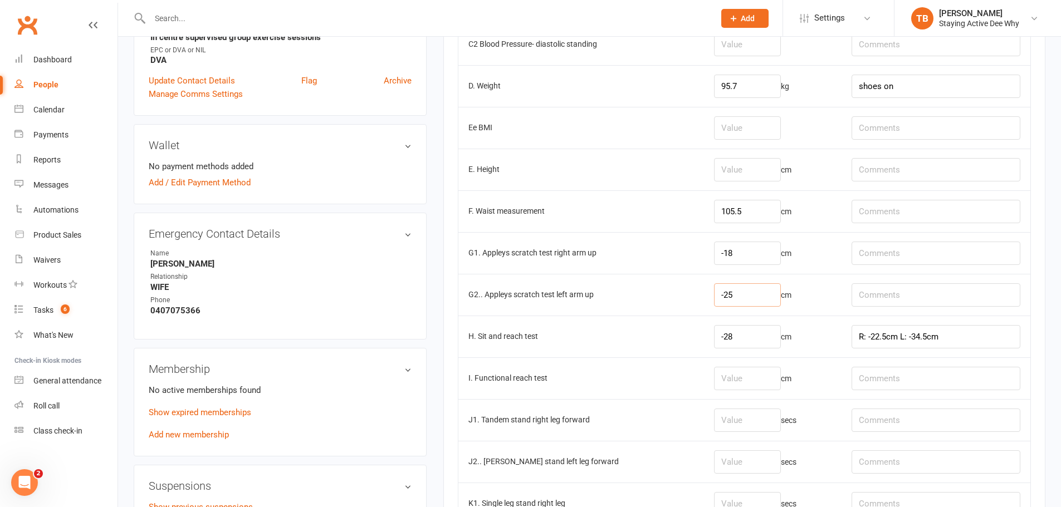
scroll to position [501, 0]
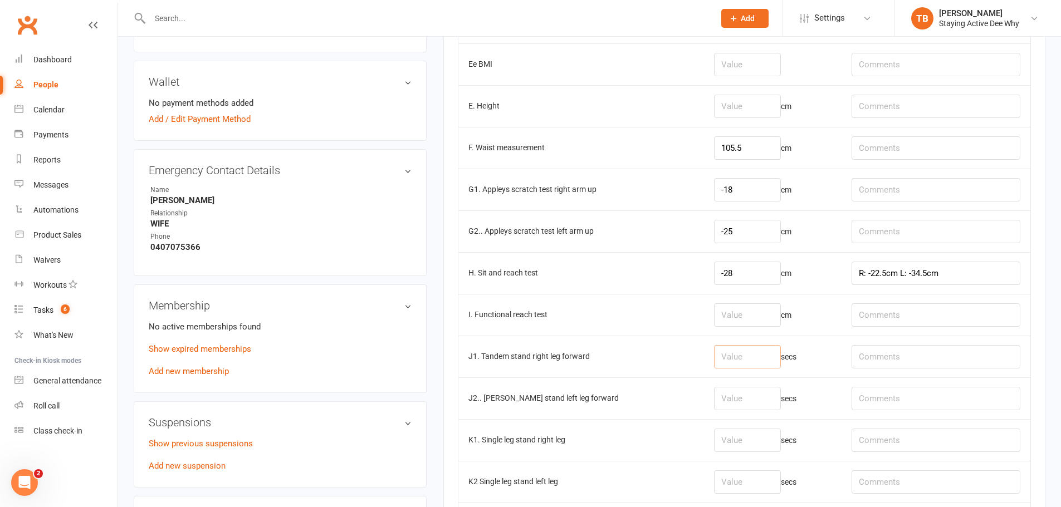
click at [749, 355] on input "number" at bounding box center [747, 356] width 67 height 23
type input "30"
type input "25.6"
type input "30"
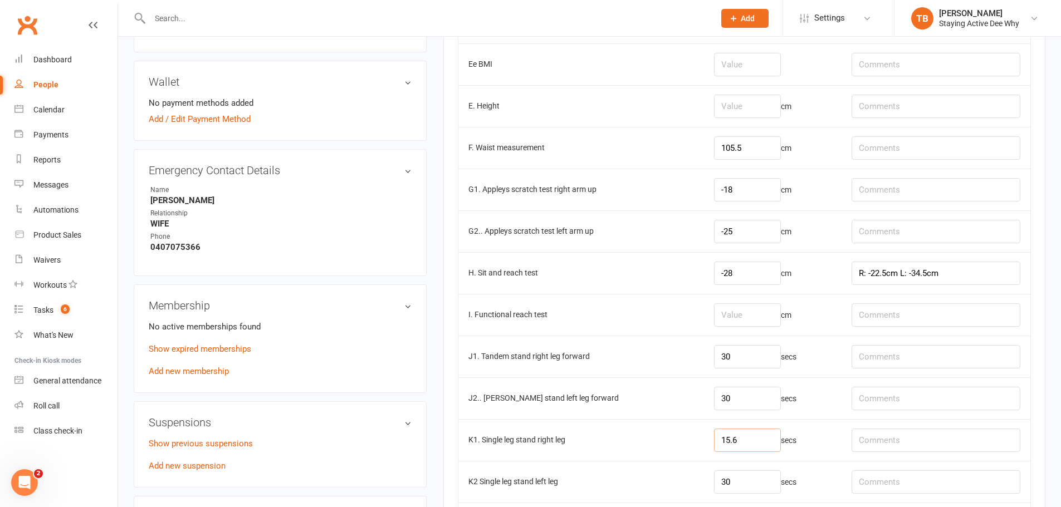
type input "15.6"
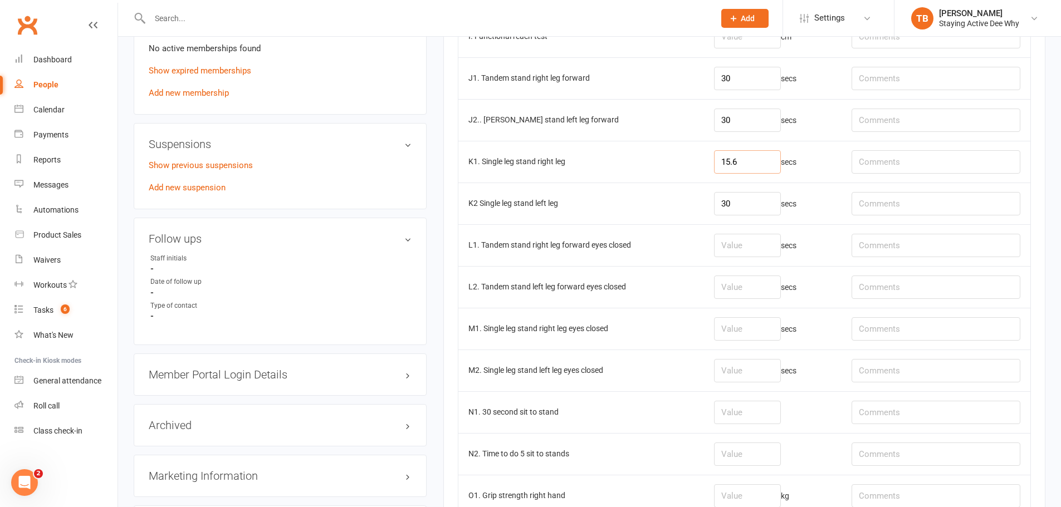
scroll to position [835, 0]
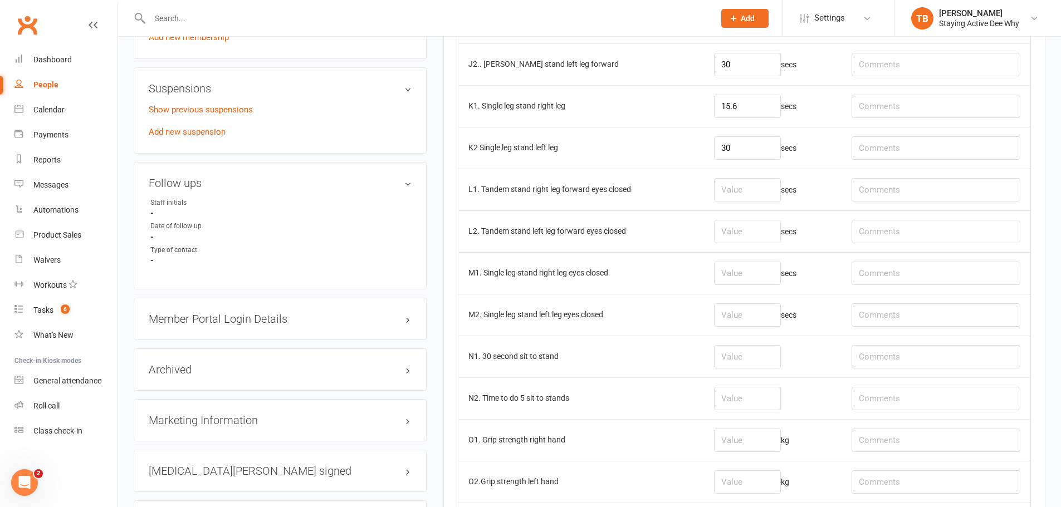
click at [752, 344] on td at bounding box center [773, 357] width 138 height 42
click at [765, 359] on input "number" at bounding box center [747, 356] width 67 height 23
type input "17"
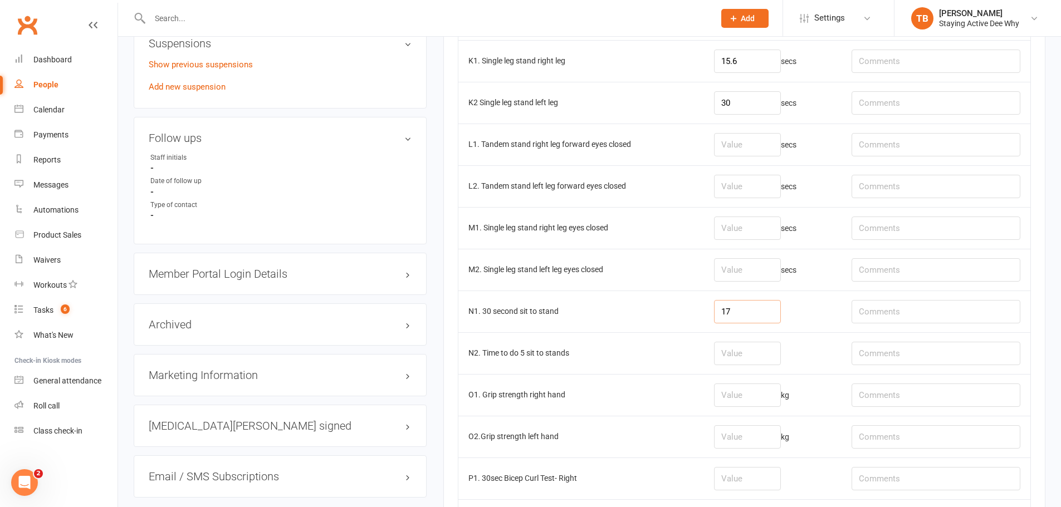
scroll to position [947, 0]
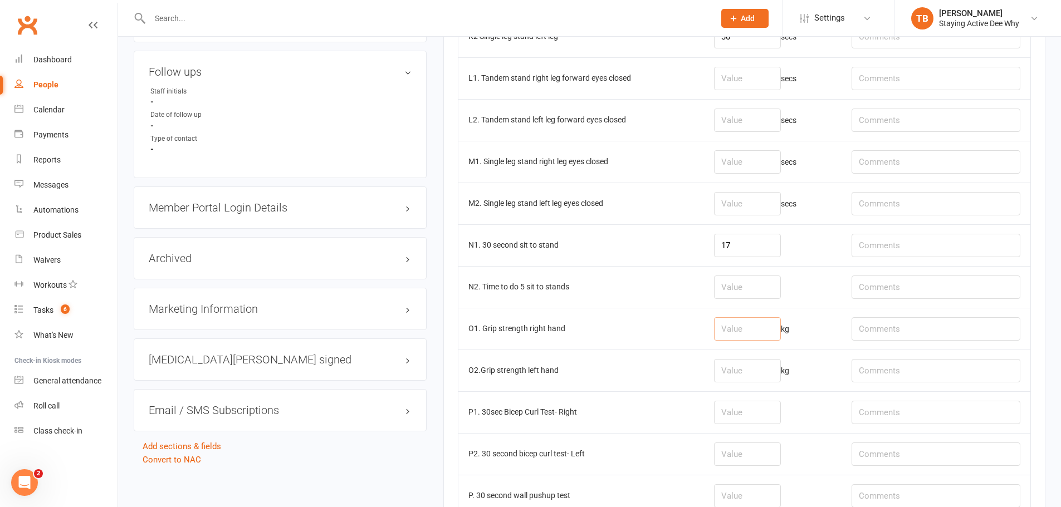
click at [746, 325] on input "number" at bounding box center [747, 328] width 67 height 23
type input "25.6"
type input "26"
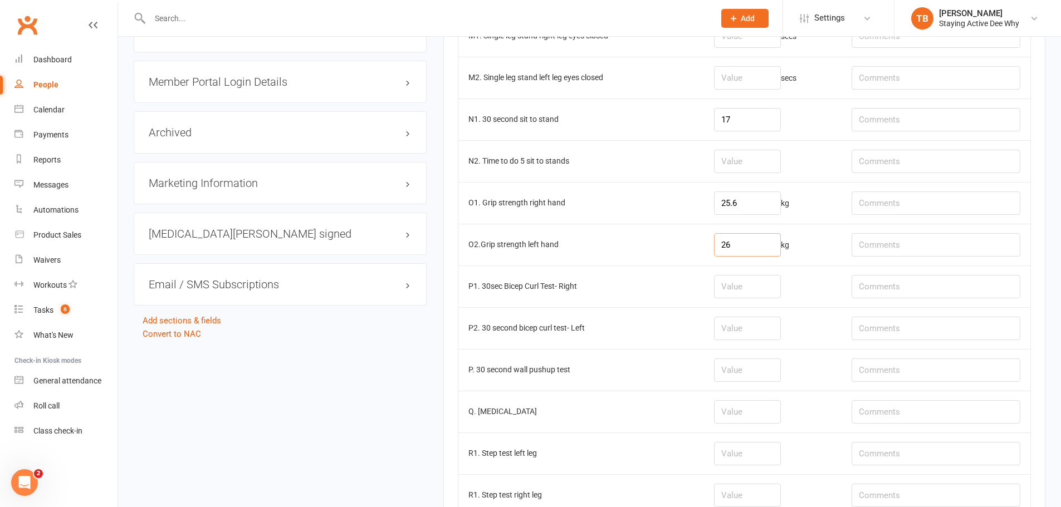
scroll to position [1336, 0]
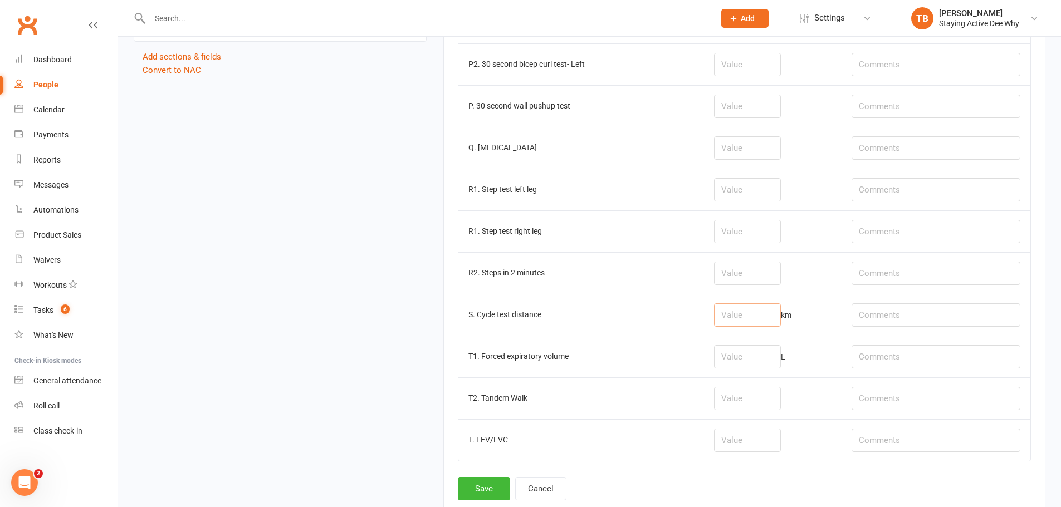
click at [738, 316] on input "number" at bounding box center [747, 314] width 67 height 23
type input "0.52"
click at [494, 494] on button "Save" at bounding box center [484, 488] width 52 height 23
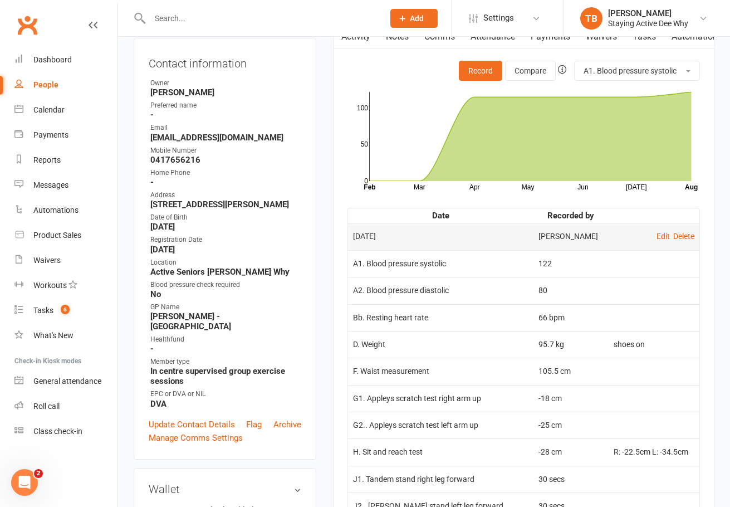
scroll to position [111, 0]
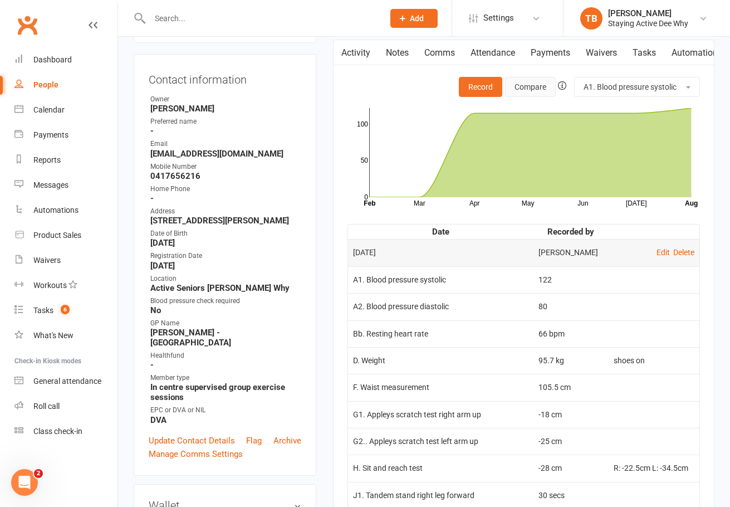
click at [526, 85] on button "Compare" at bounding box center [530, 87] width 51 height 20
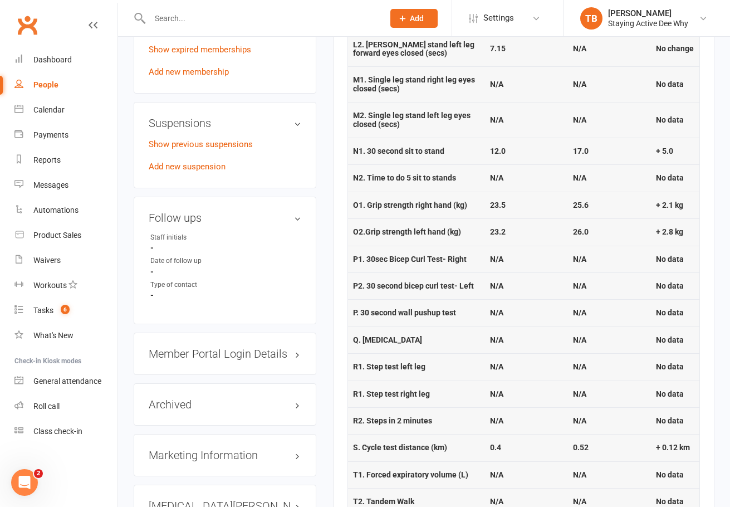
scroll to position [835, 0]
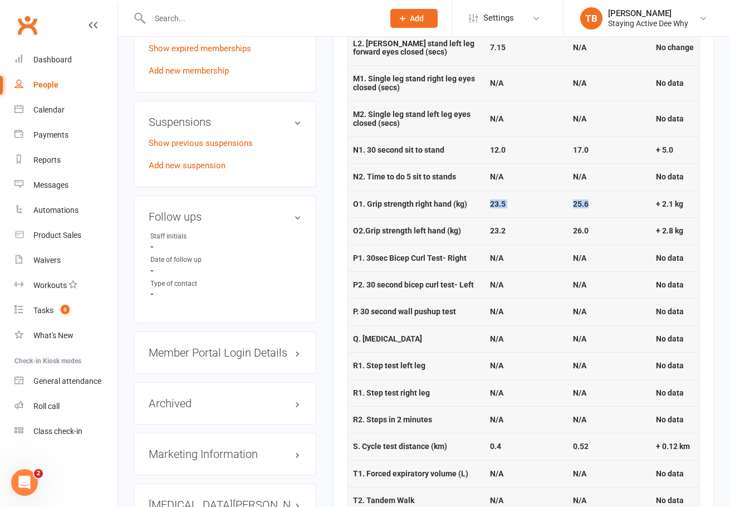
drag, startPoint x: 486, startPoint y: 203, endPoint x: 600, endPoint y: 201, distance: 114.7
click at [600, 201] on tr "O1. Grip strength right hand (kg) 23.5 25.6 + 2.1 kg" at bounding box center [523, 203] width 351 height 27
copy tr "23.5 25.6"
drag, startPoint x: 604, startPoint y: 225, endPoint x: 483, endPoint y: 229, distance: 120.9
click at [486, 229] on tr "O2.Grip strength left hand (kg) 23.2 26.0 + 2.8 kg" at bounding box center [523, 230] width 351 height 27
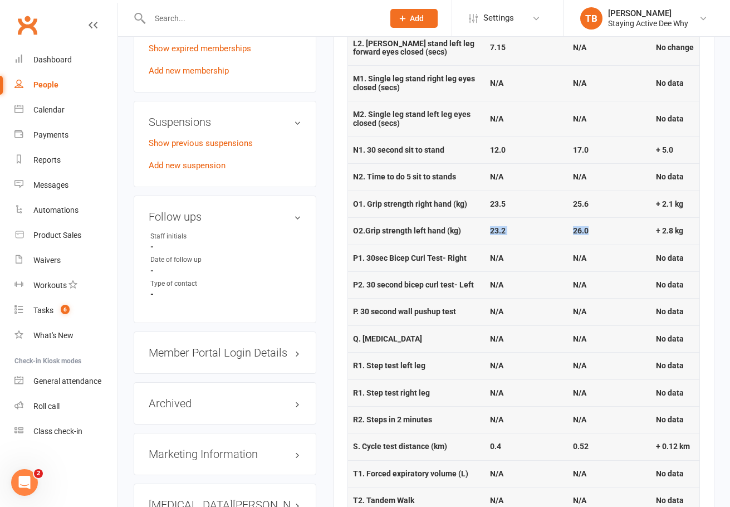
copy tr "23.2 26.0"
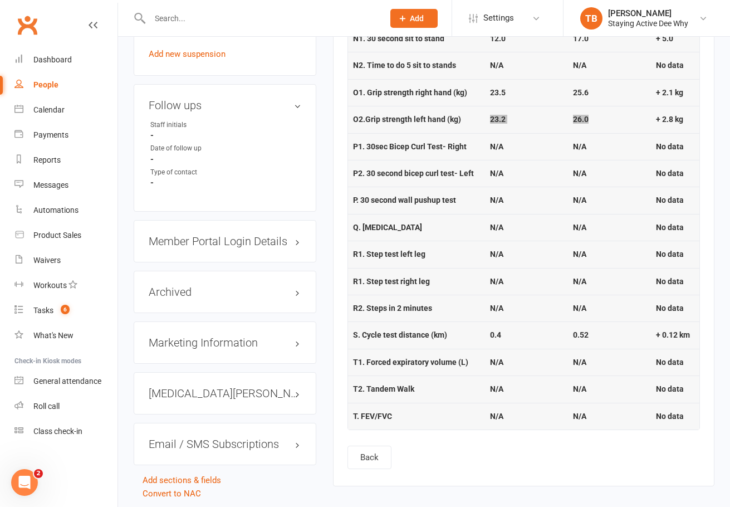
scroll to position [997, 0]
